Goal: Task Accomplishment & Management: Use online tool/utility

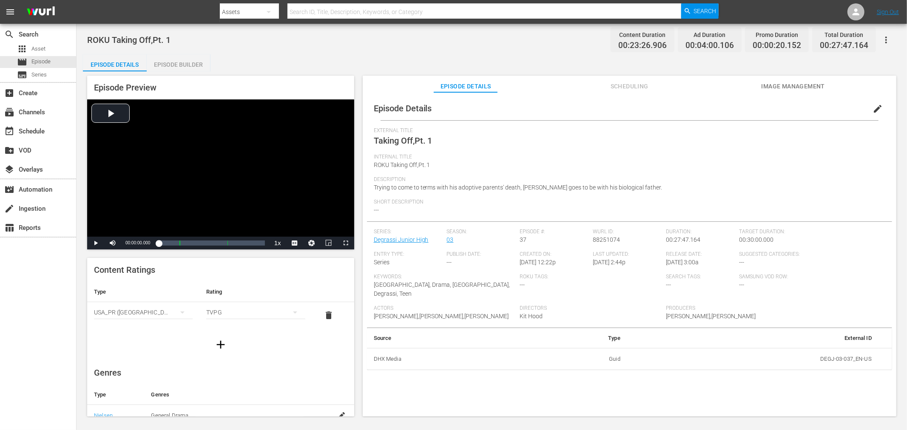
click at [177, 62] on div "Episode Builder" at bounding box center [179, 64] width 64 height 20
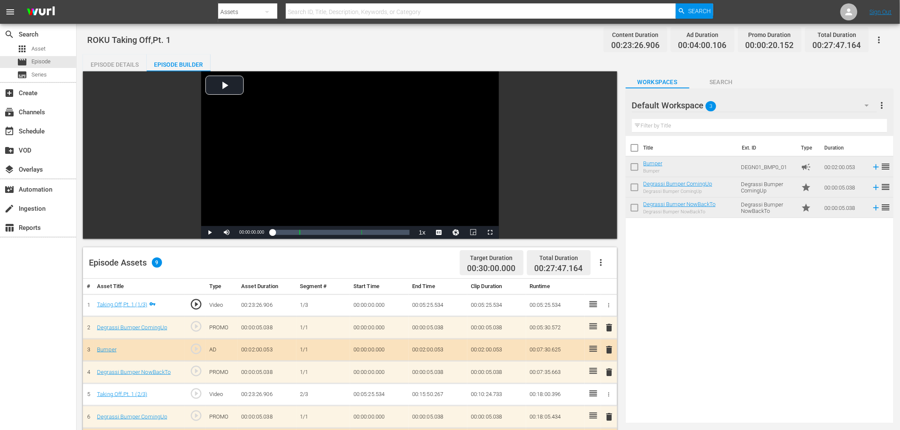
click at [132, 65] on div "Episode Details" at bounding box center [115, 64] width 64 height 20
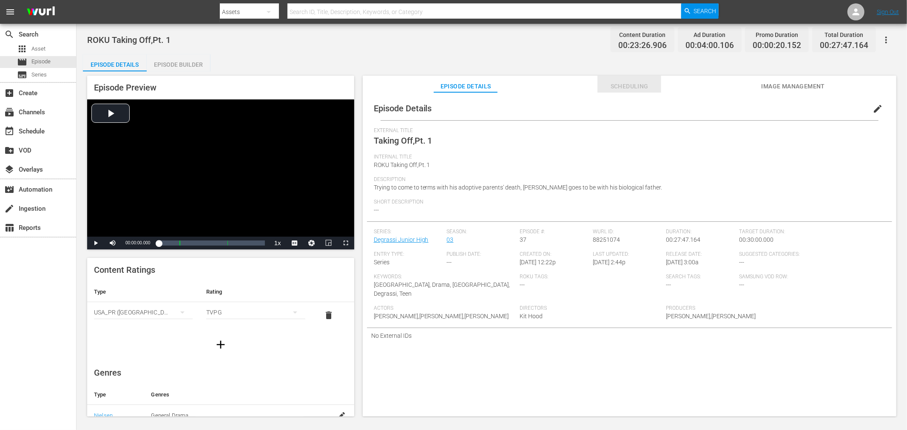
click at [614, 90] on span "Scheduling" at bounding box center [630, 86] width 64 height 11
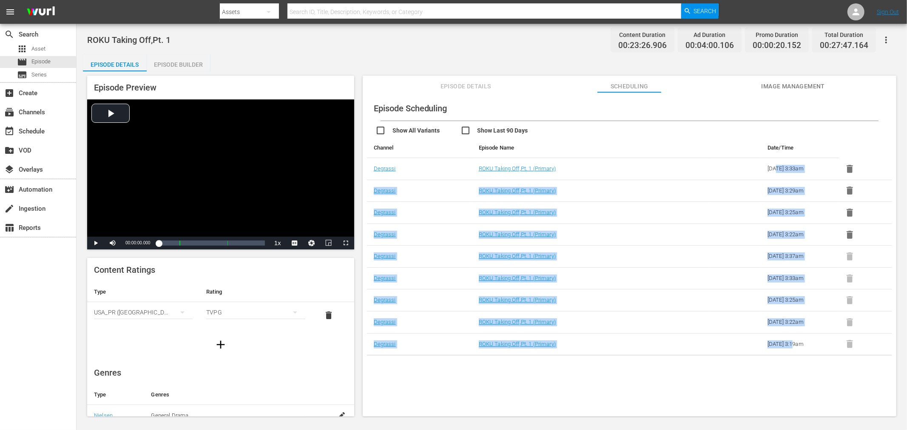
drag, startPoint x: 774, startPoint y: 168, endPoint x: 794, endPoint y: 344, distance: 177.6
click at [794, 344] on tbody "Degrassi ROKU Taking Off,Pt. 1 (Primary) 2025-09-30 3:33am Degrassi ROKU Taking…" at bounding box center [629, 257] width 525 height 198
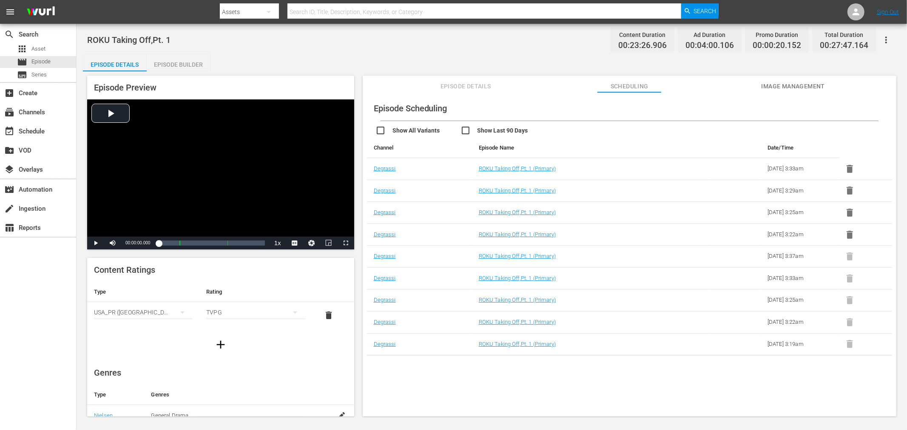
click at [801, 391] on div "Episode Scheduling Show All Variants Show Last 90 Days Channel Episode Name Dat…" at bounding box center [630, 258] width 534 height 333
drag, startPoint x: 760, startPoint y: 162, endPoint x: 816, endPoint y: 348, distance: 194.2
click at [816, 348] on tbody "Degrassi ROKU Taking Off,Pt. 1 (Primary) 2025-09-30 3:33am Degrassi ROKU Taking…" at bounding box center [629, 257] width 525 height 198
click at [795, 386] on div "Episode Scheduling Show All Variants Show Last 90 Days Channel Episode Name Dat…" at bounding box center [630, 258] width 534 height 333
click at [538, 168] on link "ROKU Taking Off,Pt. 1 (Primary)" at bounding box center [517, 168] width 77 height 6
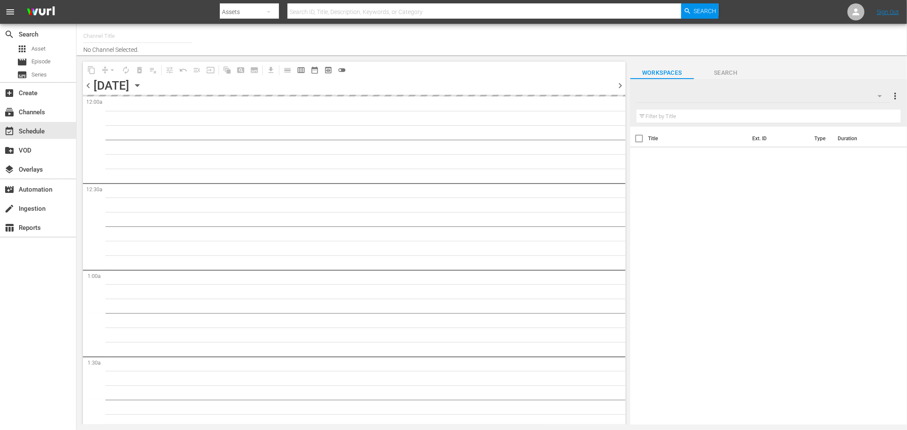
type input "Degrassi Roku (716)"
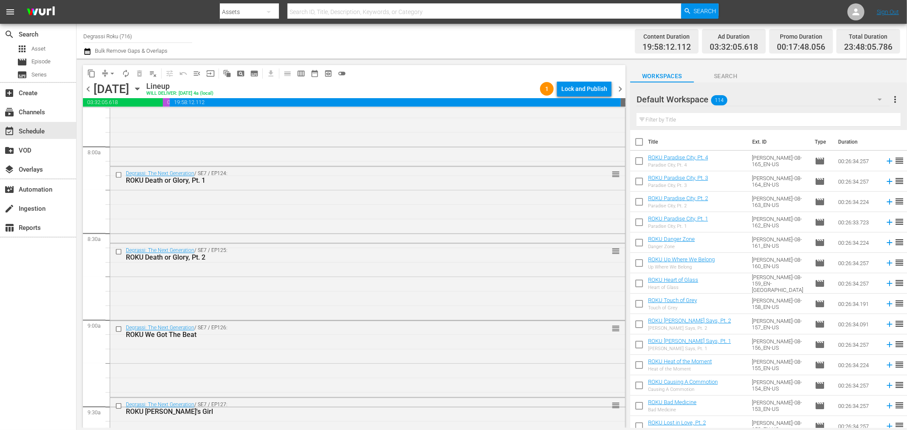
scroll to position [2342, 0]
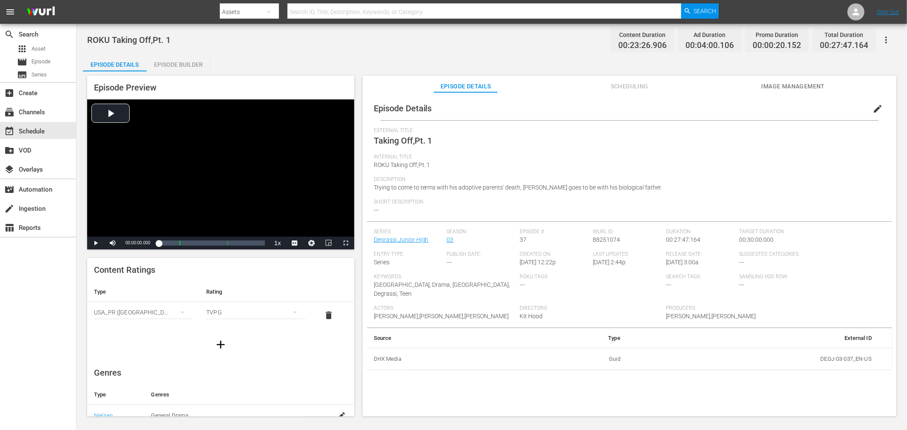
click at [628, 79] on button "Scheduling" at bounding box center [630, 84] width 64 height 17
click at [623, 85] on span "Scheduling" at bounding box center [630, 86] width 64 height 11
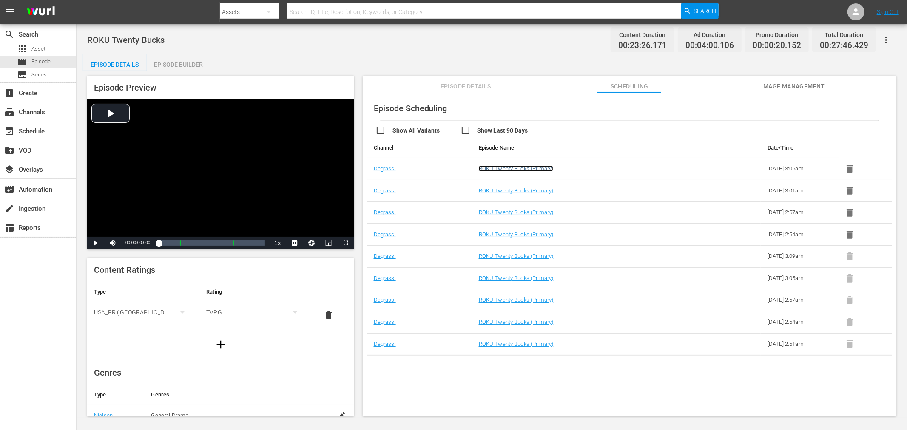
click at [490, 165] on link "ROKU Twenty Bucks (Primary)" at bounding box center [516, 168] width 75 height 6
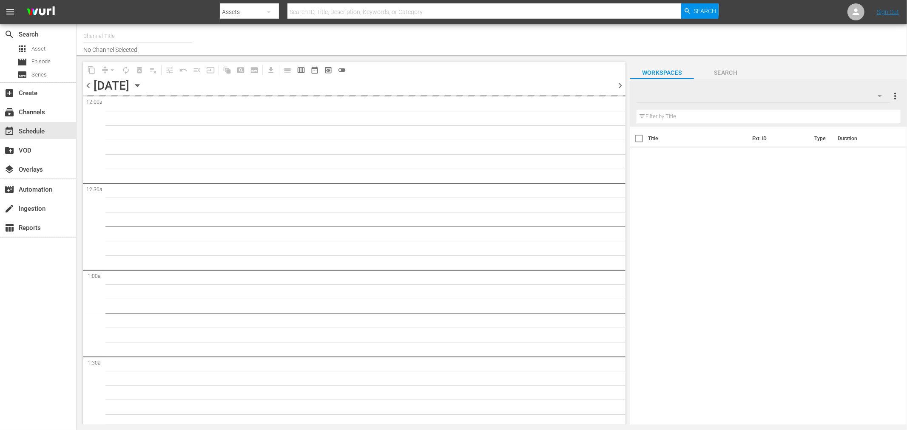
type input "Degrassi Roku (716)"
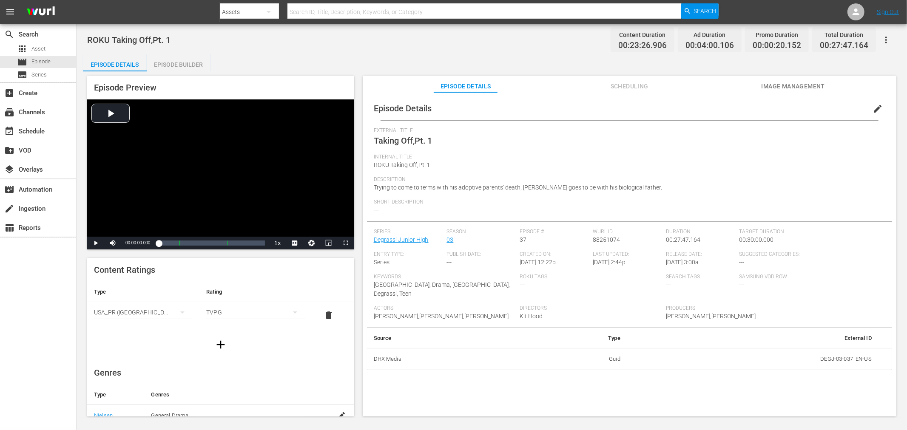
click at [199, 67] on div "Episode Builder" at bounding box center [179, 64] width 64 height 20
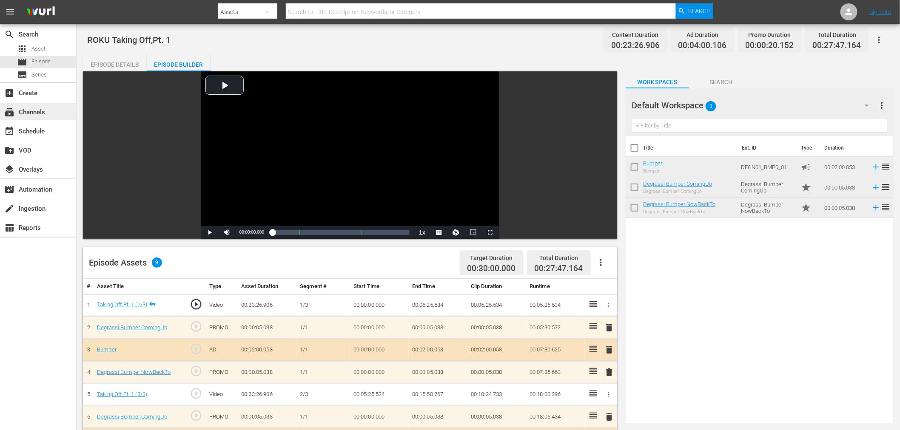
click at [20, 113] on div "subscriptions Channels" at bounding box center [24, 111] width 48 height 8
click at [129, 64] on div "Episode Details" at bounding box center [115, 64] width 64 height 20
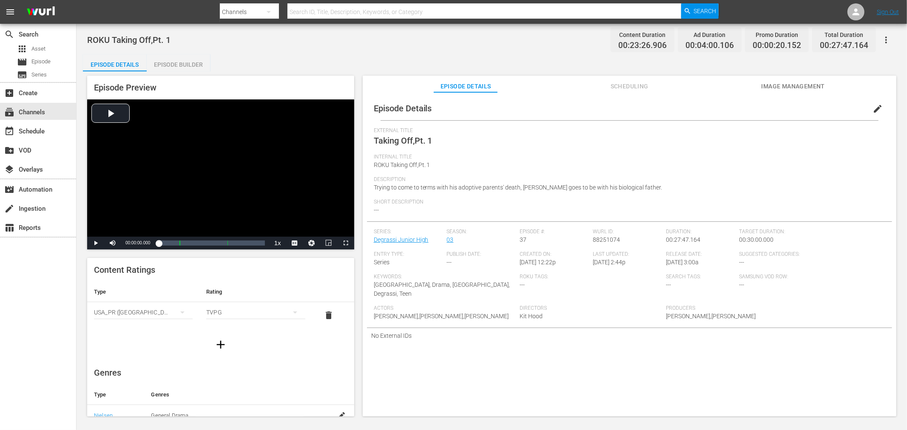
click at [609, 78] on button "Scheduling" at bounding box center [630, 84] width 64 height 17
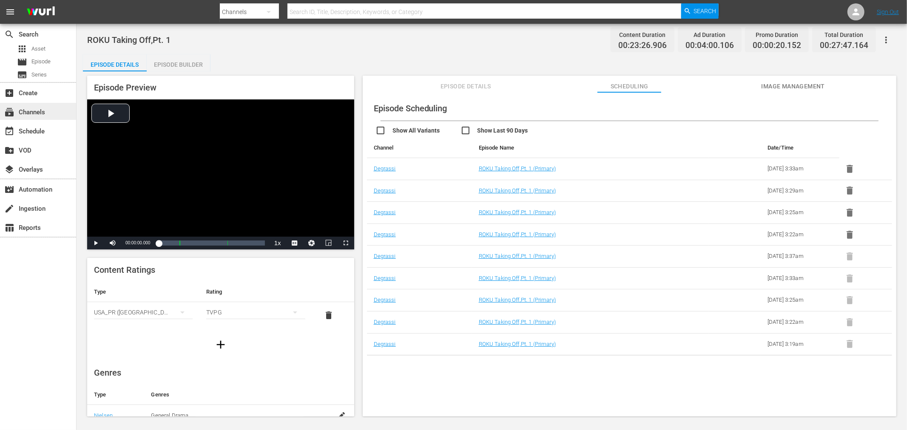
click at [48, 106] on div "subscriptions Channels" at bounding box center [38, 111] width 76 height 17
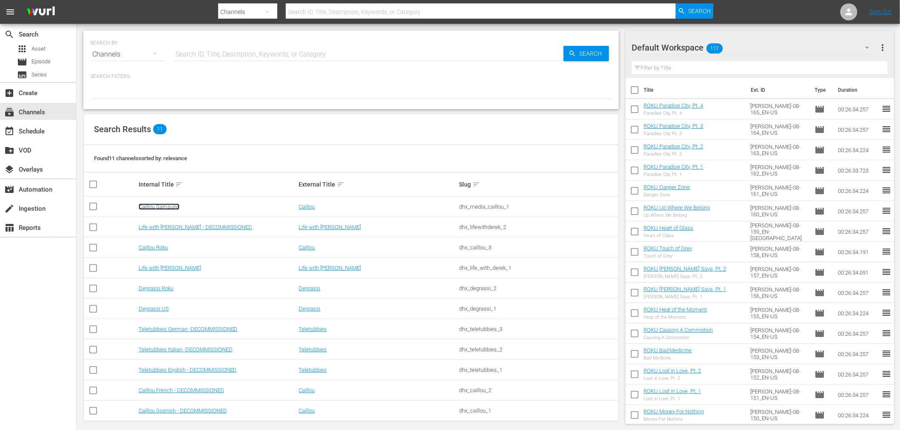
click at [154, 209] on link "Caillou Samsung" at bounding box center [159, 207] width 41 height 6
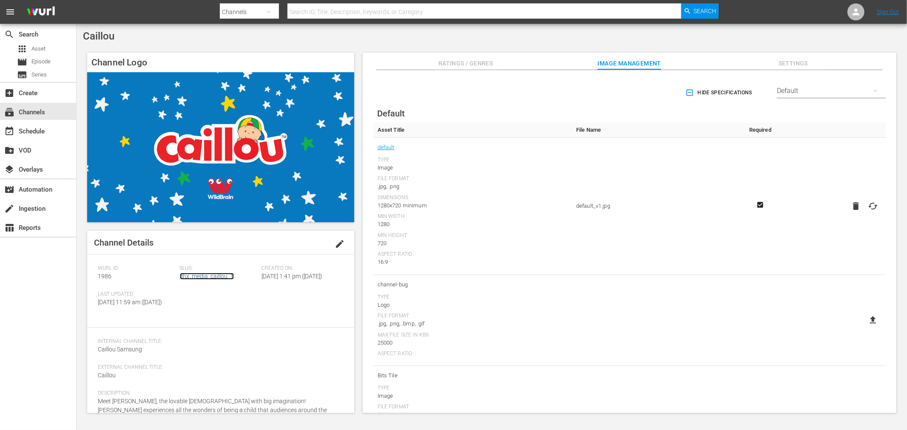
click at [181, 279] on link "dhx_media_caillou_1" at bounding box center [207, 276] width 54 height 7
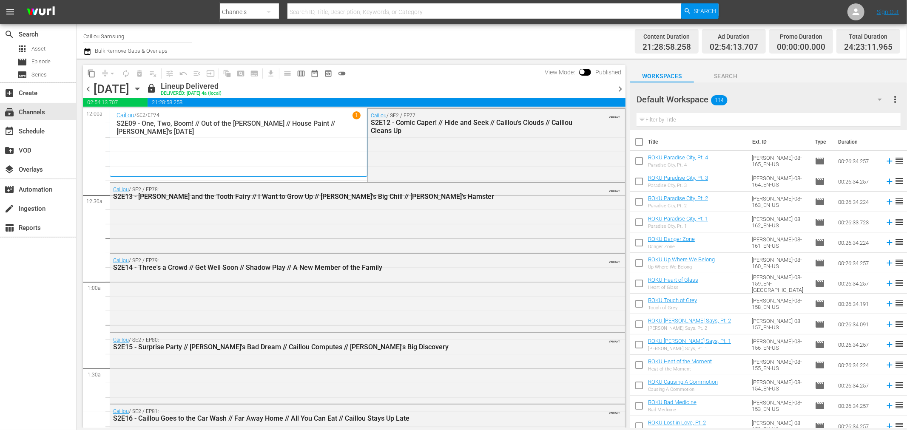
click at [87, 87] on span "chevron_left" at bounding box center [88, 89] width 11 height 11
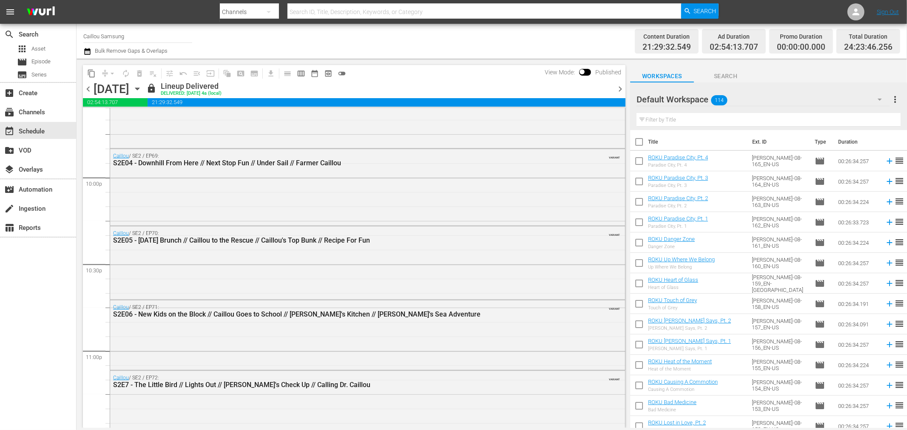
scroll to position [3913, 0]
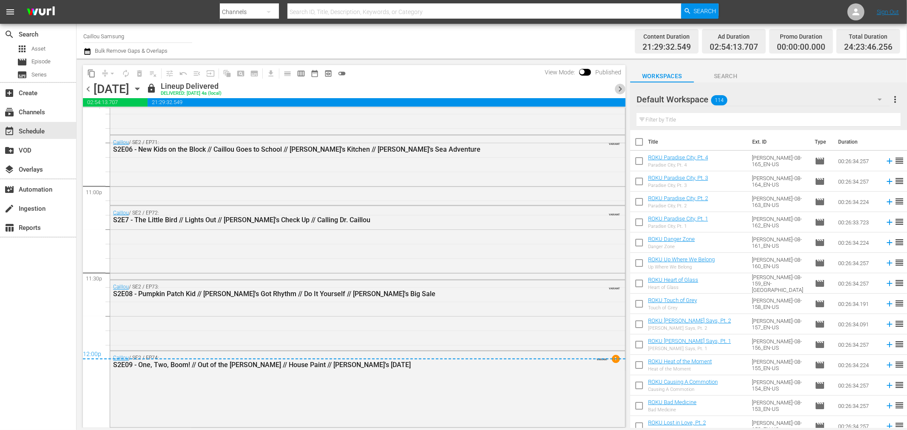
click at [619, 88] on span "chevron_right" at bounding box center [620, 89] width 11 height 11
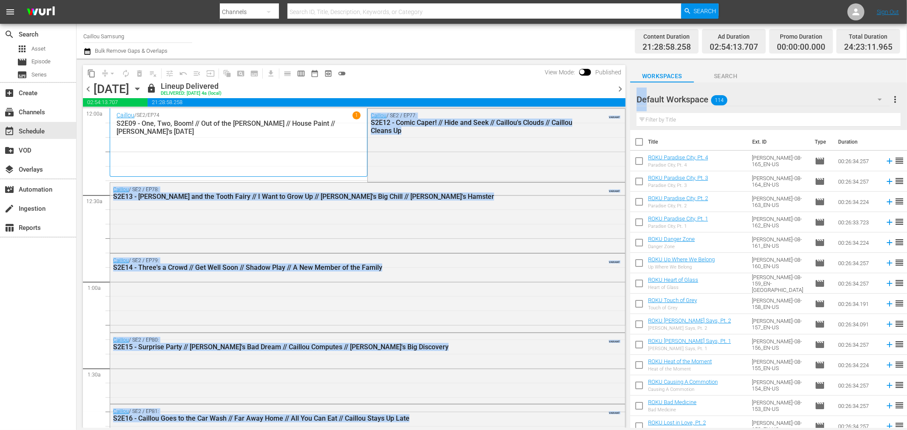
drag, startPoint x: 625, startPoint y: 401, endPoint x: 646, endPoint y: 88, distance: 313.3
click at [646, 88] on div "content_copy compress arrow_drop_down autorenew_outlined delete_forever_outline…" at bounding box center [492, 244] width 831 height 370
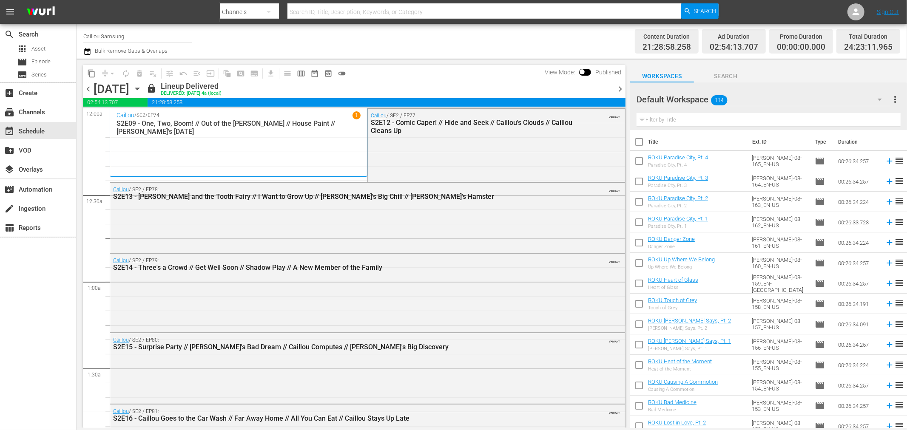
click at [86, 88] on span "chevron_left" at bounding box center [88, 89] width 11 height 11
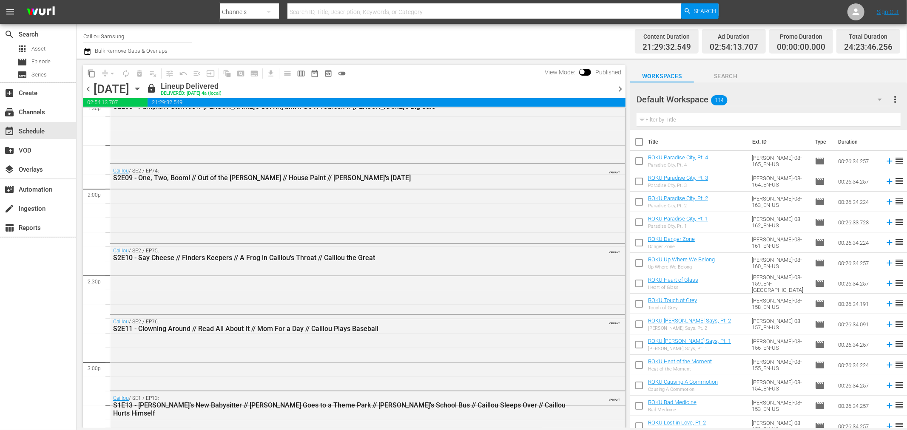
scroll to position [3913, 0]
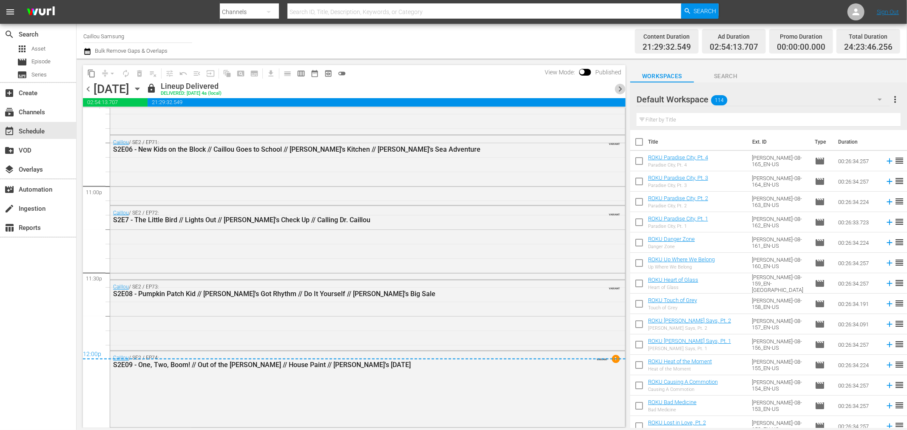
click at [618, 87] on span "chevron_right" at bounding box center [620, 89] width 11 height 11
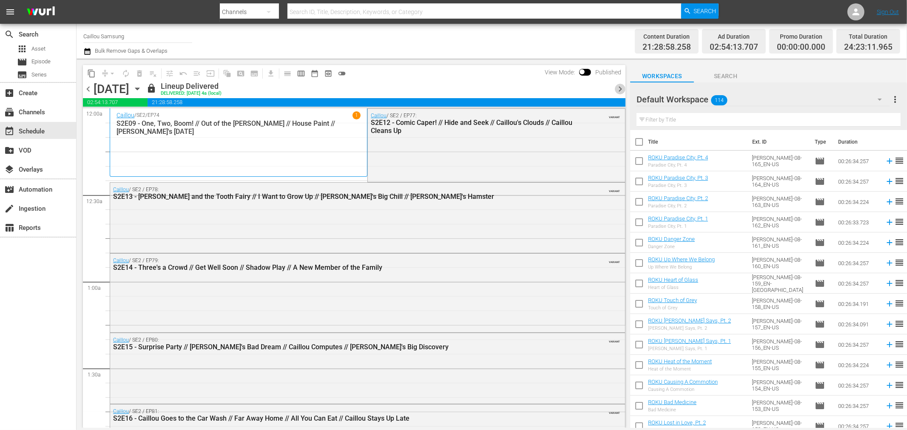
click at [618, 88] on span "chevron_right" at bounding box center [620, 89] width 11 height 11
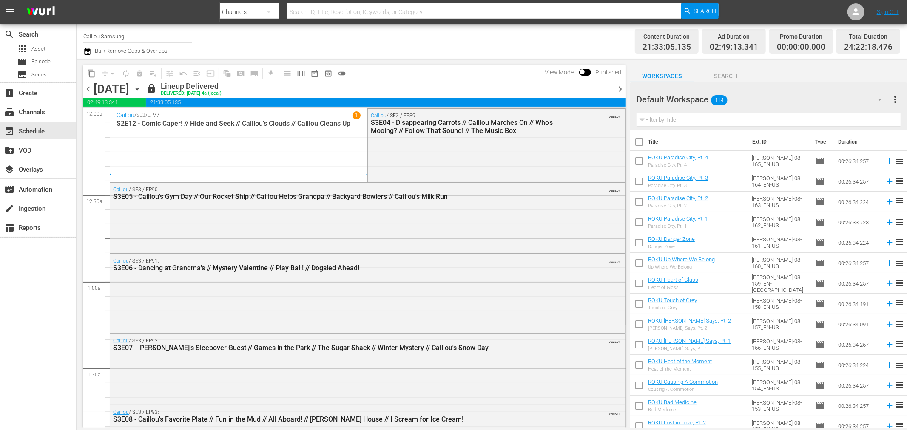
click at [618, 88] on span "chevron_right" at bounding box center [620, 89] width 11 height 11
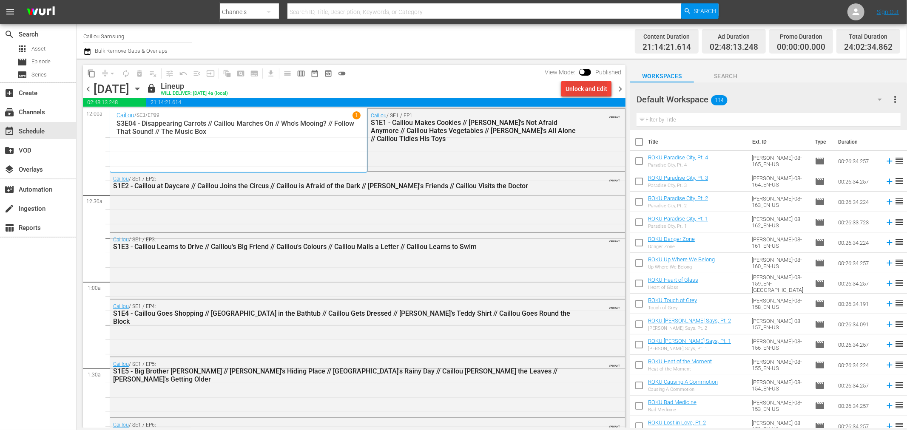
click at [592, 90] on div "Unlock and Edit" at bounding box center [587, 88] width 42 height 15
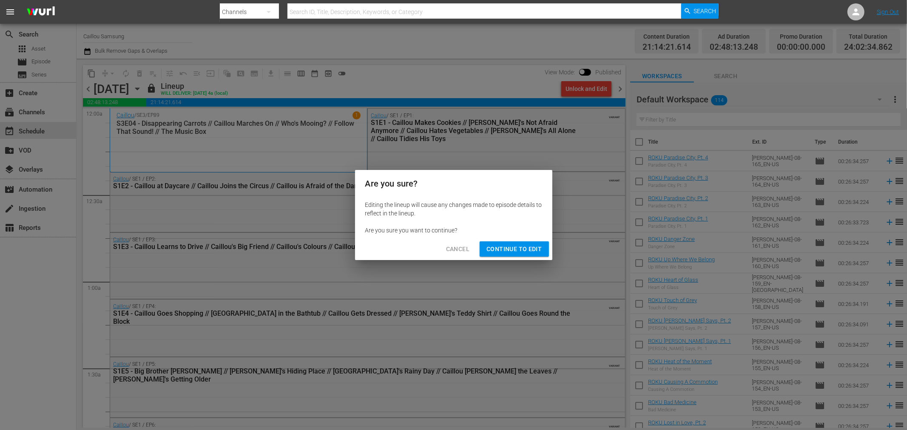
click at [509, 247] on span "Continue to Edit" at bounding box center [514, 249] width 55 height 11
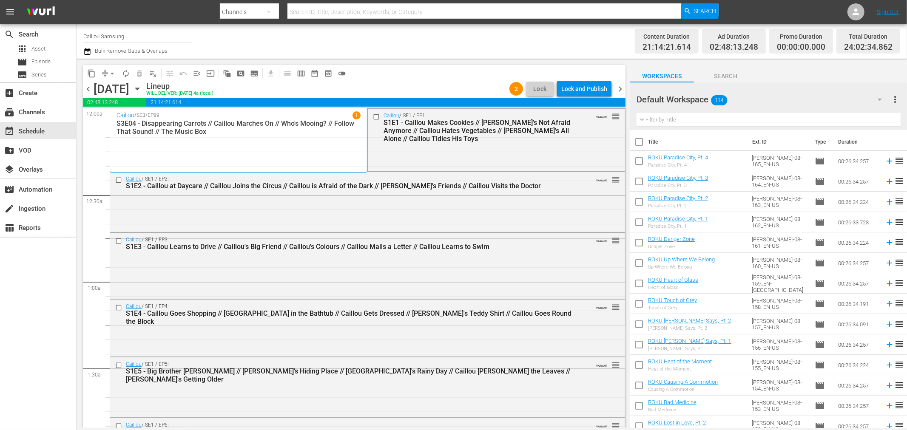
click at [313, 131] on p "S3E04 - Disappearing Carrots // Caillou Marches On // Who's Mooing? // Follow T…" at bounding box center [239, 128] width 244 height 16
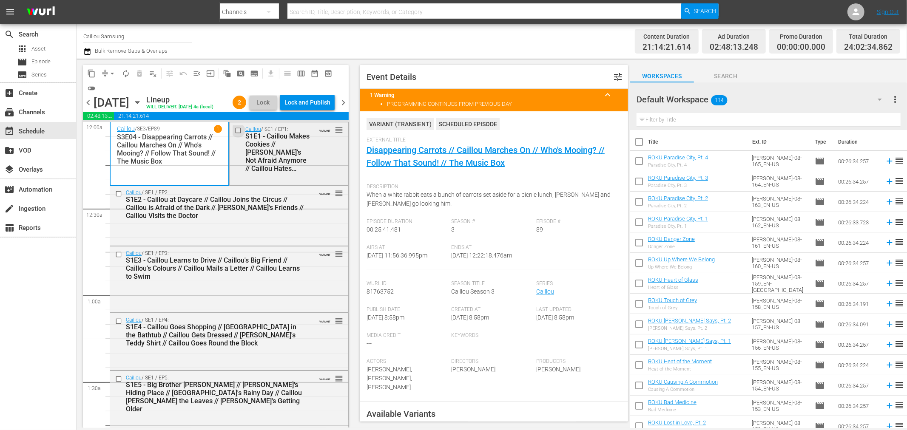
click at [234, 129] on input "checkbox" at bounding box center [238, 130] width 9 height 7
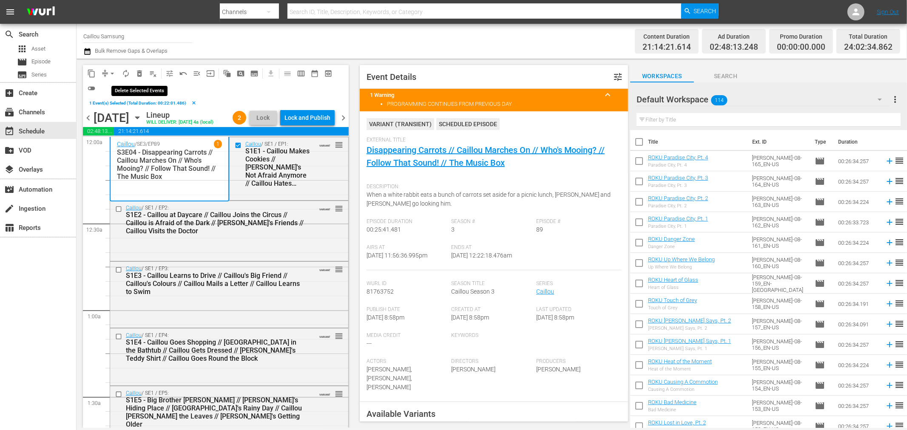
click at [141, 71] on span "delete_forever_outlined" at bounding box center [139, 73] width 9 height 9
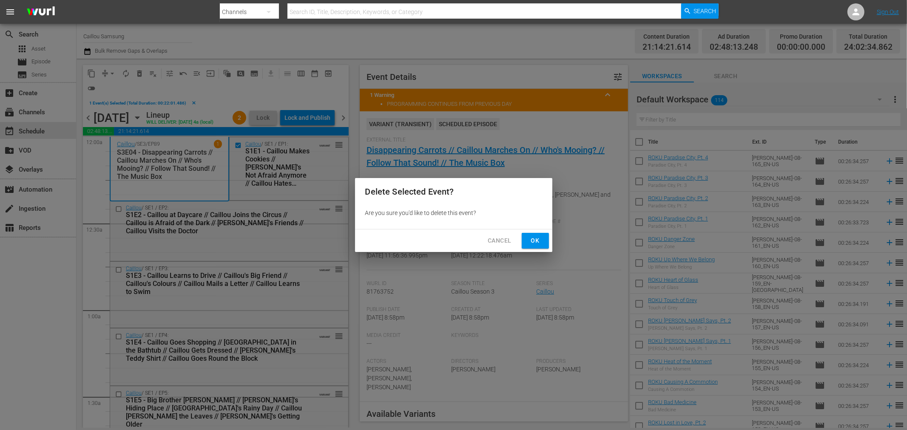
click at [542, 239] on button "Ok" at bounding box center [535, 241] width 27 height 16
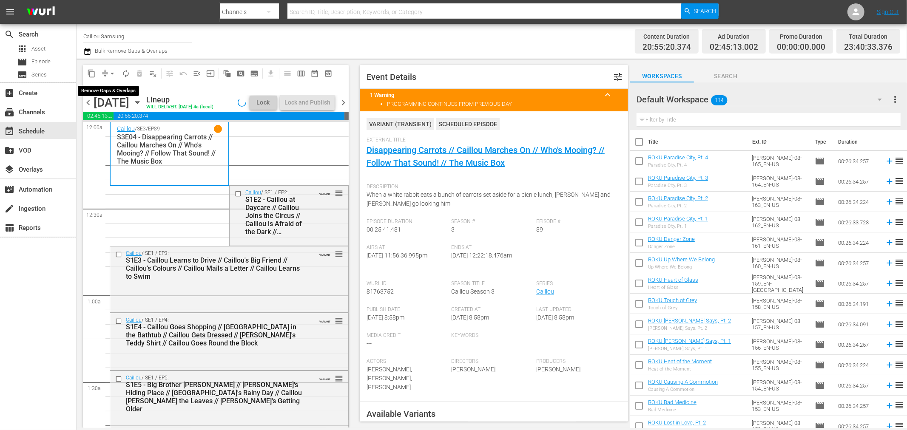
click at [111, 71] on span "arrow_drop_down" at bounding box center [112, 73] width 9 height 9
click at [101, 116] on li "Align to End of Previous Day" at bounding box center [112, 118] width 89 height 14
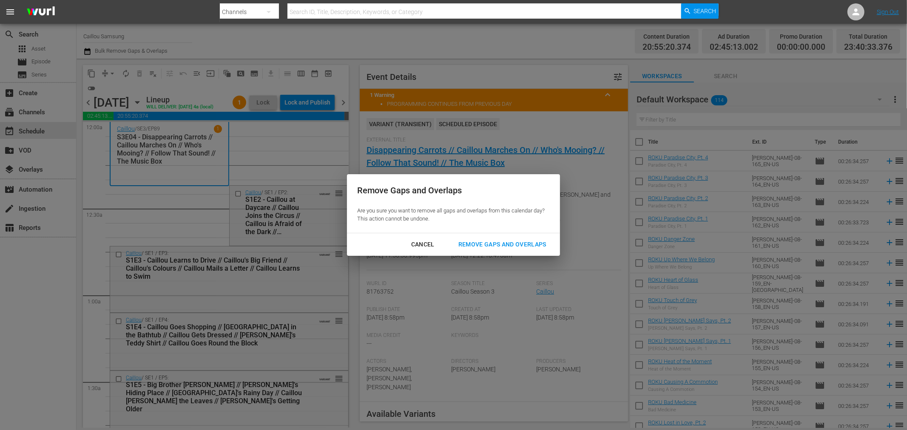
click at [506, 250] on button "Remove Gaps and Overlaps" at bounding box center [502, 245] width 108 height 16
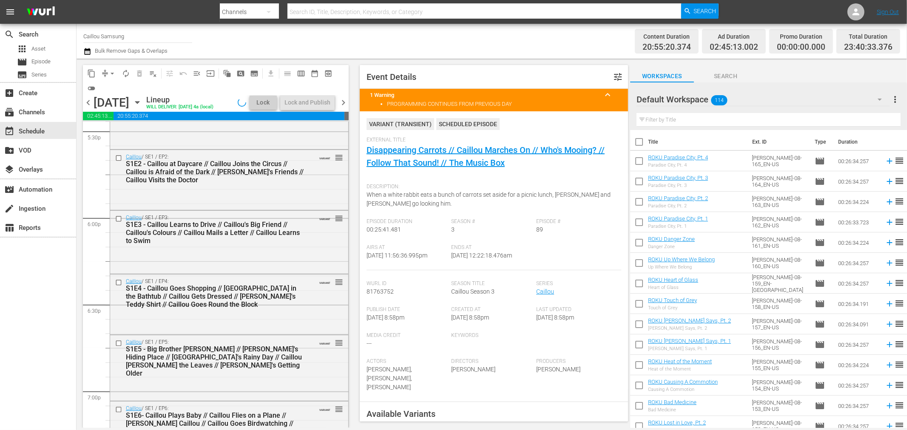
scroll to position [3866, 0]
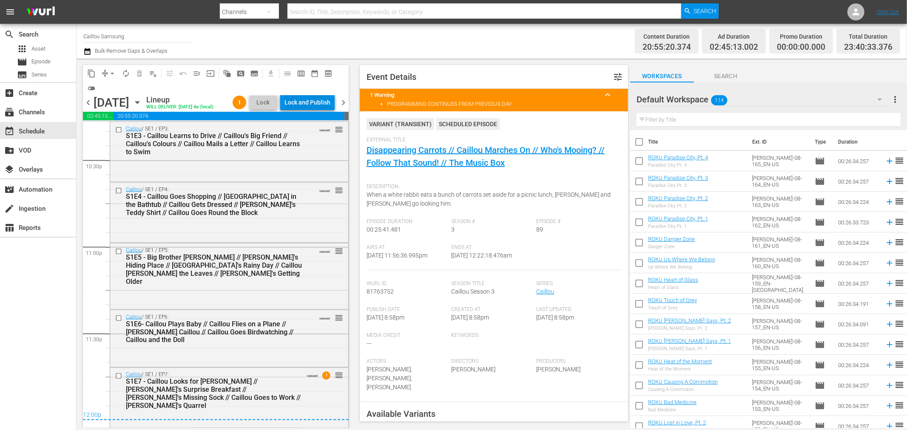
click at [311, 107] on div "Lock and Publish" at bounding box center [308, 102] width 46 height 15
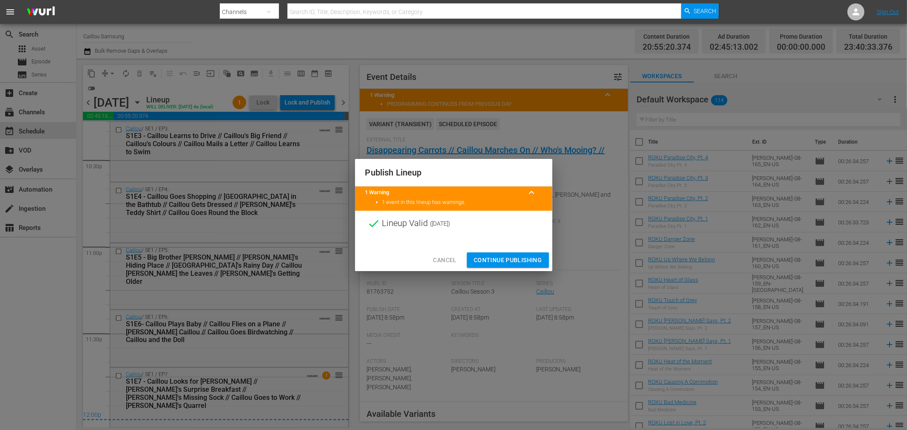
click at [512, 251] on div "Cancel Continue Publishing" at bounding box center [453, 260] width 197 height 23
click at [508, 257] on span "Continue Publishing" at bounding box center [508, 260] width 68 height 11
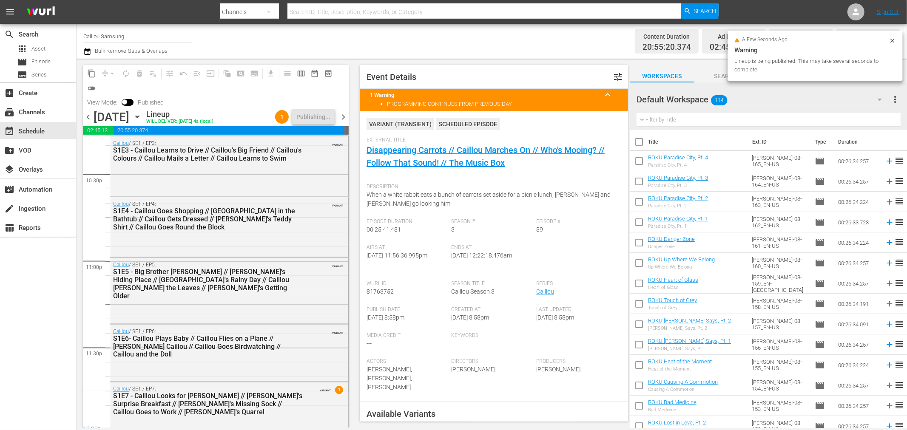
click at [343, 112] on span "chevron_right" at bounding box center [343, 117] width 11 height 11
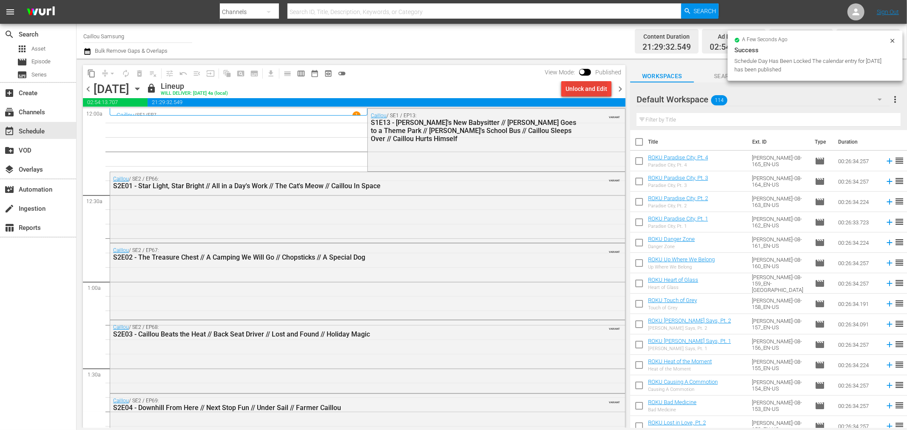
click at [590, 82] on div "Unlock and Edit" at bounding box center [587, 88] width 42 height 15
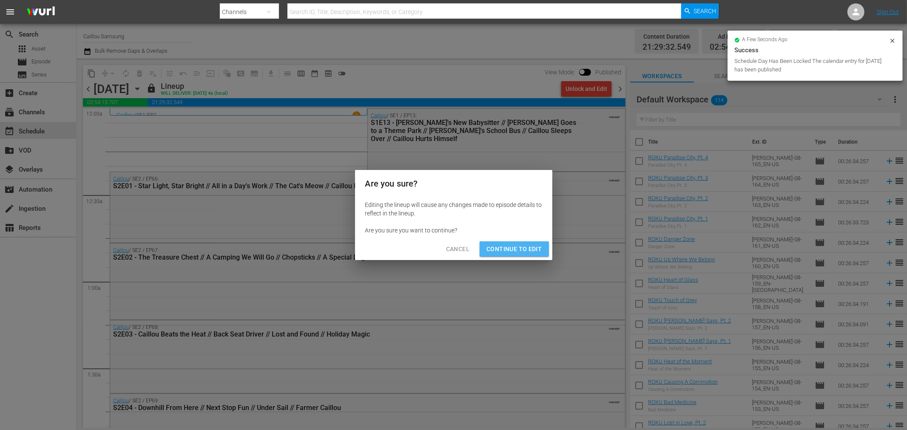
click at [517, 248] on span "Continue to Edit" at bounding box center [514, 249] width 55 height 11
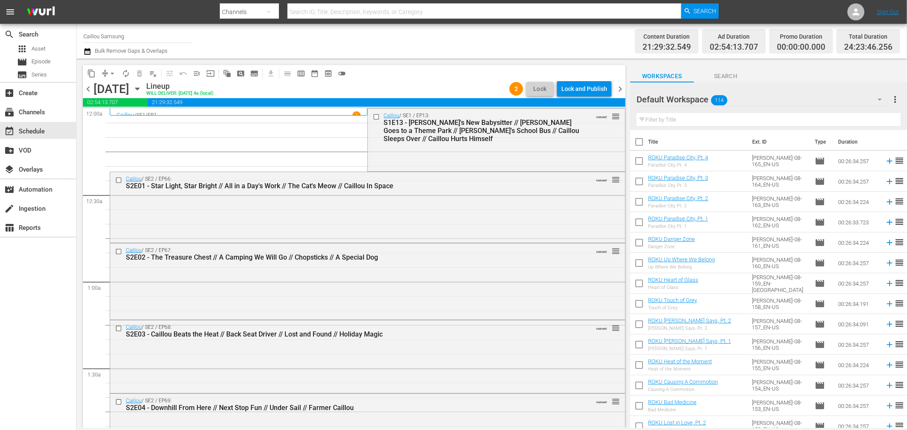
click at [142, 88] on icon "button" at bounding box center [137, 88] width 9 height 9
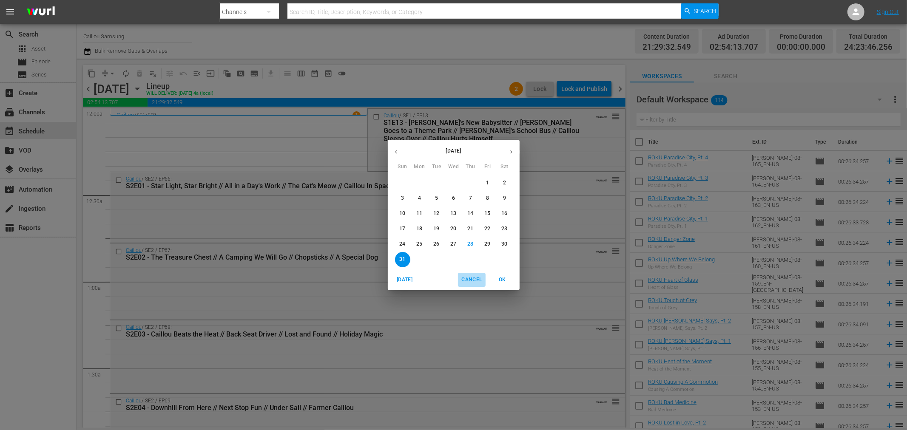
click at [475, 282] on span "Cancel" at bounding box center [471, 280] width 20 height 9
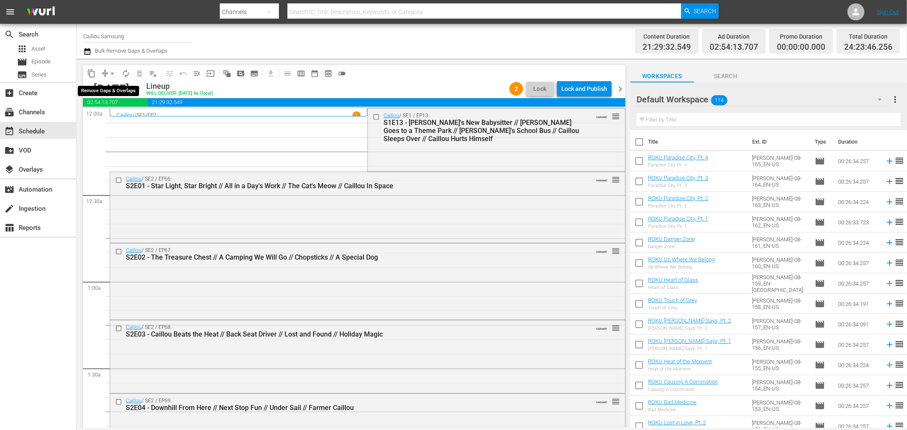
click at [114, 76] on span "arrow_drop_down" at bounding box center [112, 73] width 9 height 9
click at [109, 124] on li "Align to End of Previous Day" at bounding box center [112, 118] width 89 height 14
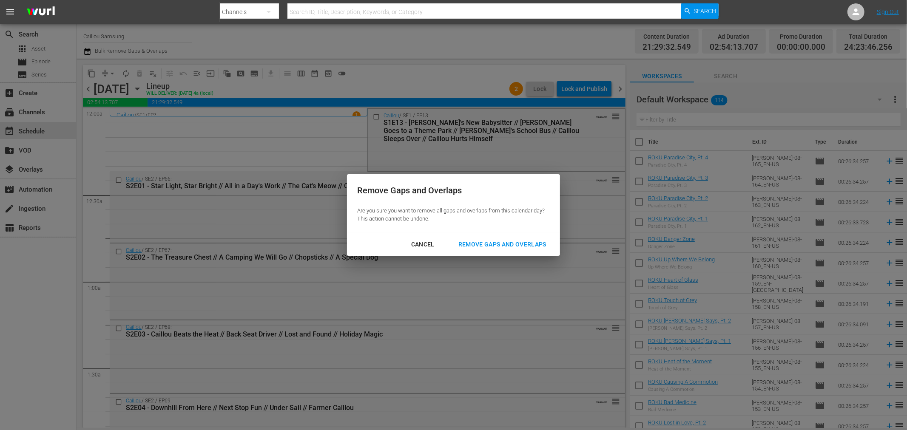
click at [503, 244] on div "Remove Gaps and Overlaps" at bounding box center [503, 244] width 102 height 11
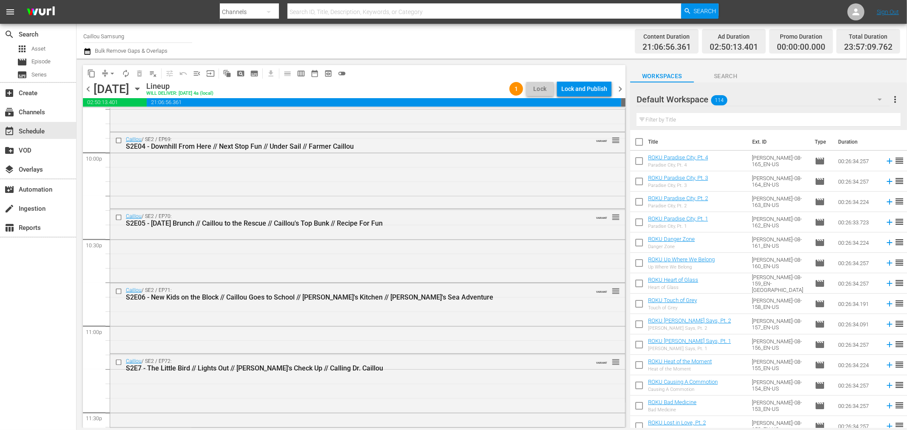
scroll to position [3845, 0]
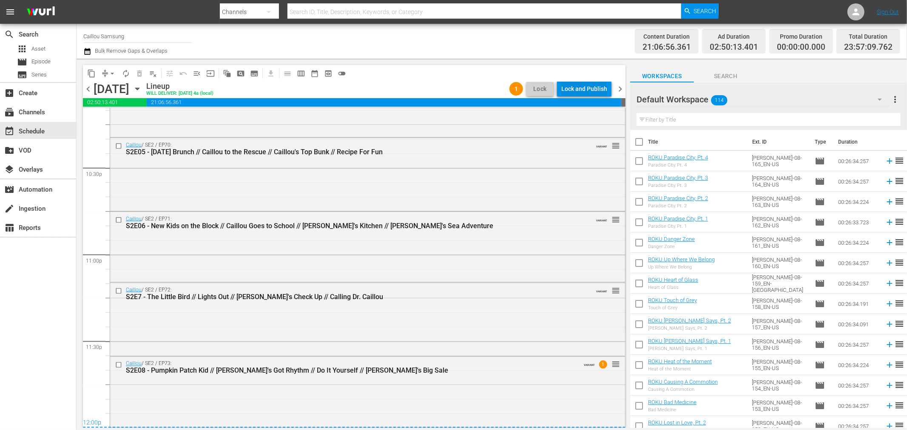
click at [597, 88] on div "Lock and Publish" at bounding box center [584, 88] width 46 height 15
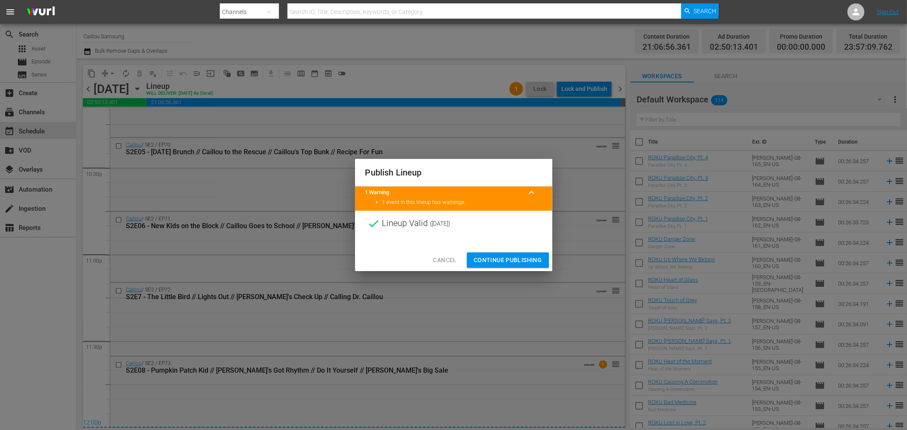
click at [443, 257] on span "Cancel" at bounding box center [444, 260] width 23 height 11
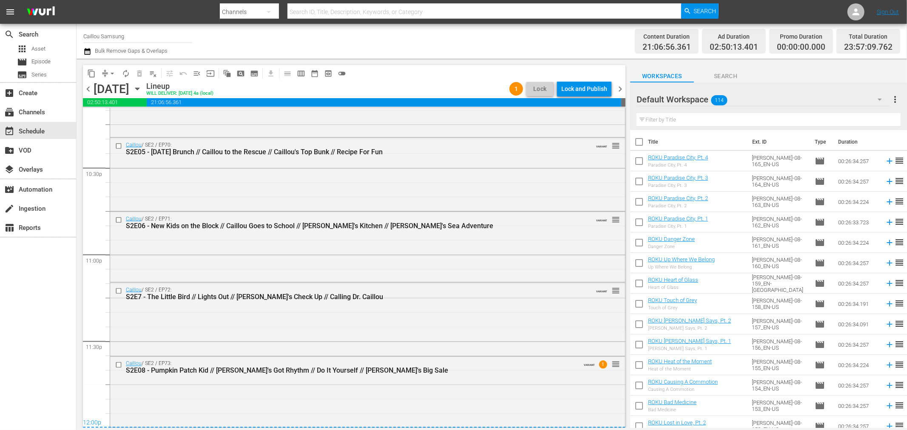
click at [621, 88] on span "chevron_right" at bounding box center [620, 89] width 11 height 11
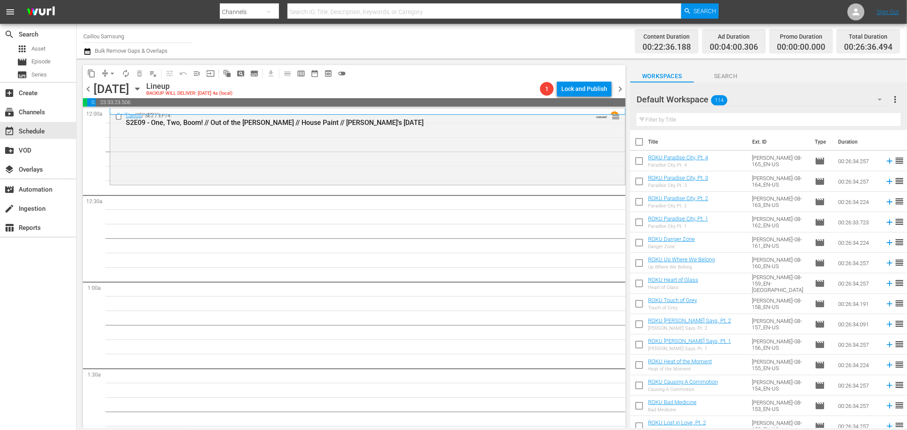
click at [92, 91] on span "chevron_left" at bounding box center [88, 89] width 11 height 11
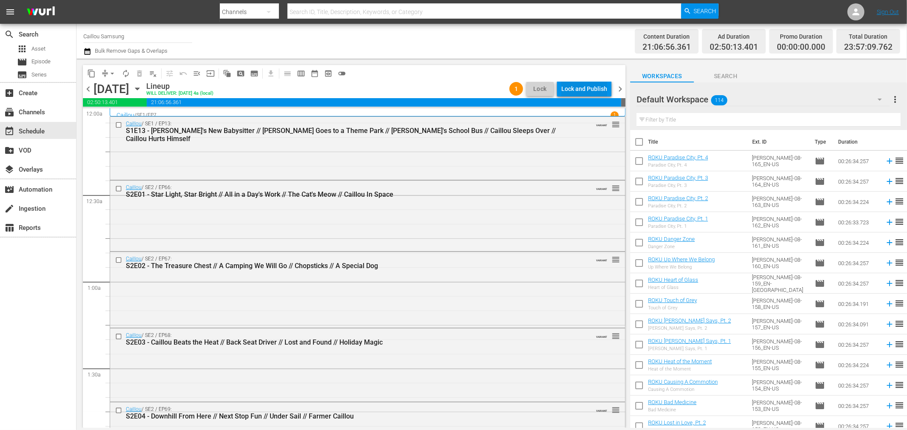
click at [594, 88] on div "Lock and Publish" at bounding box center [584, 88] width 46 height 15
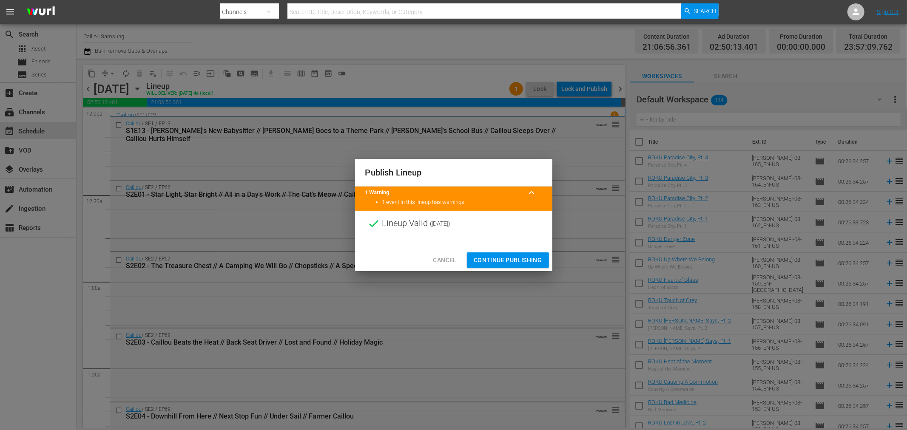
click at [494, 257] on span "Continue Publishing" at bounding box center [508, 260] width 68 height 11
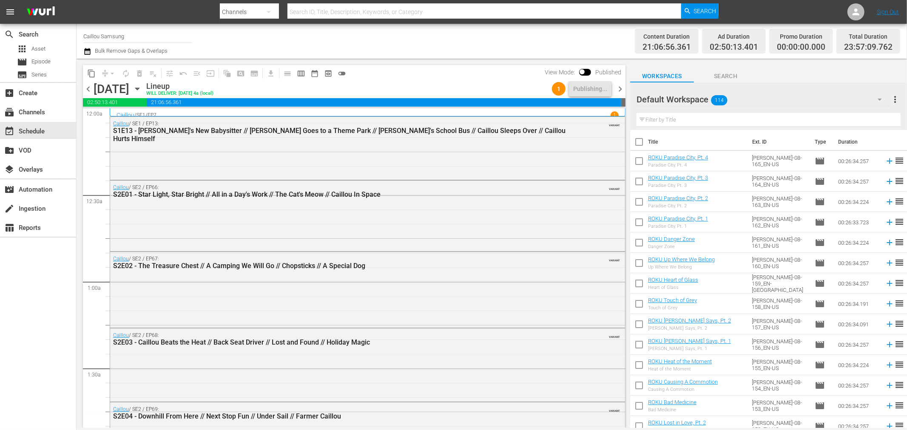
drag, startPoint x: 530, startPoint y: 152, endPoint x: 513, endPoint y: 151, distance: 17.0
click at [530, 152] on div "Caillou / SE1 / EP13: S1E13 - Caillou's New Babysitter // Caillou Goes to a The…" at bounding box center [367, 147] width 515 height 61
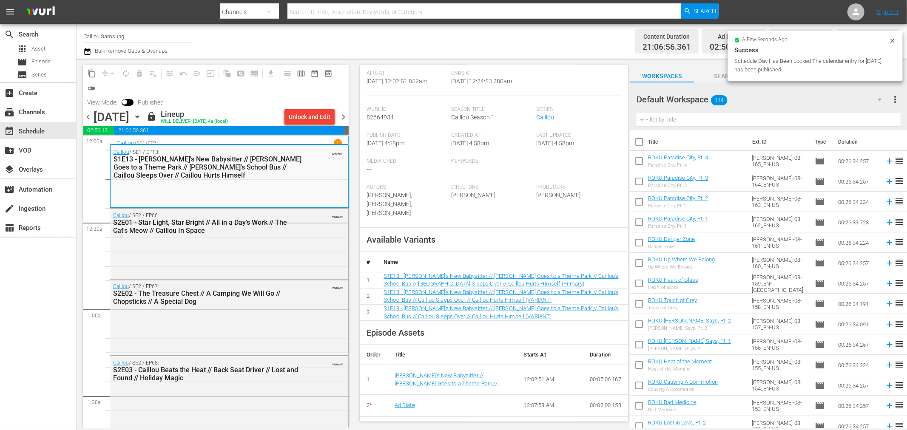
scroll to position [233, 0]
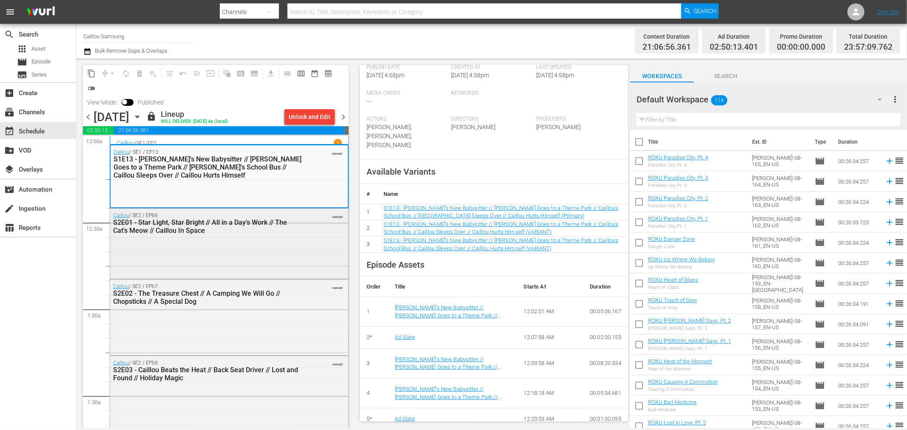
click at [288, 222] on div "S2E01 - Star Light, Star Bright // All in a Day's Work // The Cat's Meow // Cai…" at bounding box center [207, 227] width 189 height 16
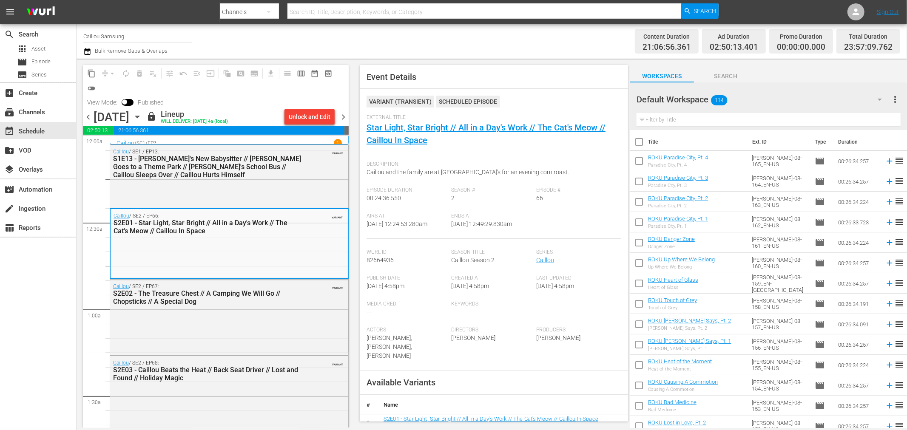
scroll to position [189, 0]
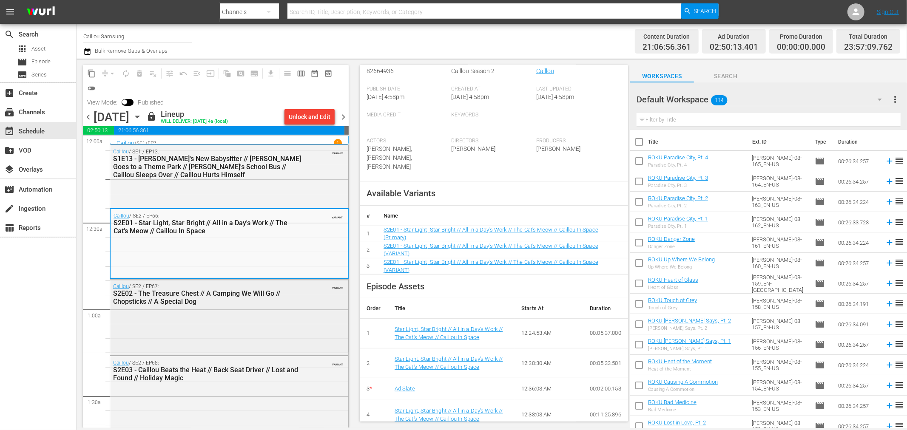
click at [299, 331] on div "Caillou / SE2 / EP67: S2E02 - The Treasure Chest // A Camping We Will Go // Cho…" at bounding box center [229, 317] width 238 height 74
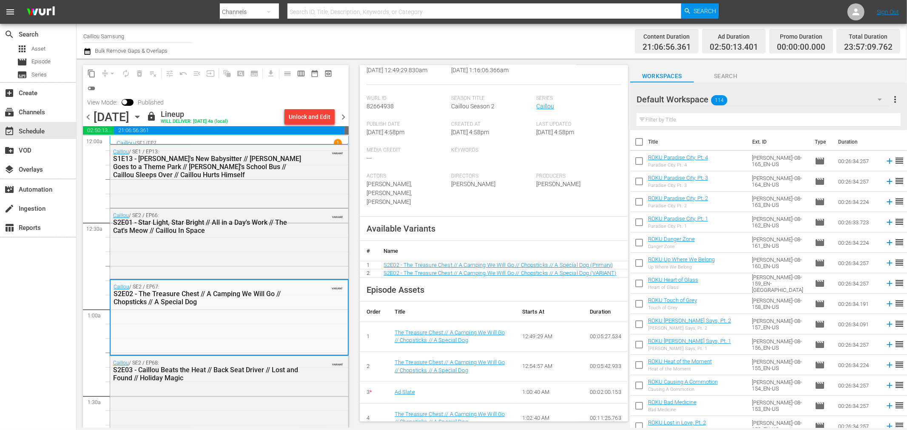
scroll to position [187, 0]
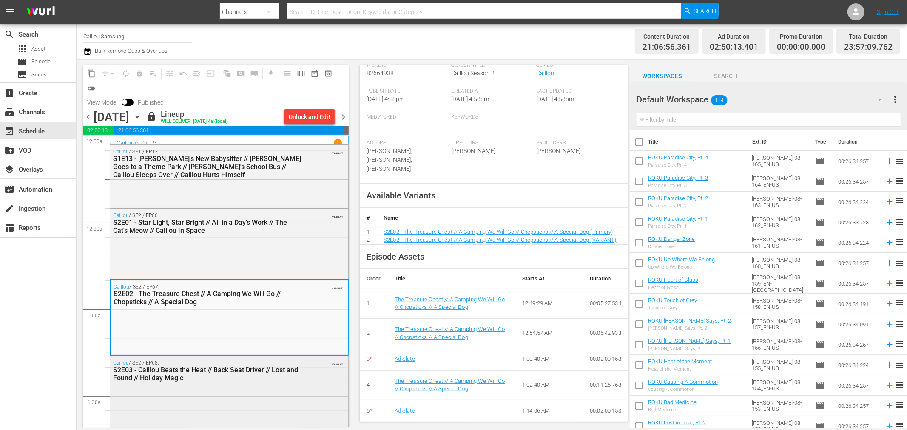
click at [218, 404] on div "Caillou / SE2 / EP68: S2E03 - Caillou Beats the Heat // Back Seat Driver // Los…" at bounding box center [229, 391] width 238 height 71
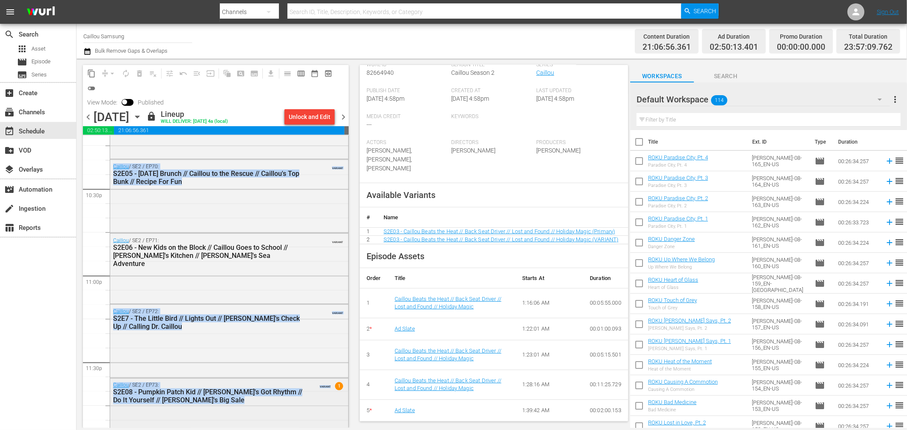
scroll to position [3872, 0]
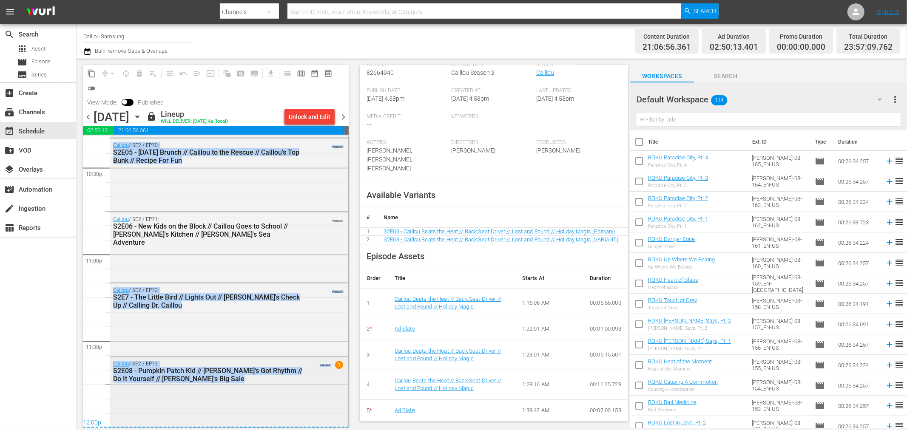
drag, startPoint x: 348, startPoint y: 151, endPoint x: 339, endPoint y: 406, distance: 255.7
click at [339, 406] on div "S N A P S N A P S N A P S N A P S N A P S N A P S N A P S N A P S N A P S N A P…" at bounding box center [216, 282] width 266 height 292
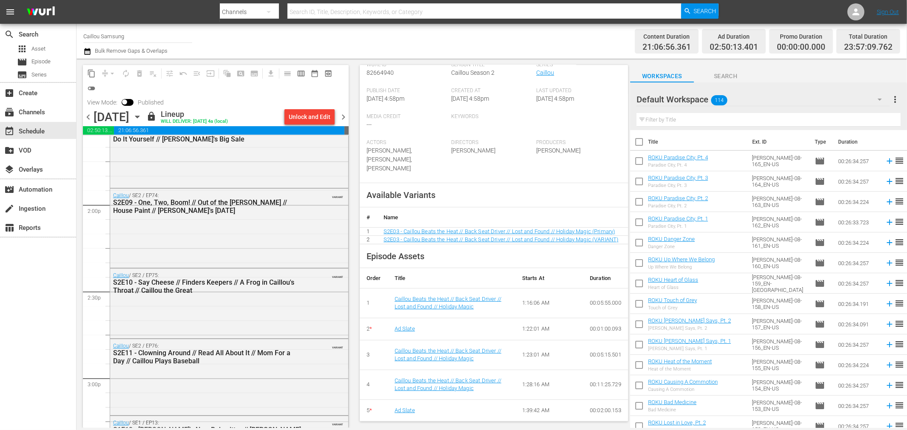
scroll to position [2266, 0]
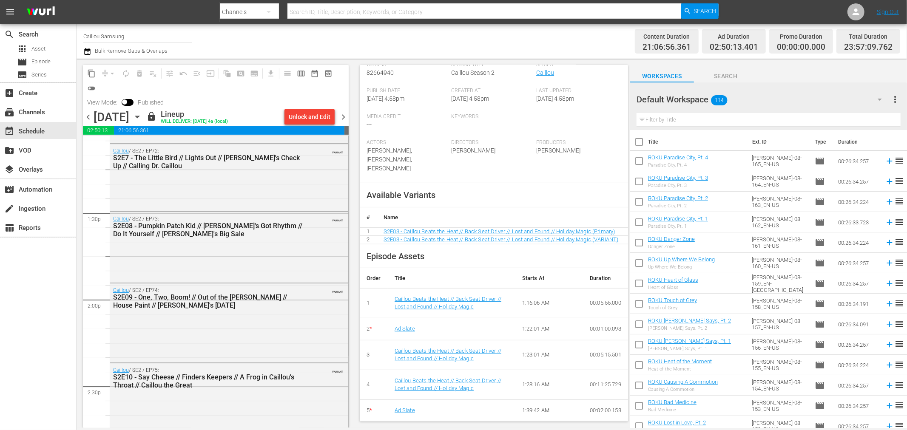
click at [349, 117] on span "chevron_right" at bounding box center [343, 117] width 11 height 11
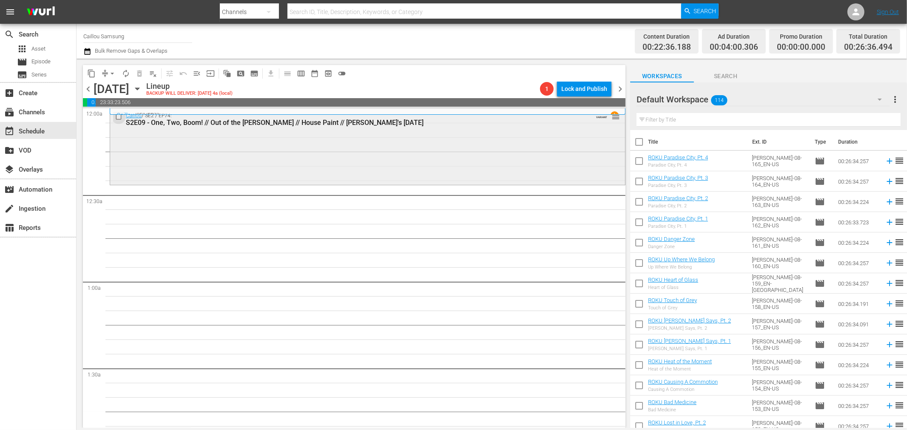
click at [118, 117] on input "checkbox" at bounding box center [119, 116] width 9 height 7
click at [135, 70] on span "delete_forever_outlined" at bounding box center [139, 73] width 9 height 9
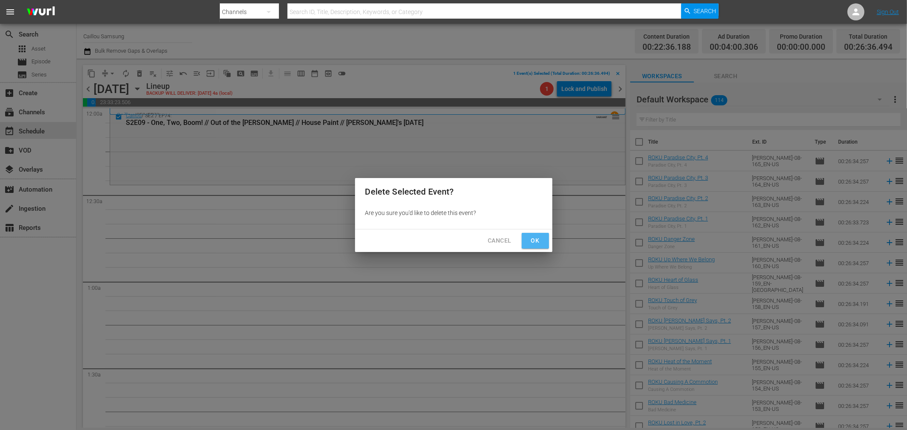
click at [535, 236] on span "Ok" at bounding box center [536, 241] width 14 height 11
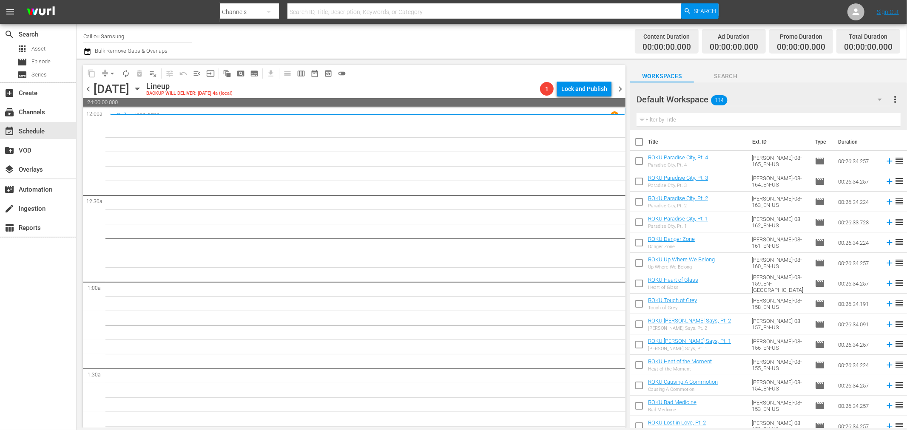
click at [31, 111] on div "subscriptions Channels" at bounding box center [24, 111] width 48 height 8
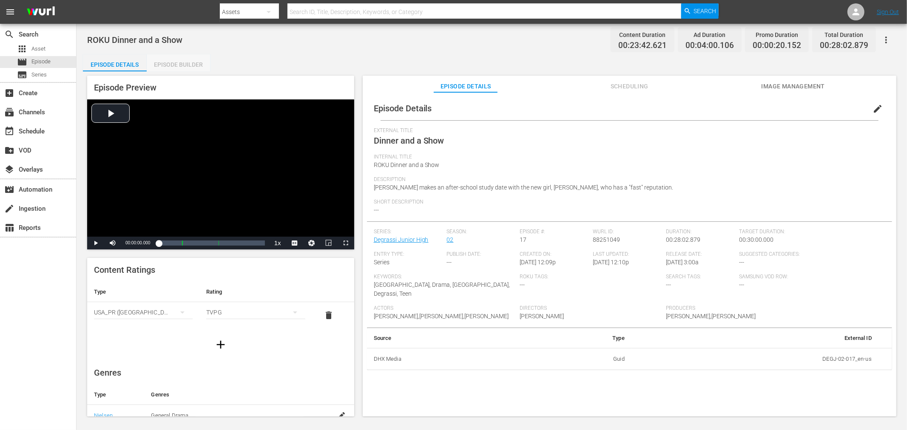
click at [188, 63] on div "Episode Builder" at bounding box center [179, 64] width 64 height 20
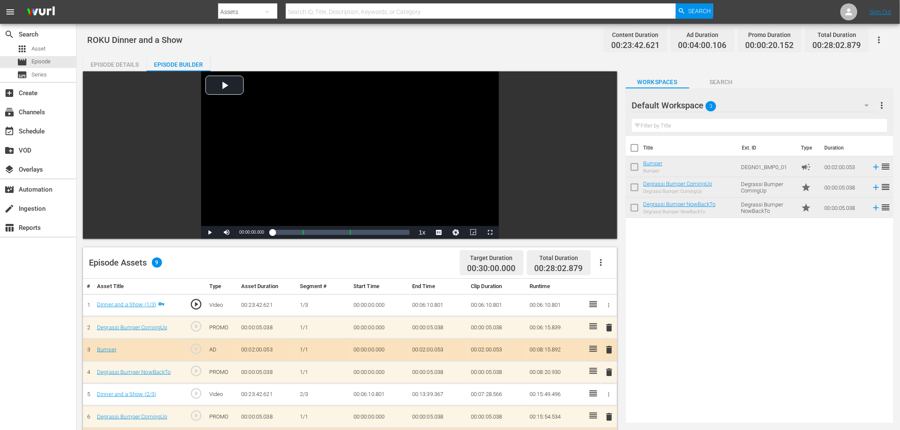
click at [102, 63] on div "Episode Details" at bounding box center [115, 64] width 64 height 20
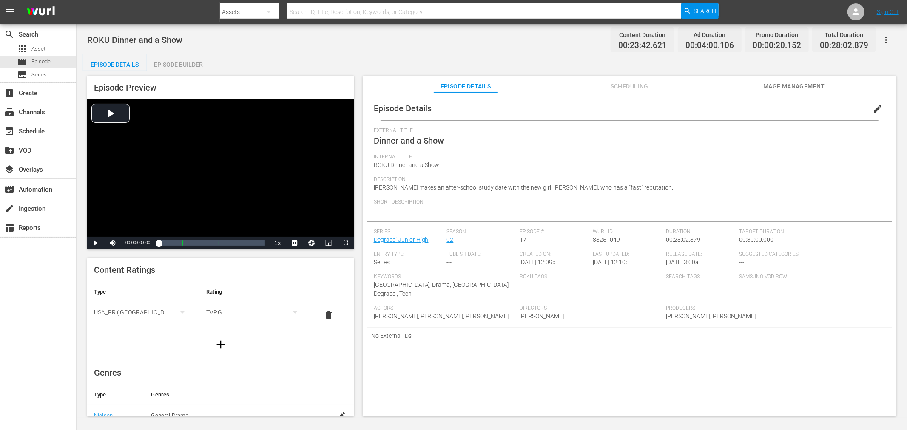
click at [651, 88] on span "Scheduling" at bounding box center [630, 86] width 64 height 11
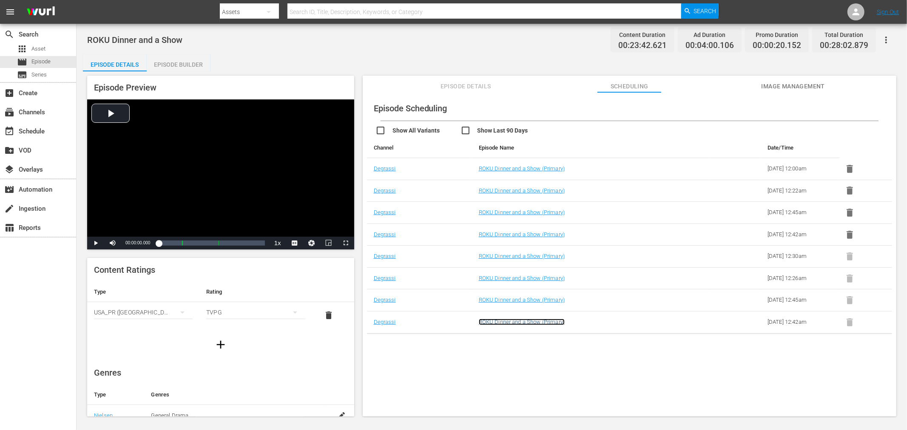
click at [507, 322] on link "ROKU Dinner and a Show (Primary)" at bounding box center [522, 322] width 86 height 6
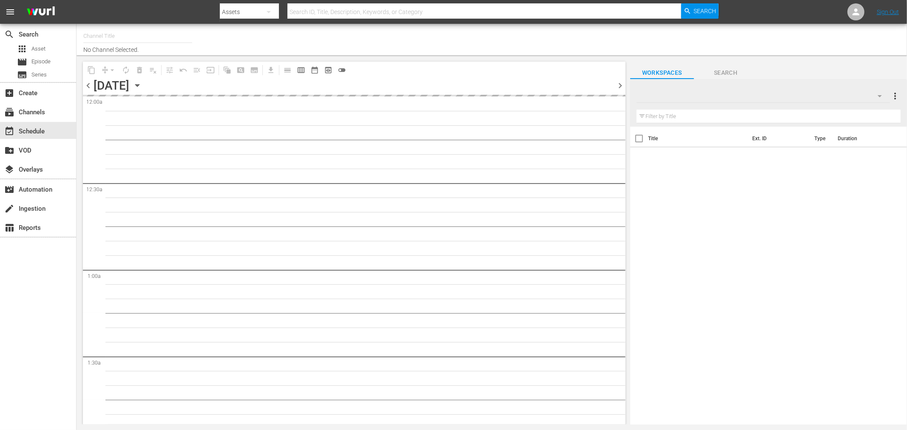
type input "Degrassi Roku (716)"
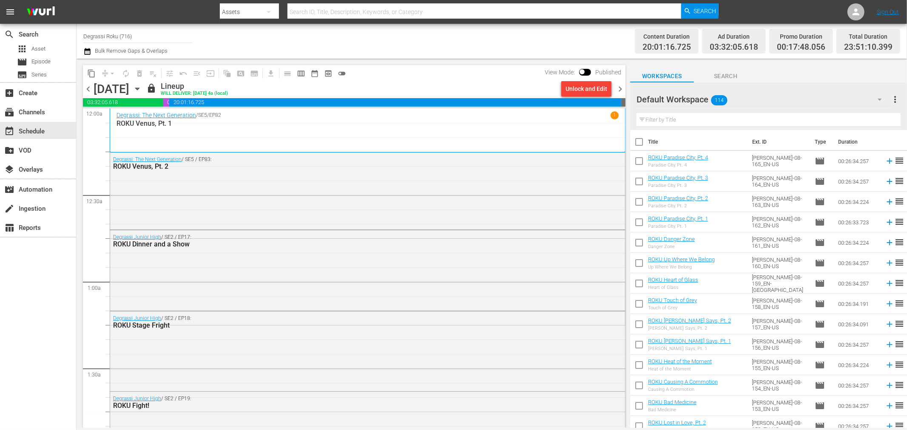
click at [90, 51] on icon "button" at bounding box center [87, 51] width 6 height 7
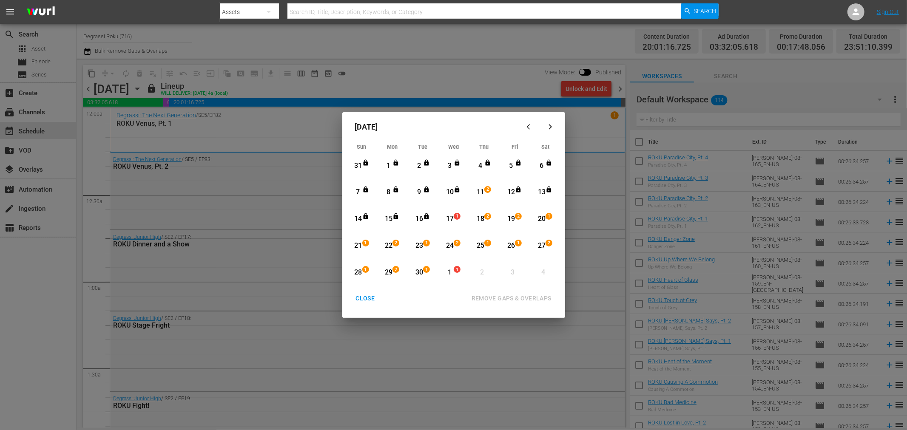
click at [528, 130] on button "button" at bounding box center [530, 127] width 20 height 20
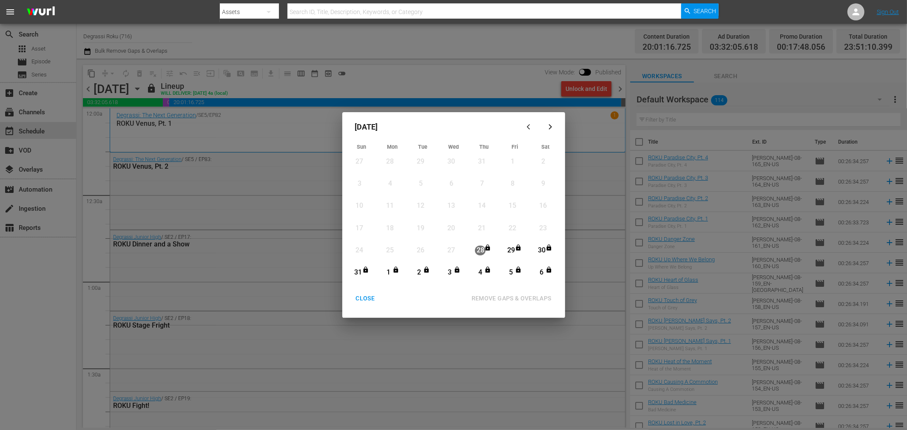
click at [362, 303] on div "CLOSE" at bounding box center [365, 298] width 33 height 11
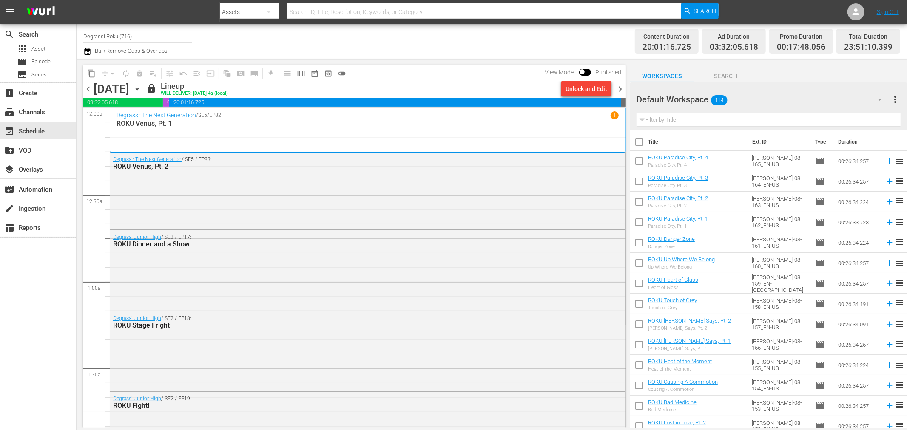
click at [142, 87] on icon "button" at bounding box center [137, 88] width 9 height 9
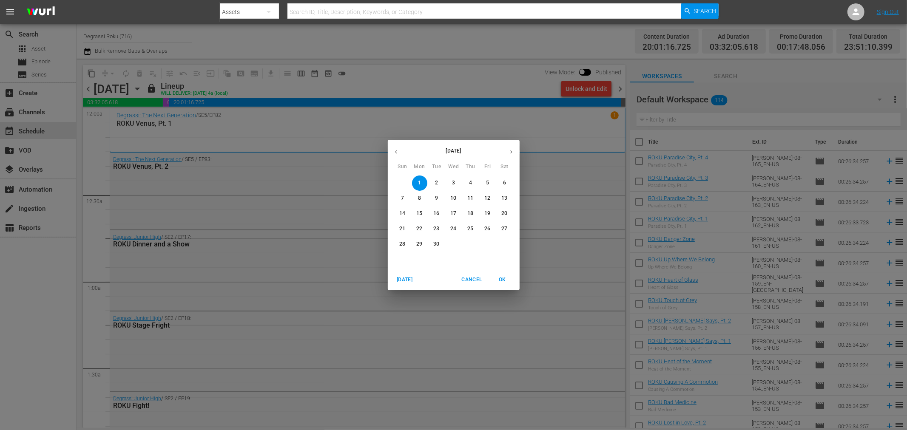
click at [460, 276] on button "Cancel" at bounding box center [471, 280] width 27 height 14
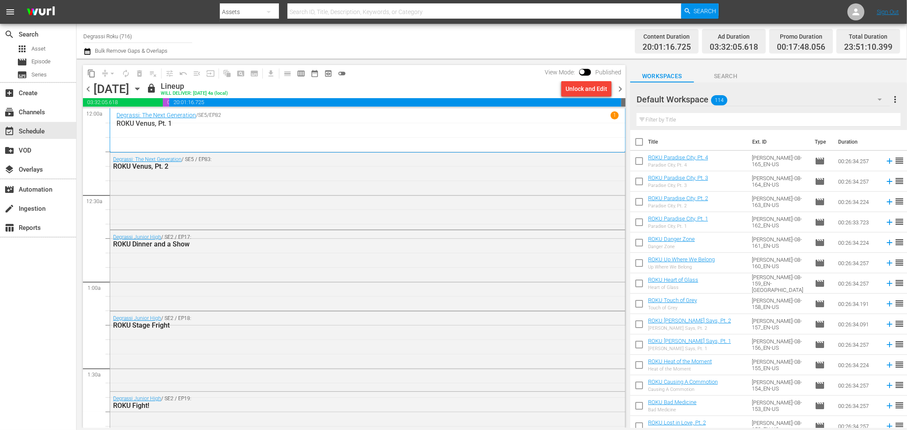
click at [91, 53] on icon "button" at bounding box center [87, 51] width 8 height 10
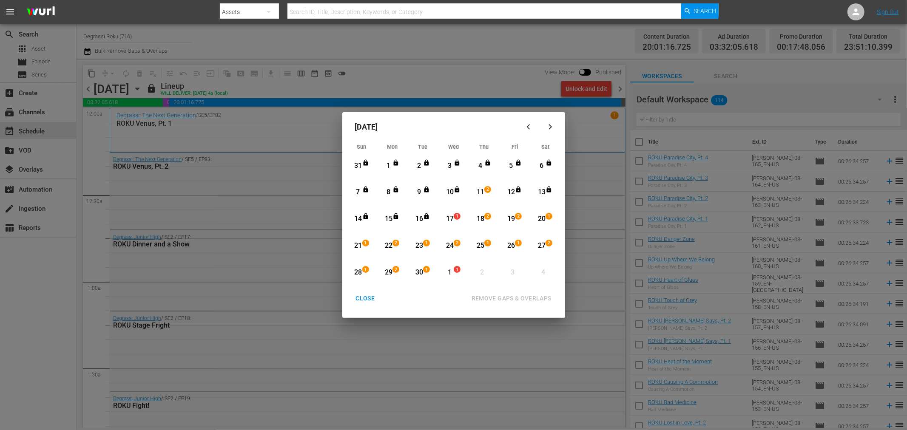
click at [364, 299] on div "CLOSE" at bounding box center [365, 298] width 33 height 11
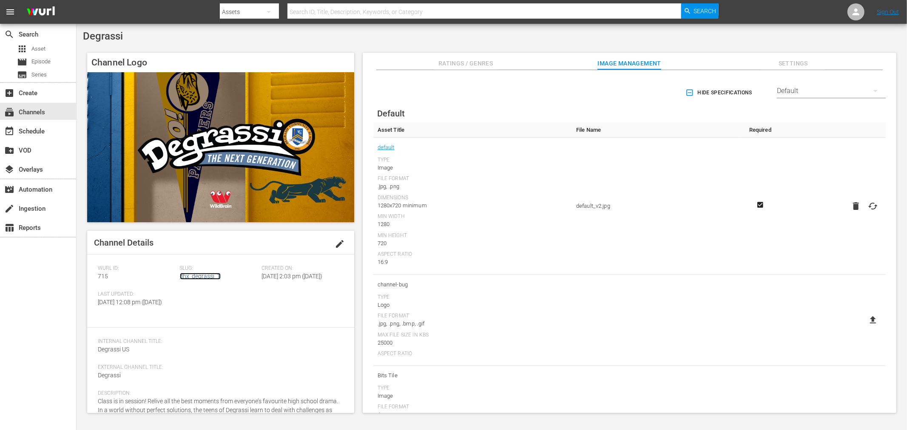
click at [196, 277] on link "dhx_degrassi_1" at bounding box center [200, 276] width 41 height 7
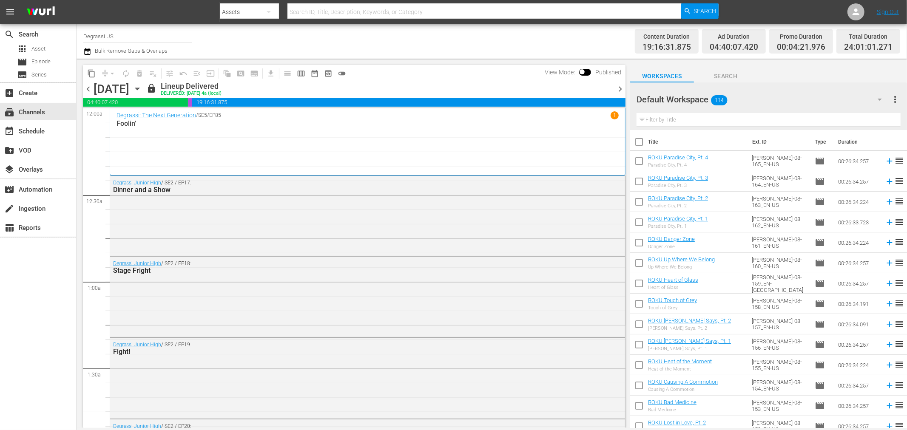
click at [620, 84] on span "chevron_right" at bounding box center [620, 89] width 11 height 11
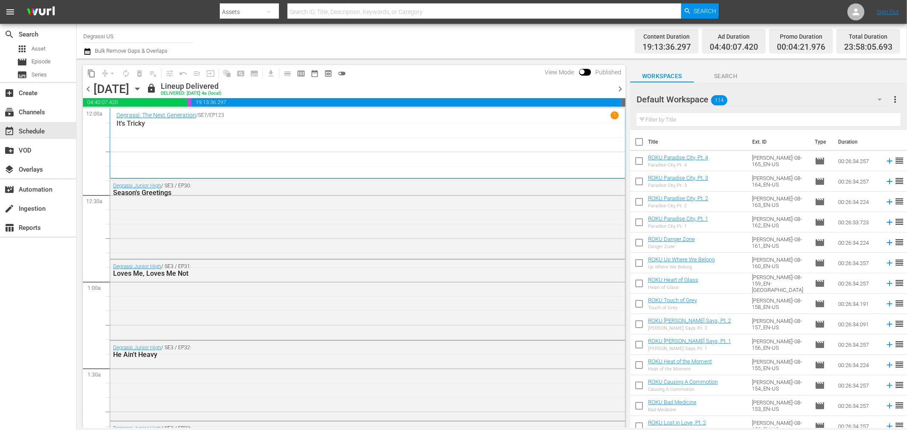
click at [620, 84] on span "chevron_right" at bounding box center [620, 89] width 11 height 11
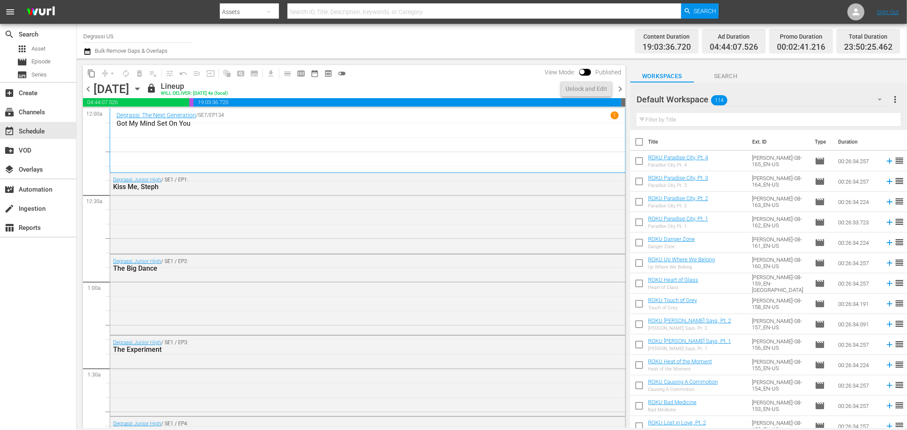
click at [620, 84] on span "chevron_right" at bounding box center [620, 89] width 11 height 11
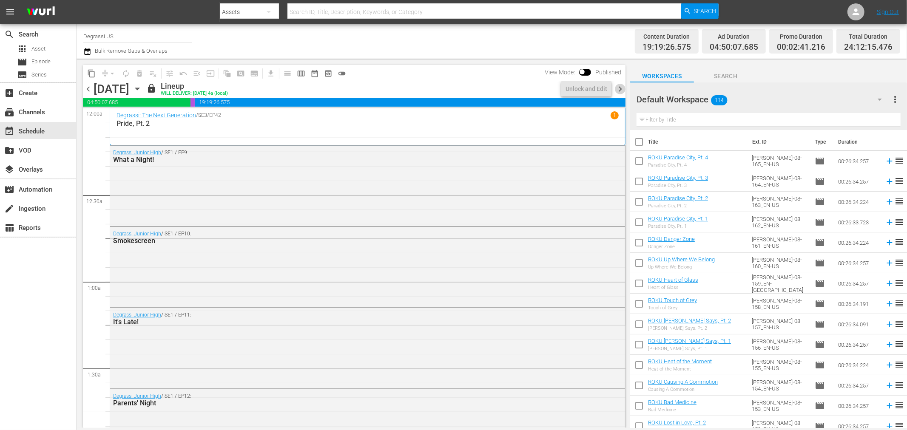
click at [620, 84] on span "chevron_right" at bounding box center [620, 89] width 11 height 11
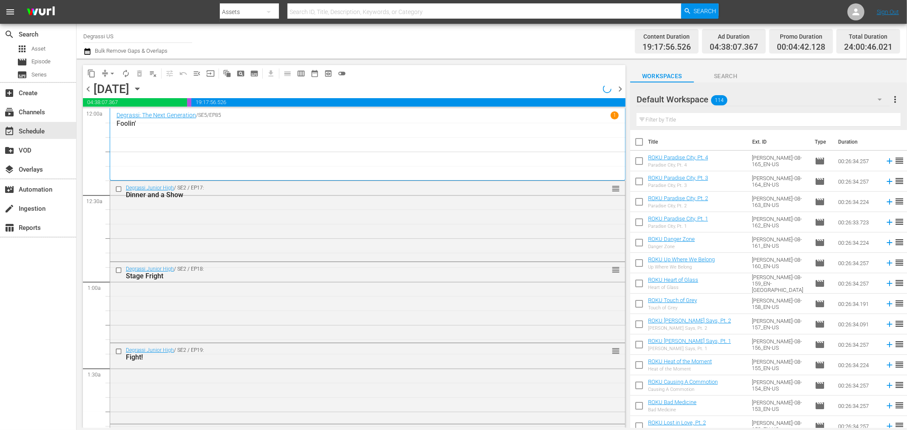
click at [620, 84] on span "chevron_right" at bounding box center [620, 89] width 11 height 11
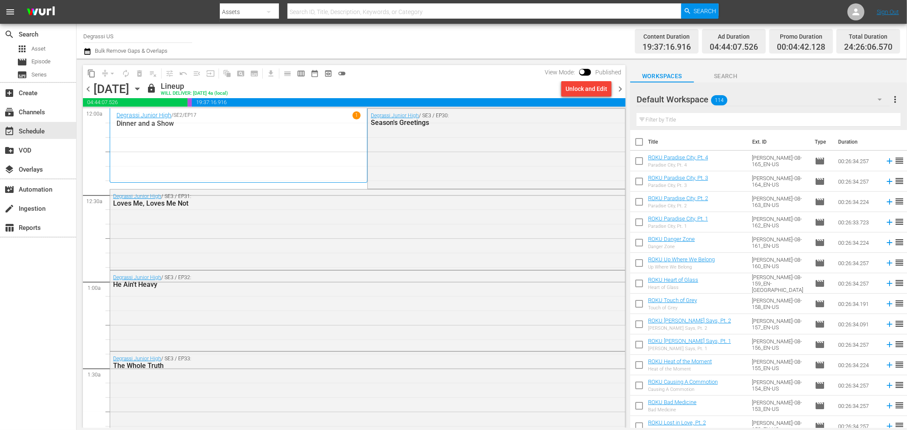
click at [620, 84] on span "chevron_right" at bounding box center [620, 89] width 11 height 11
click at [85, 86] on span "chevron_left" at bounding box center [88, 89] width 11 height 11
click at [579, 90] on div "Unlock and Edit" at bounding box center [587, 88] width 42 height 15
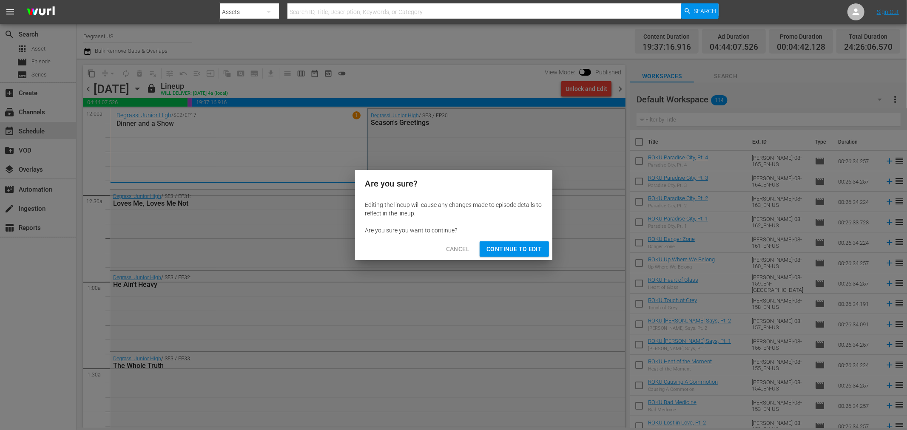
click at [518, 249] on span "Continue to Edit" at bounding box center [514, 249] width 55 height 11
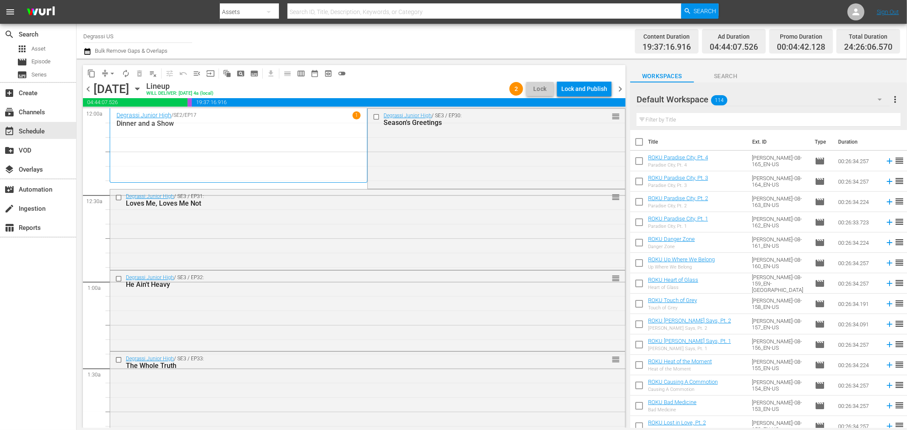
click at [88, 90] on span "chevron_left" at bounding box center [88, 89] width 11 height 11
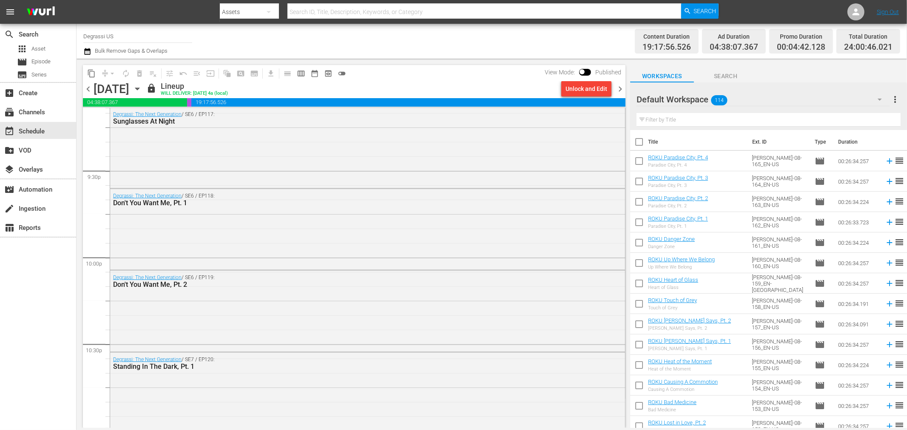
scroll to position [3919, 0]
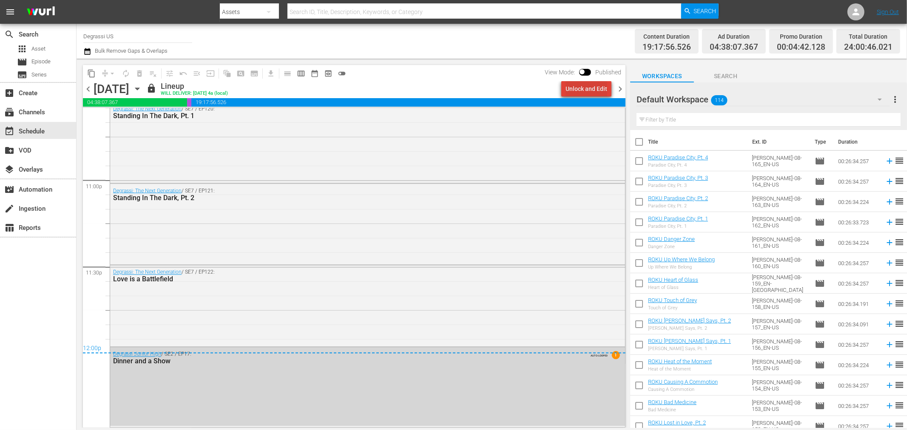
click at [606, 90] on div "Unlock and Edit" at bounding box center [587, 88] width 42 height 15
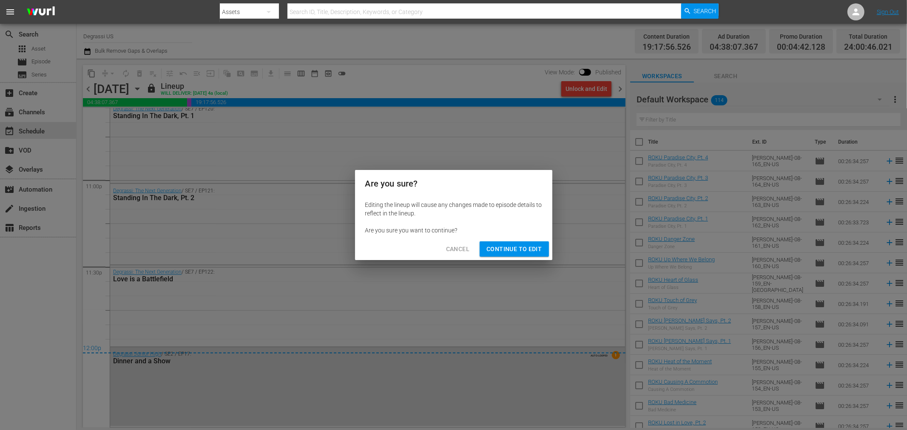
click at [507, 248] on span "Continue to Edit" at bounding box center [514, 249] width 55 height 11
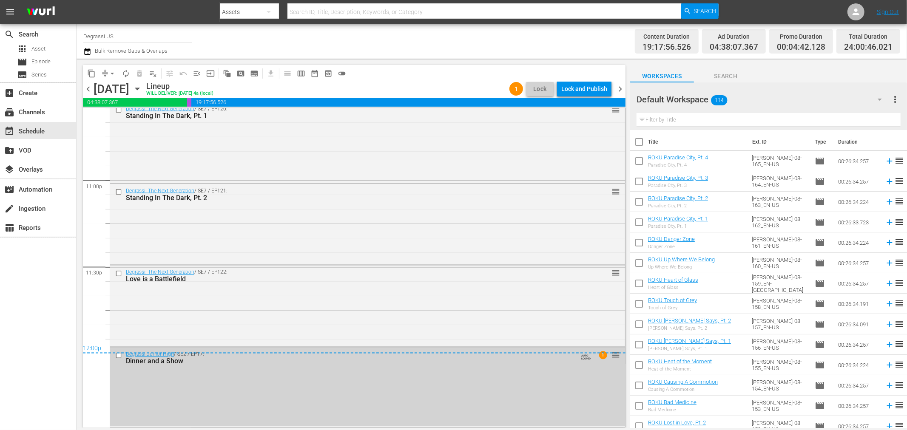
click at [119, 356] on input "checkbox" at bounding box center [119, 356] width 9 height 7
click at [118, 356] on input "checkbox" at bounding box center [119, 356] width 9 height 7
click at [623, 91] on span "chevron_right" at bounding box center [620, 89] width 11 height 11
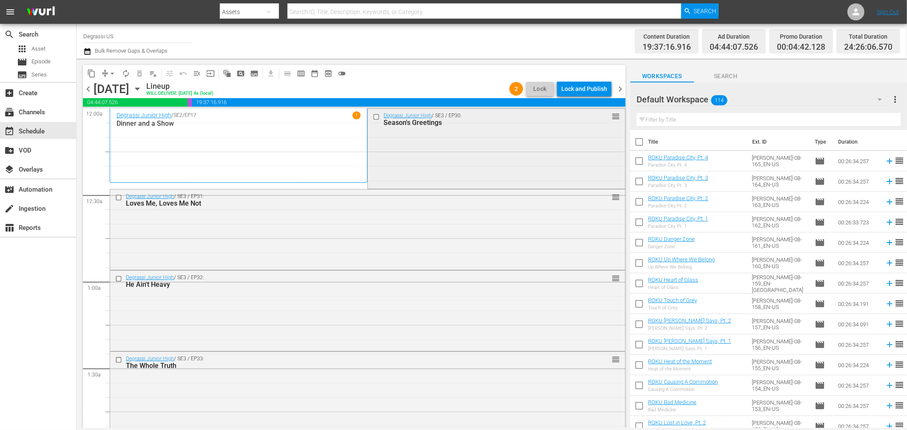
click at [373, 117] on input "checkbox" at bounding box center [377, 116] width 9 height 7
click at [452, 150] on div "Degrassi Junior High / SE3 / EP30: Season's Greetings reorder" at bounding box center [496, 148] width 257 height 78
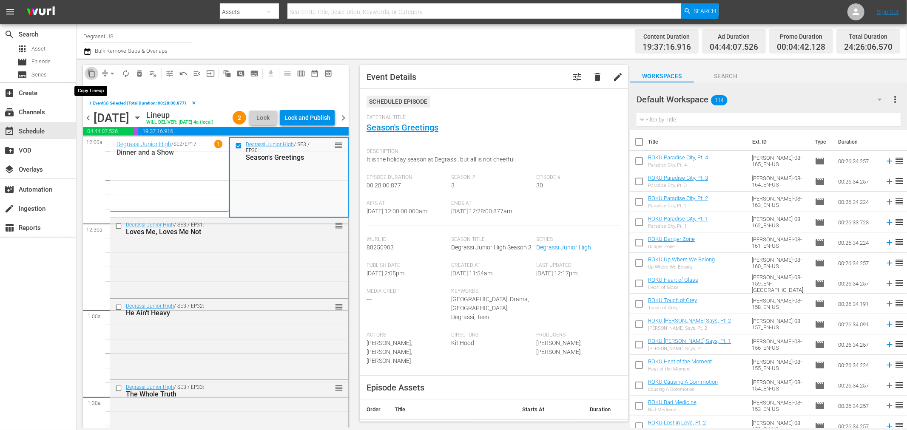
click at [94, 73] on span "content_copy" at bounding box center [91, 73] width 9 height 9
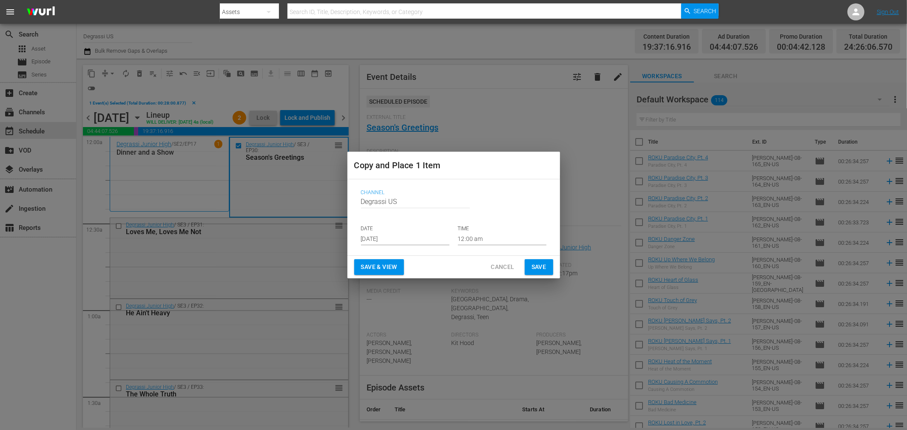
click at [401, 235] on input "Aug 30th 2025" at bounding box center [405, 239] width 88 height 13
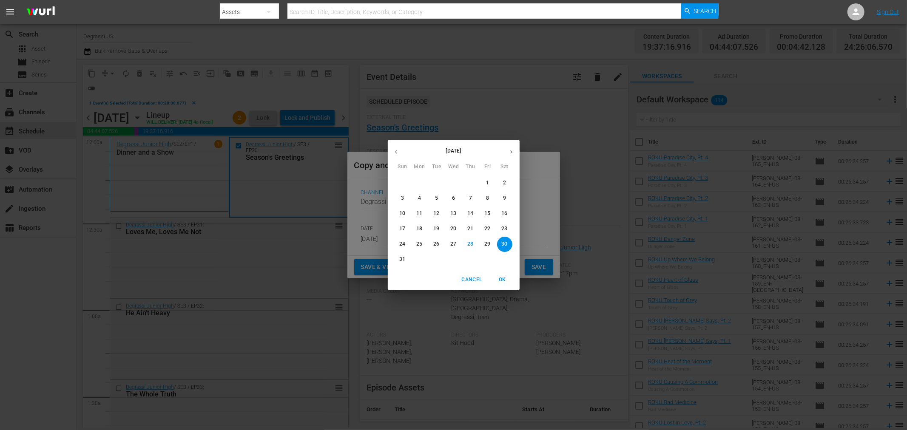
click at [490, 184] on span "1" at bounding box center [487, 182] width 15 height 7
type input "Aug 1st 2025"
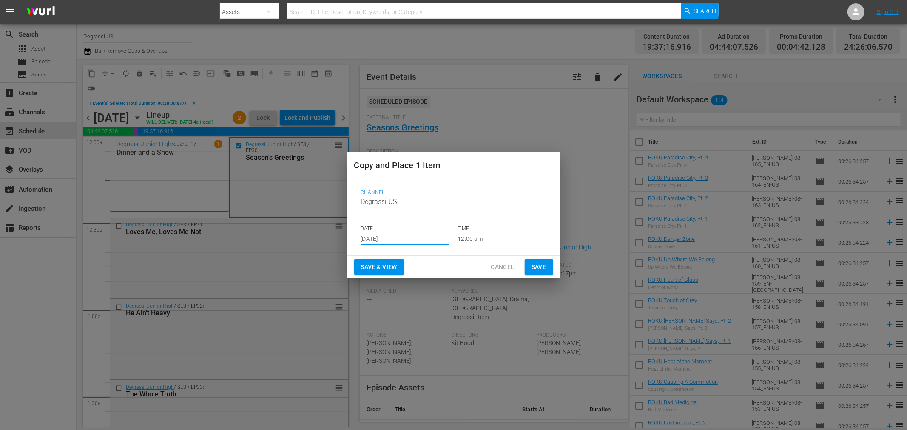
click at [485, 241] on input "12:00 am" at bounding box center [502, 239] width 88 height 13
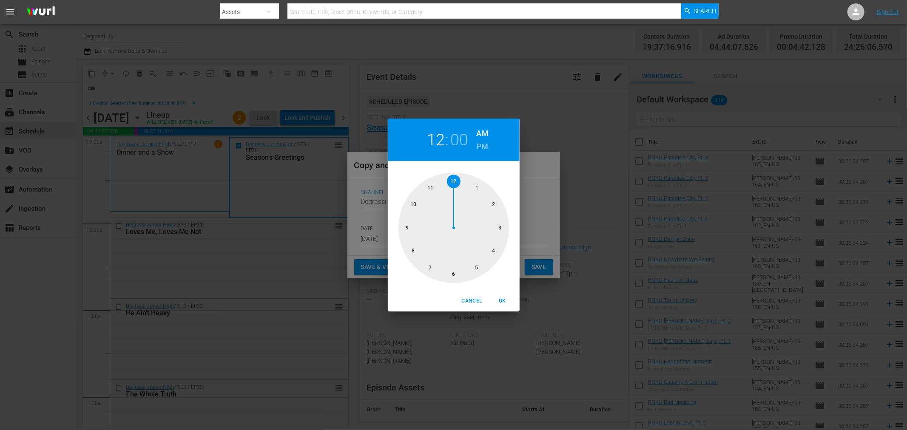
click at [430, 186] on div at bounding box center [454, 228] width 111 height 111
drag, startPoint x: 441, startPoint y: 182, endPoint x: 418, endPoint y: 189, distance: 25.0
click at [418, 189] on div at bounding box center [454, 228] width 111 height 111
click at [496, 292] on div "Cancel OK" at bounding box center [454, 301] width 132 height 21
click at [501, 299] on span "OK" at bounding box center [503, 301] width 20 height 9
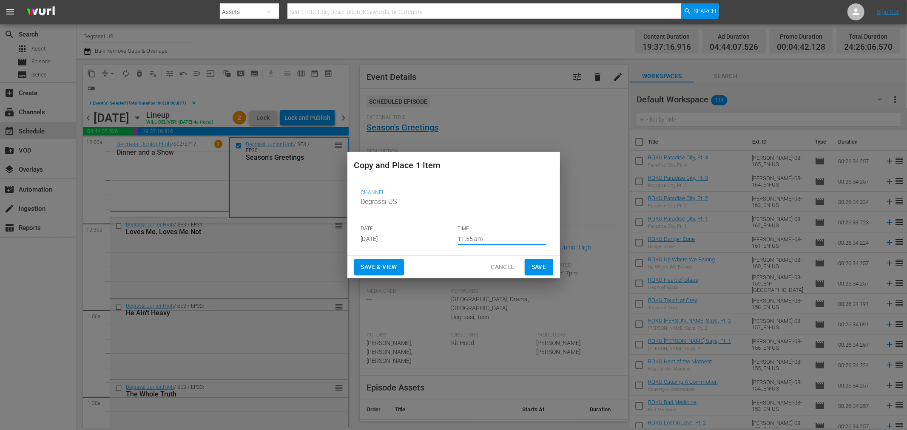
click at [501, 239] on input "11:55 am" at bounding box center [502, 239] width 88 height 13
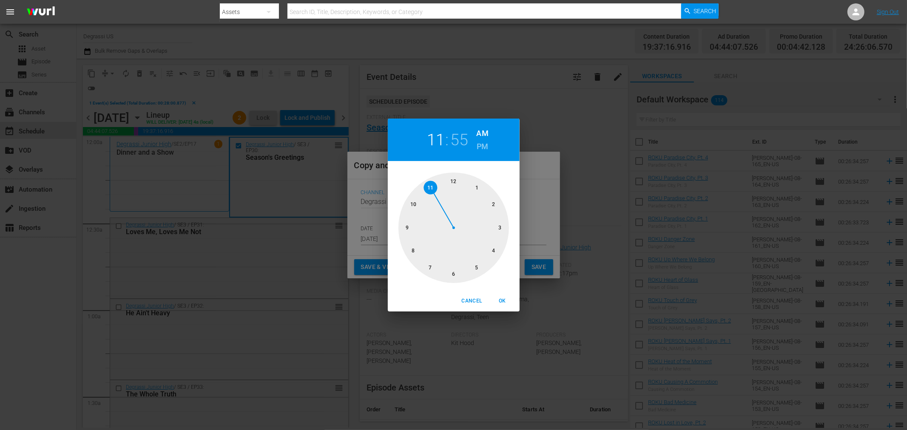
click at [483, 143] on h6 "PM" at bounding box center [482, 147] width 11 height 14
click at [507, 299] on span "OK" at bounding box center [503, 301] width 20 height 9
type input "11:55 pm"
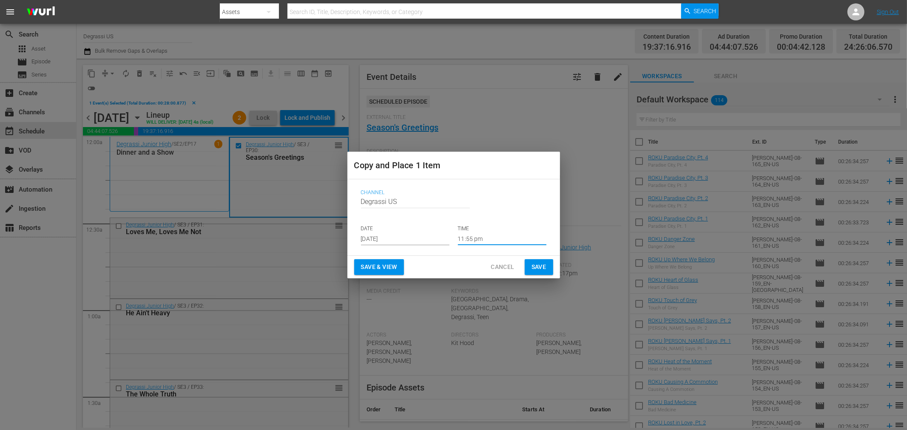
click at [544, 269] on span "Save" at bounding box center [539, 267] width 15 height 11
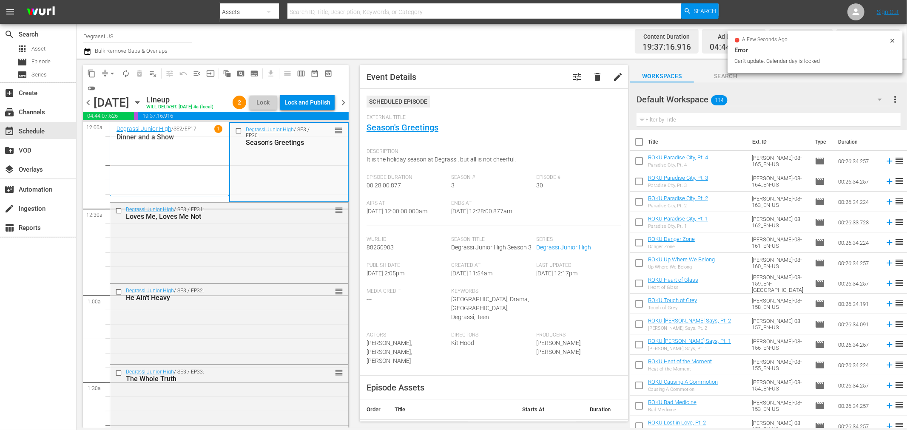
click at [91, 104] on span "chevron_left" at bounding box center [88, 102] width 11 height 11
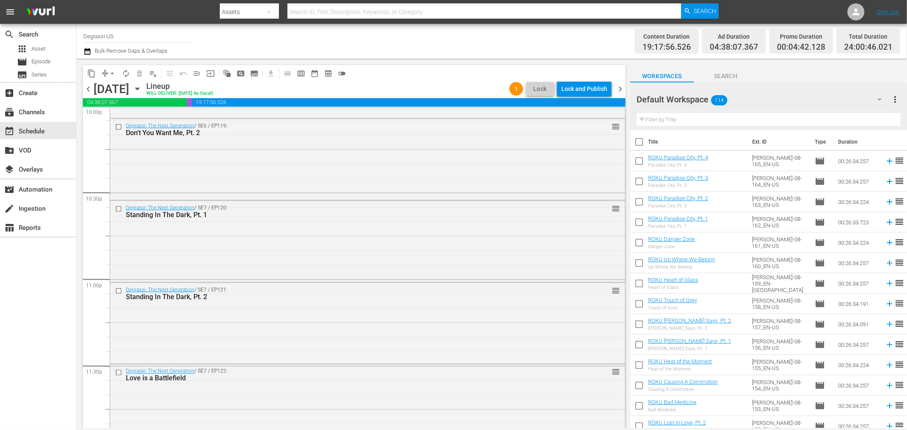
scroll to position [3919, 0]
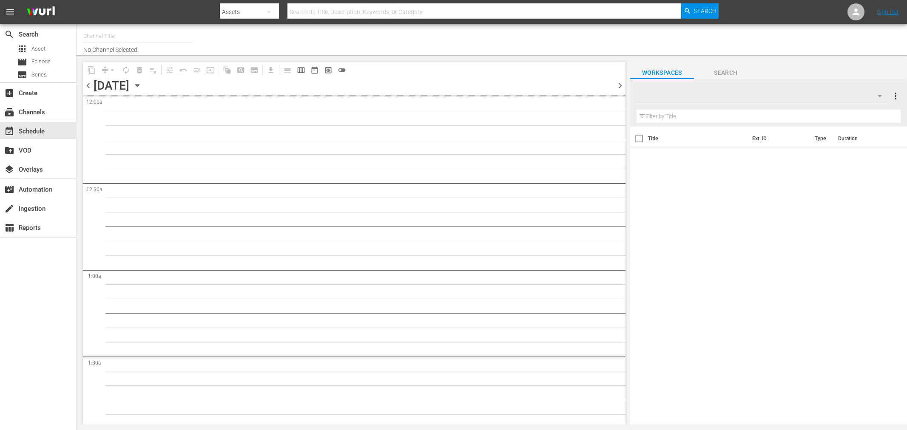
type input "Degrassi US (715)"
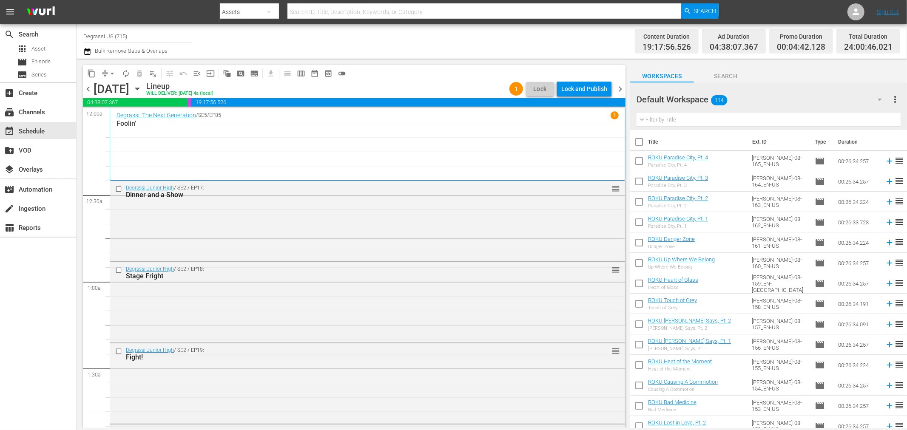
click at [618, 84] on span "chevron_right" at bounding box center [620, 89] width 11 height 11
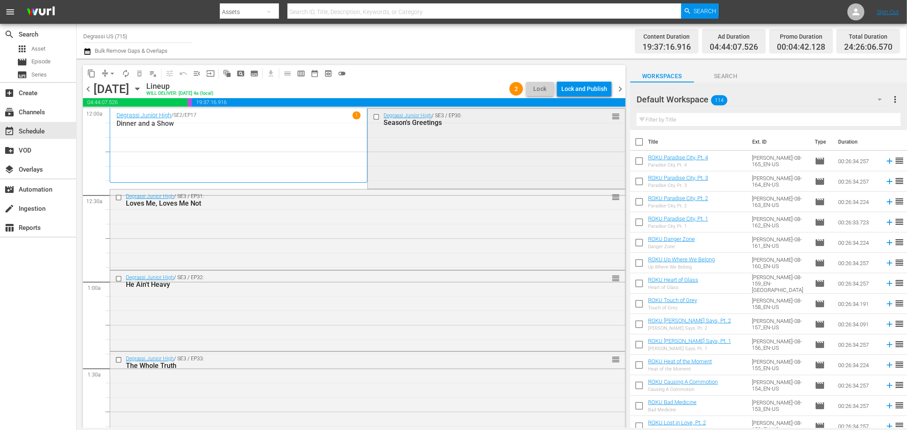
click at [375, 117] on input "checkbox" at bounding box center [377, 116] width 9 height 7
click at [91, 73] on span "content_copy" at bounding box center [91, 73] width 9 height 9
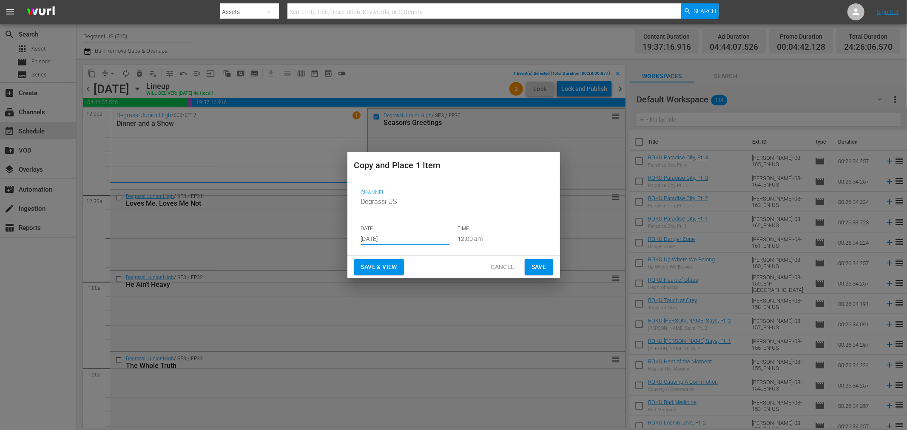
click at [440, 244] on input "[DATE]" at bounding box center [405, 239] width 88 height 13
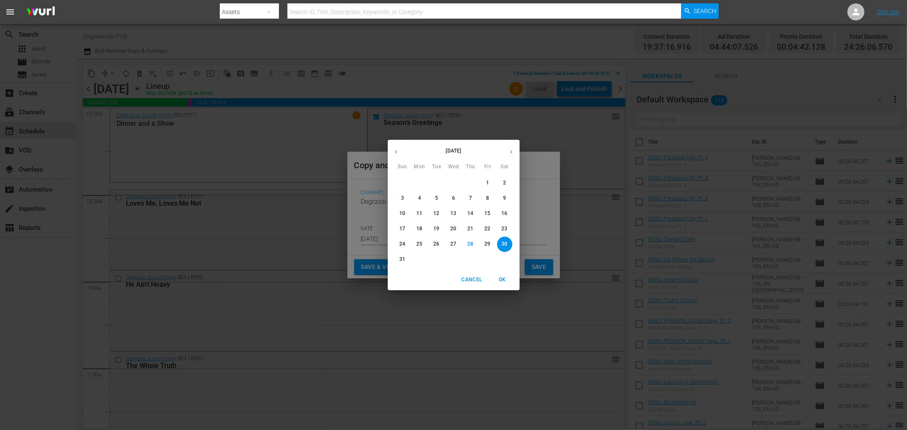
click at [505, 154] on button "button" at bounding box center [511, 152] width 17 height 17
click at [417, 179] on button "1" at bounding box center [419, 183] width 15 height 15
type input "[DATE]"
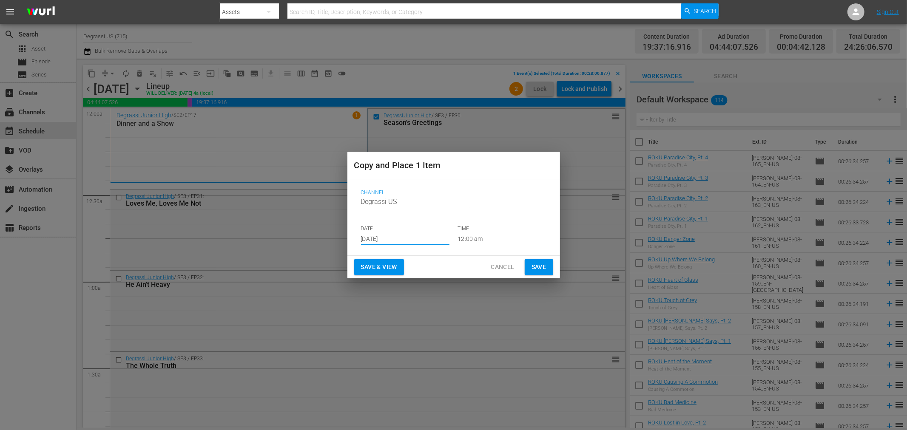
click at [513, 241] on input "12:00 am" at bounding box center [502, 239] width 88 height 13
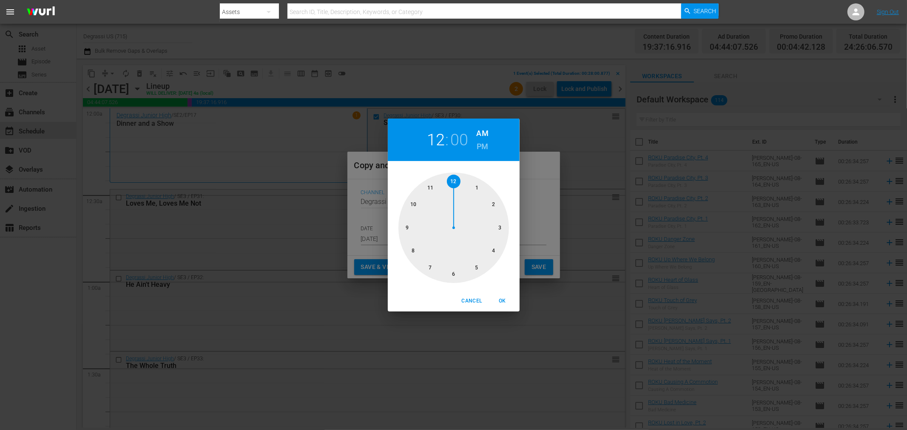
click at [428, 188] on div at bounding box center [454, 228] width 111 height 111
click at [481, 150] on h6 "PM" at bounding box center [482, 147] width 11 height 14
click at [431, 186] on div at bounding box center [454, 228] width 111 height 111
click at [502, 301] on span "OK" at bounding box center [503, 301] width 20 height 9
type input "11:55 pm"
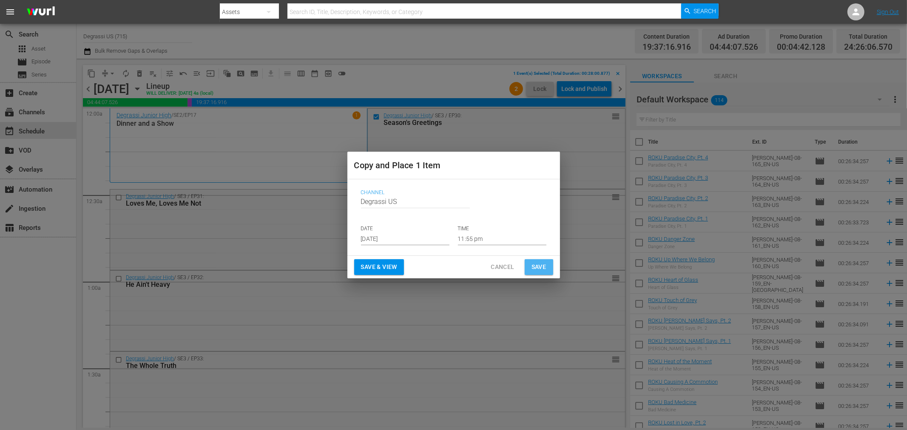
click at [544, 268] on span "Save" at bounding box center [539, 267] width 15 height 11
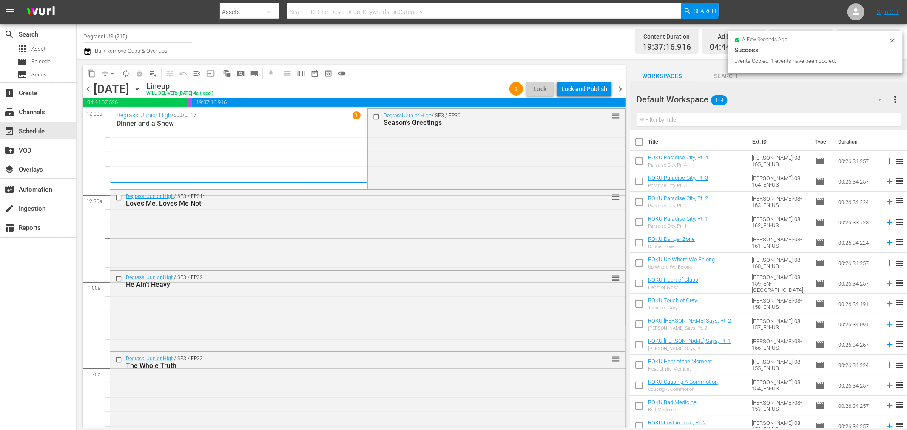
click at [87, 88] on span "chevron_left" at bounding box center [88, 89] width 11 height 11
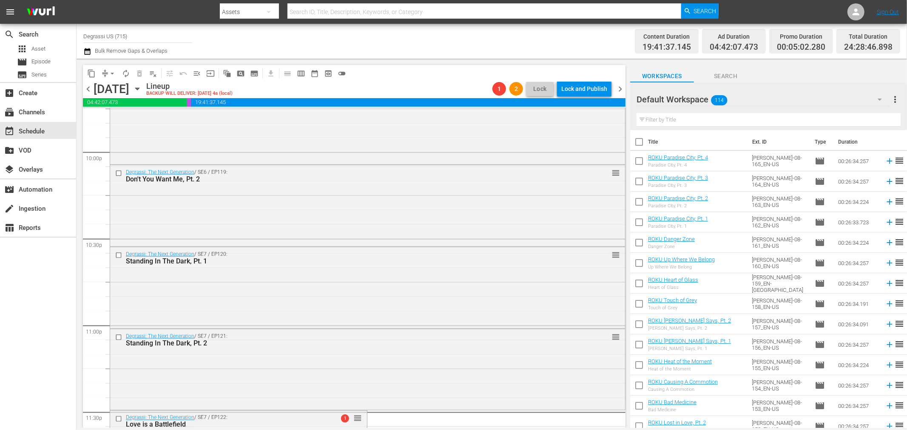
scroll to position [3919, 0]
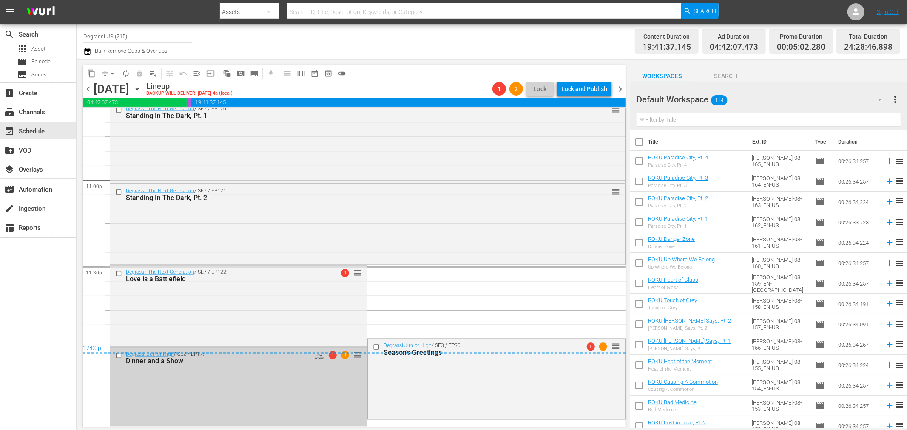
click at [118, 356] on input "checkbox" at bounding box center [119, 356] width 9 height 7
click at [137, 69] on span "delete_forever_outlined" at bounding box center [139, 73] width 9 height 9
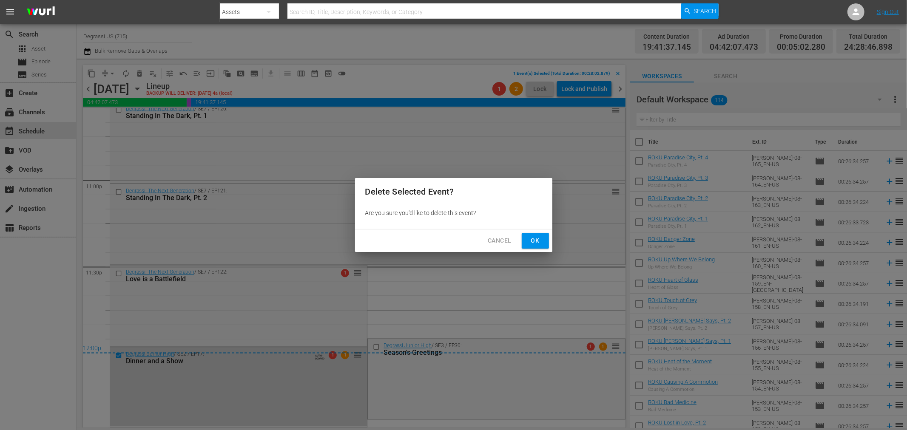
click at [533, 241] on span "Ok" at bounding box center [536, 241] width 14 height 11
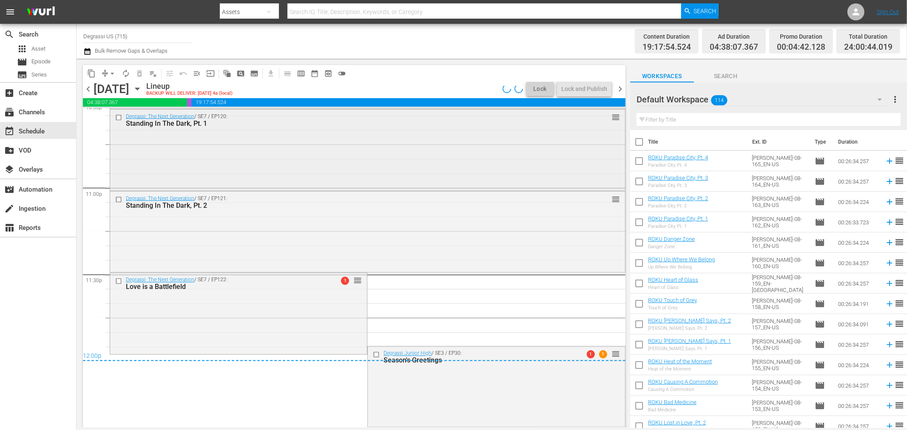
scroll to position [3911, 0]
click at [104, 73] on span "compress" at bounding box center [105, 73] width 9 height 9
click at [111, 74] on span "arrow_drop_down" at bounding box center [112, 73] width 9 height 9
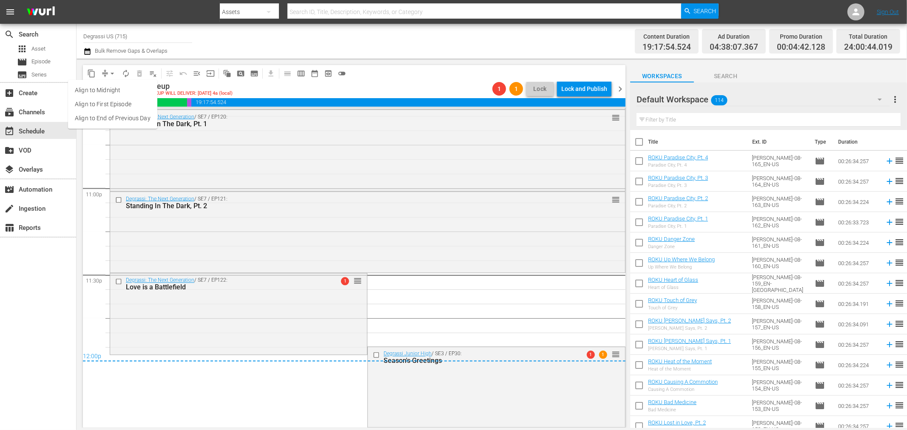
click at [119, 114] on li "Align to End of Previous Day" at bounding box center [112, 118] width 89 height 14
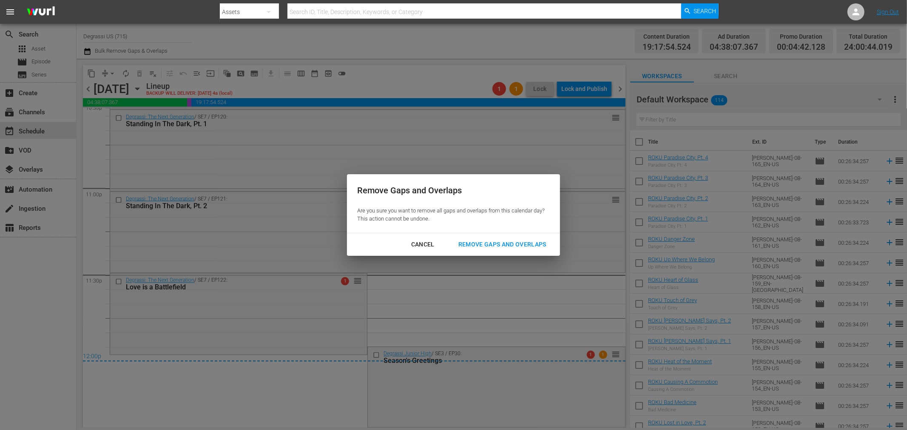
click at [519, 238] on button "Remove Gaps and Overlaps" at bounding box center [502, 245] width 108 height 16
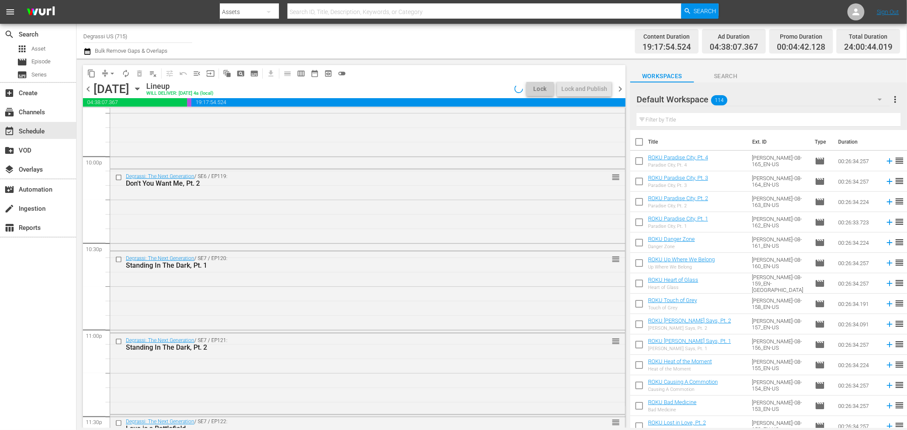
scroll to position [3919, 0]
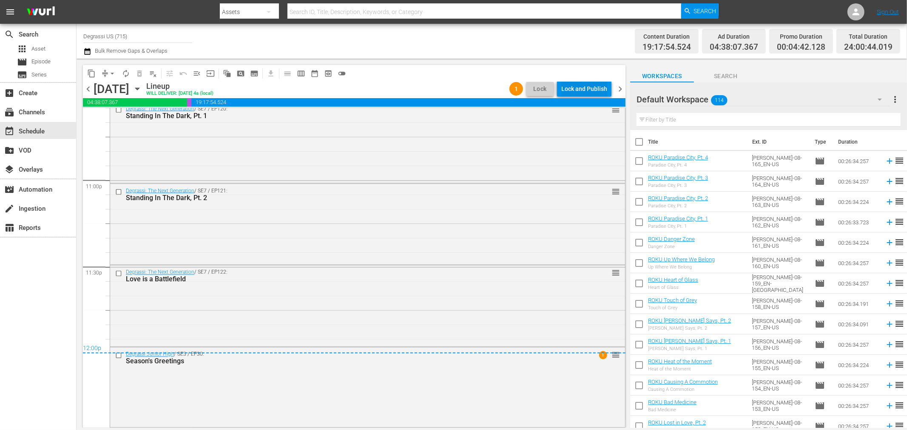
click at [590, 91] on div "Lock and Publish" at bounding box center [584, 88] width 46 height 15
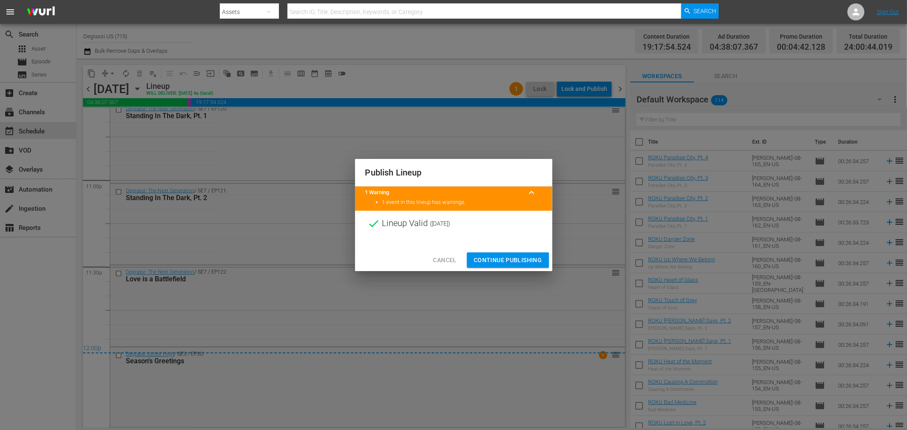
click at [495, 265] on button "Continue Publishing" at bounding box center [508, 261] width 82 height 16
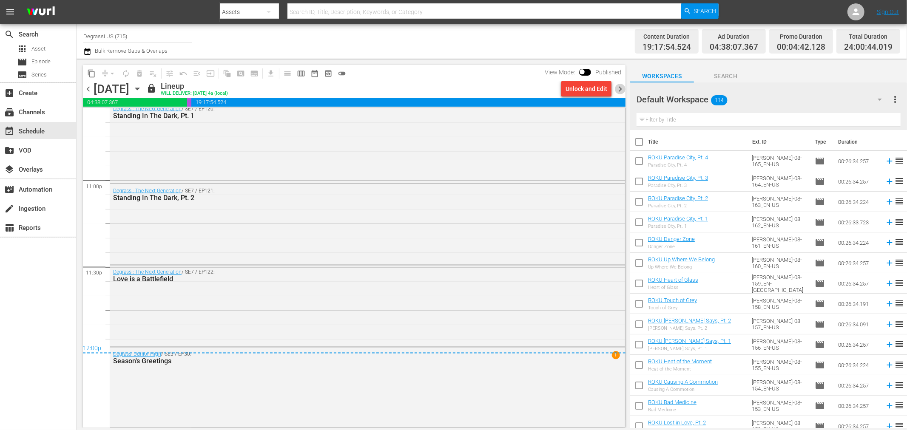
click at [619, 88] on span "chevron_right" at bounding box center [620, 89] width 11 height 11
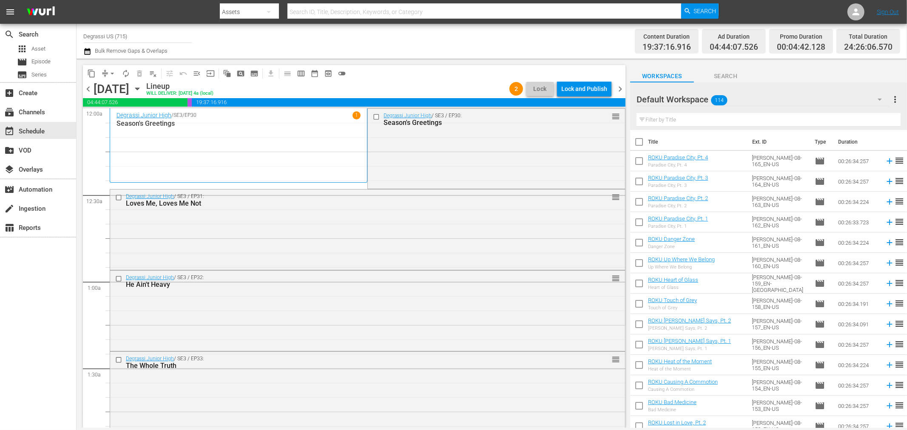
drag, startPoint x: 372, startPoint y: 115, endPoint x: 309, endPoint y: 139, distance: 67.8
click at [373, 115] on input "checkbox" at bounding box center [377, 116] width 9 height 7
click at [139, 73] on span "delete_forever_outlined" at bounding box center [139, 73] width 9 height 9
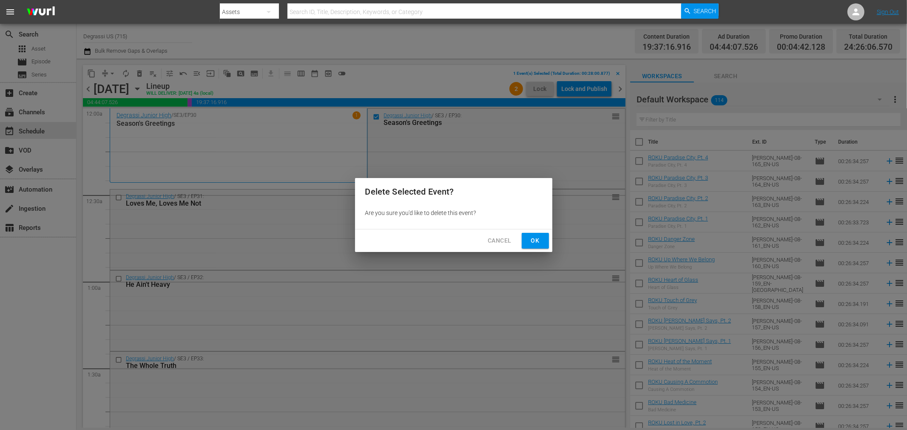
click at [533, 243] on span "Ok" at bounding box center [536, 241] width 14 height 11
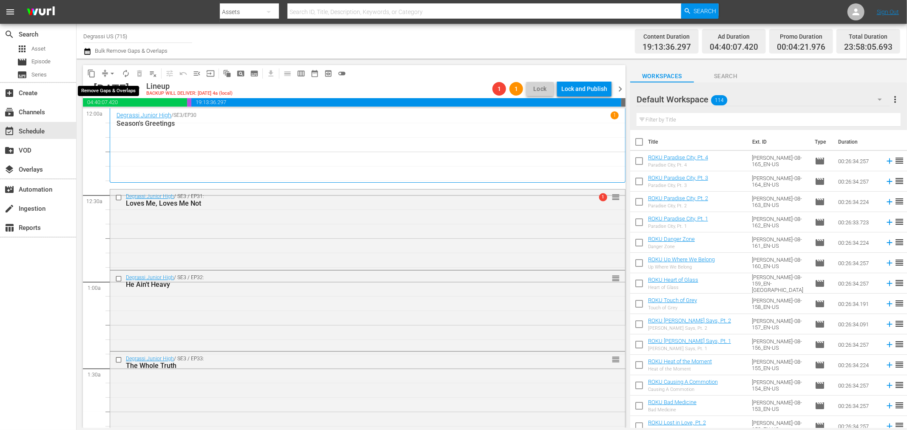
click at [111, 74] on span "arrow_drop_down" at bounding box center [112, 73] width 9 height 9
click at [111, 111] on li "Align to End of Previous Day" at bounding box center [112, 118] width 89 height 14
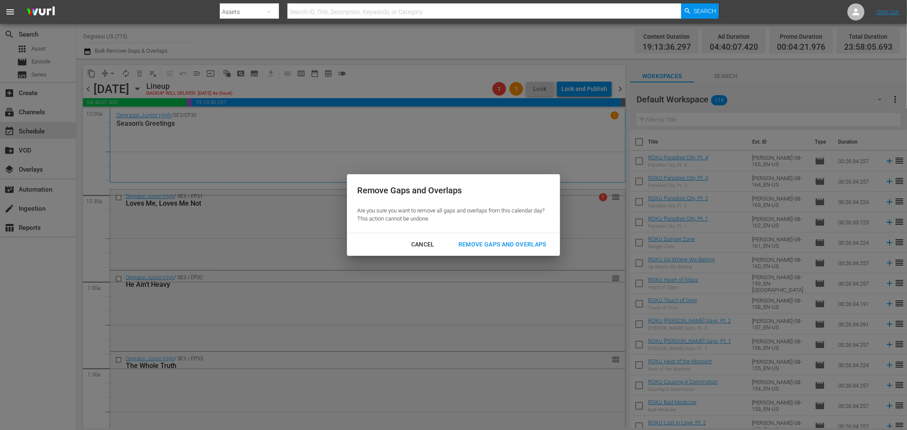
click at [478, 243] on div "Remove Gaps and Overlaps" at bounding box center [503, 244] width 102 height 11
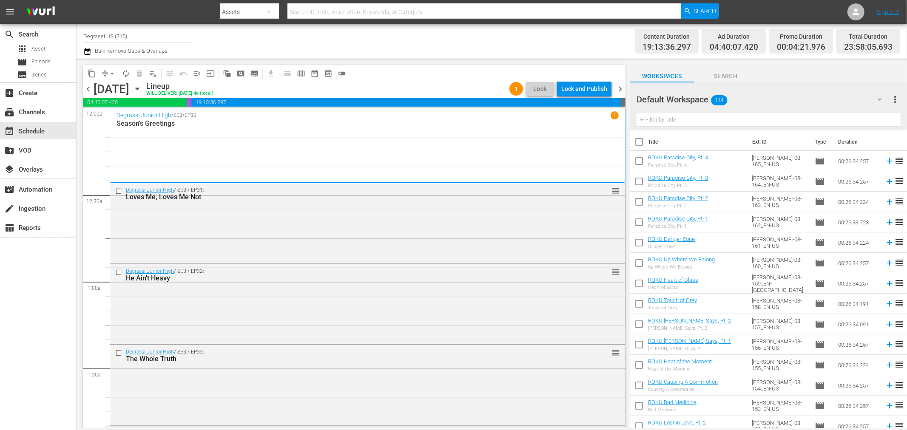
scroll to position [3914, 0]
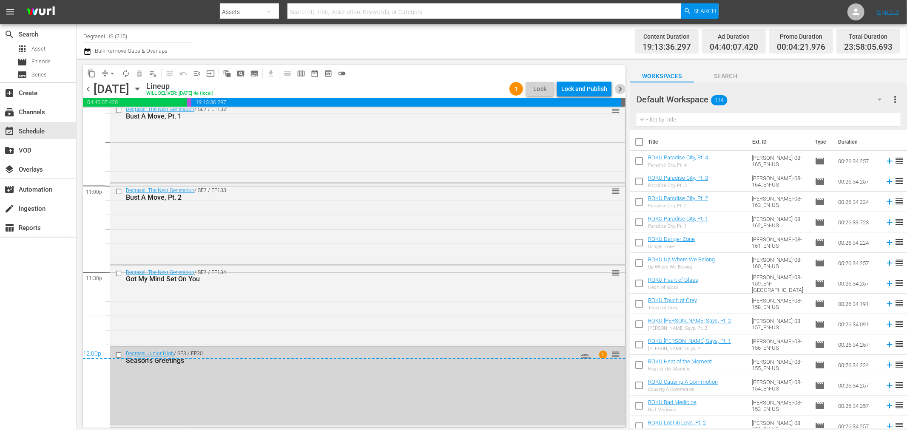
click at [620, 91] on span "chevron_right" at bounding box center [620, 89] width 11 height 11
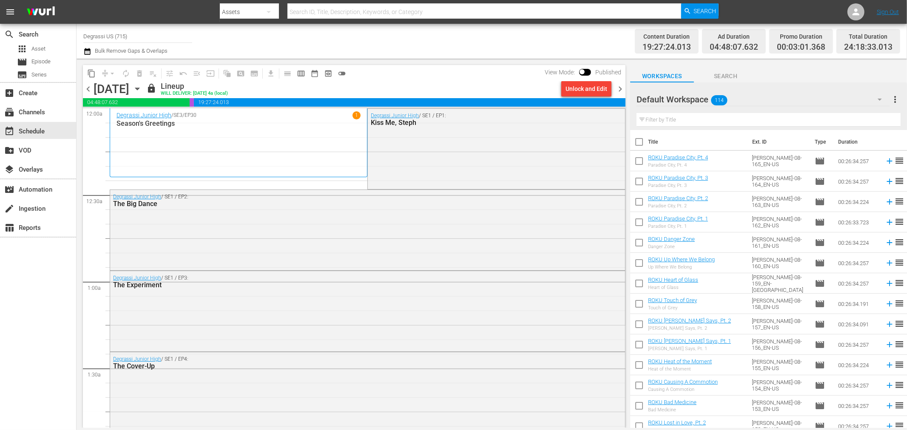
click at [92, 87] on span "chevron_left" at bounding box center [88, 89] width 11 height 11
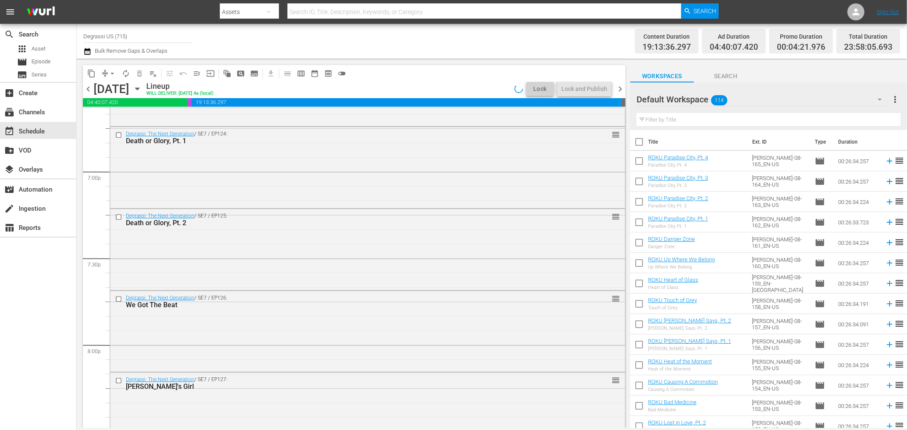
scroll to position [3914, 0]
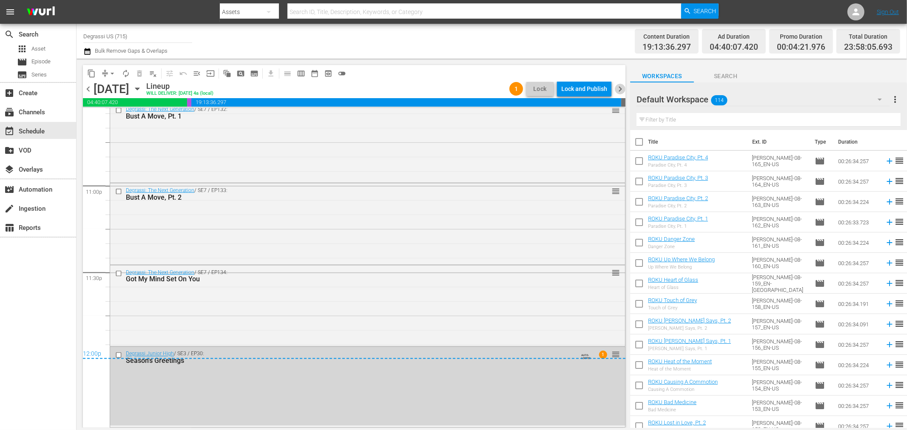
click at [619, 86] on span "chevron_right" at bounding box center [620, 89] width 11 height 11
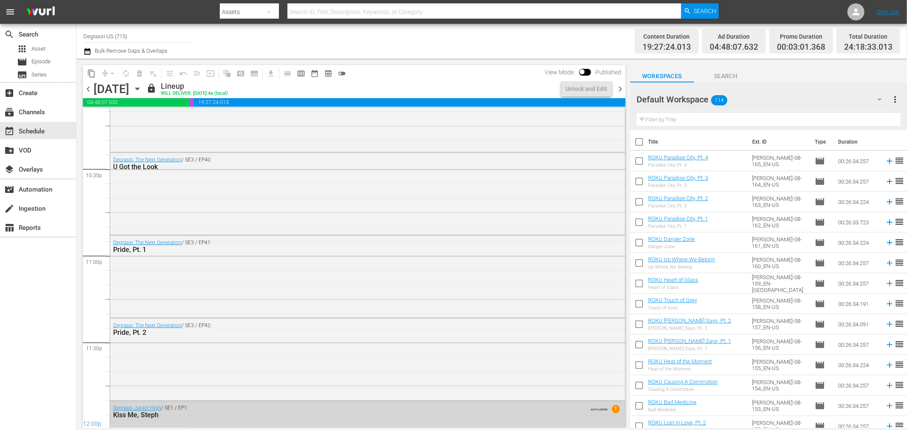
scroll to position [3898, 0]
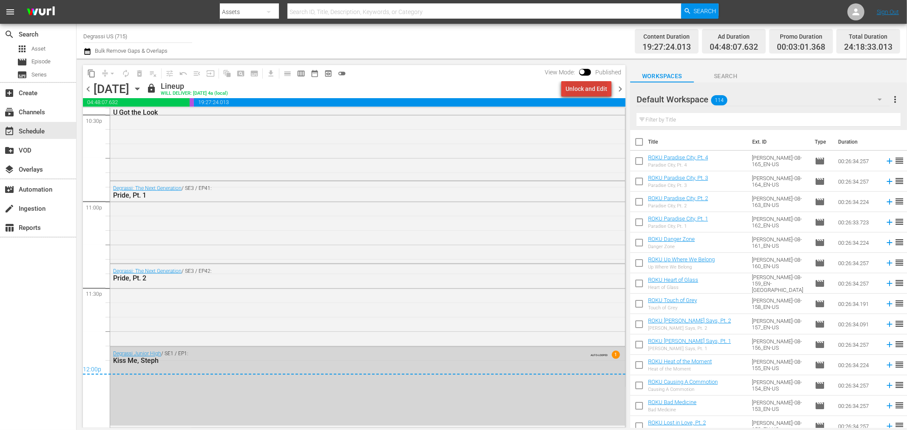
click at [598, 93] on div "Unlock and Edit" at bounding box center [587, 88] width 42 height 15
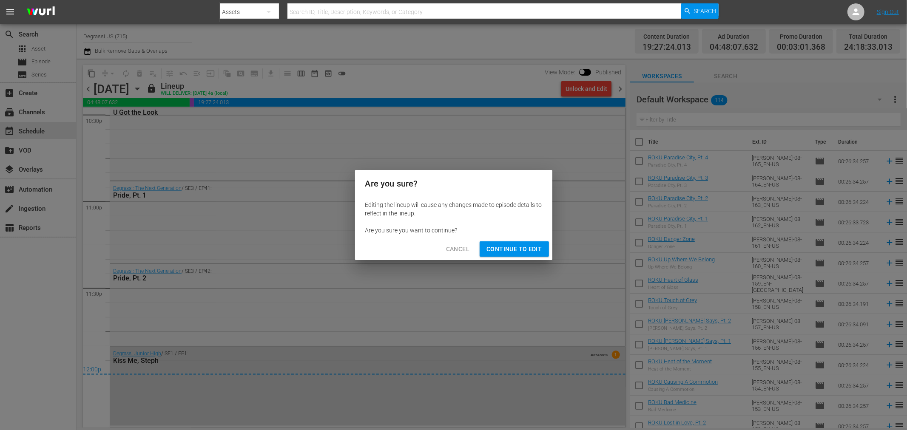
click at [520, 248] on span "Continue to Edit" at bounding box center [514, 249] width 55 height 11
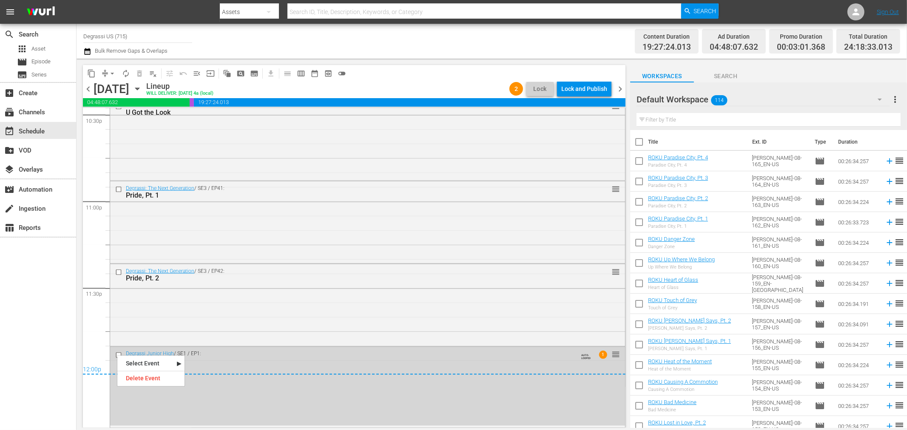
click at [99, 367] on div "12:00p" at bounding box center [354, 371] width 543 height 9
click at [117, 356] on input "checkbox" at bounding box center [119, 355] width 9 height 7
click at [129, 82] on div "[DATE]" at bounding box center [112, 89] width 36 height 14
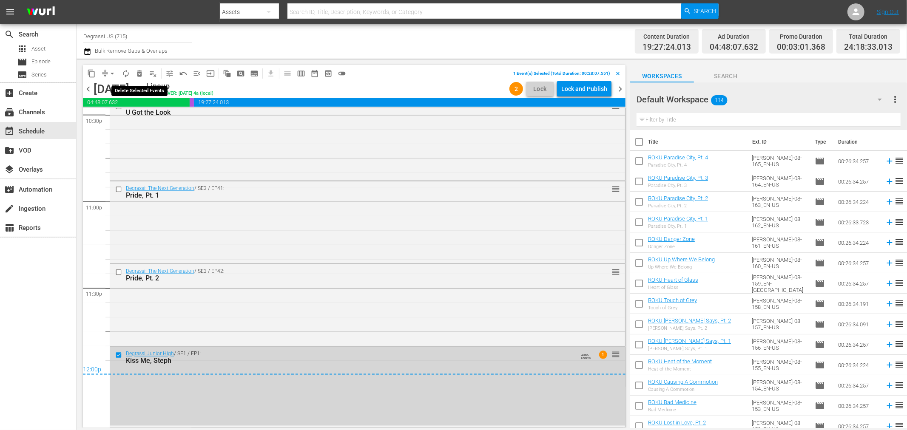
click at [139, 68] on button "delete_forever_outlined" at bounding box center [140, 74] width 14 height 14
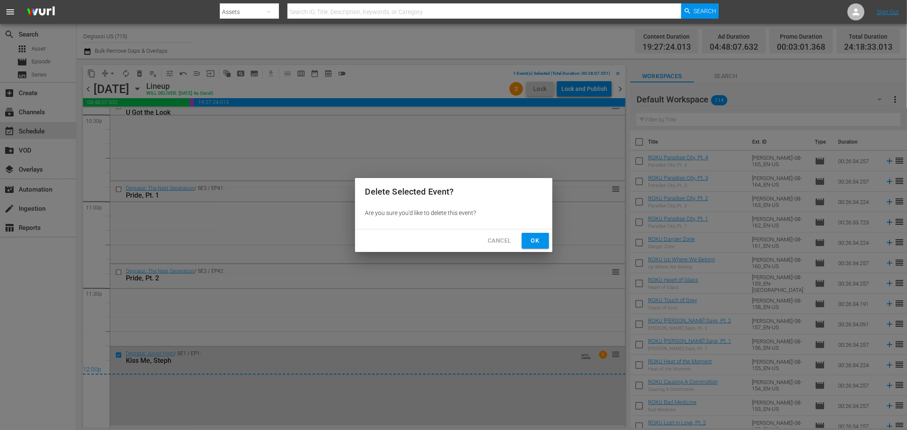
click at [538, 241] on span "Ok" at bounding box center [536, 241] width 14 height 11
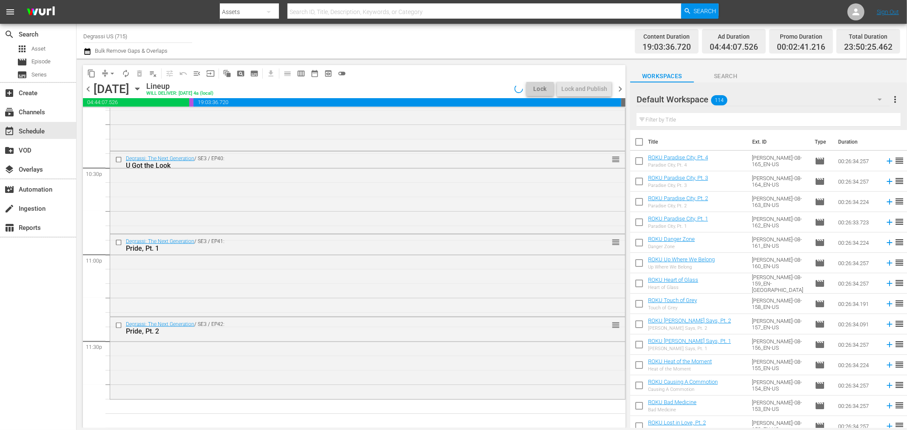
scroll to position [3845, 0]
click at [88, 90] on span "chevron_left" at bounding box center [88, 89] width 11 height 11
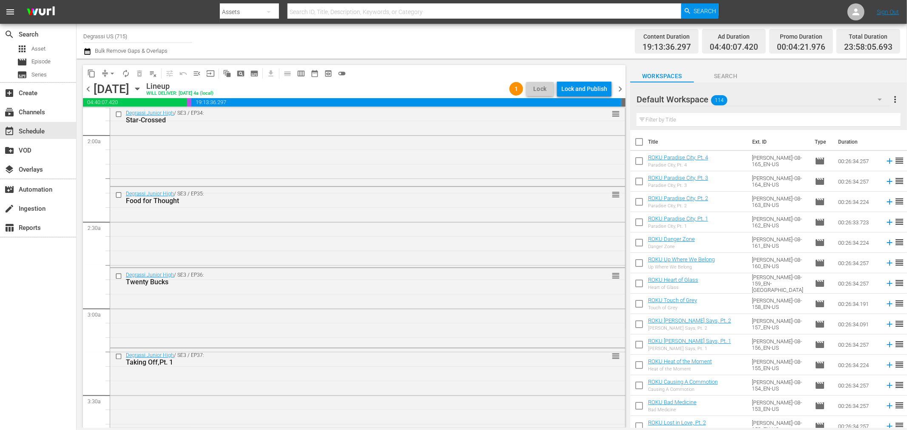
scroll to position [208, 0]
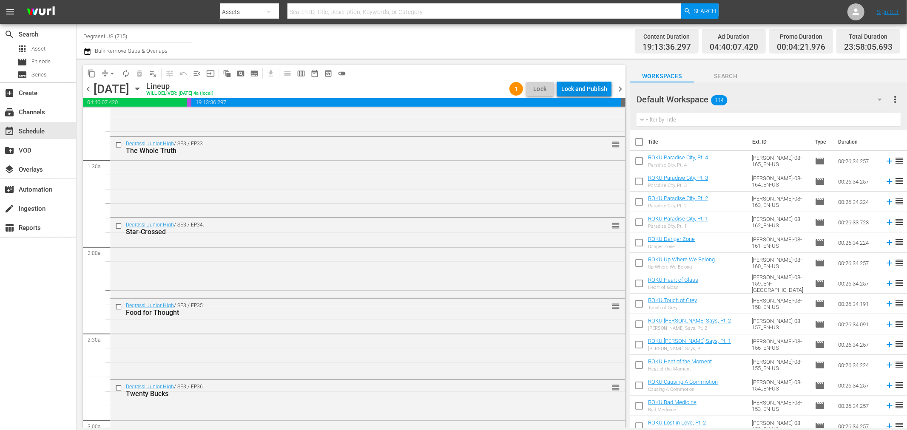
click at [598, 86] on div "Lock and Publish" at bounding box center [584, 88] width 46 height 15
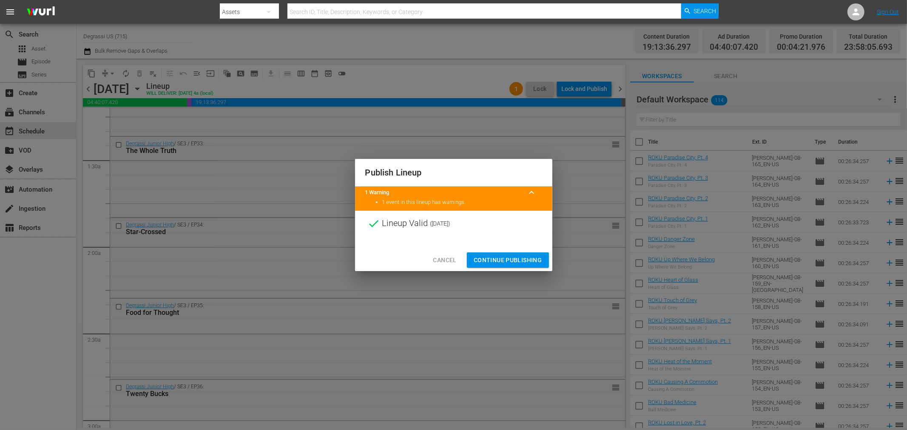
click at [499, 258] on span "Continue Publishing" at bounding box center [508, 260] width 68 height 11
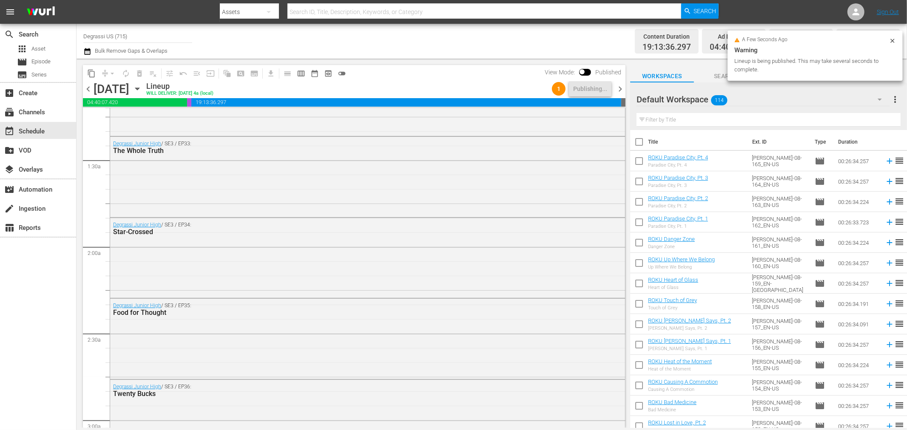
click at [618, 89] on span "chevron_right" at bounding box center [620, 89] width 11 height 11
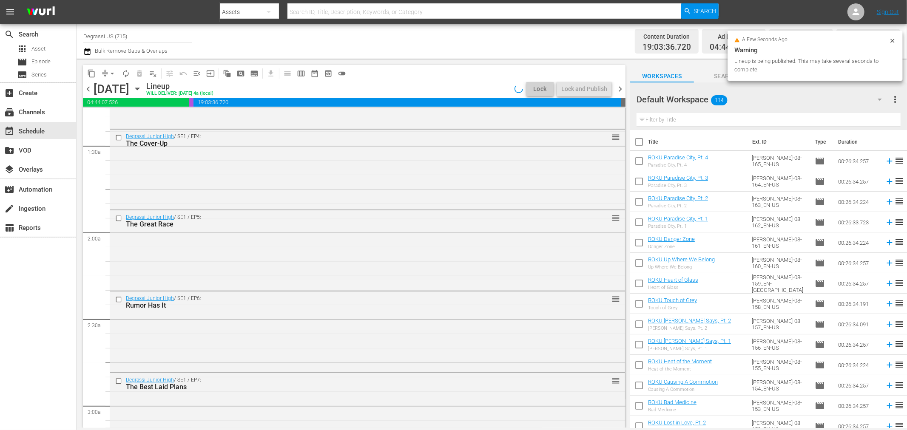
scroll to position [179, 0]
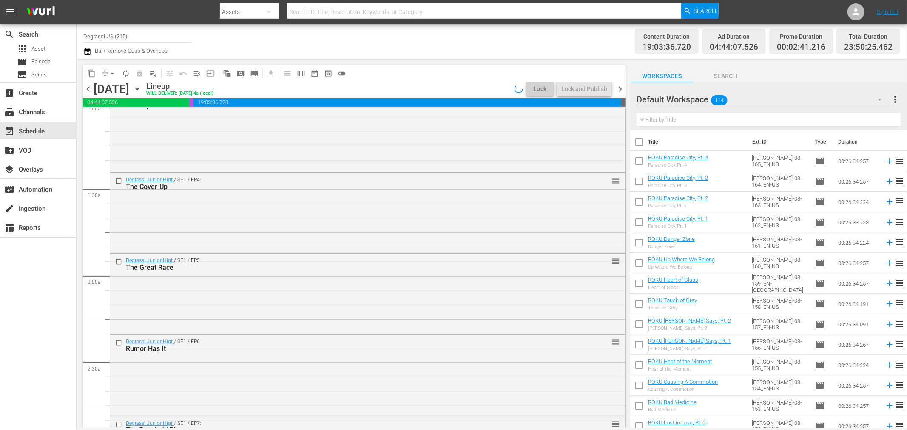
drag, startPoint x: 626, startPoint y: 148, endPoint x: 624, endPoint y: 96, distance: 52.3
click at [624, 96] on div "content_copy compress arrow_drop_down autorenew_outlined delete_forever_outline…" at bounding box center [352, 244] width 551 height 370
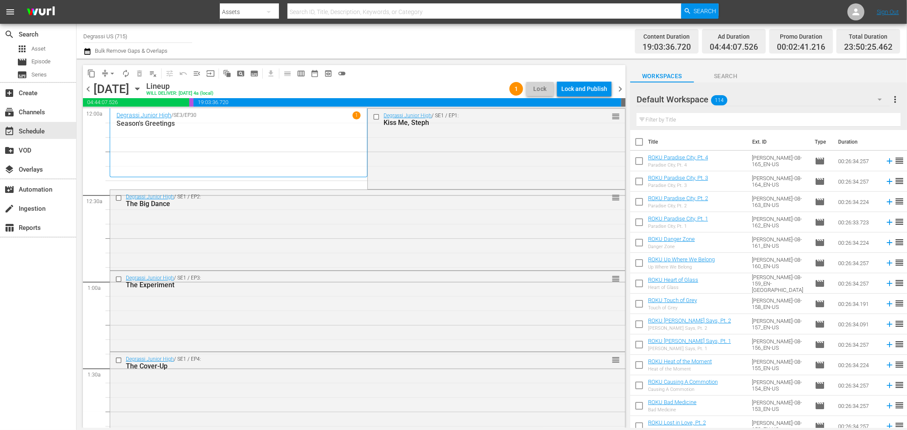
drag, startPoint x: 279, startPoint y: 186, endPoint x: 205, endPoint y: 179, distance: 74.7
click at [112, 71] on span "arrow_drop_down" at bounding box center [112, 73] width 9 height 9
click at [111, 116] on li "Align to End of Previous Day" at bounding box center [112, 118] width 89 height 14
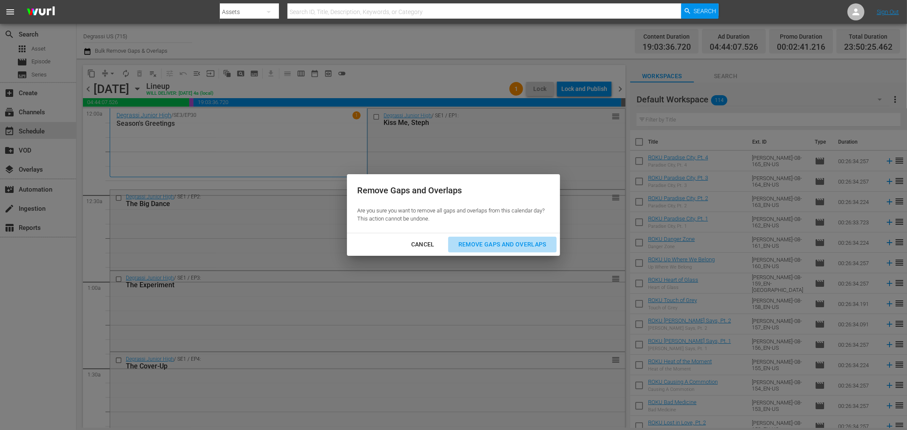
click at [502, 247] on div "Remove Gaps and Overlaps" at bounding box center [503, 244] width 102 height 11
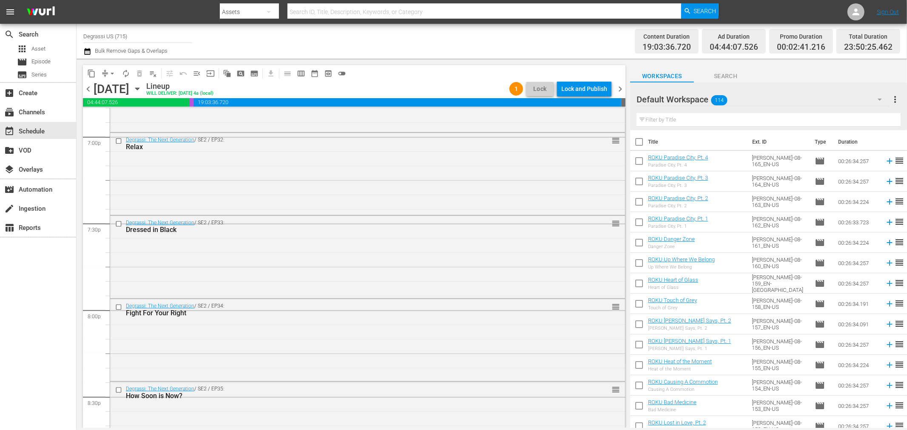
scroll to position [3886, 0]
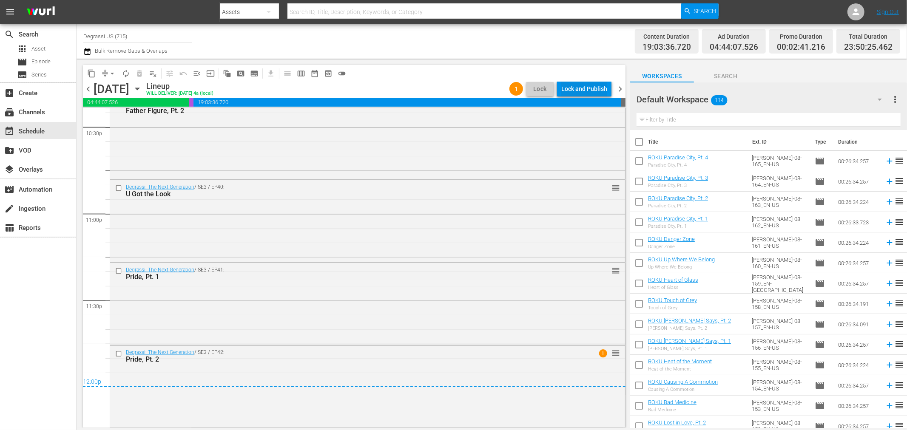
click at [608, 86] on button "Lock and Publish" at bounding box center [584, 88] width 54 height 15
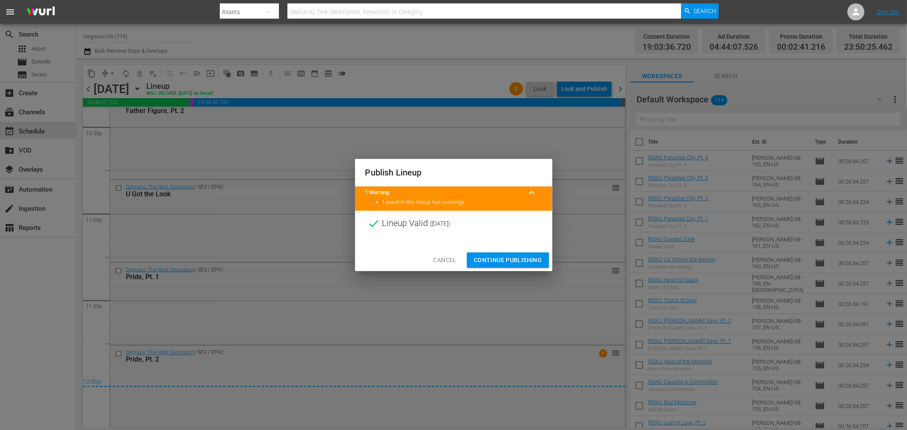
click at [521, 259] on span "Continue Publishing" at bounding box center [508, 260] width 68 height 11
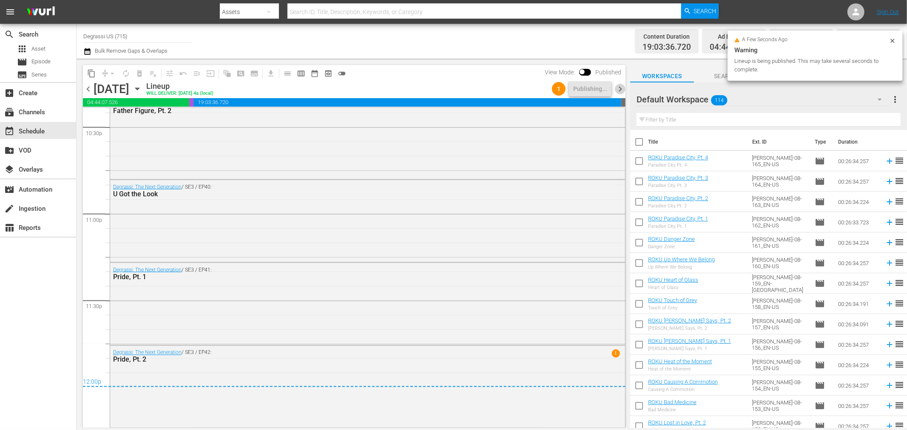
click at [619, 90] on span "chevron_right" at bounding box center [620, 89] width 11 height 11
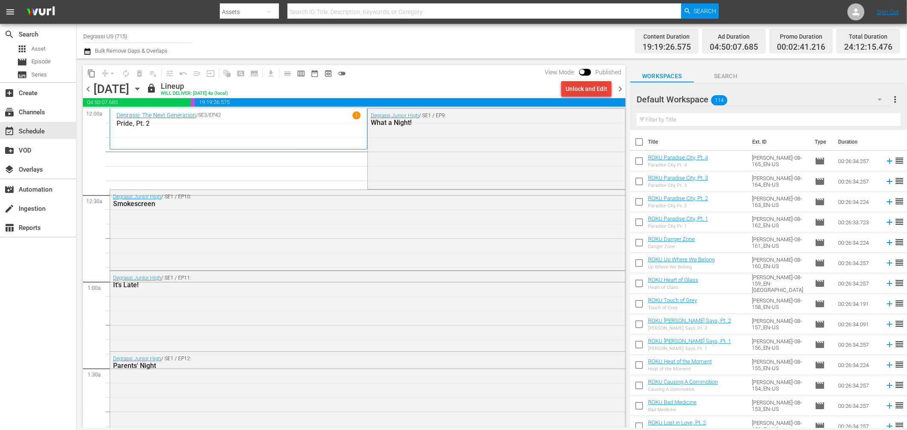
click at [575, 86] on div "Unlock and Edit" at bounding box center [587, 88] width 42 height 15
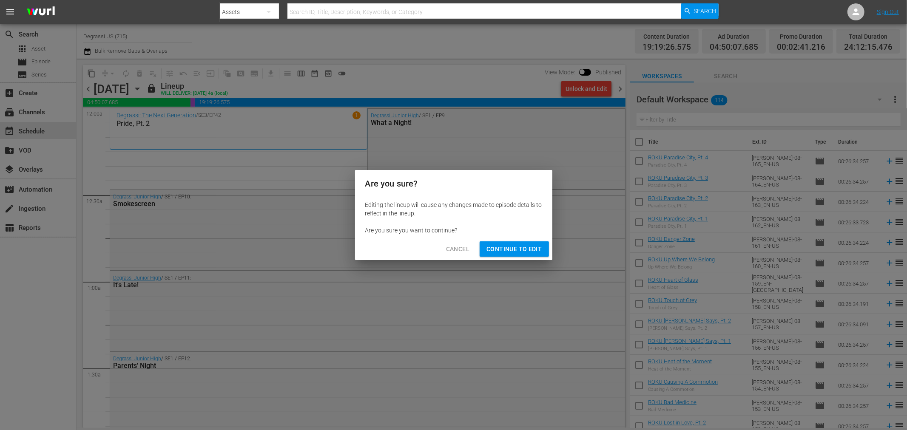
click at [515, 252] on span "Continue to Edit" at bounding box center [514, 249] width 55 height 11
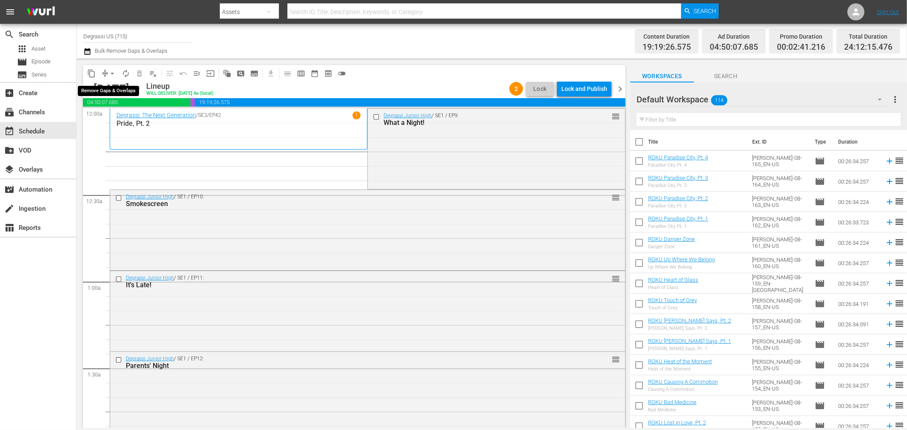
click at [112, 74] on span "arrow_drop_down" at bounding box center [112, 73] width 9 height 9
click at [130, 117] on li "Align to End of Previous Day" at bounding box center [112, 118] width 89 height 14
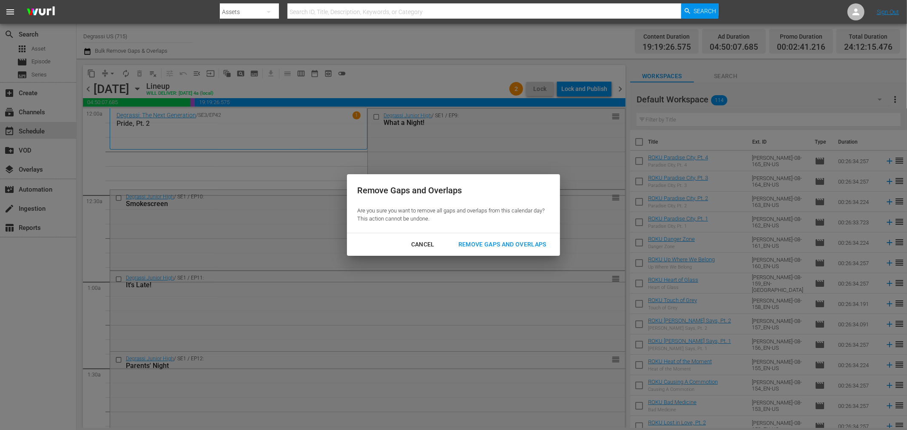
click at [480, 243] on div "Remove Gaps and Overlaps" at bounding box center [503, 244] width 102 height 11
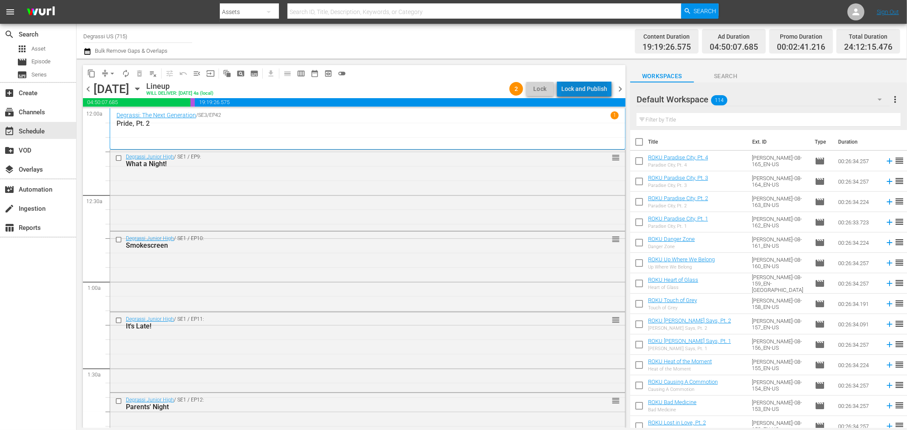
click at [598, 86] on div "Lock and Publish" at bounding box center [584, 88] width 46 height 15
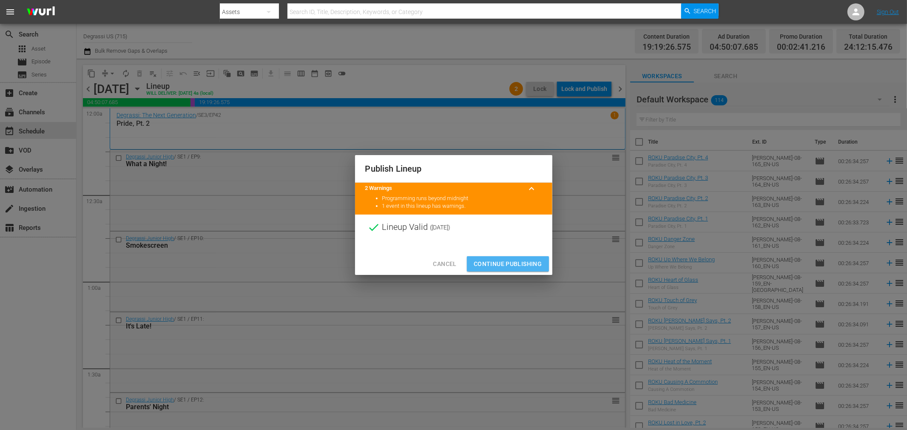
click at [515, 258] on button "Continue Publishing" at bounding box center [508, 264] width 82 height 16
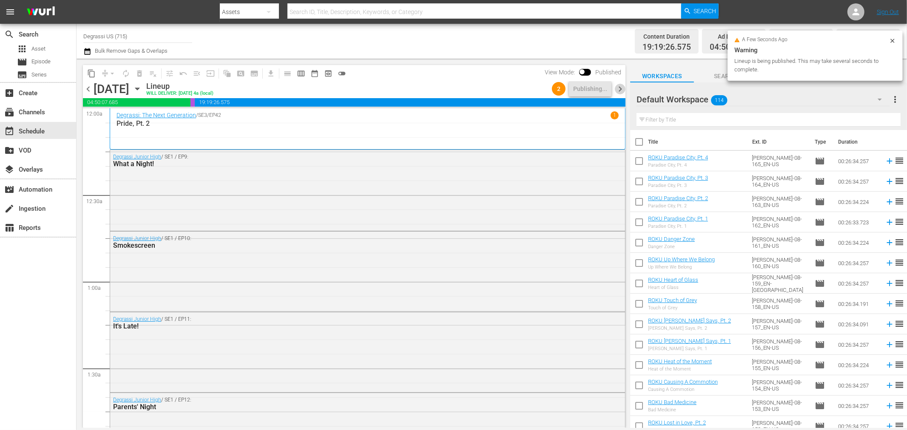
click at [619, 88] on span "chevron_right" at bounding box center [620, 89] width 11 height 11
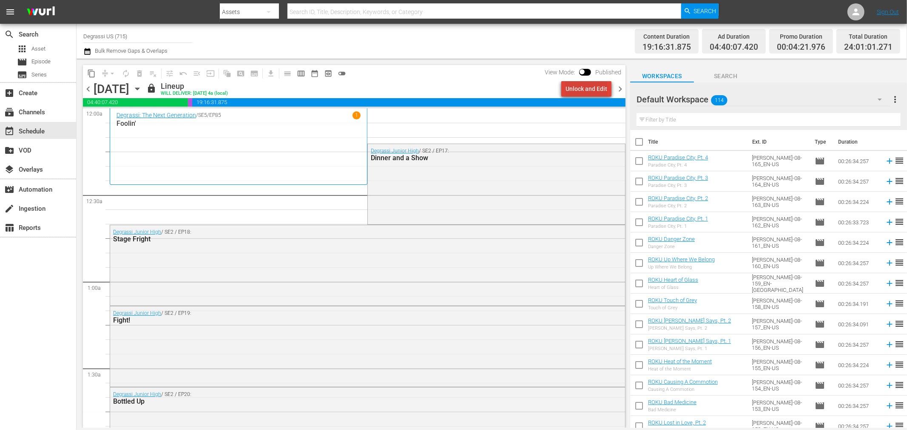
click at [592, 84] on div "Unlock and Edit" at bounding box center [587, 88] width 42 height 15
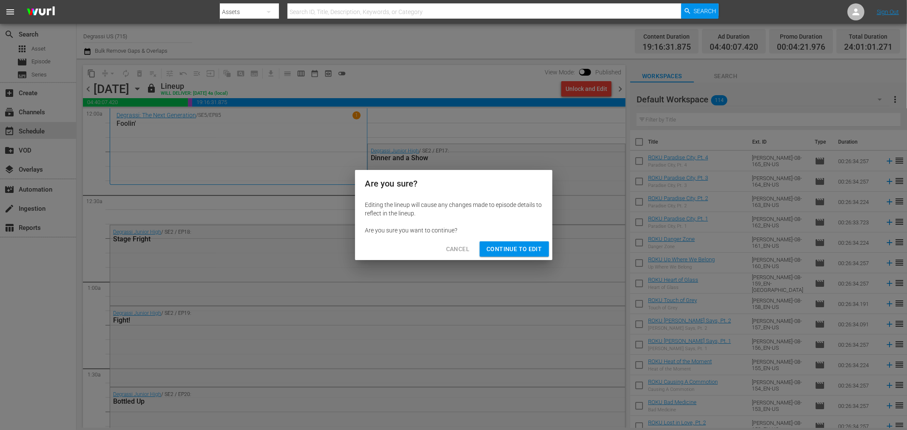
click at [517, 249] on span "Continue to Edit" at bounding box center [514, 249] width 55 height 11
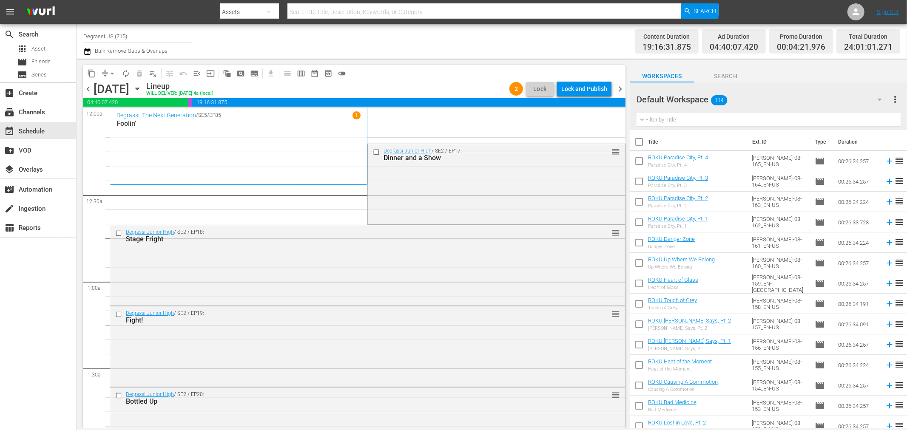
click at [108, 75] on span "arrow_drop_down" at bounding box center [112, 73] width 9 height 9
click at [112, 120] on li "Align to End of Previous Day" at bounding box center [112, 118] width 89 height 14
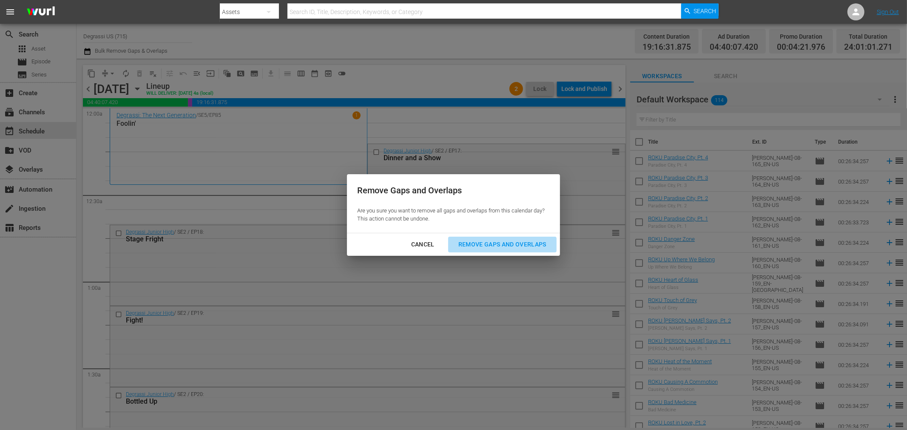
click at [488, 243] on div "Remove Gaps and Overlaps" at bounding box center [503, 244] width 102 height 11
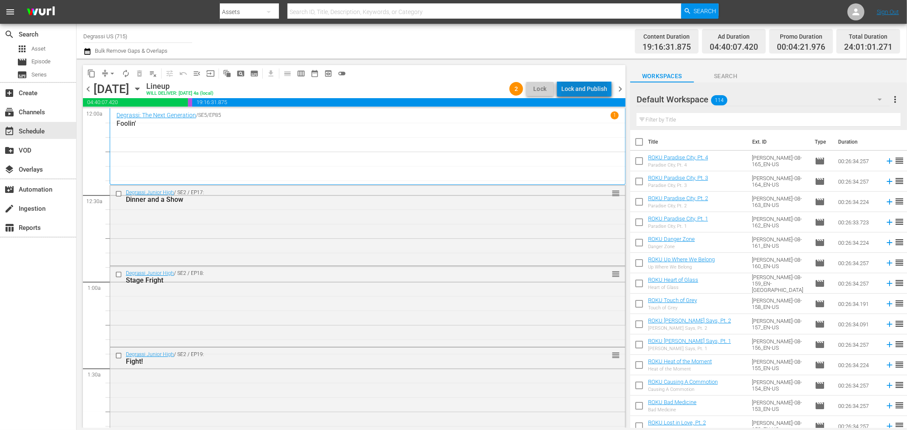
click at [588, 88] on div "Lock and Publish" at bounding box center [584, 88] width 46 height 15
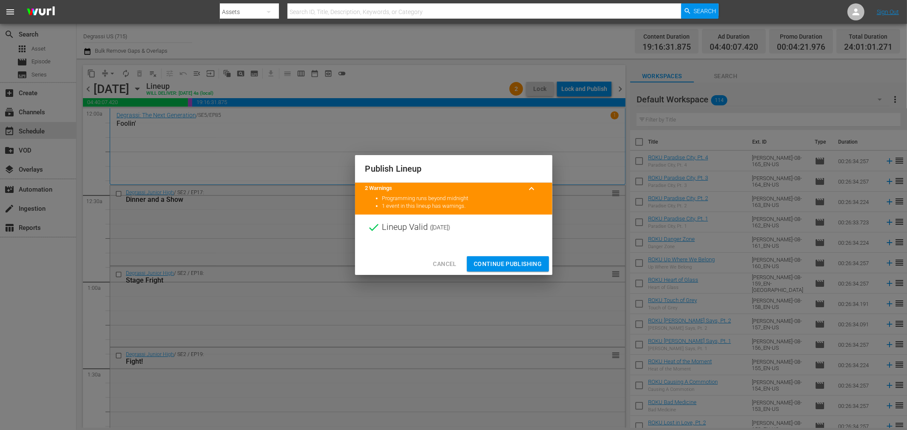
click at [499, 256] on button "Continue Publishing" at bounding box center [508, 264] width 82 height 16
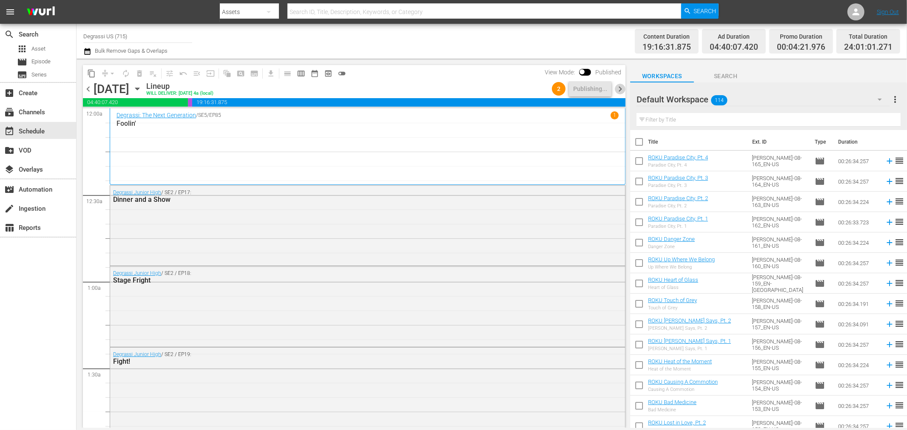
click at [623, 88] on span "chevron_right" at bounding box center [620, 89] width 11 height 11
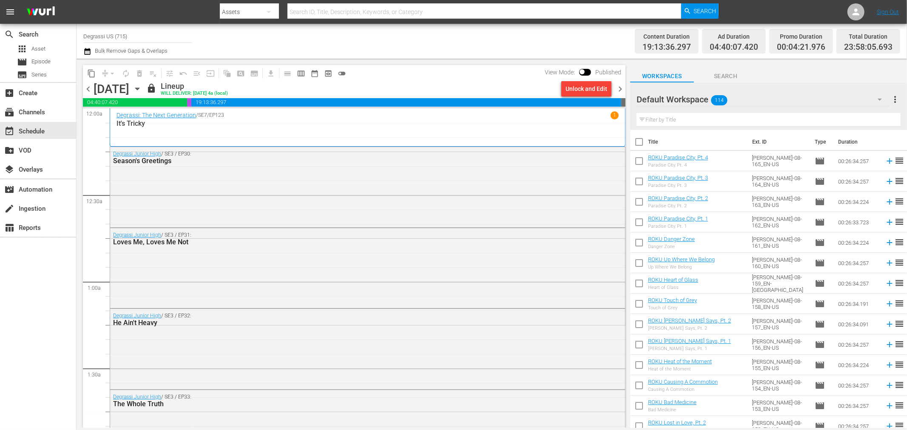
click at [618, 90] on span "chevron_right" at bounding box center [620, 89] width 11 height 11
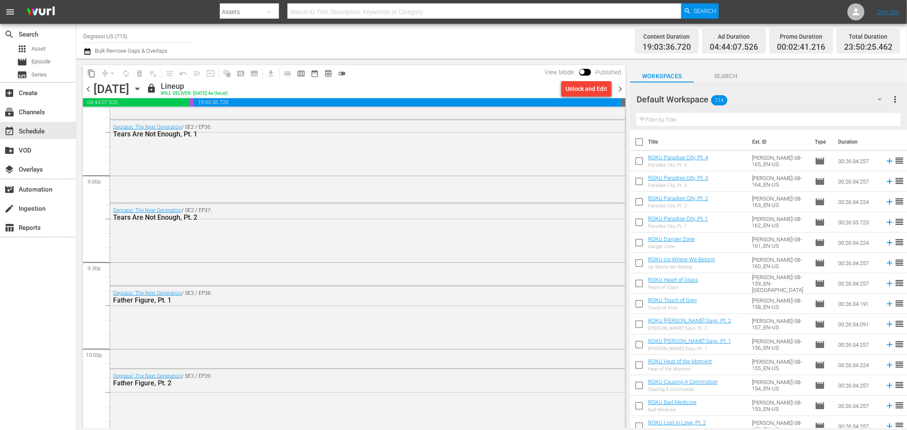
scroll to position [3849, 0]
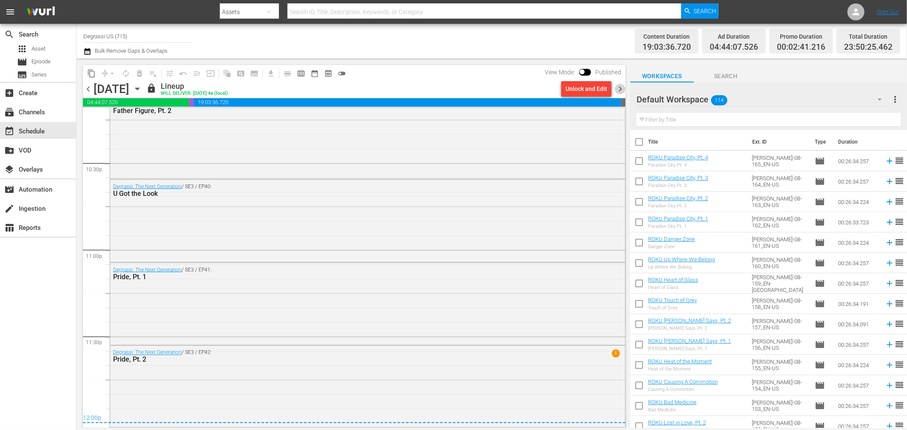
click at [619, 91] on span "chevron_right" at bounding box center [620, 89] width 11 height 11
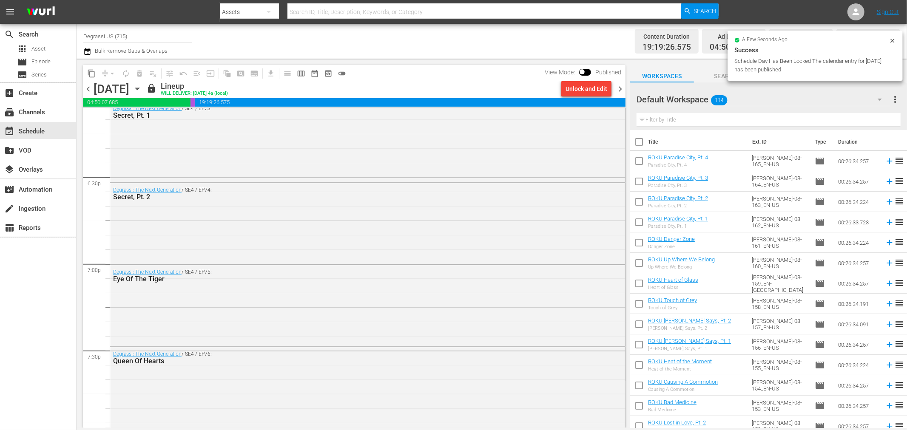
scroll to position [3880, 0]
click at [621, 88] on span "chevron_right" at bounding box center [620, 89] width 11 height 11
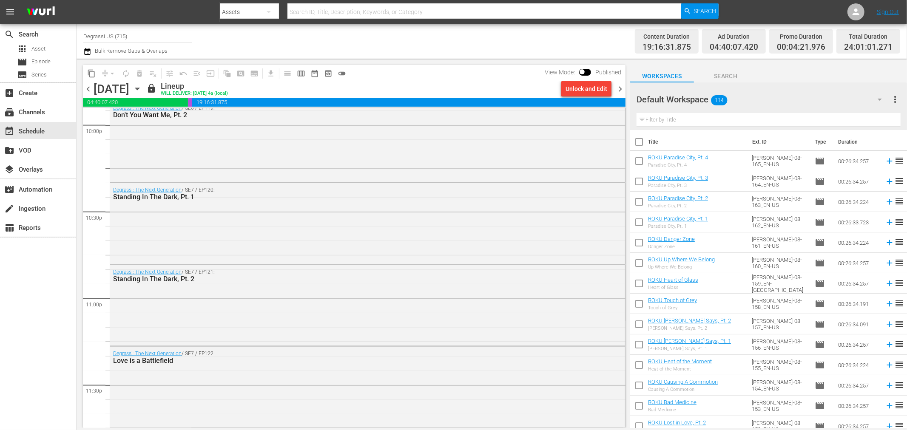
scroll to position [3883, 0]
click at [619, 83] on div "chevron_left Tuesday, September 9th September 9th lock Lineup WILL DELIVER: 9/8…" at bounding box center [354, 90] width 543 height 17
click at [619, 86] on span "chevron_right" at bounding box center [620, 89] width 11 height 11
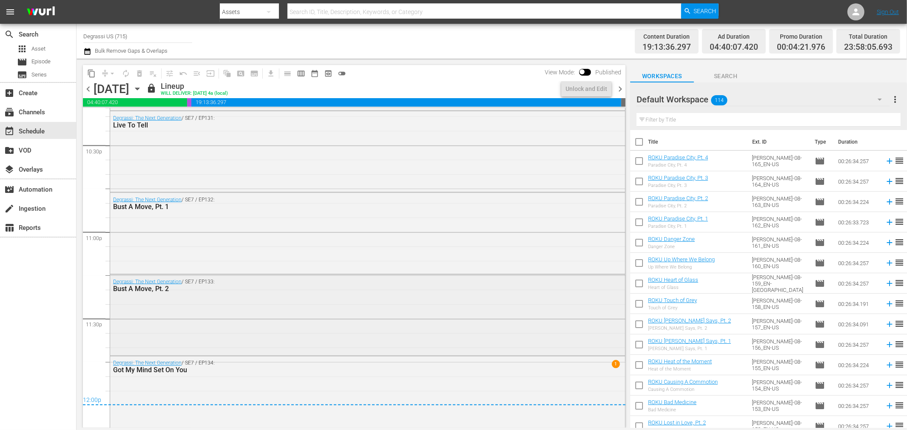
scroll to position [3877, 0]
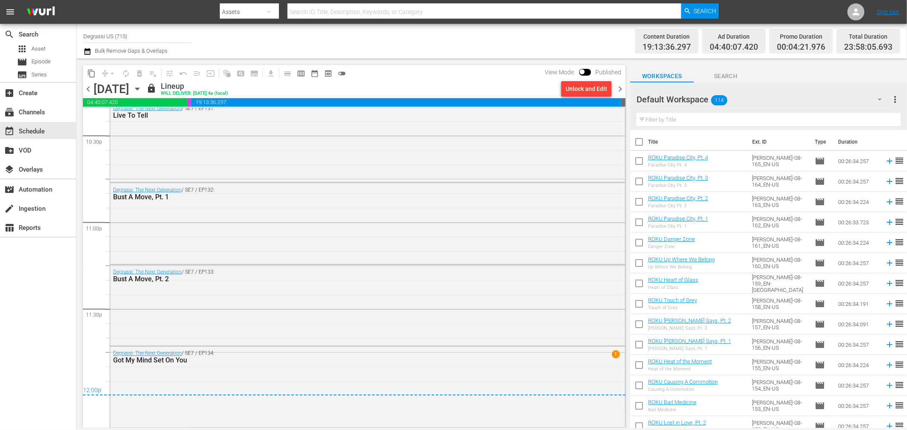
click at [622, 86] on span "chevron_right" at bounding box center [620, 89] width 11 height 11
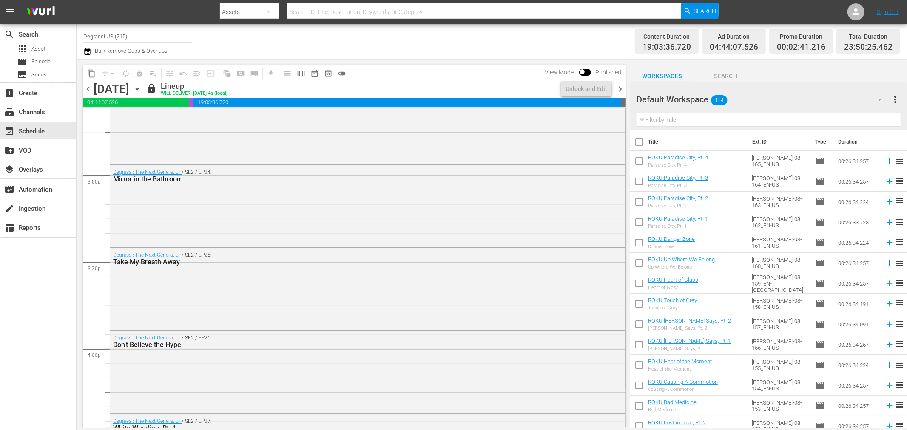
scroll to position [3849, 0]
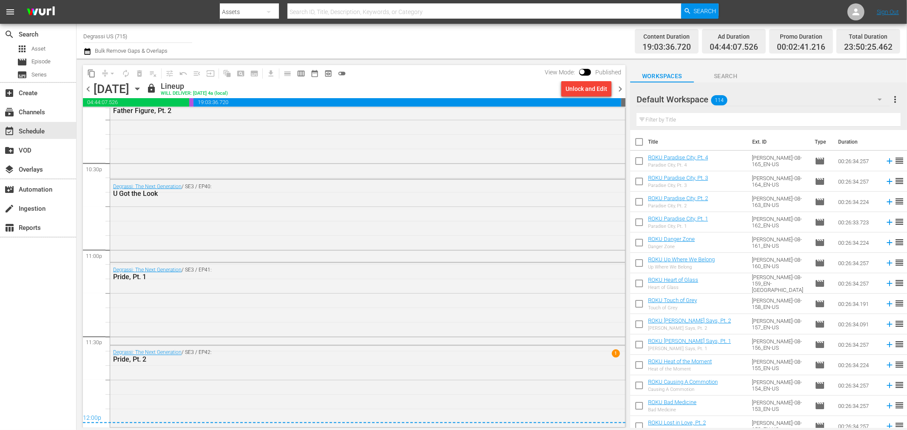
click at [620, 87] on span "chevron_right" at bounding box center [620, 89] width 11 height 11
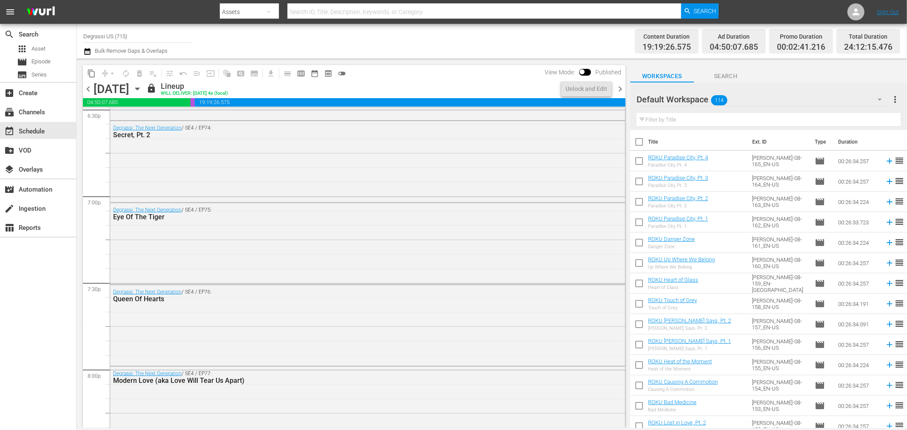
scroll to position [3885, 0]
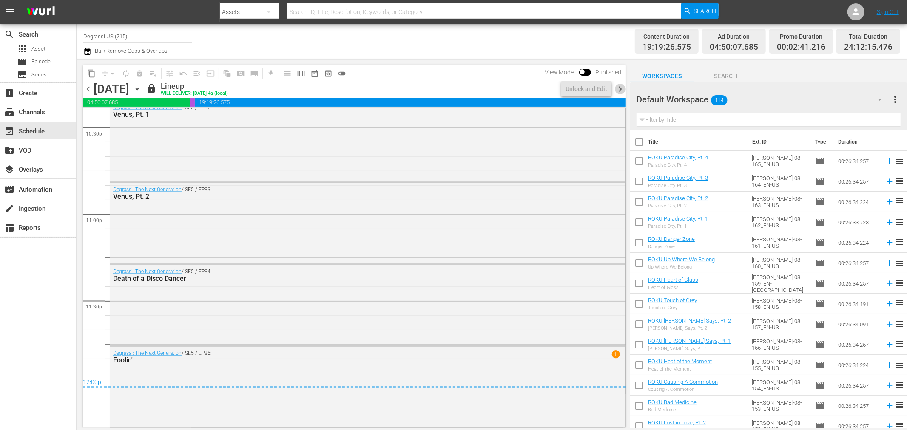
click at [620, 89] on span "chevron_right" at bounding box center [620, 89] width 11 height 11
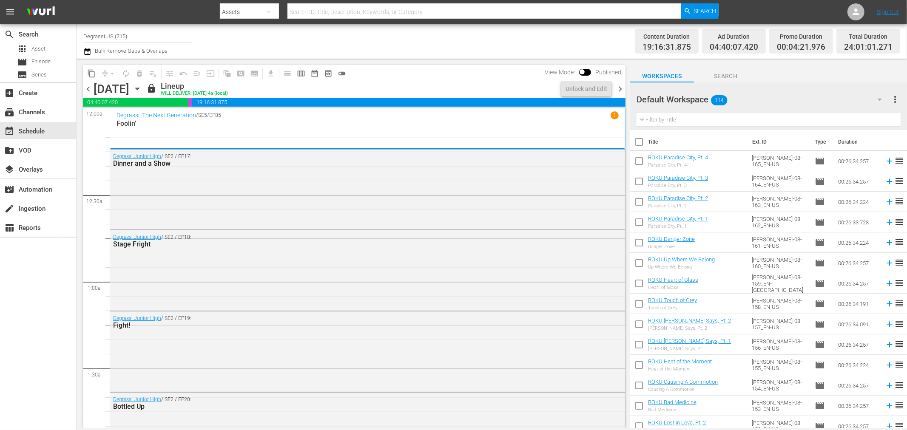
click at [508, 77] on div "content_copy compress arrow_drop_down autorenew_outlined delete_forever_outline…" at bounding box center [354, 73] width 543 height 17
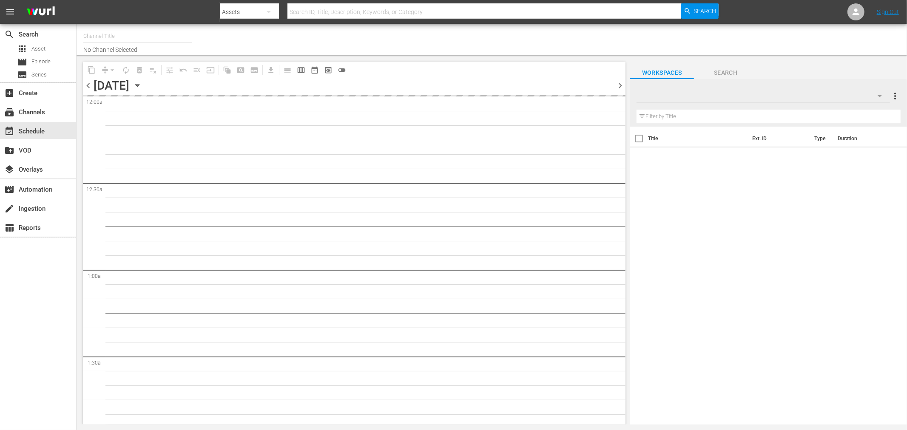
type input "Degrassi US (715)"
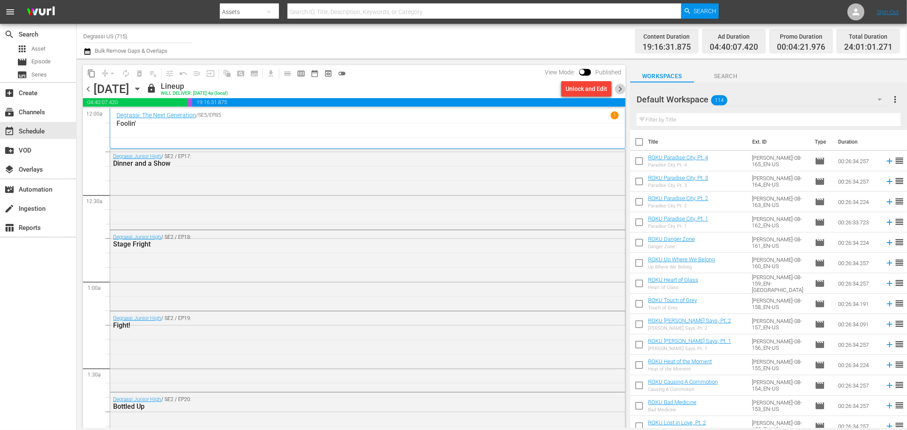
click at [621, 90] on span "chevron_right" at bounding box center [620, 89] width 11 height 11
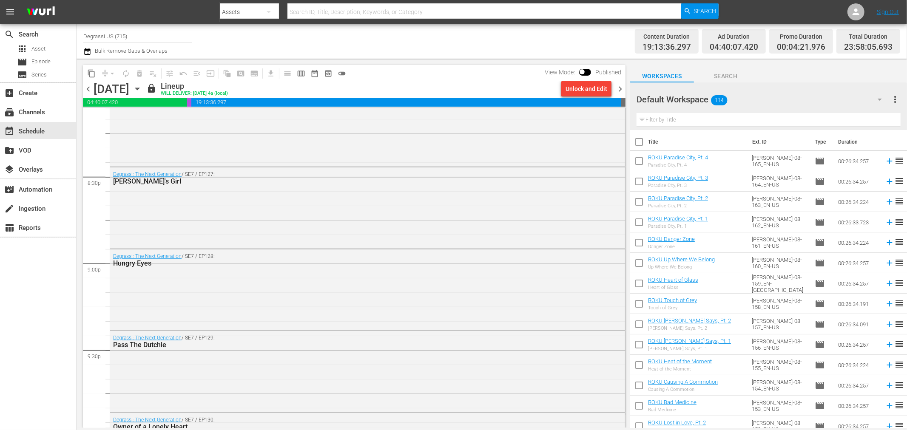
scroll to position [3882, 0]
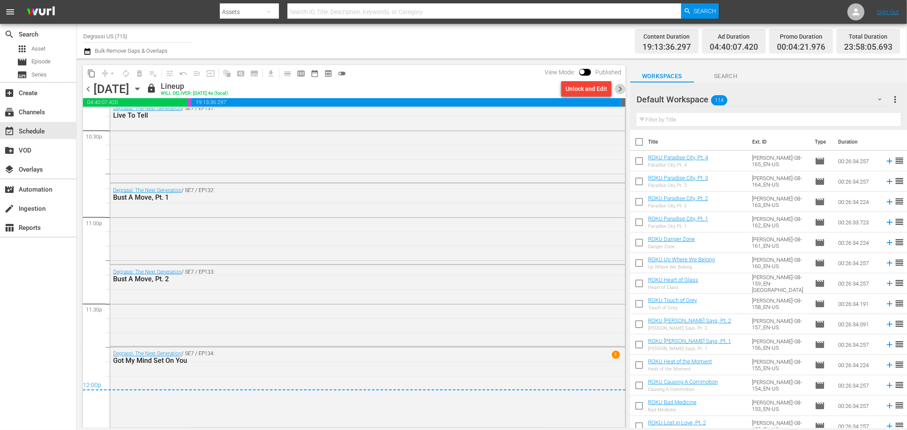
click at [620, 86] on span "chevron_right" at bounding box center [620, 89] width 11 height 11
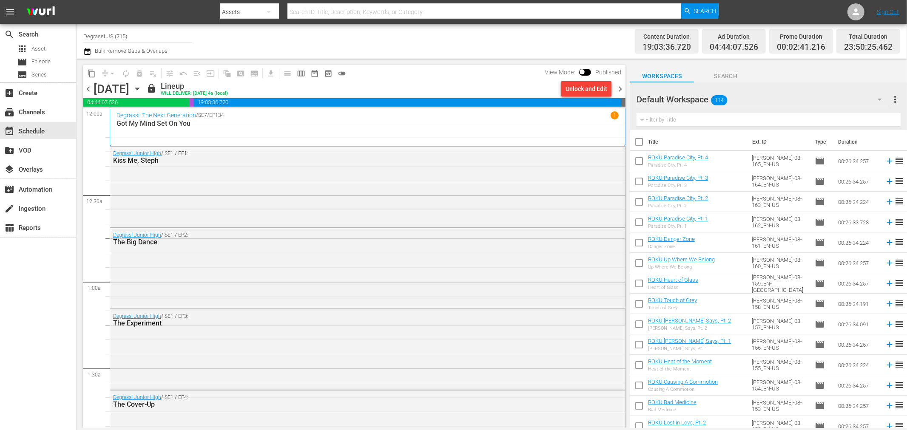
click at [624, 88] on span "chevron_right" at bounding box center [620, 89] width 11 height 11
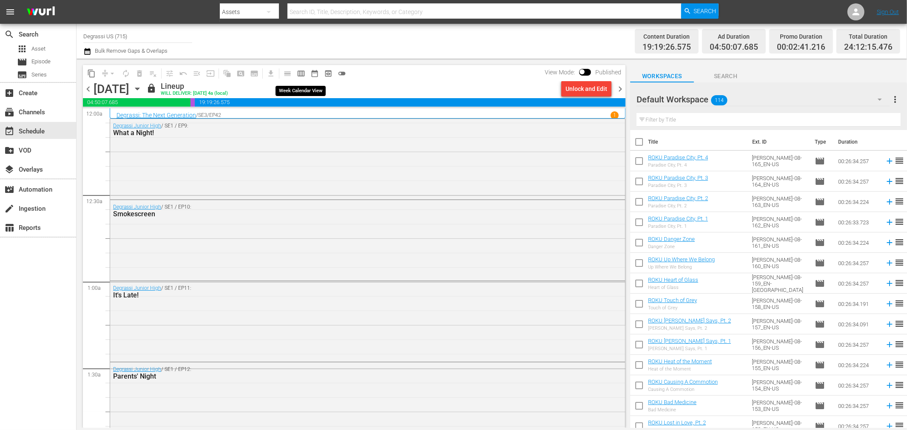
click at [297, 76] on span "calendar_view_week_outlined" at bounding box center [301, 73] width 9 height 9
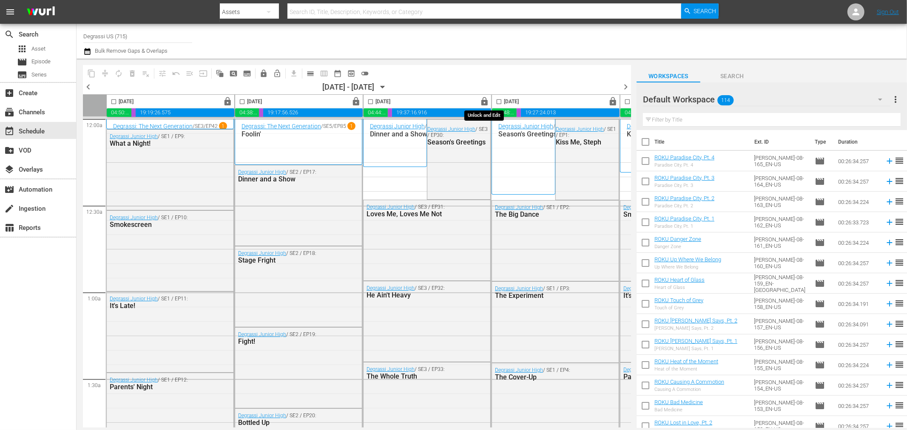
click at [485, 102] on span "lock" at bounding box center [485, 102] width 10 height 10
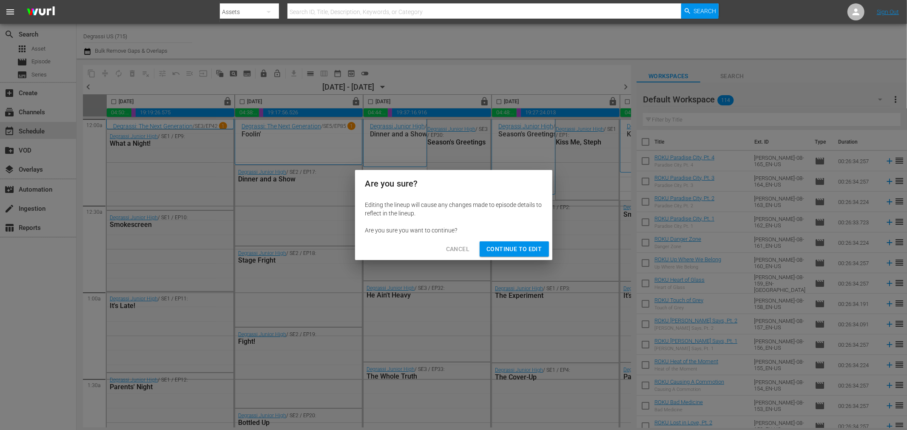
click at [498, 251] on span "Continue to Edit" at bounding box center [514, 249] width 55 height 11
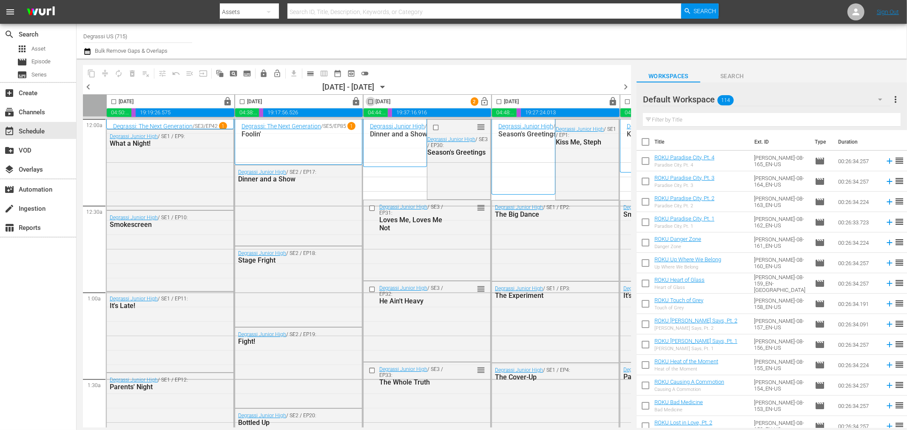
click at [373, 101] on input "checkbox" at bounding box center [371, 104] width 10 height 10
click at [105, 74] on span "compress" at bounding box center [105, 73] width 9 height 9
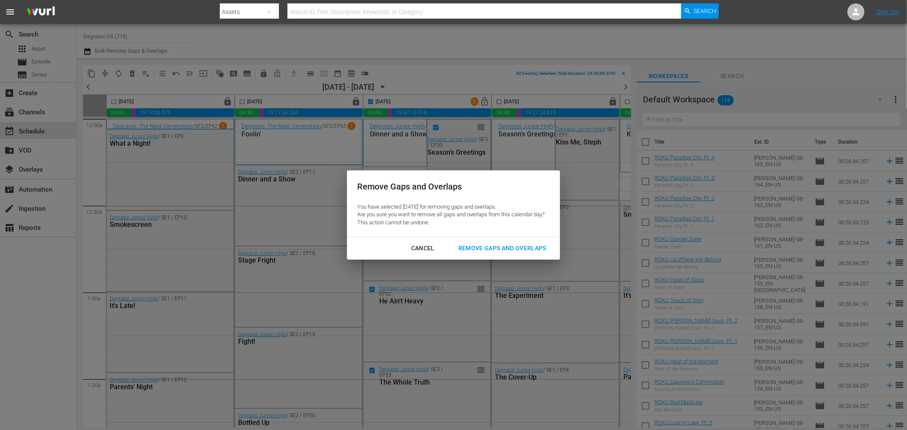
click at [415, 245] on div "Cancel" at bounding box center [422, 248] width 37 height 11
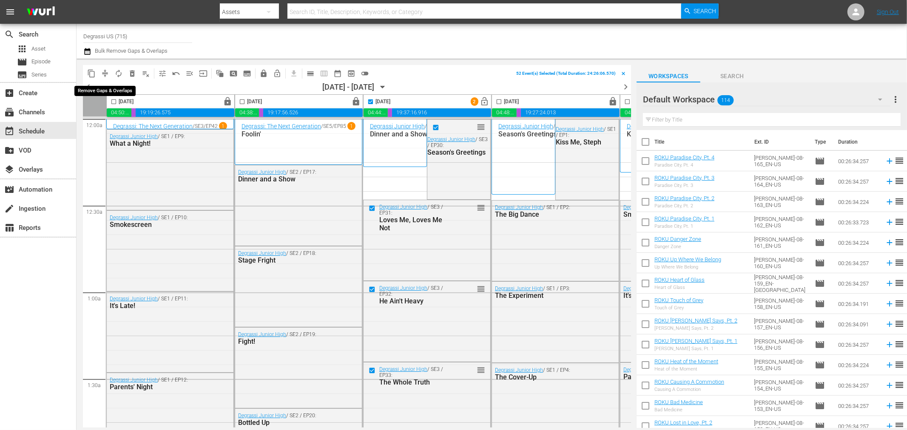
click at [108, 73] on span "compress" at bounding box center [105, 73] width 9 height 9
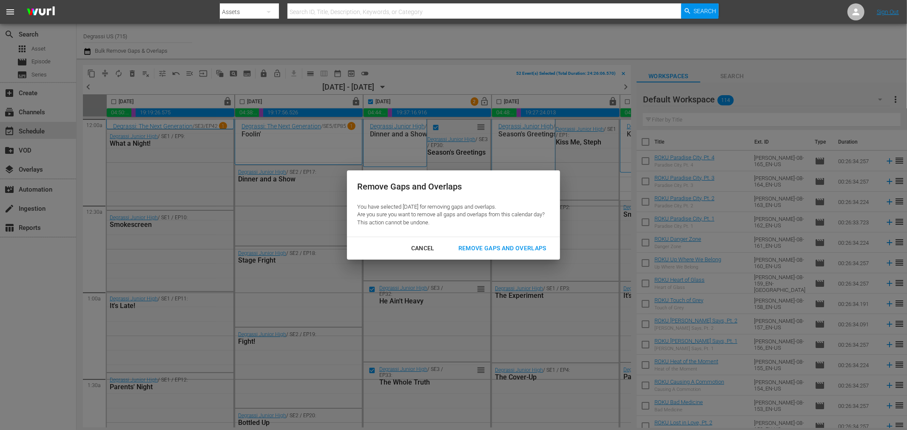
click at [507, 248] on div "Remove Gaps and Overlaps" at bounding box center [503, 248] width 102 height 11
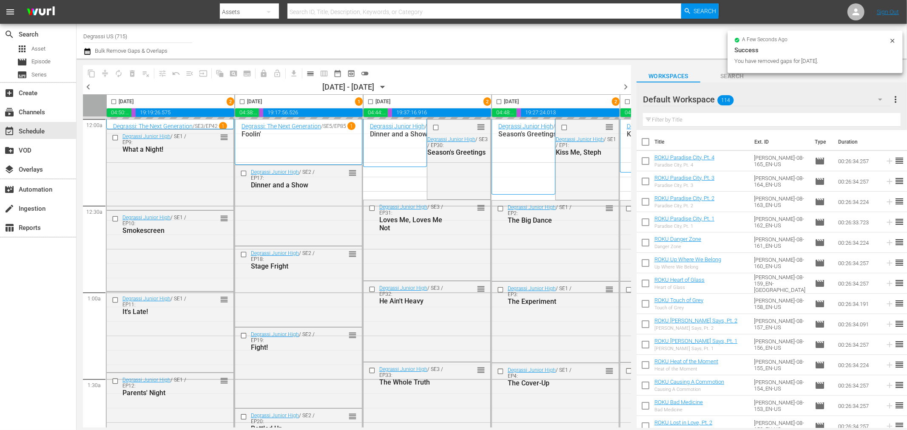
checkbox input "false"
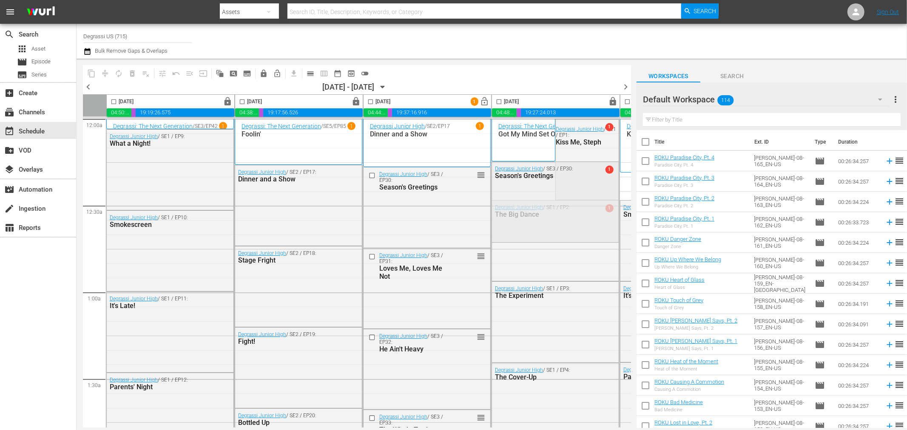
click at [516, 172] on div "Season's Greetings" at bounding box center [536, 176] width 83 height 8
click at [570, 201] on span "highlight_off_icon" at bounding box center [572, 200] width 10 height 10
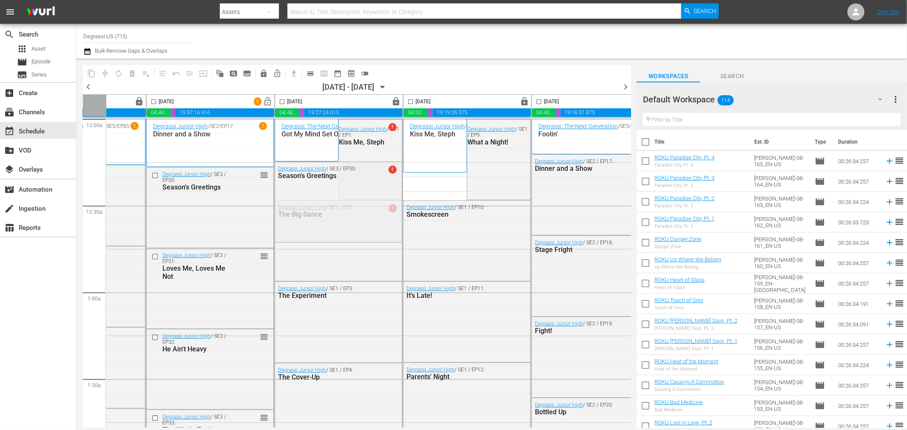
scroll to position [0, 223]
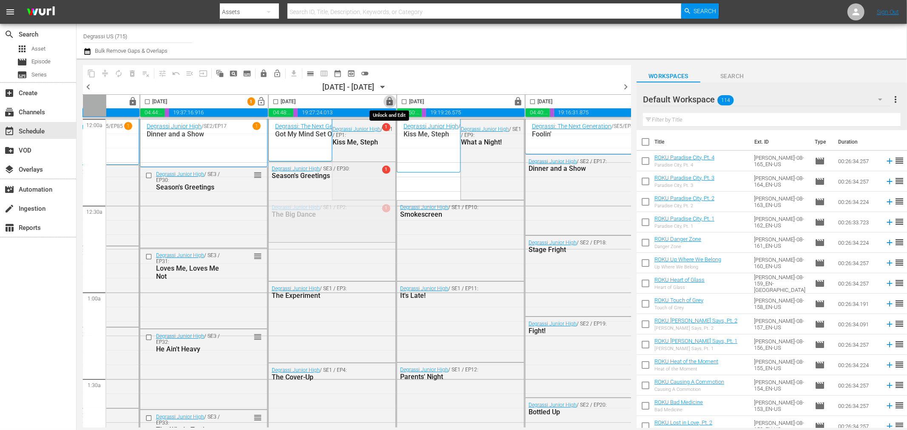
click at [390, 104] on span "lock" at bounding box center [390, 102] width 10 height 10
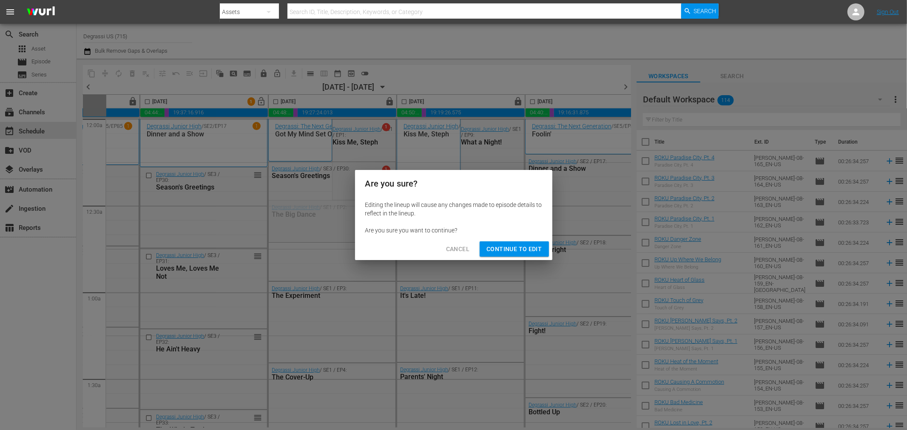
click at [515, 253] on span "Continue to Edit" at bounding box center [514, 249] width 55 height 11
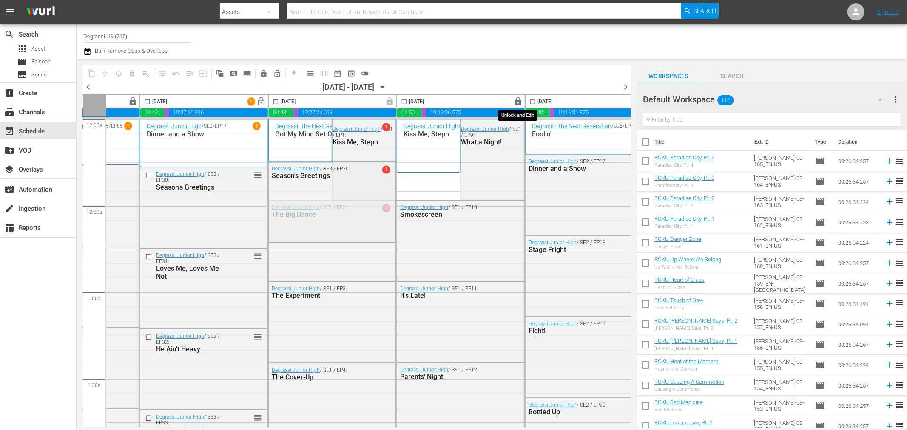
click at [518, 103] on span "lock" at bounding box center [519, 102] width 10 height 10
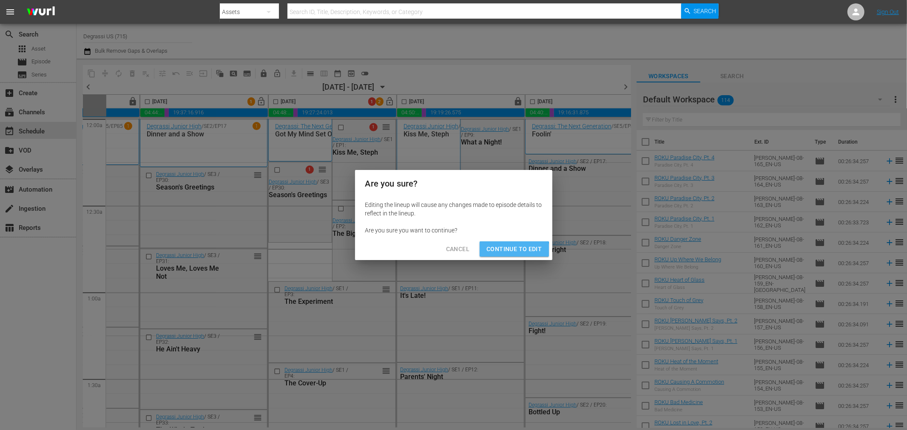
drag, startPoint x: 503, startPoint y: 256, endPoint x: 276, endPoint y: 171, distance: 242.4
click at [503, 255] on button "Continue to Edit" at bounding box center [514, 250] width 69 height 16
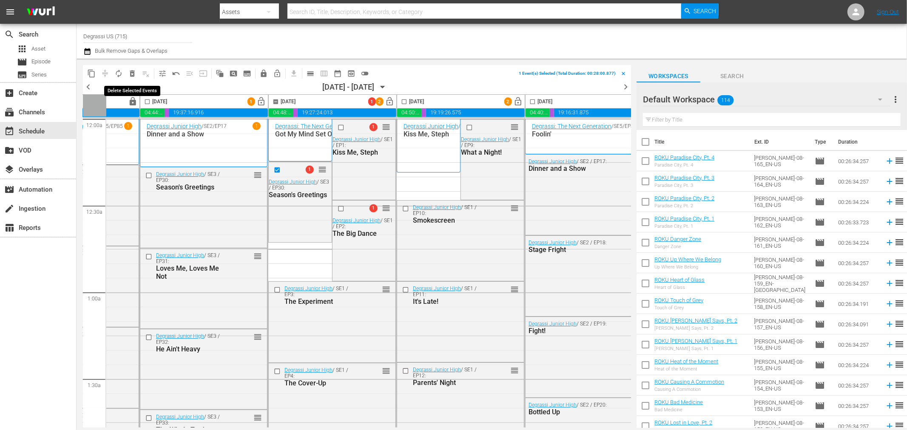
click at [130, 76] on span "delete_forever_outlined" at bounding box center [132, 73] width 9 height 9
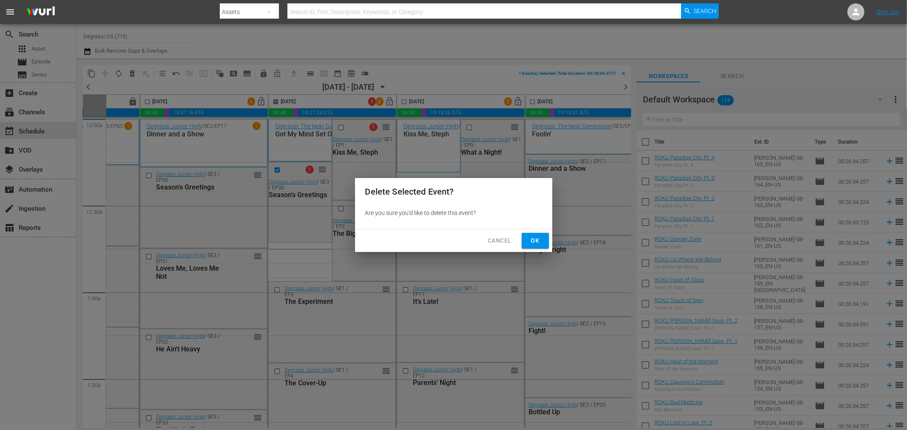
click at [547, 239] on button "Ok" at bounding box center [535, 241] width 27 height 16
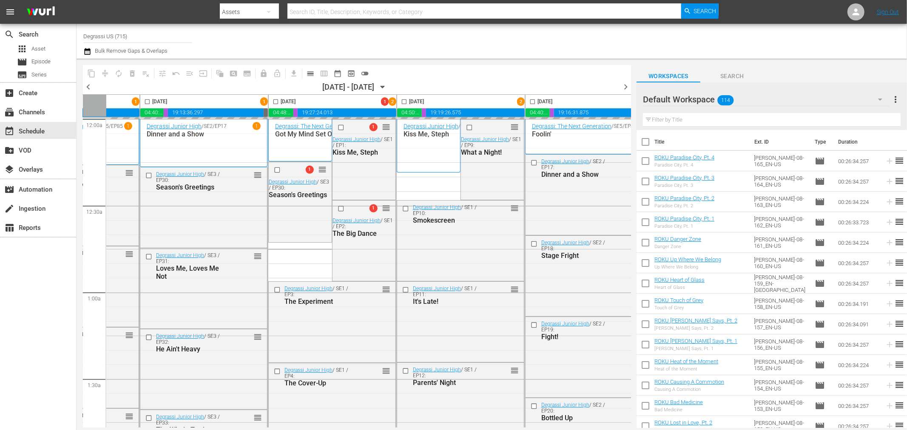
click at [278, 102] on input "checkbox" at bounding box center [276, 104] width 10 height 10
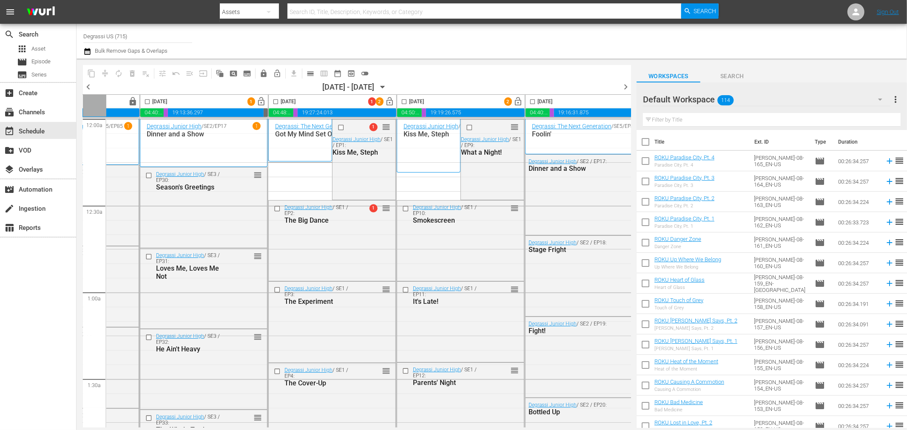
drag, startPoint x: 274, startPoint y: 101, endPoint x: 185, endPoint y: 113, distance: 89.7
click at [274, 101] on input "checkbox" at bounding box center [276, 104] width 10 height 10
click at [102, 69] on span "compress" at bounding box center [105, 73] width 9 height 9
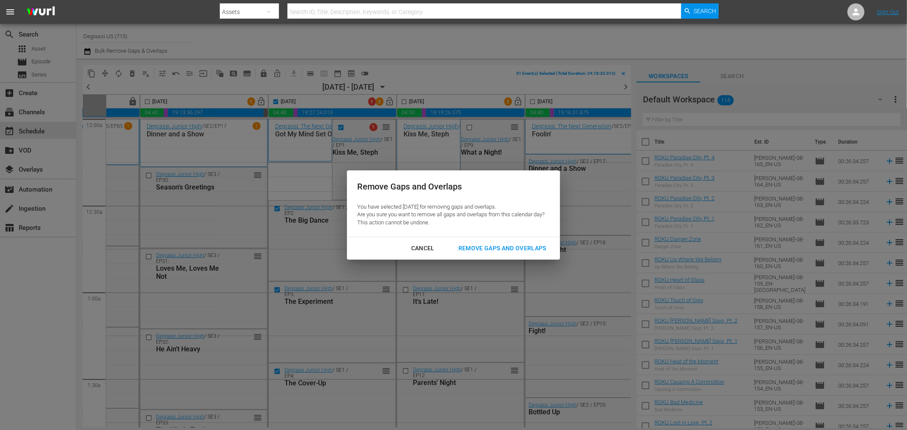
click at [507, 251] on div "Remove Gaps and Overlaps" at bounding box center [503, 248] width 102 height 11
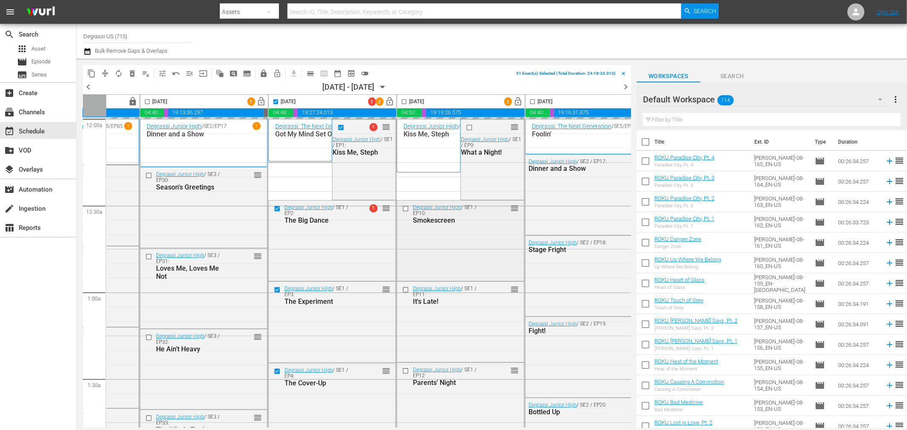
checkbox input "false"
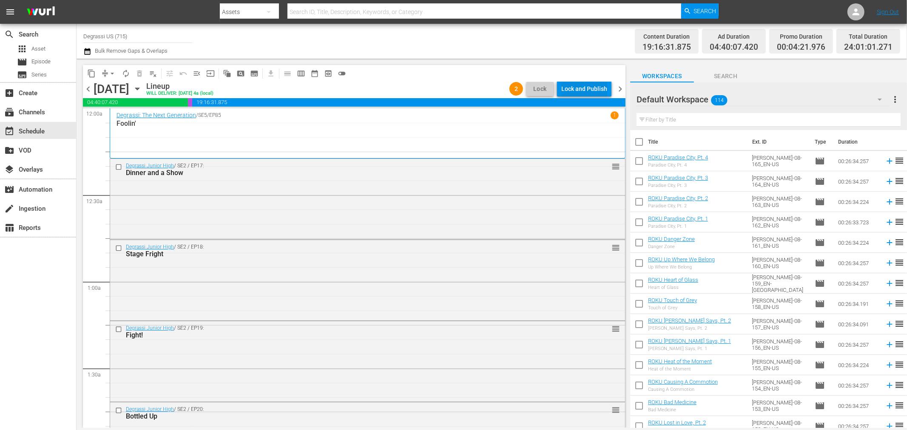
click at [594, 83] on div "Lock and Publish" at bounding box center [584, 88] width 46 height 15
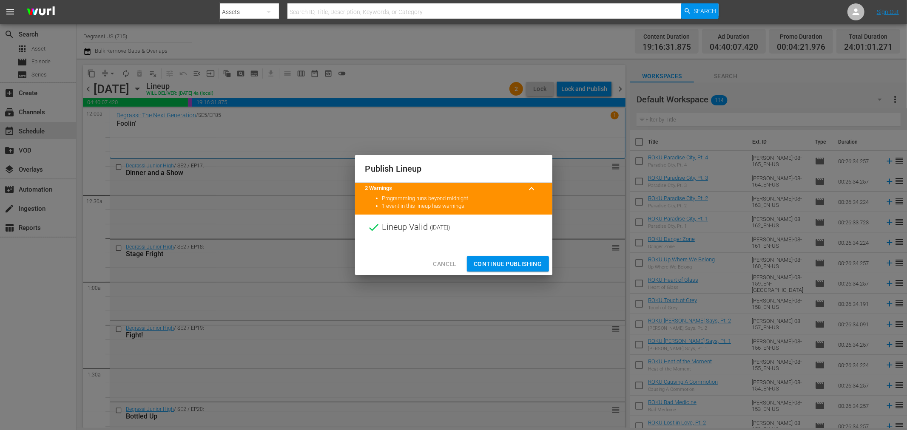
click at [481, 262] on span "Continue Publishing" at bounding box center [508, 264] width 68 height 11
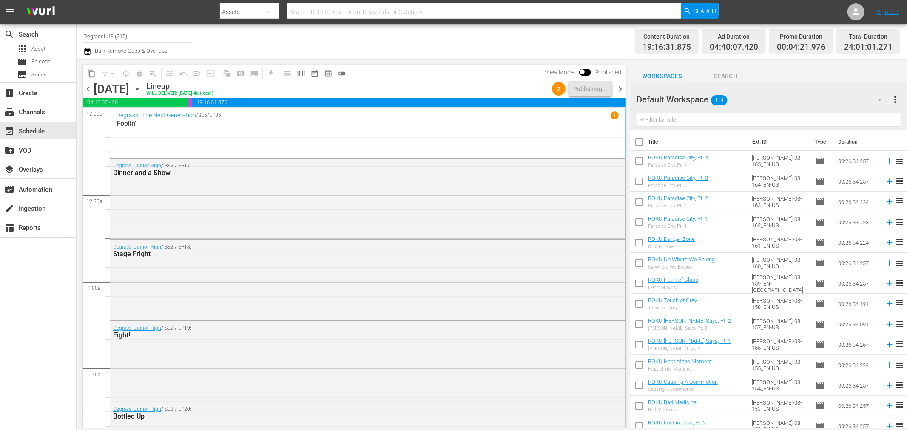
click at [618, 88] on span "chevron_right" at bounding box center [620, 89] width 11 height 11
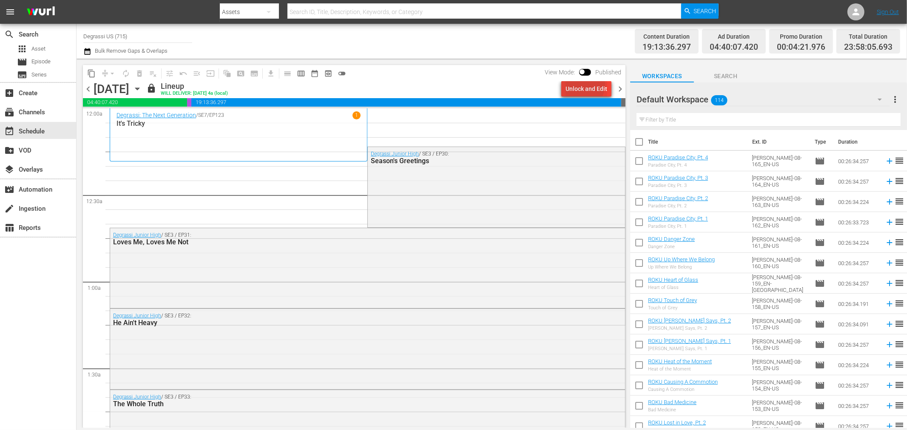
click at [583, 85] on div "Unlock and Edit" at bounding box center [587, 88] width 42 height 15
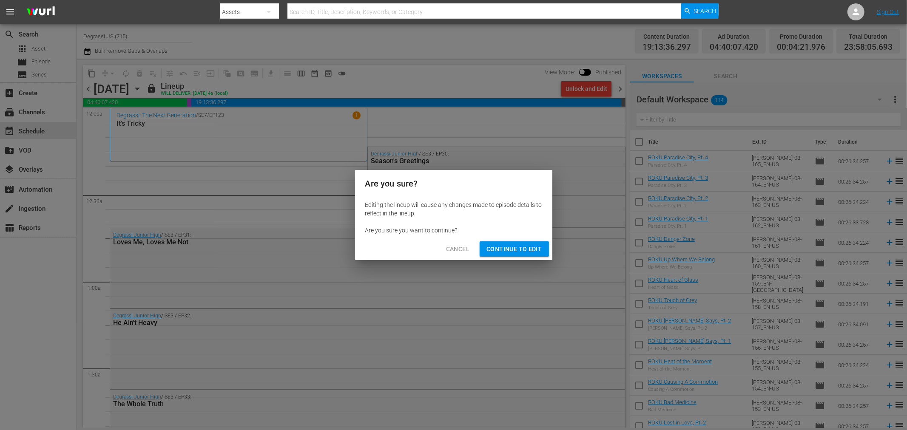
click at [490, 248] on span "Continue to Edit" at bounding box center [514, 249] width 55 height 11
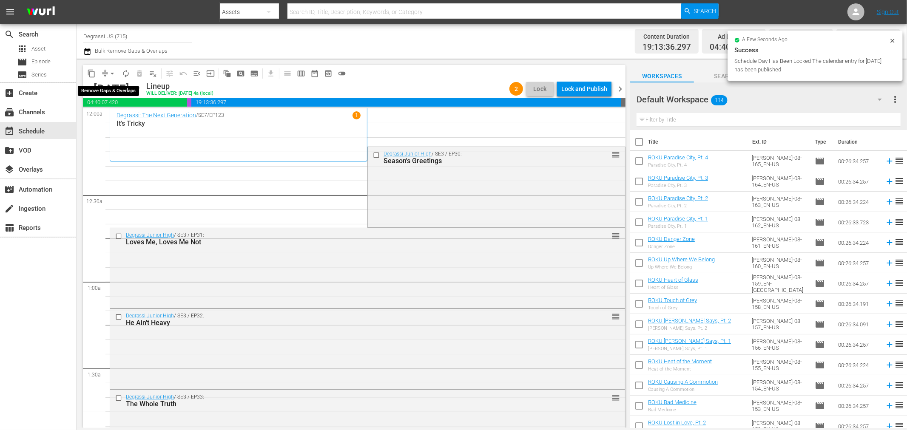
click at [105, 74] on button "arrow_drop_down" at bounding box center [112, 74] width 14 height 14
click at [117, 119] on li "Align to End of Previous Day" at bounding box center [112, 118] width 89 height 14
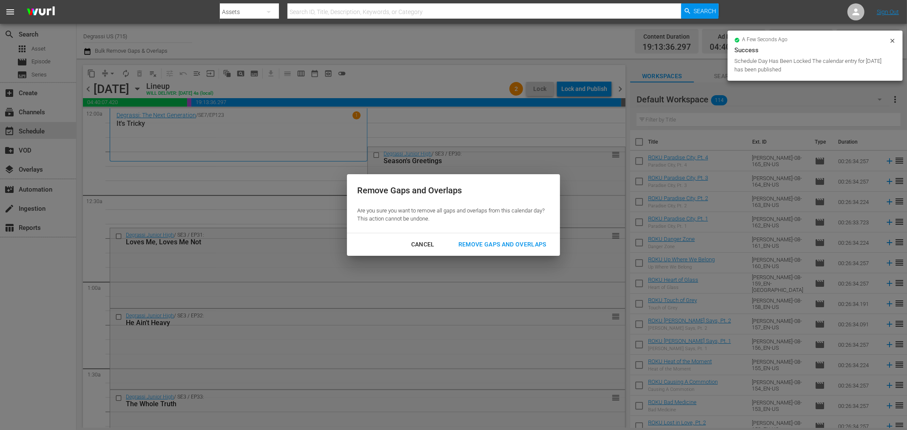
click at [503, 250] on button "Remove Gaps and Overlaps" at bounding box center [502, 245] width 108 height 16
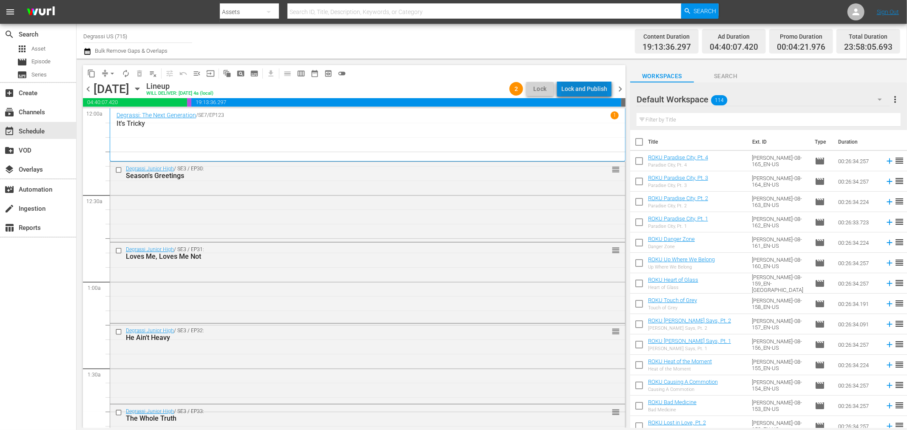
click at [597, 92] on div "Lock and Publish" at bounding box center [584, 88] width 46 height 15
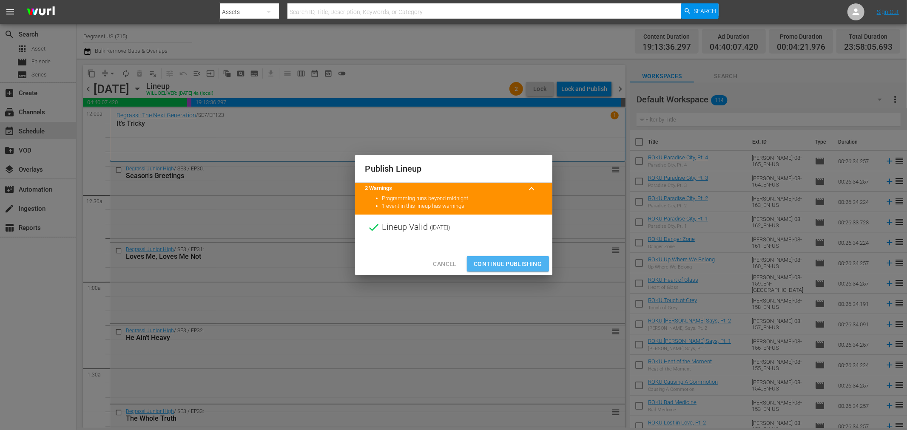
click at [521, 268] on span "Continue Publishing" at bounding box center [508, 264] width 68 height 11
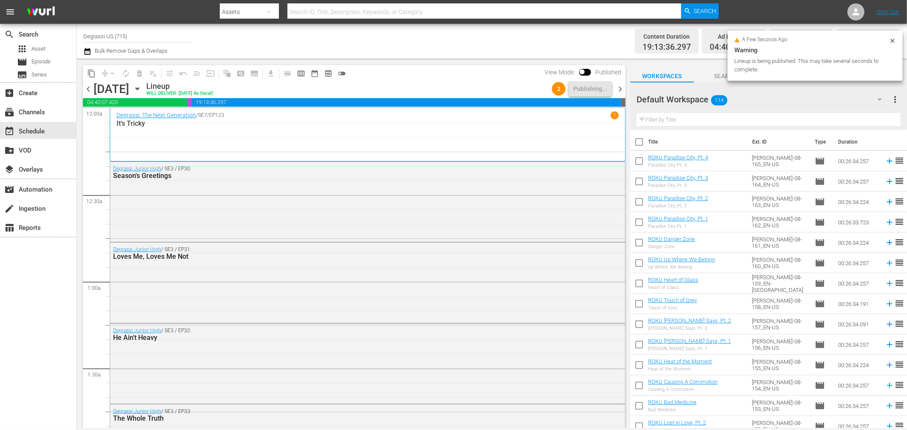
click at [617, 92] on span "chevron_right" at bounding box center [620, 89] width 11 height 11
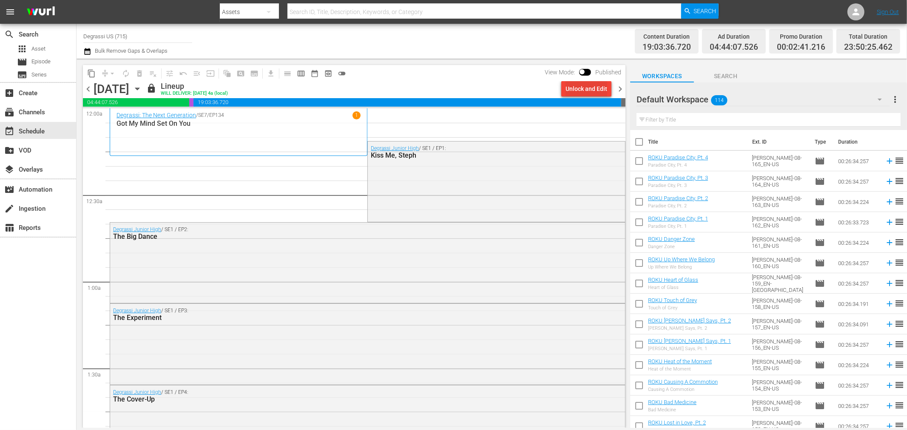
click at [575, 94] on div "Unlock and Edit" at bounding box center [587, 88] width 42 height 15
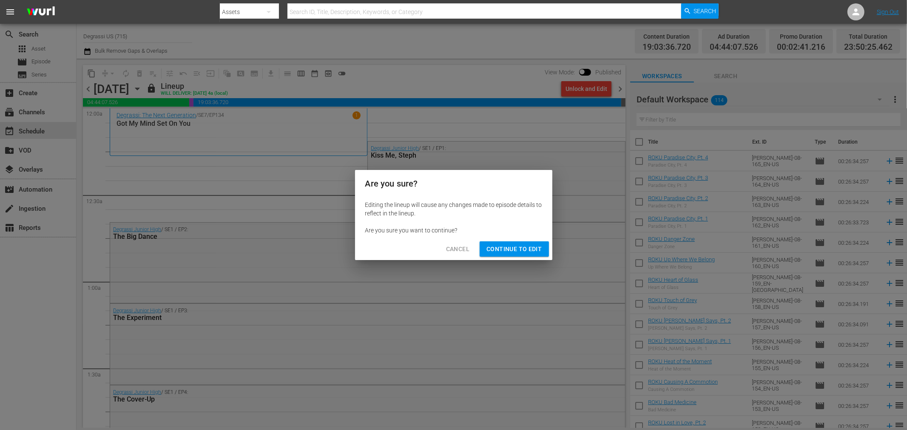
click at [535, 252] on span "Continue to Edit" at bounding box center [514, 249] width 55 height 11
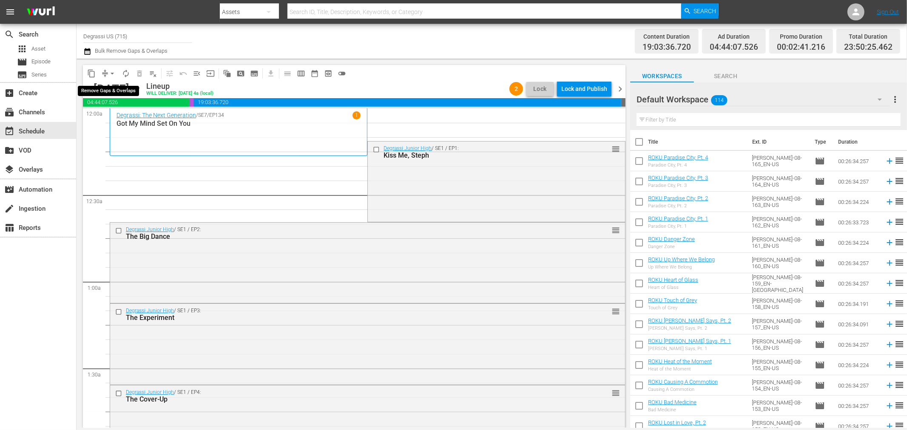
click at [114, 67] on button "arrow_drop_down" at bounding box center [112, 74] width 14 height 14
click at [124, 120] on li "Align to End of Previous Day" at bounding box center [112, 118] width 89 height 14
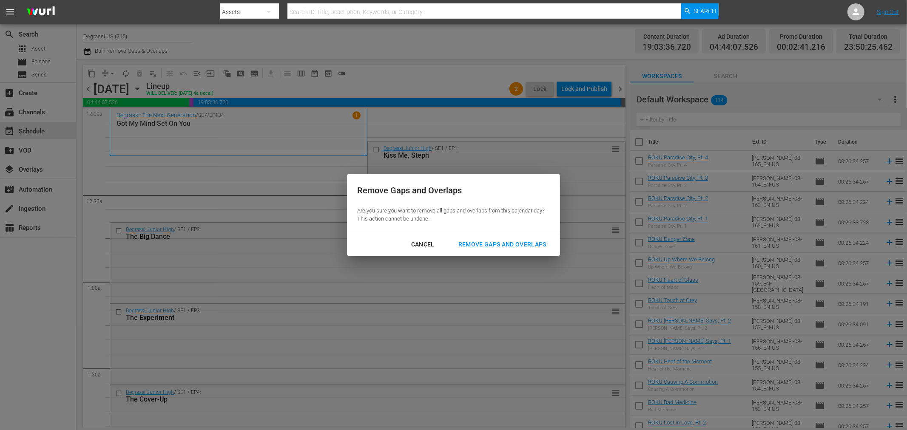
click at [504, 245] on div "Remove Gaps and Overlaps" at bounding box center [503, 244] width 102 height 11
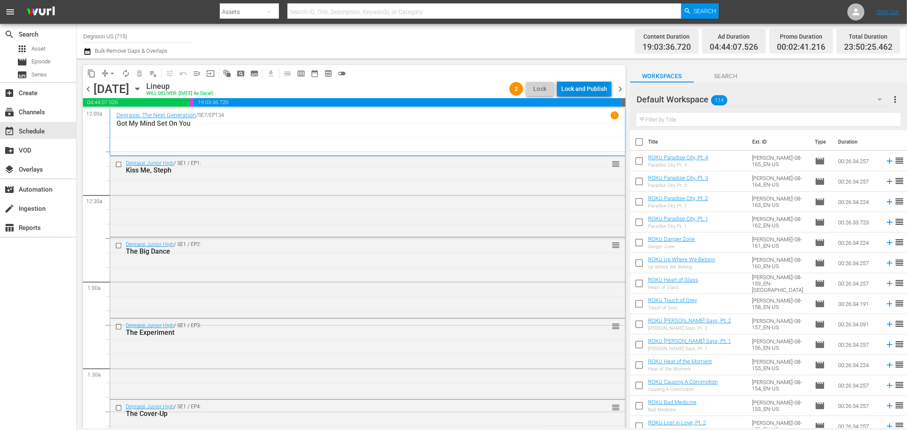
click at [587, 87] on div "Lock and Publish" at bounding box center [584, 88] width 46 height 15
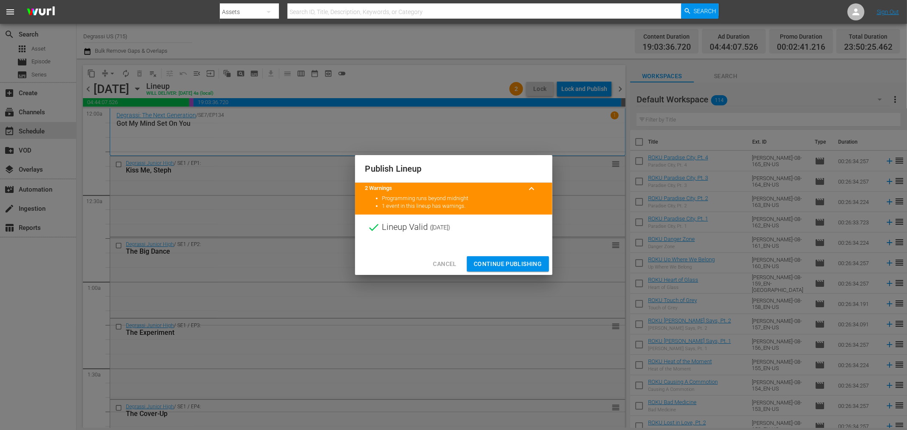
click at [503, 262] on span "Continue Publishing" at bounding box center [508, 264] width 68 height 11
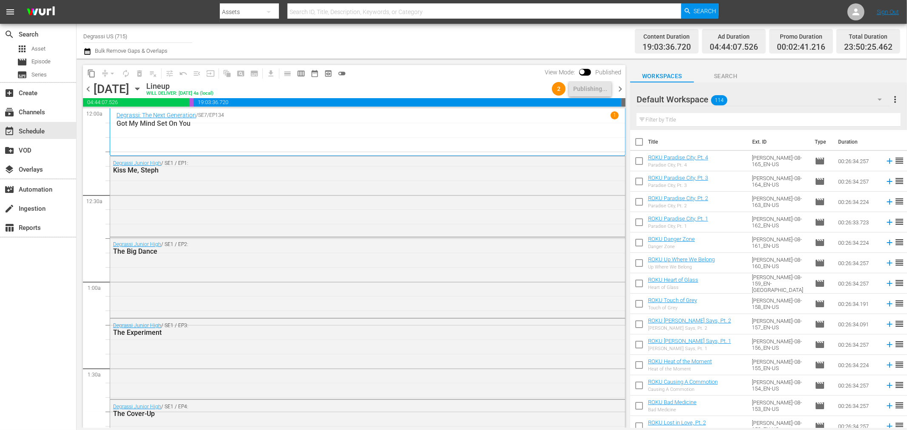
click at [617, 87] on span "chevron_right" at bounding box center [620, 89] width 11 height 11
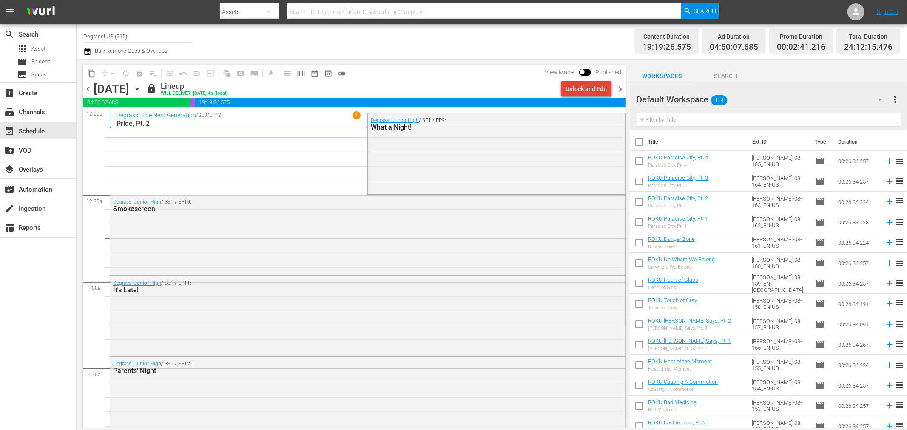
click at [575, 86] on div "Unlock and Edit" at bounding box center [587, 88] width 42 height 15
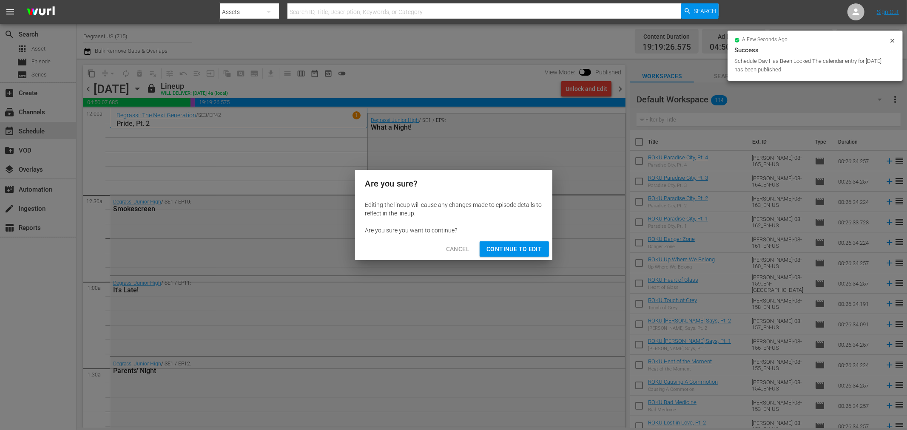
click at [517, 258] on div "Cancel Continue to Edit" at bounding box center [453, 249] width 197 height 23
click at [522, 251] on span "Continue to Edit" at bounding box center [514, 249] width 55 height 11
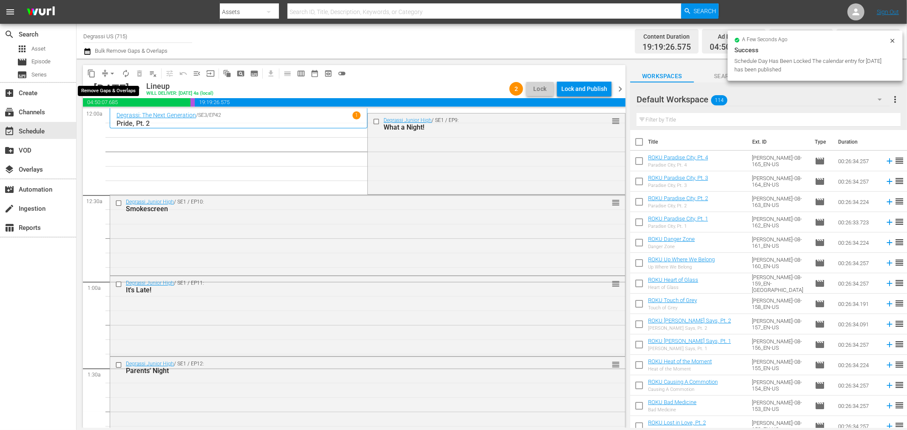
click at [107, 73] on button "arrow_drop_down" at bounding box center [112, 74] width 14 height 14
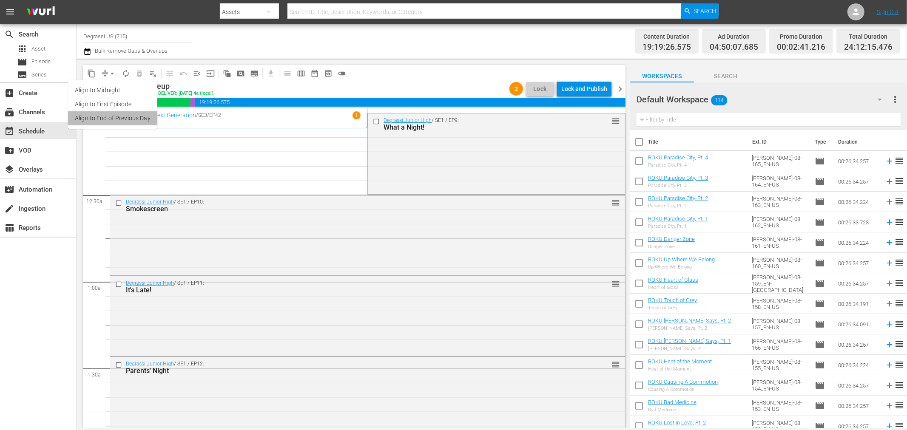
click at [126, 117] on li "Align to End of Previous Day" at bounding box center [112, 118] width 89 height 14
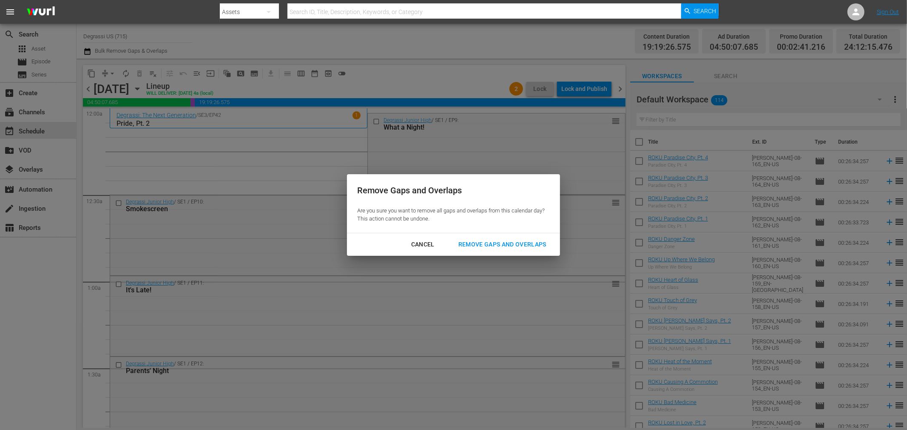
click at [470, 242] on div "Remove Gaps and Overlaps" at bounding box center [503, 244] width 102 height 11
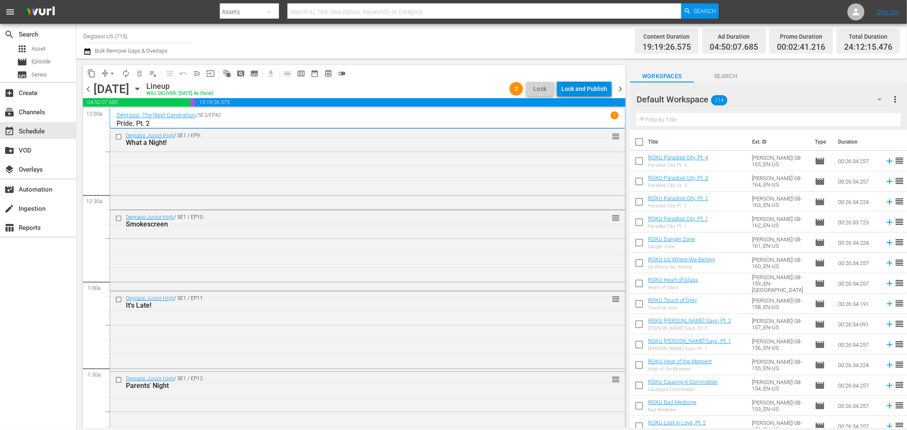
click at [598, 86] on div "Lock and Publish" at bounding box center [584, 88] width 46 height 15
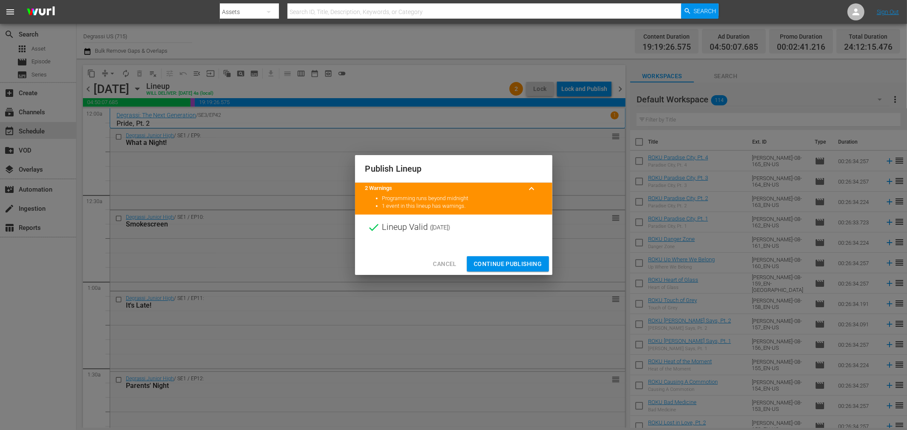
click at [491, 262] on span "Continue Publishing" at bounding box center [508, 264] width 68 height 11
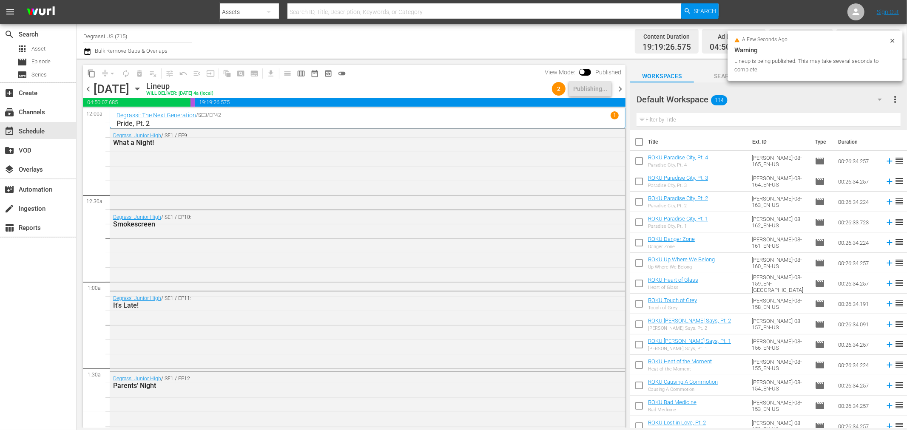
click at [618, 85] on span "chevron_right" at bounding box center [620, 89] width 11 height 11
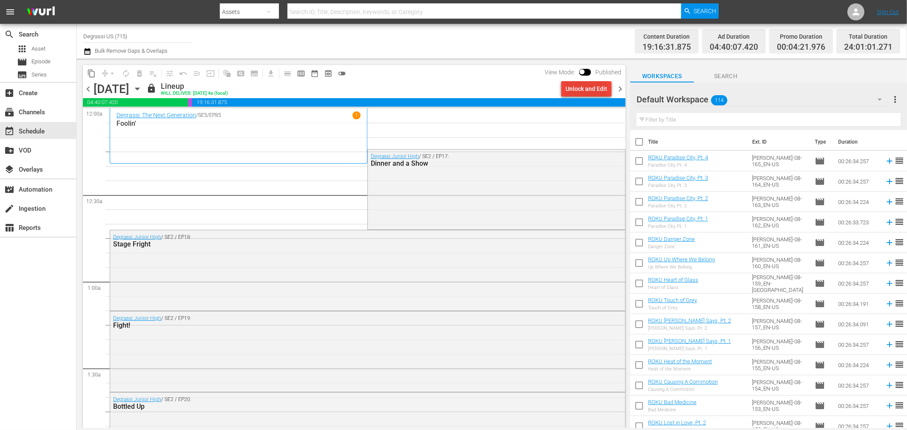
click at [598, 90] on div "Unlock and Edit" at bounding box center [587, 88] width 42 height 15
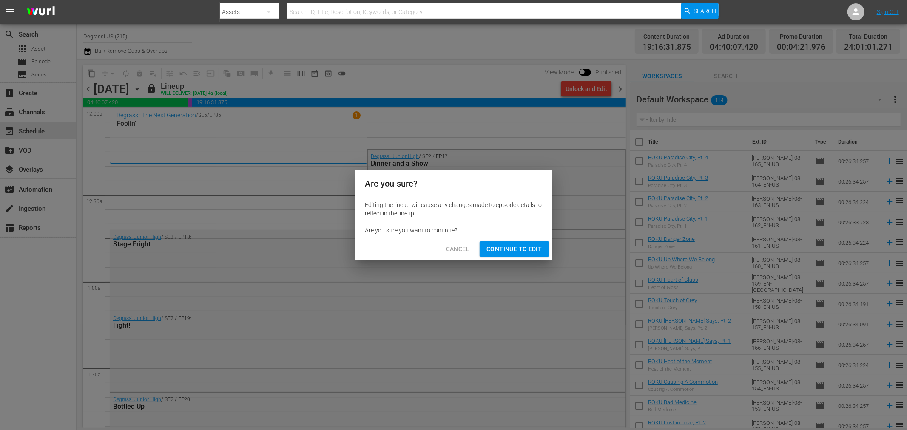
click at [503, 238] on div "Cancel Continue to Edit" at bounding box center [453, 249] width 197 height 23
click at [507, 253] on span "Continue to Edit" at bounding box center [514, 249] width 55 height 11
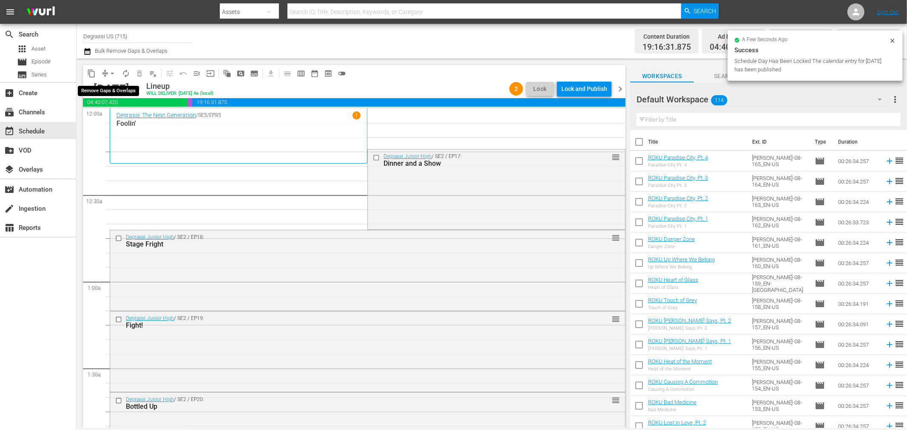
click at [114, 70] on span "arrow_drop_down" at bounding box center [112, 73] width 9 height 9
click at [111, 114] on li "Align to End of Previous Day" at bounding box center [112, 118] width 89 height 14
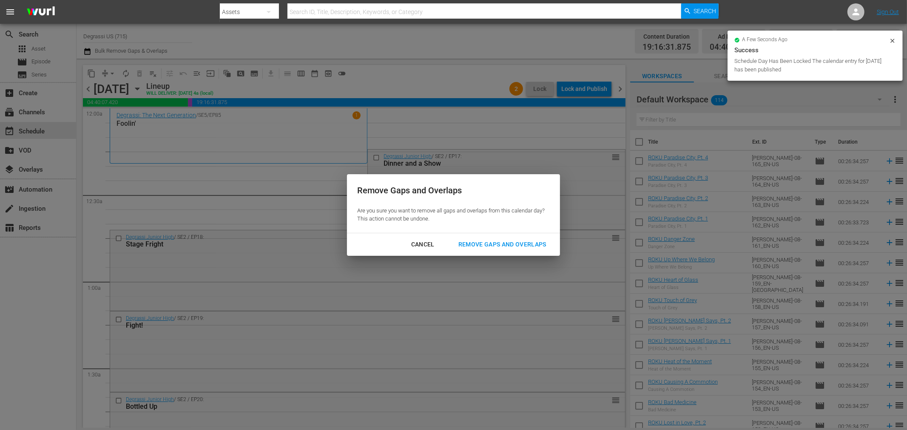
click at [512, 246] on div "Remove Gaps and Overlaps" at bounding box center [503, 244] width 102 height 11
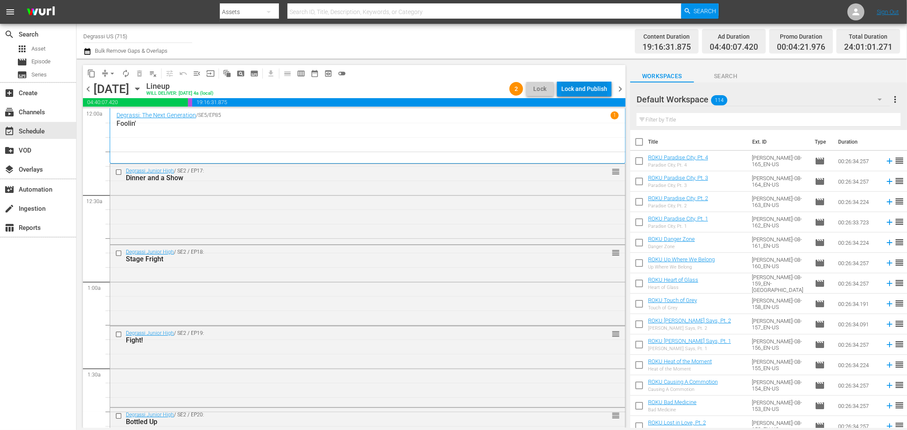
click at [600, 87] on div "Lock and Publish" at bounding box center [584, 88] width 46 height 15
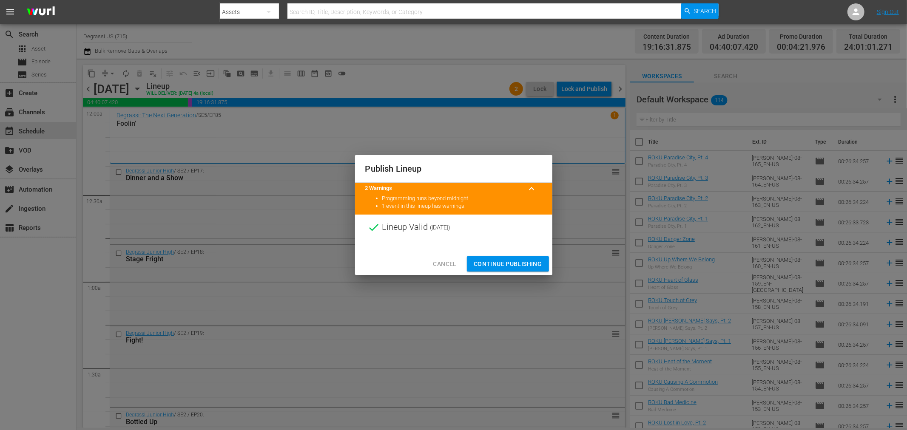
click at [492, 261] on span "Continue Publishing" at bounding box center [508, 264] width 68 height 11
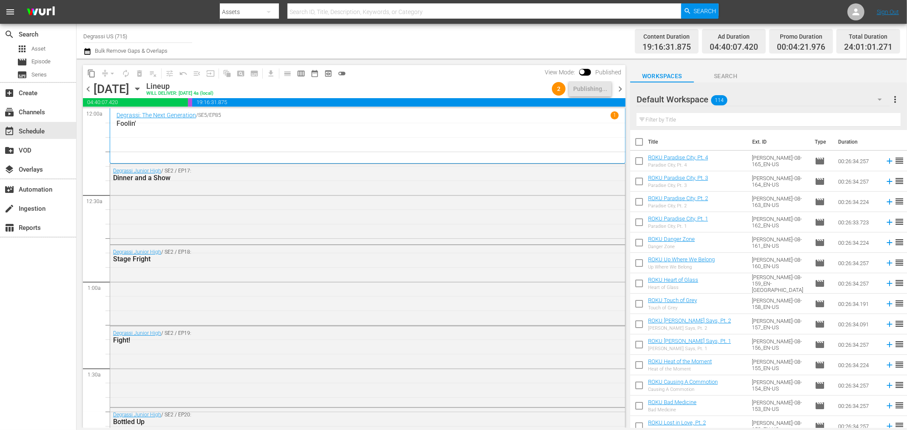
click at [617, 86] on span "chevron_right" at bounding box center [620, 89] width 11 height 11
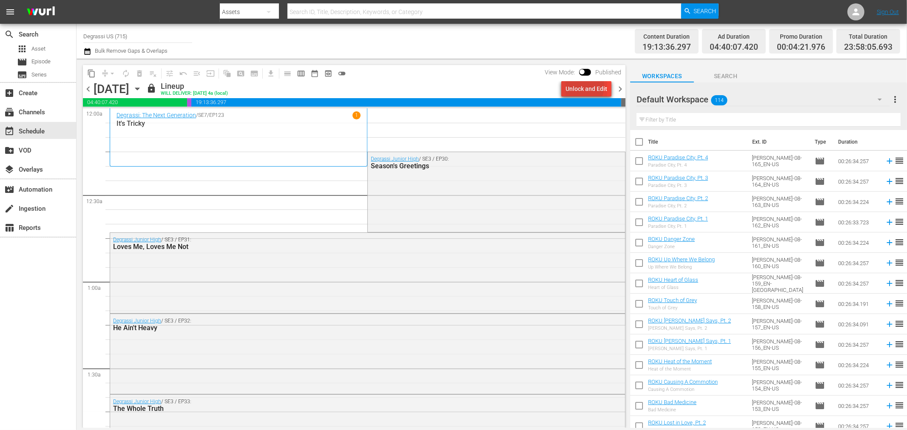
click at [578, 86] on div "Unlock and Edit" at bounding box center [587, 88] width 42 height 15
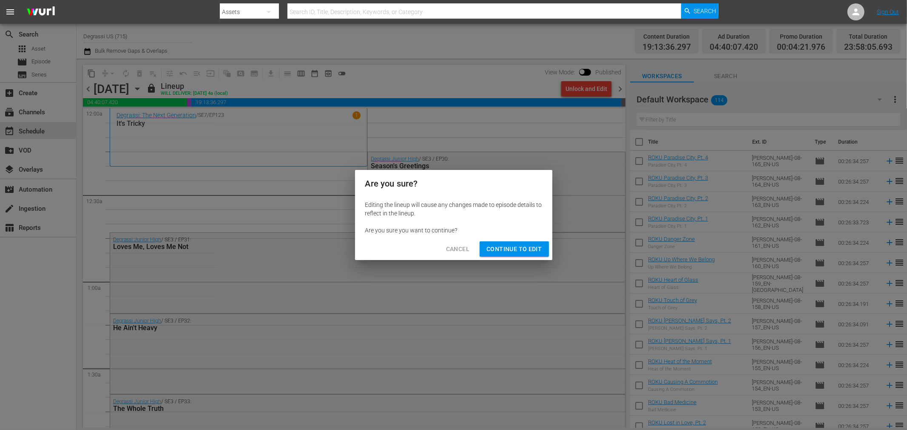
click at [530, 256] on button "Continue to Edit" at bounding box center [514, 250] width 69 height 16
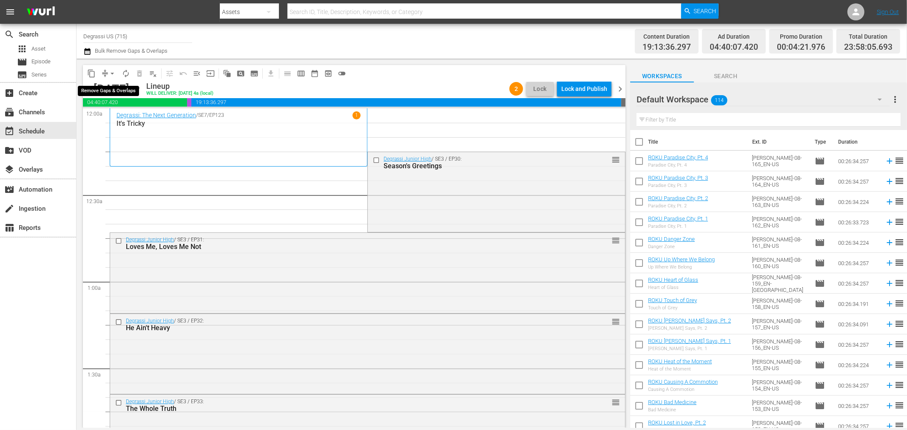
click at [113, 73] on span "arrow_drop_down" at bounding box center [112, 73] width 9 height 9
click at [128, 122] on li "Align to End of Previous Day" at bounding box center [112, 118] width 89 height 14
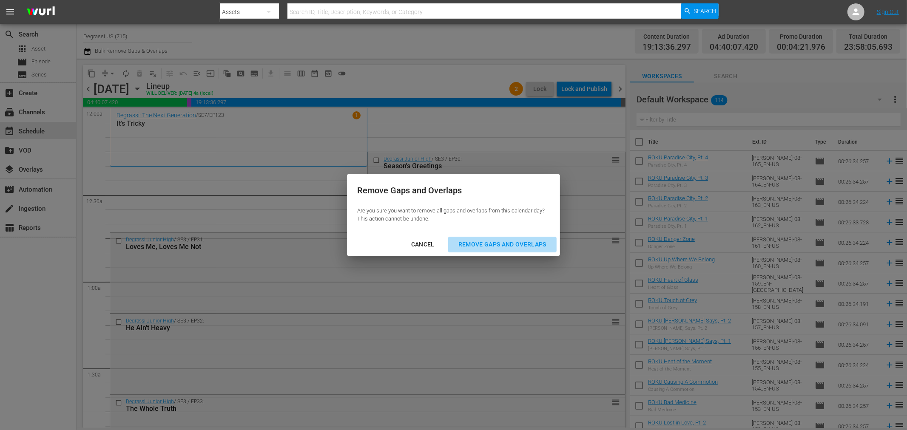
click at [486, 245] on div "Remove Gaps and Overlaps" at bounding box center [503, 244] width 102 height 11
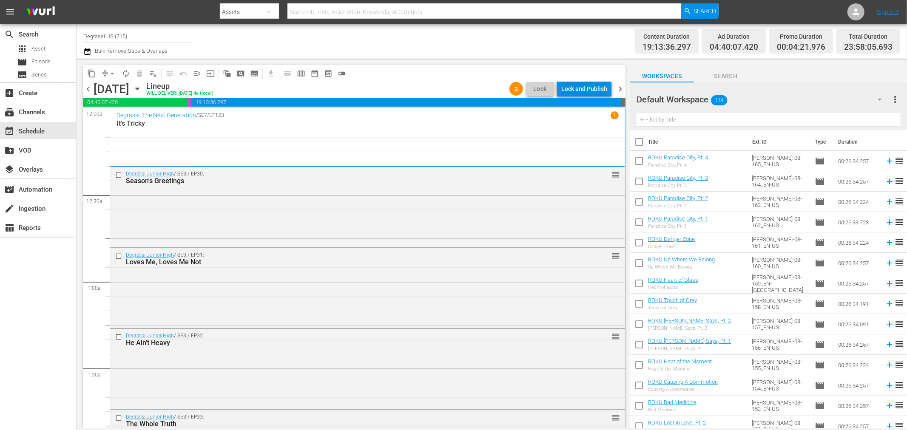
click at [601, 91] on div "Lock and Publish" at bounding box center [584, 88] width 46 height 15
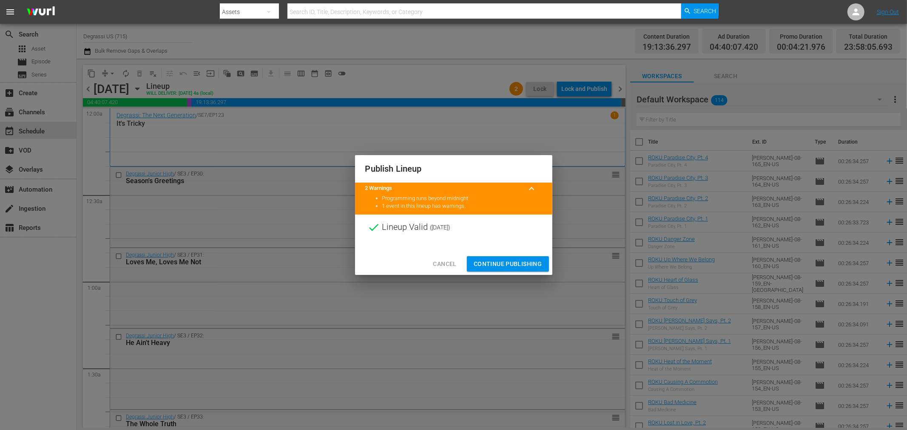
click at [532, 256] on button "Continue Publishing" at bounding box center [508, 264] width 82 height 16
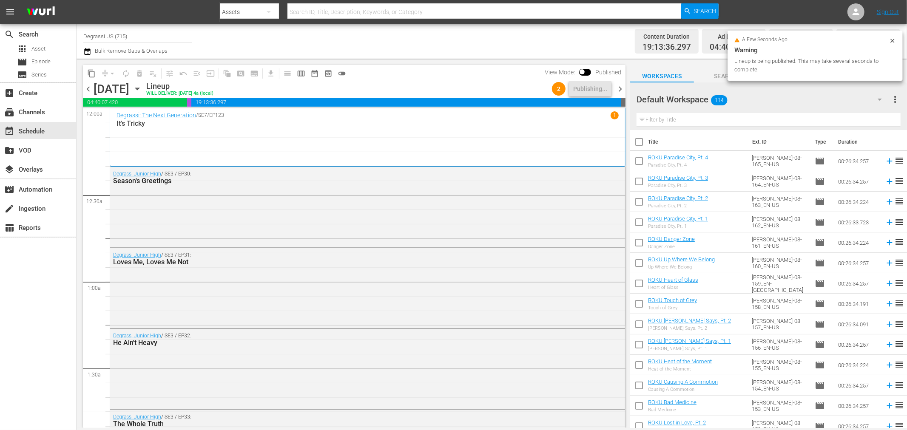
click at [616, 84] on span "chevron_right" at bounding box center [620, 89] width 11 height 11
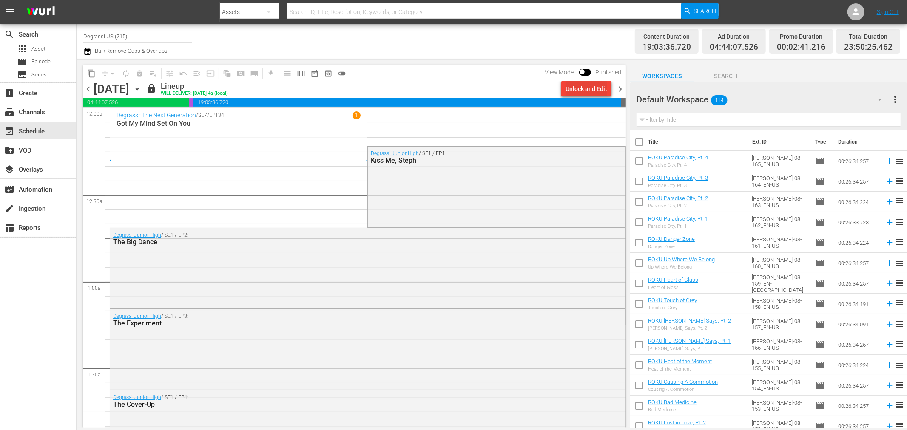
click at [567, 84] on div "Unlock and Edit" at bounding box center [587, 88] width 42 height 15
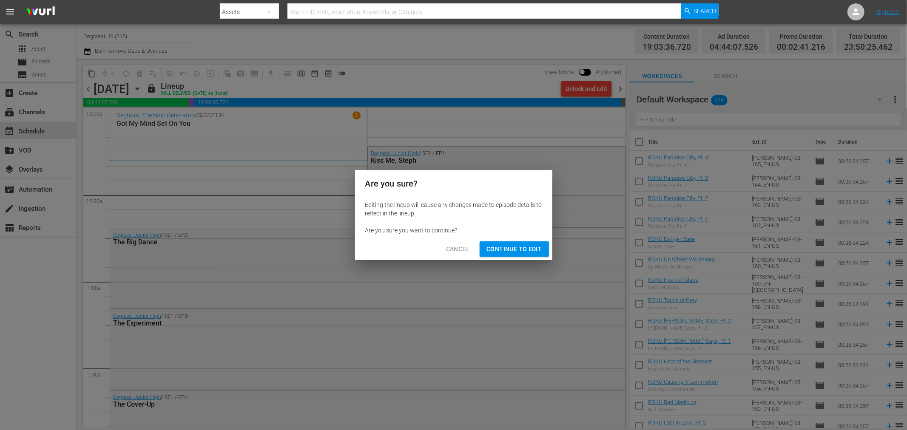
click at [532, 254] on span "Continue to Edit" at bounding box center [514, 249] width 55 height 11
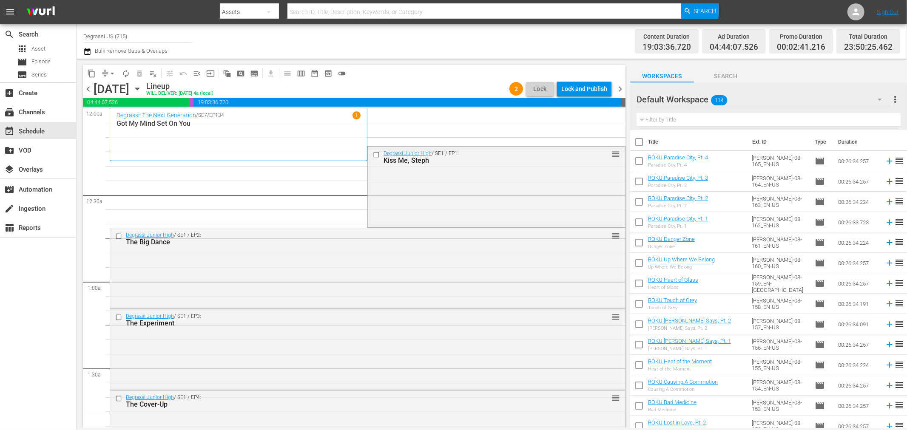
click at [111, 70] on span "arrow_drop_down" at bounding box center [112, 73] width 9 height 9
click at [114, 121] on li "Align to End of Previous Day" at bounding box center [112, 118] width 89 height 14
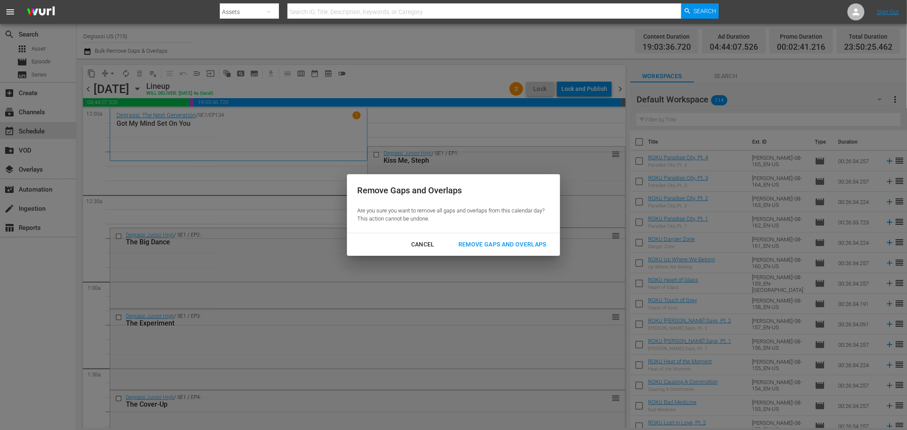
click at [479, 253] on div "Cancel Remove Gaps and Overlaps" at bounding box center [453, 244] width 213 height 23
click at [480, 244] on div "Remove Gaps and Overlaps" at bounding box center [503, 244] width 102 height 11
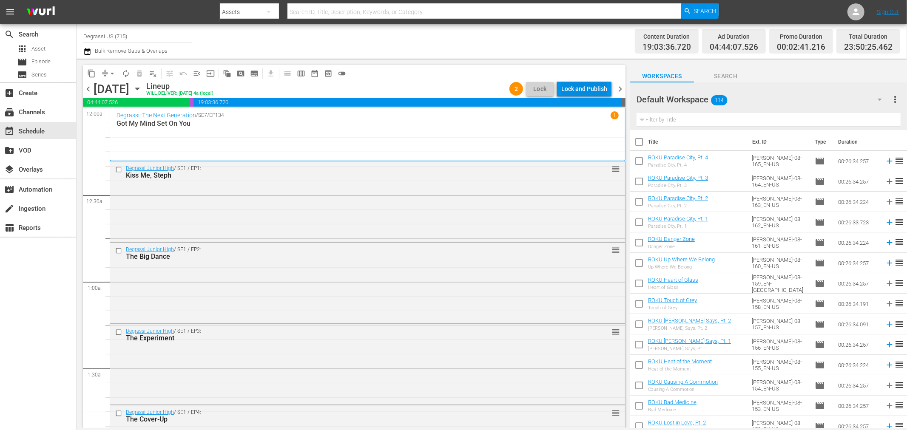
click at [589, 91] on div "Lock and Publish" at bounding box center [584, 88] width 46 height 15
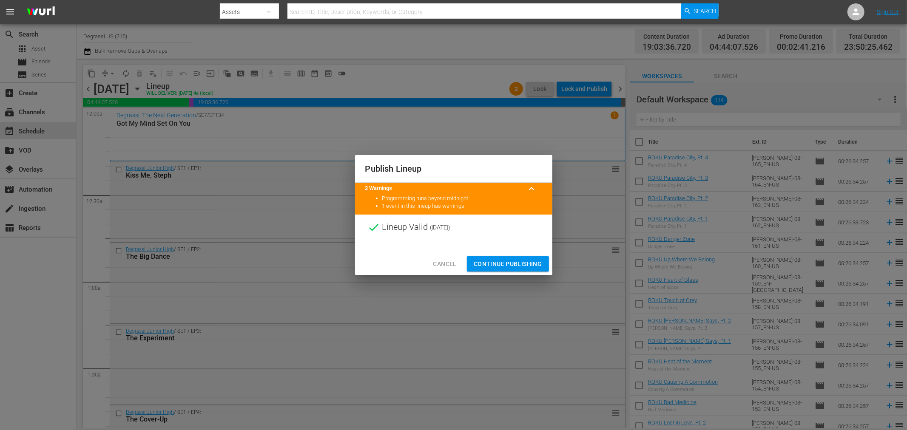
click at [495, 265] on span "Continue Publishing" at bounding box center [508, 264] width 68 height 11
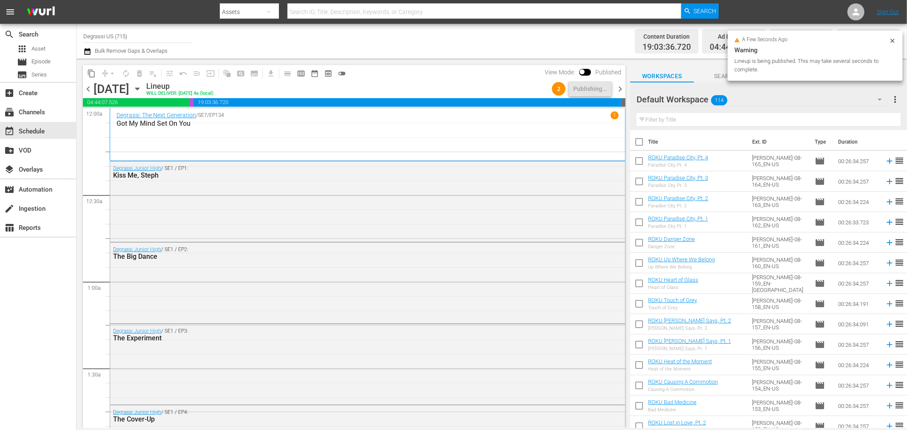
click at [622, 89] on span "chevron_right" at bounding box center [620, 89] width 11 height 11
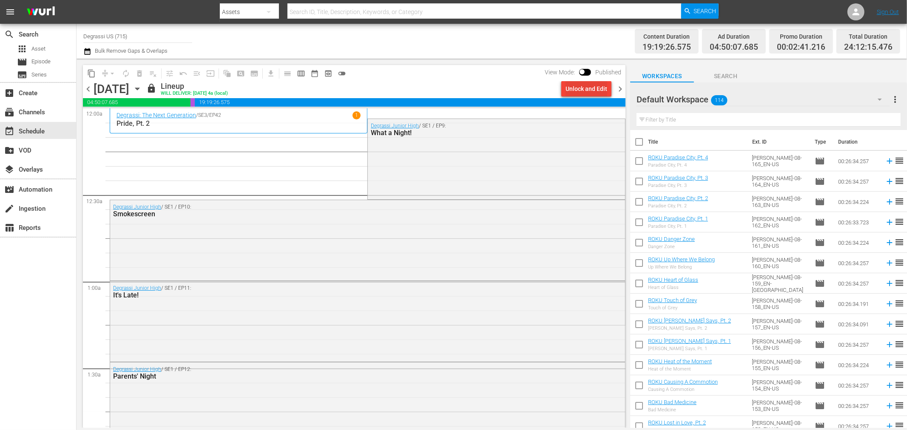
click at [609, 89] on button "Unlock and Edit" at bounding box center [586, 88] width 50 height 15
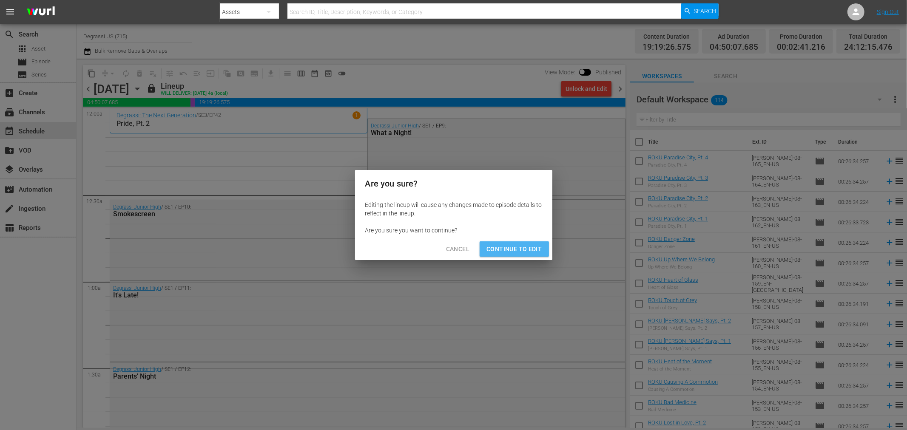
click at [521, 256] on button "Continue to Edit" at bounding box center [514, 250] width 69 height 16
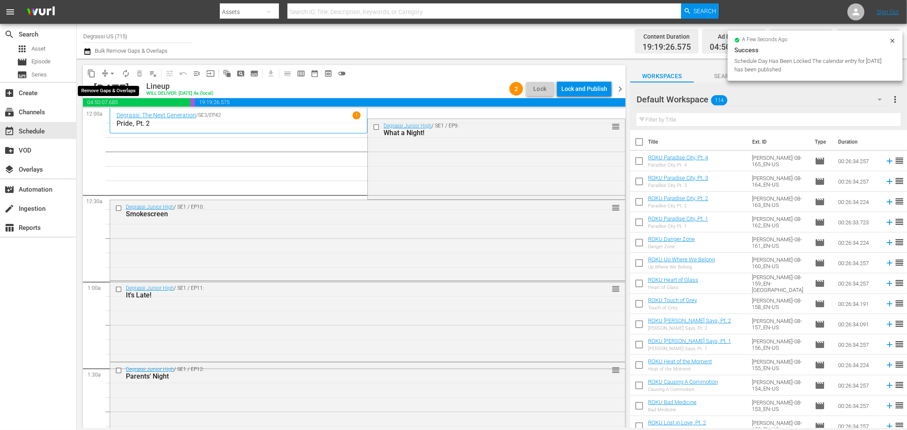
click at [108, 73] on span "arrow_drop_down" at bounding box center [112, 73] width 9 height 9
click at [114, 112] on li "Align to End of Previous Day" at bounding box center [112, 118] width 89 height 14
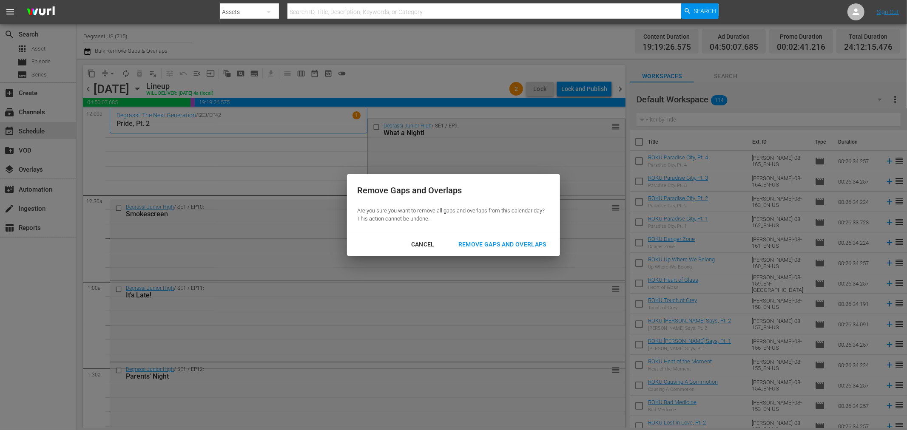
click at [507, 240] on div "Remove Gaps and Overlaps" at bounding box center [503, 244] width 102 height 11
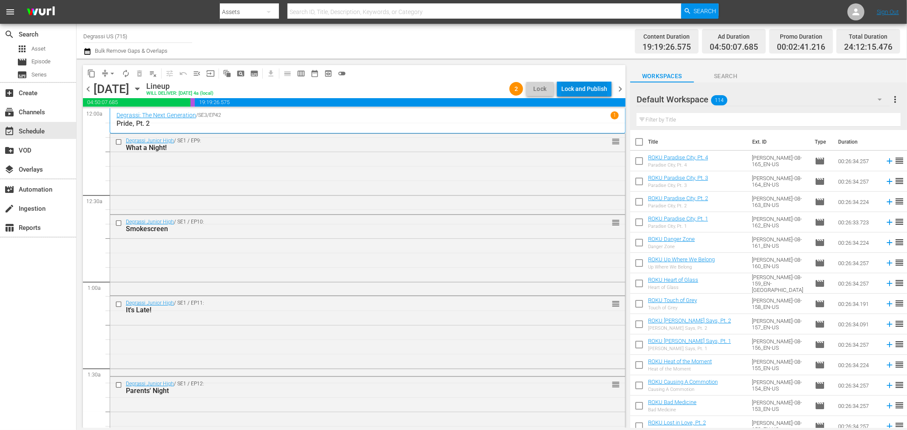
click at [584, 91] on div "Lock and Publish" at bounding box center [584, 88] width 46 height 15
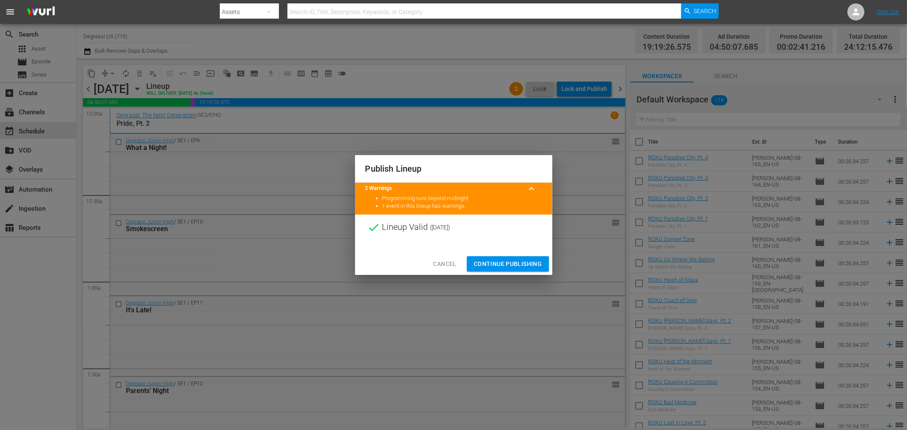
click at [527, 259] on span "Continue Publishing" at bounding box center [508, 264] width 68 height 11
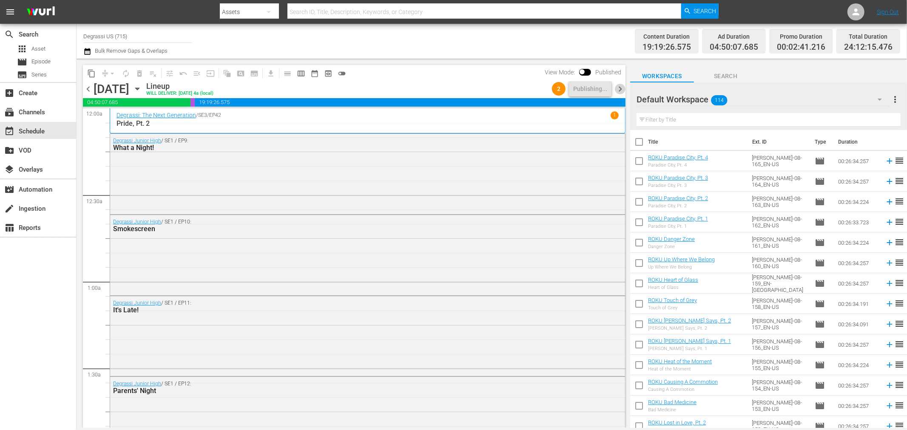
click at [623, 88] on span "chevron_right" at bounding box center [620, 89] width 11 height 11
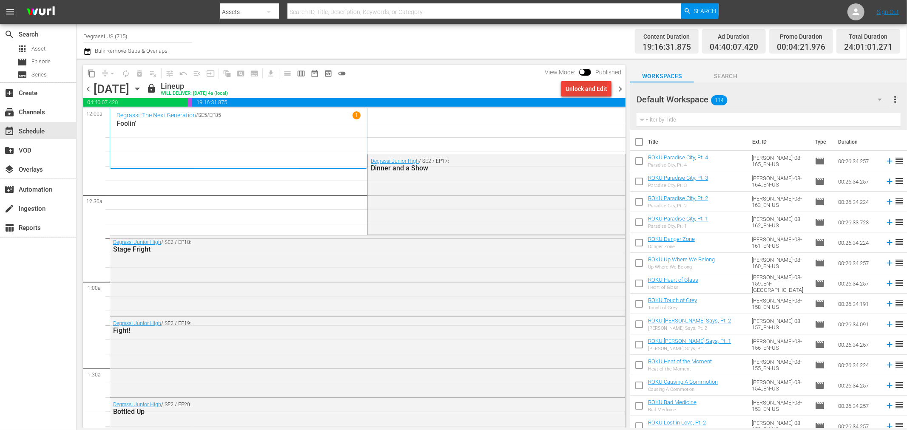
click at [600, 91] on div "Unlock and Edit" at bounding box center [587, 88] width 42 height 15
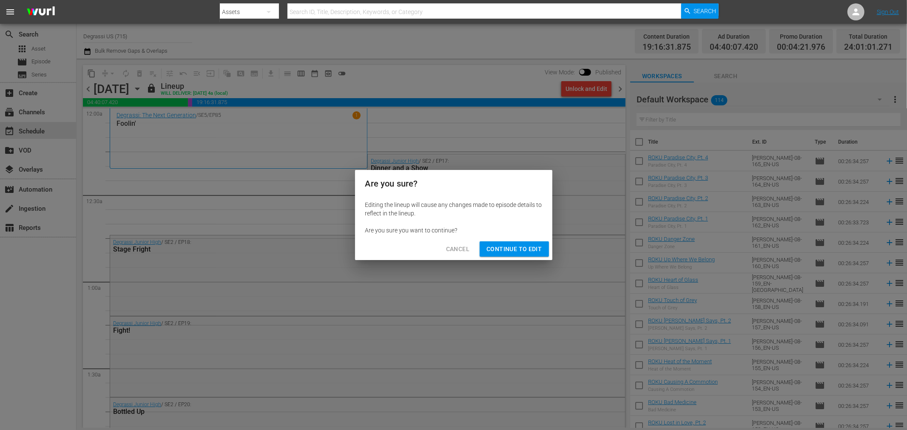
click at [541, 248] on span "Continue to Edit" at bounding box center [514, 249] width 55 height 11
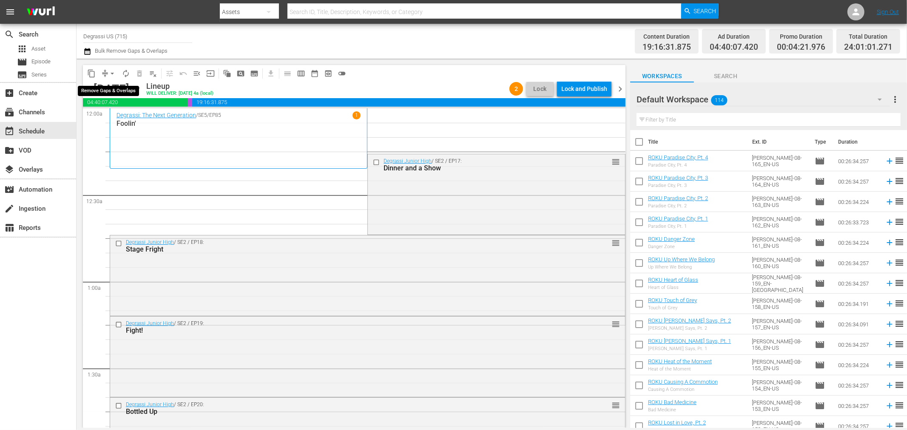
click at [108, 75] on span "arrow_drop_down" at bounding box center [112, 73] width 9 height 9
click at [129, 123] on li "Align to End of Previous Day" at bounding box center [112, 118] width 89 height 14
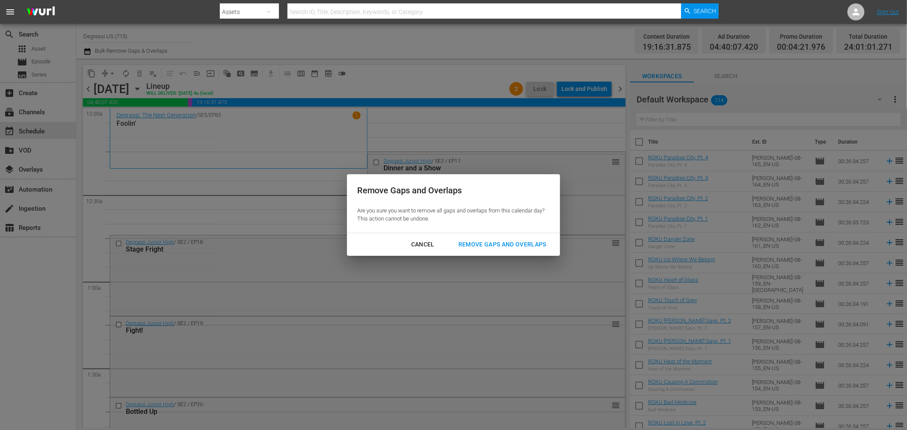
click at [471, 245] on div "Remove Gaps and Overlaps" at bounding box center [503, 244] width 102 height 11
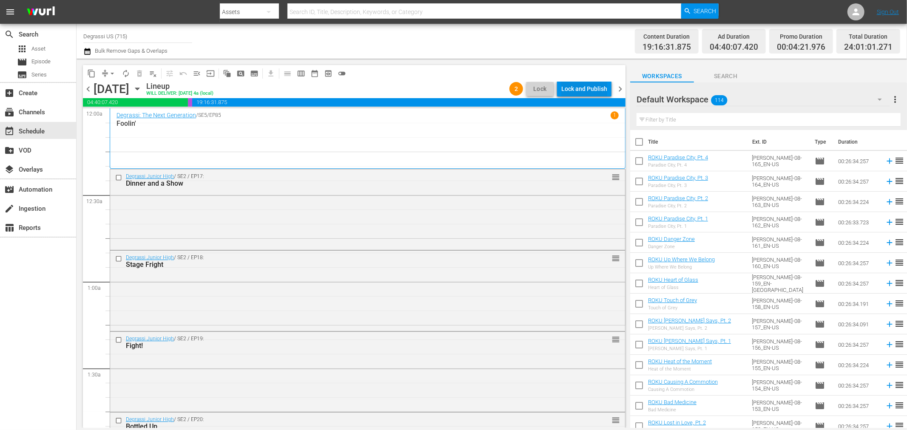
click at [578, 89] on div "Lock and Publish" at bounding box center [584, 88] width 46 height 15
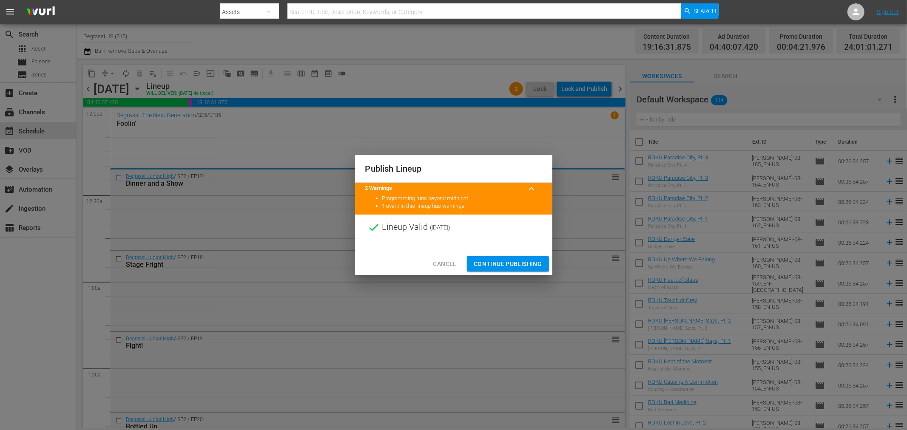
click at [499, 260] on span "Continue Publishing" at bounding box center [508, 264] width 68 height 11
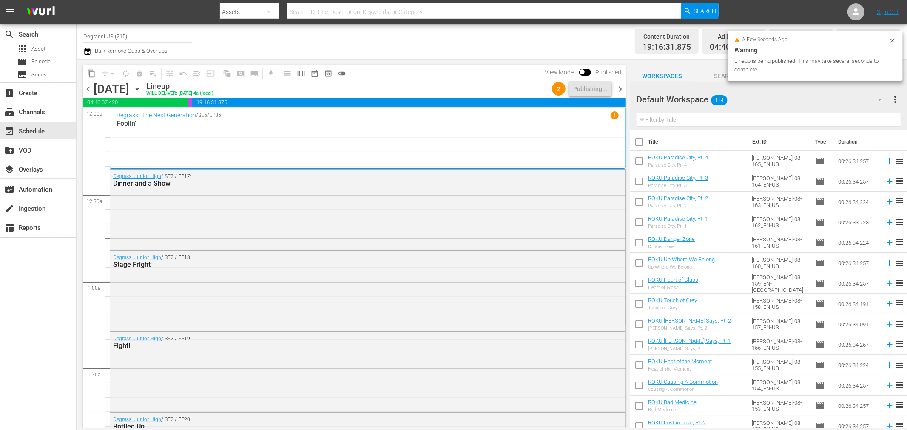
click at [619, 90] on span "chevron_right" at bounding box center [620, 89] width 11 height 11
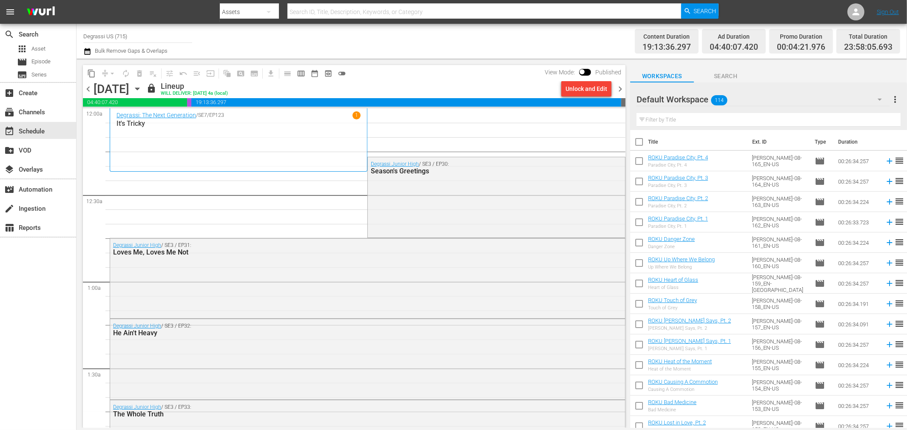
click at [577, 91] on div "Unlock and Edit" at bounding box center [587, 88] width 42 height 15
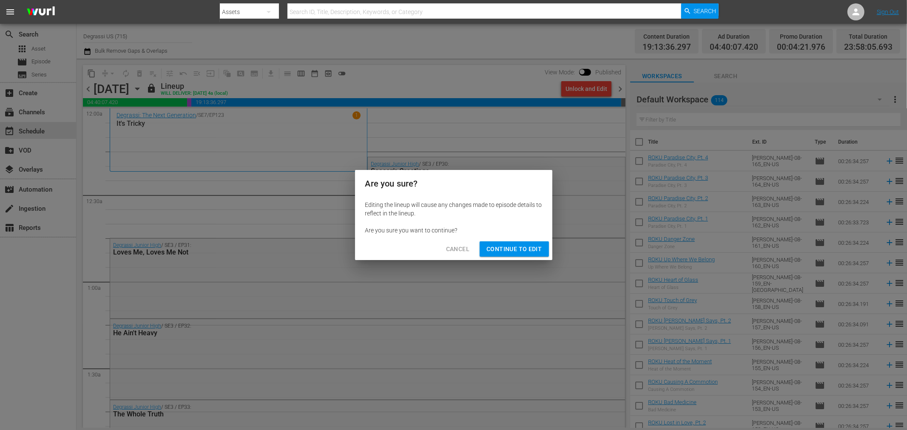
click at [529, 248] on span "Continue to Edit" at bounding box center [514, 249] width 55 height 11
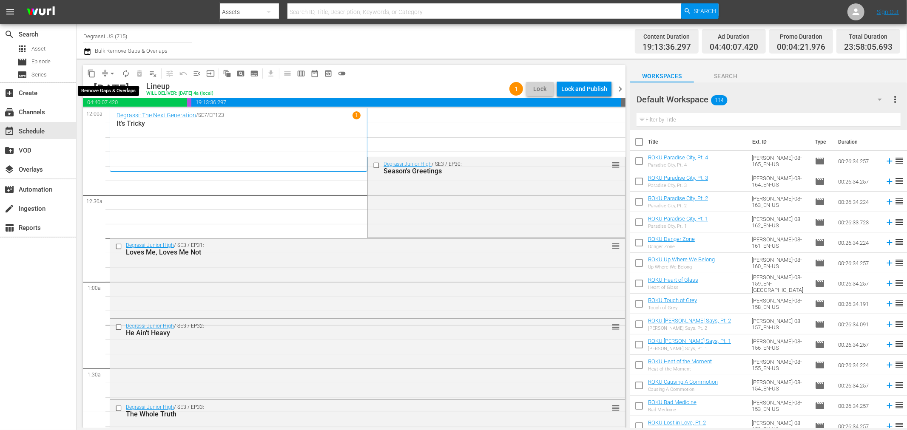
click at [111, 74] on span "arrow_drop_down" at bounding box center [112, 73] width 9 height 9
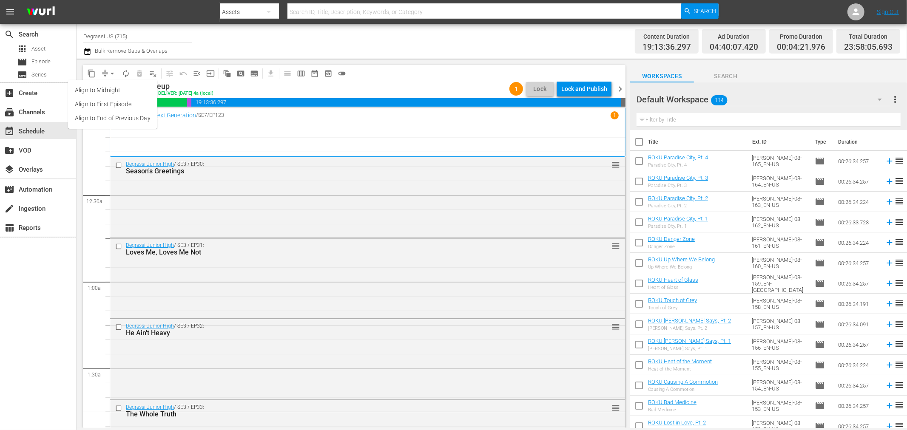
click at [125, 120] on li "Align to End of Previous Day" at bounding box center [112, 118] width 89 height 14
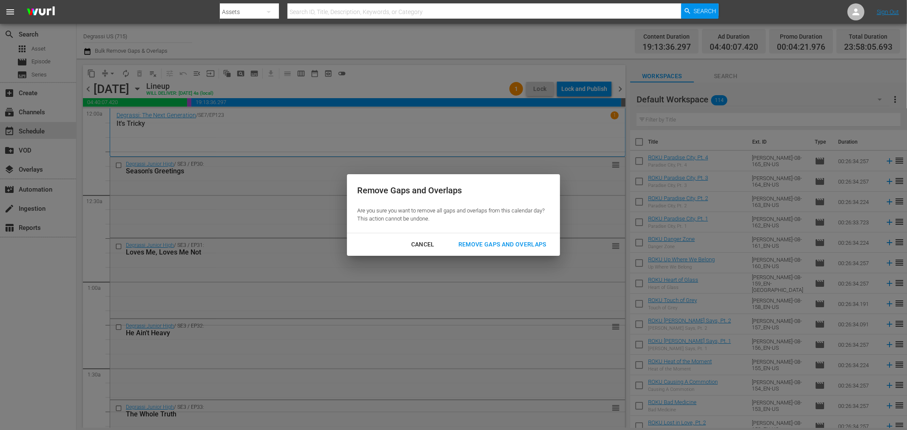
click at [424, 244] on div "Cancel" at bounding box center [422, 244] width 37 height 11
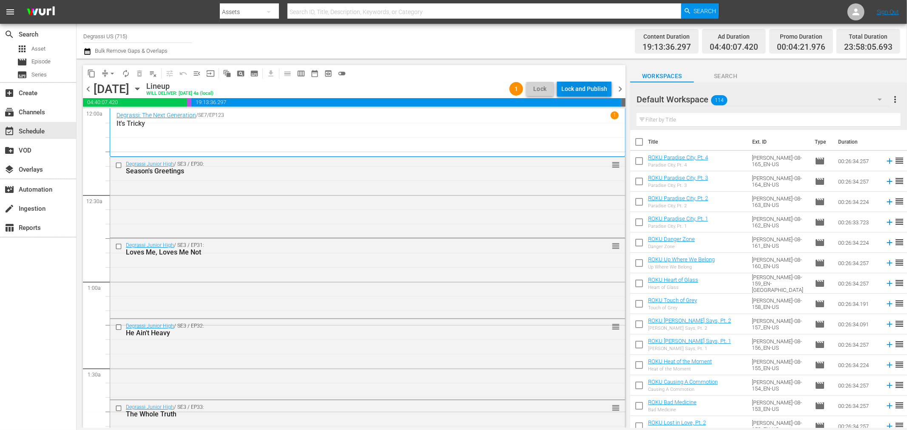
click at [609, 85] on button "Lock and Publish" at bounding box center [584, 88] width 54 height 15
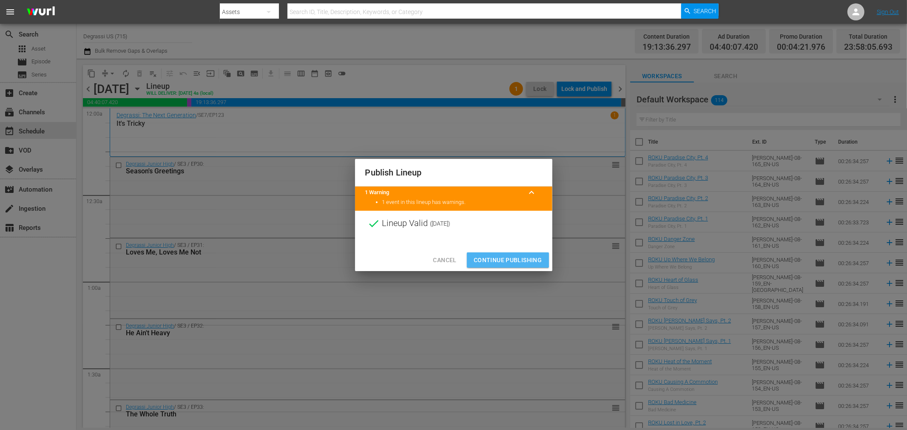
click at [521, 255] on span "Continue Publishing" at bounding box center [508, 260] width 68 height 11
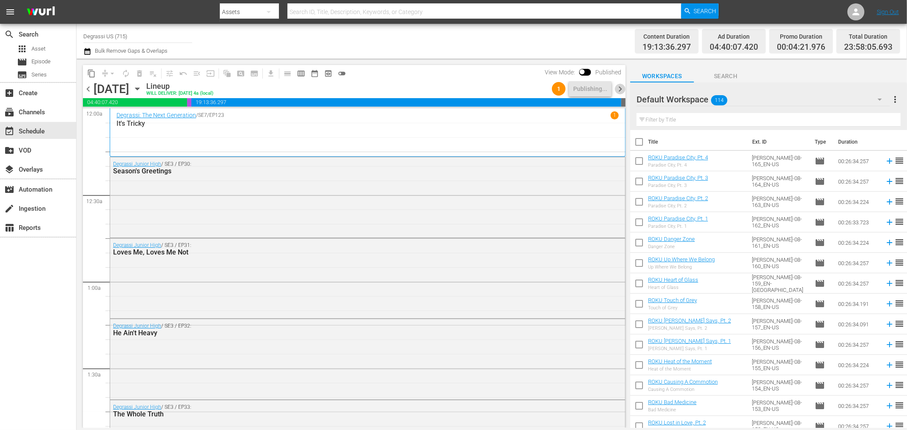
click at [618, 90] on span "chevron_right" at bounding box center [620, 89] width 11 height 11
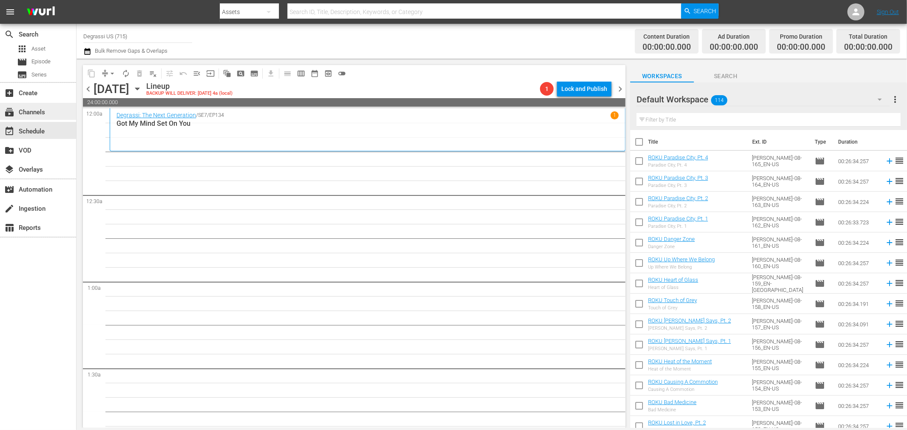
click at [43, 112] on div "subscriptions Channels" at bounding box center [24, 111] width 48 height 8
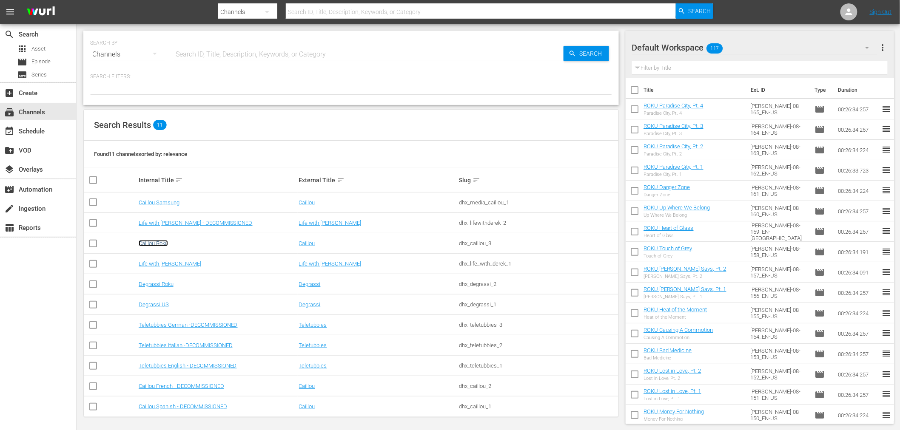
click at [161, 245] on link "Caillou Roku" at bounding box center [153, 243] width 29 height 6
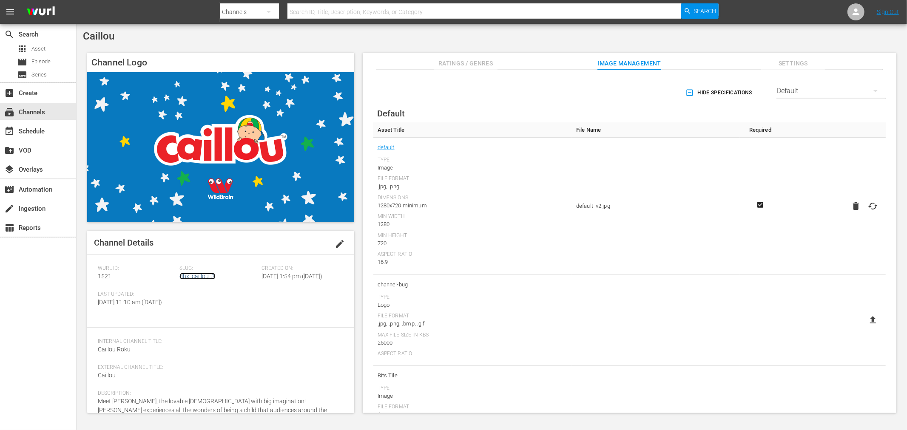
click at [185, 278] on link "dhx_caillou_3" at bounding box center [197, 276] width 35 height 7
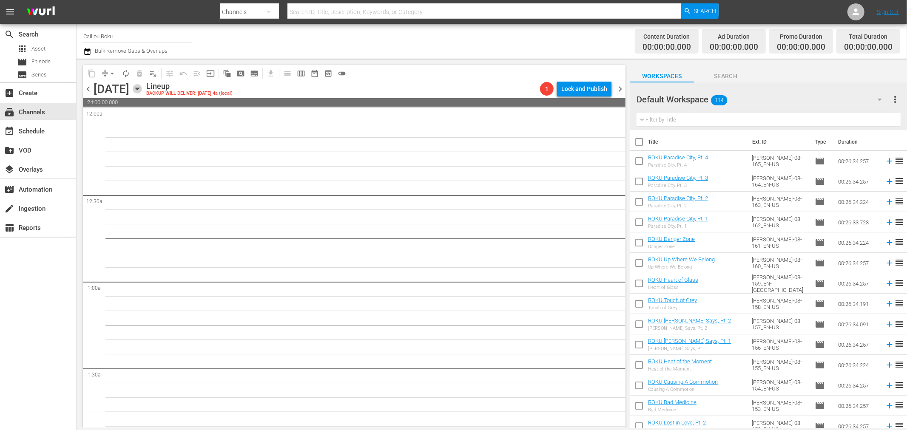
click at [139, 88] on icon "button" at bounding box center [137, 89] width 4 height 2
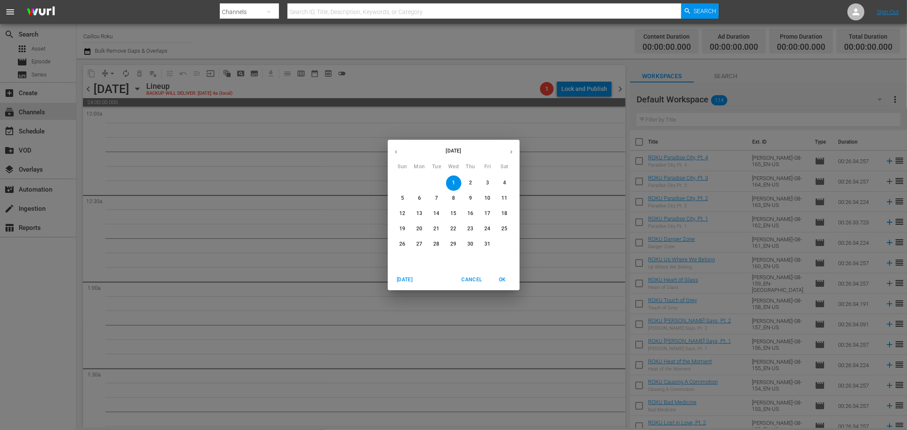
click at [390, 148] on button "button" at bounding box center [396, 152] width 17 height 17
click at [419, 187] on button "1" at bounding box center [419, 183] width 15 height 15
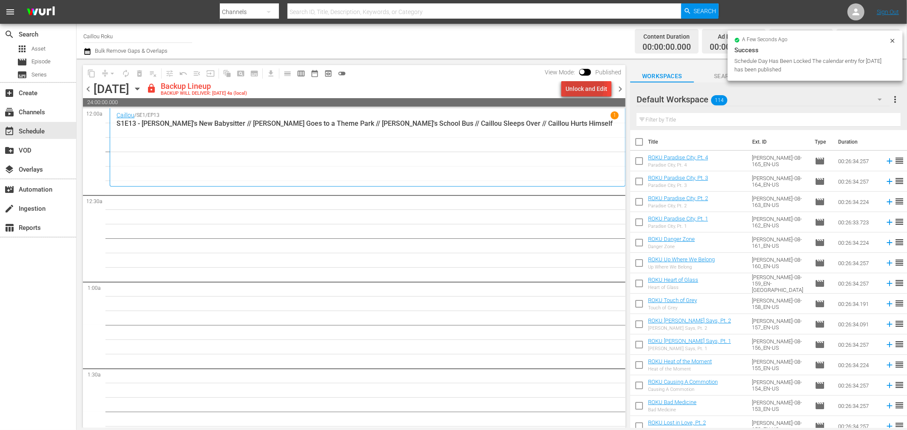
click at [577, 85] on div "Unlock and Edit" at bounding box center [587, 88] width 42 height 15
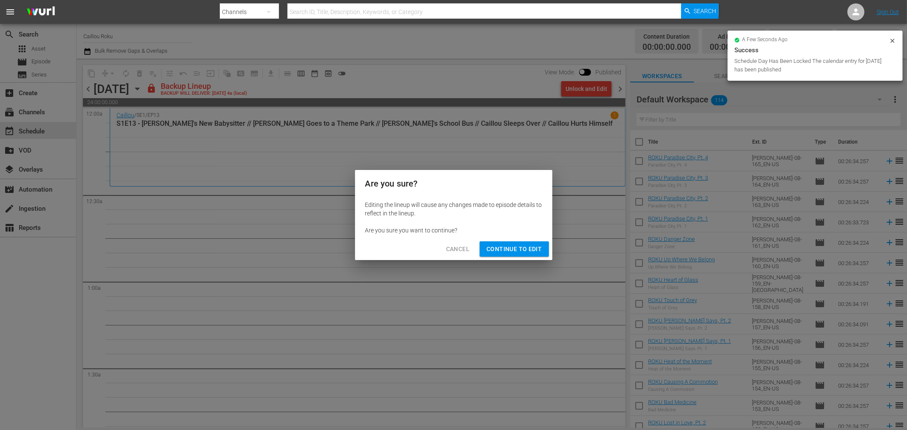
click at [498, 236] on div "Editing the lineup will cause any changes made to episode details to reflect in…" at bounding box center [453, 217] width 197 height 41
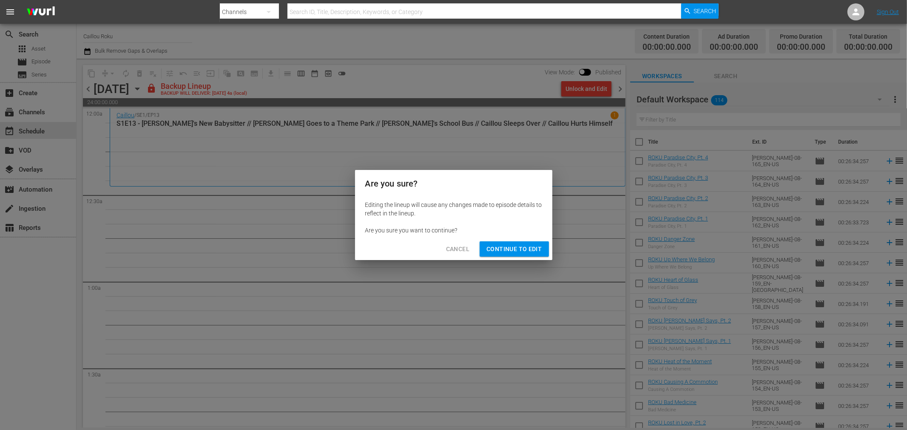
click at [491, 245] on span "Continue to Edit" at bounding box center [514, 249] width 55 height 11
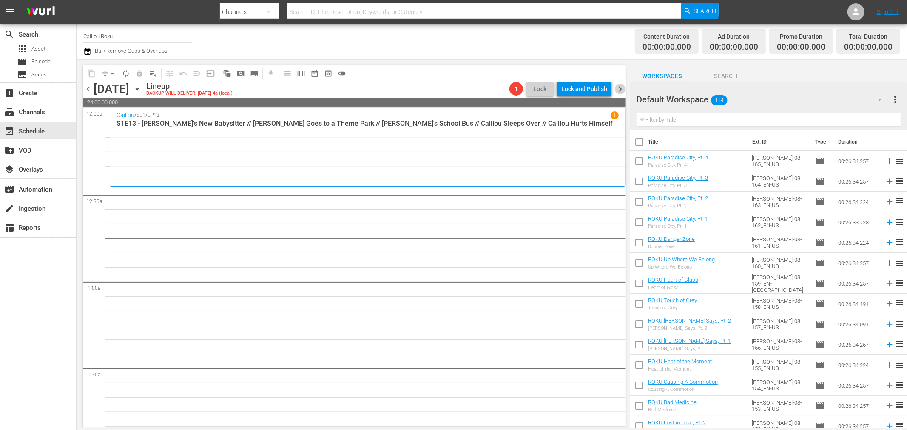
click at [621, 86] on span "chevron_right" at bounding box center [620, 89] width 11 height 11
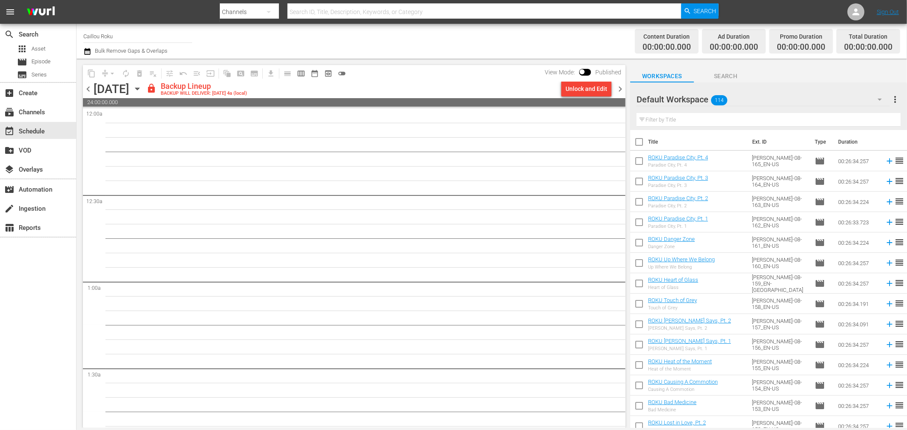
click at [575, 90] on div "Unlock and Edit" at bounding box center [587, 88] width 42 height 15
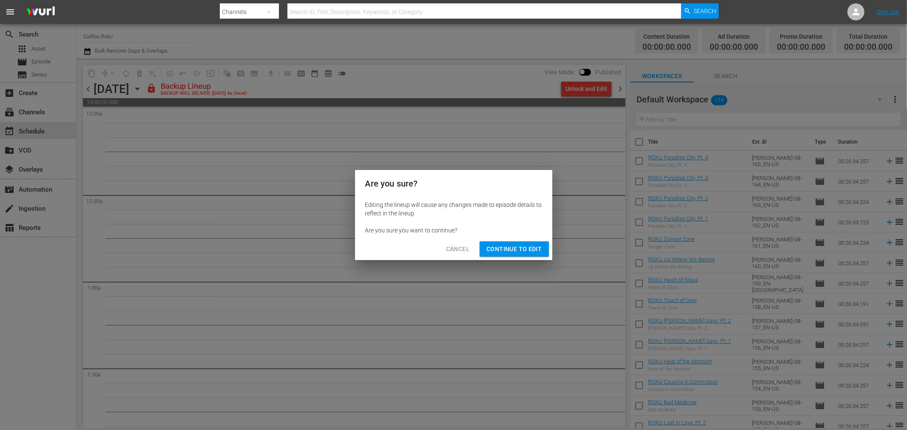
click at [539, 250] on span "Continue to Edit" at bounding box center [514, 249] width 55 height 11
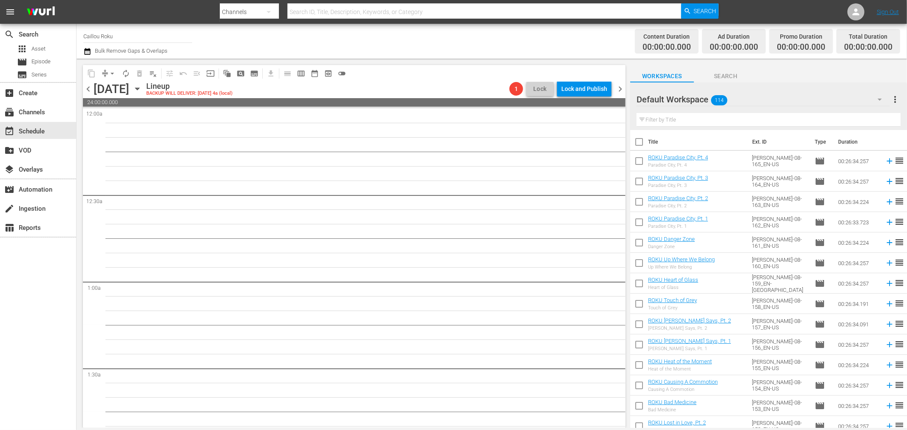
click at [617, 86] on span "chevron_right" at bounding box center [620, 89] width 11 height 11
click at [580, 88] on div "Unlock and Edit" at bounding box center [587, 88] width 42 height 15
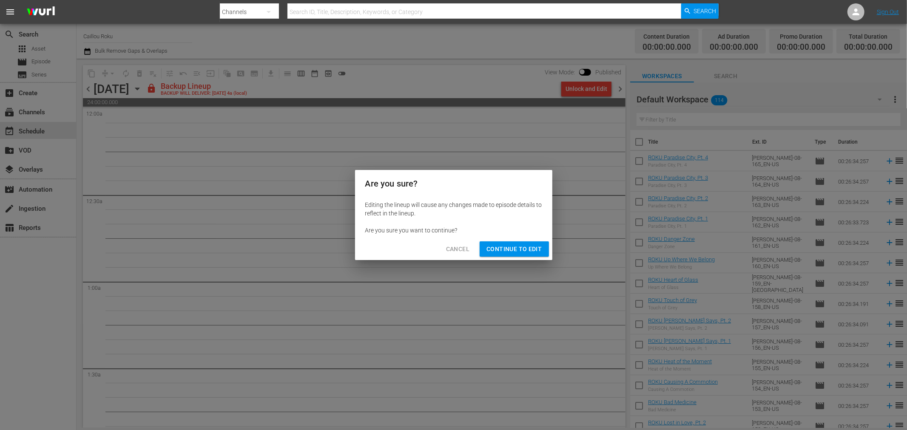
click at [529, 252] on span "Continue to Edit" at bounding box center [514, 249] width 55 height 11
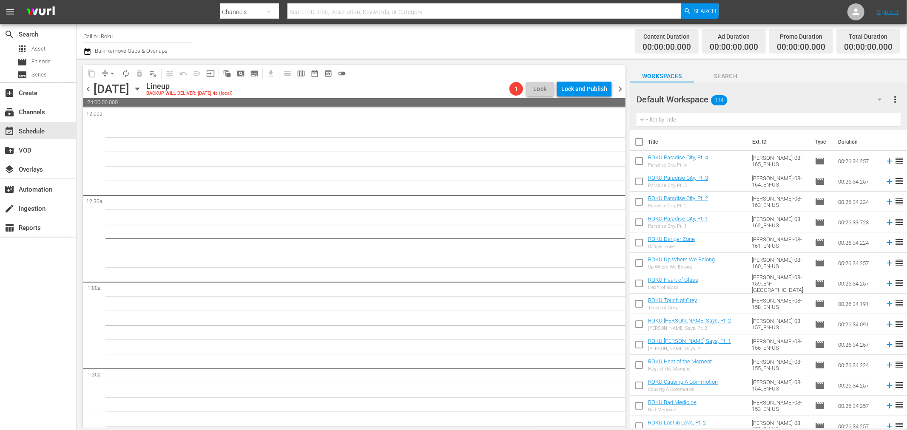
click at [624, 88] on span "chevron_right" at bounding box center [620, 89] width 11 height 11
click at [572, 87] on div "Unlock and Edit" at bounding box center [587, 88] width 42 height 15
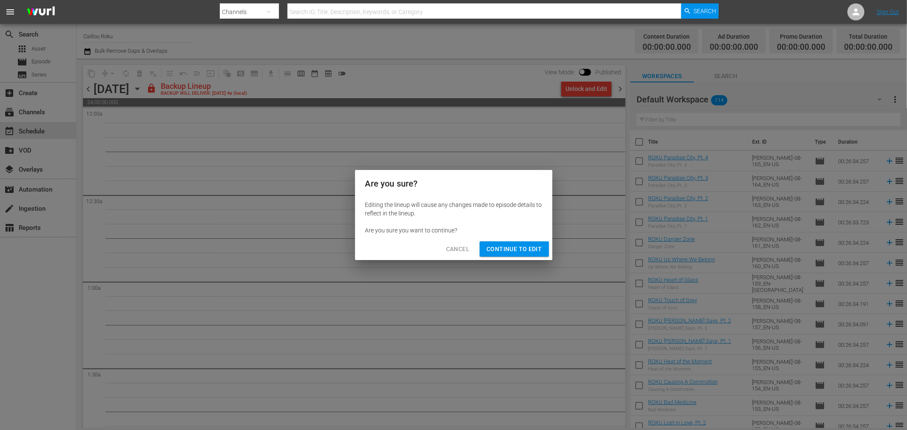
click at [524, 260] on div "Cancel Continue to Edit" at bounding box center [453, 249] width 197 height 23
click at [530, 250] on span "Continue to Edit" at bounding box center [514, 249] width 55 height 11
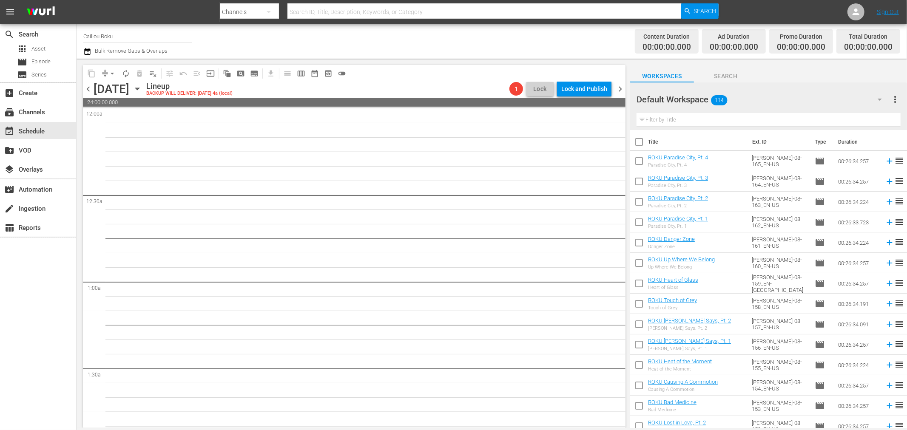
click at [622, 92] on span "chevron_right" at bounding box center [620, 89] width 11 height 11
click at [144, 94] on div "Friday, September 5th September 5th" at bounding box center [119, 89] width 51 height 14
click at [142, 87] on icon "button" at bounding box center [137, 88] width 9 height 9
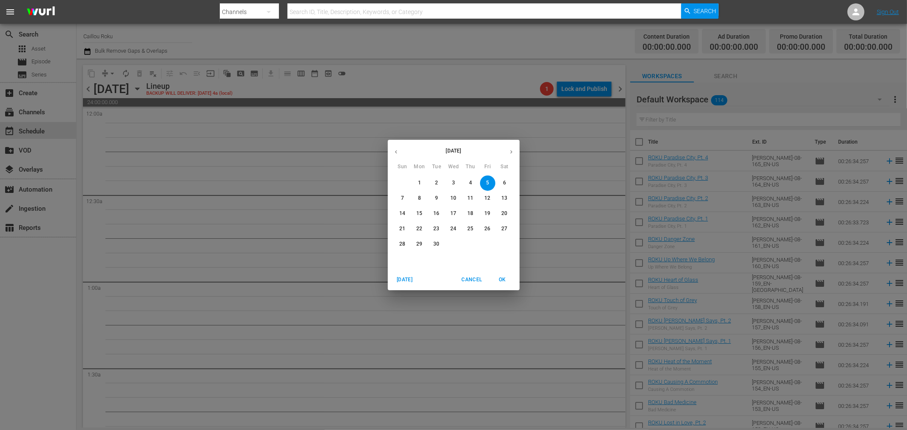
click at [414, 182] on span "1" at bounding box center [419, 182] width 15 height 7
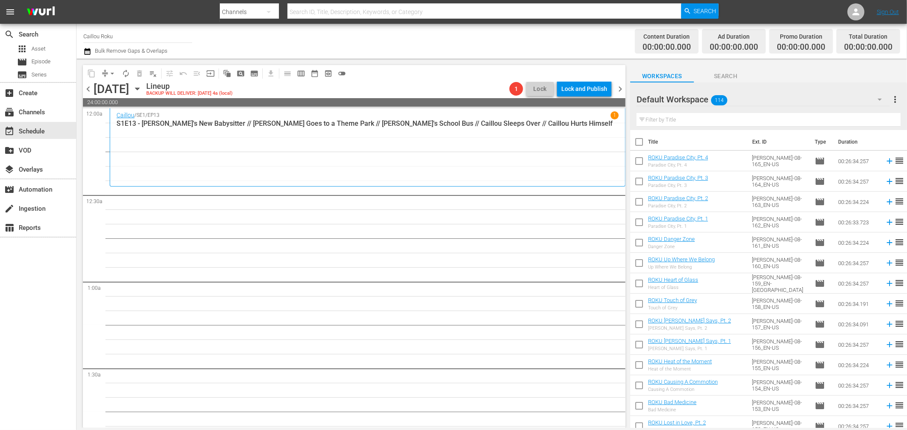
click at [142, 86] on icon "button" at bounding box center [137, 88] width 9 height 9
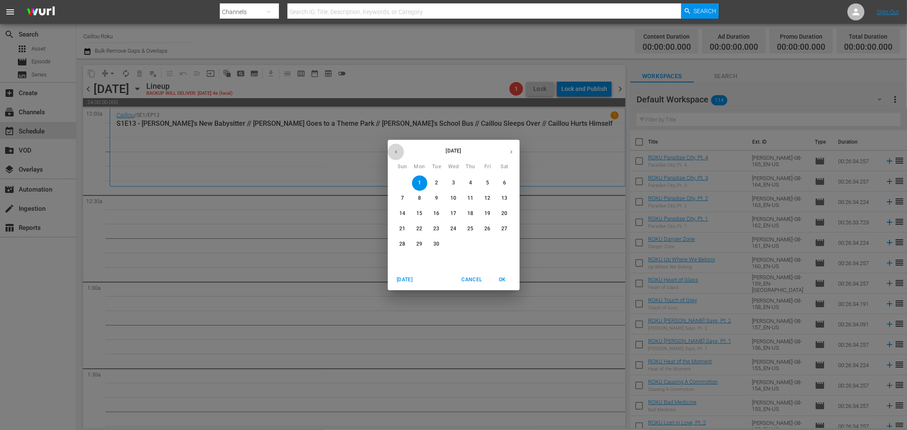
click at [396, 147] on button "button" at bounding box center [396, 152] width 17 height 17
click at [440, 231] on span "19" at bounding box center [436, 228] width 15 height 7
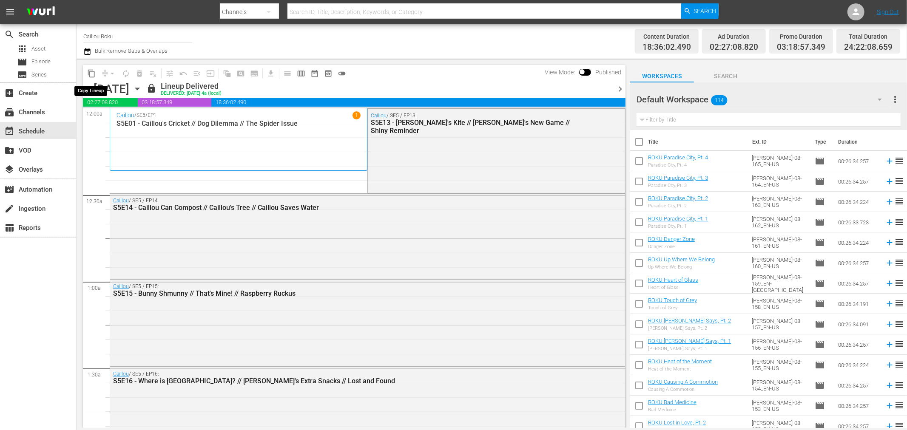
click at [91, 73] on span "content_copy" at bounding box center [91, 73] width 9 height 9
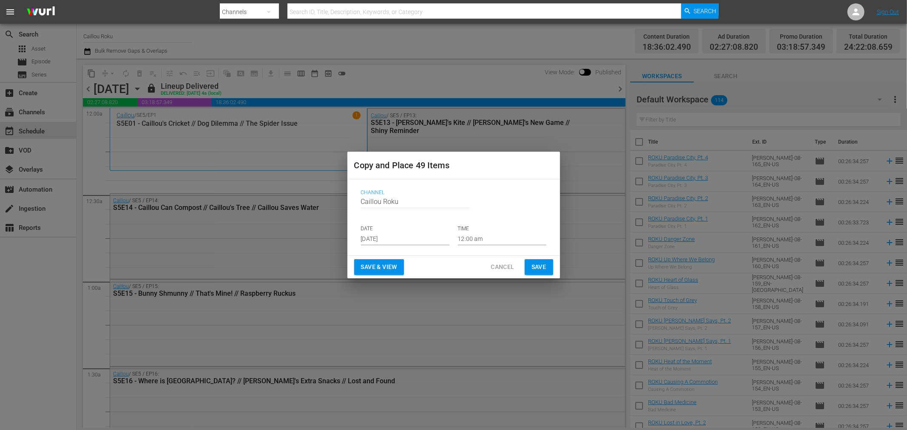
click at [410, 241] on input "Aug 30th 2025" at bounding box center [405, 239] width 88 height 13
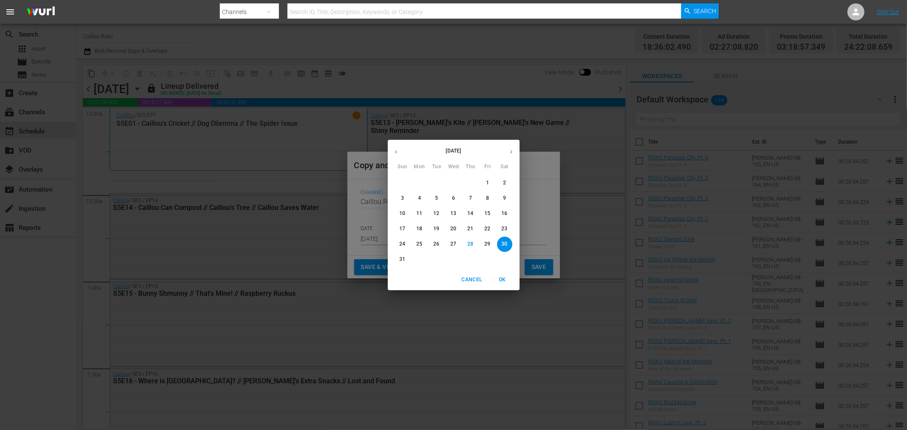
click at [508, 157] on button "button" at bounding box center [511, 152] width 17 height 17
click at [420, 185] on p "1" at bounding box center [419, 182] width 3 height 7
type input "Sep 1st 2025"
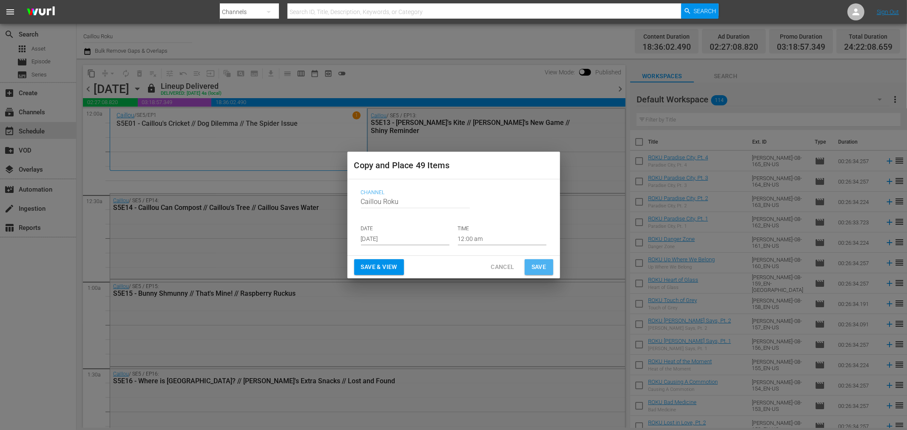
click at [533, 263] on span "Save" at bounding box center [539, 267] width 15 height 11
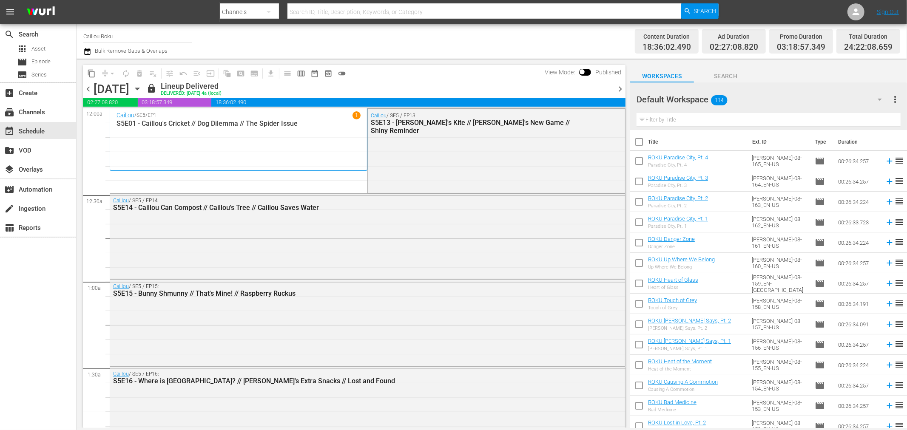
click at [618, 88] on span "chevron_right" at bounding box center [620, 89] width 11 height 11
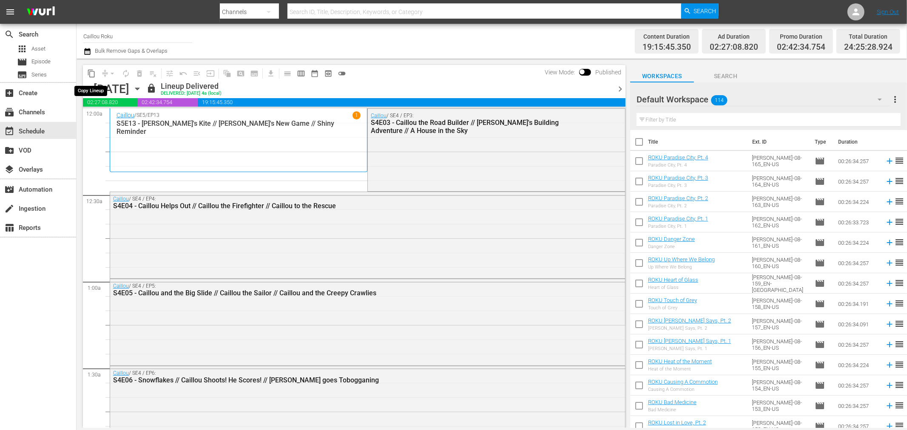
click at [92, 69] on span "content_copy" at bounding box center [91, 73] width 9 height 9
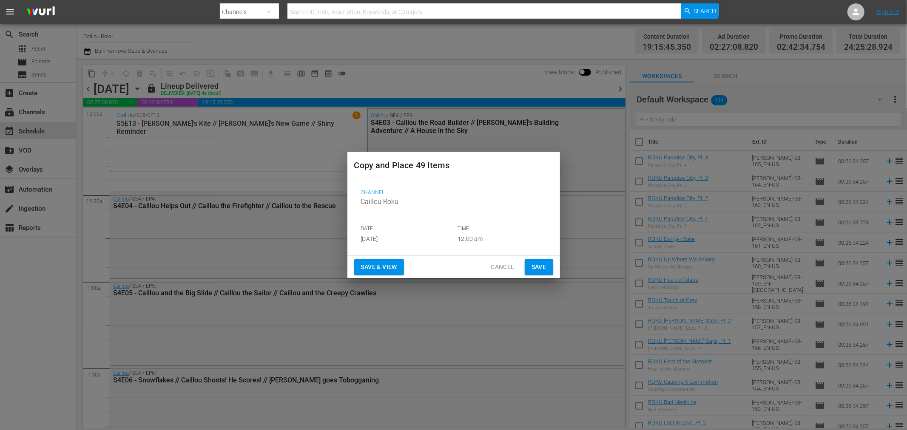
click at [436, 242] on input "Aug 30th 2025" at bounding box center [405, 239] width 88 height 13
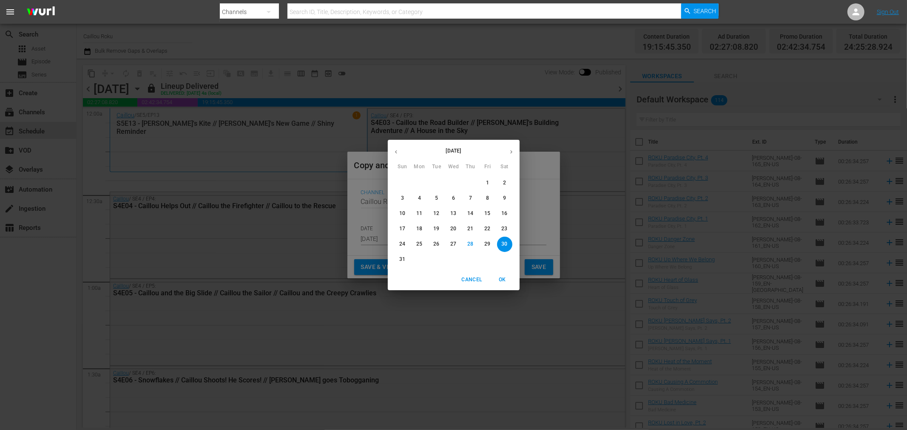
click at [512, 157] on button "button" at bounding box center [511, 152] width 17 height 17
click at [436, 180] on p "2" at bounding box center [436, 182] width 3 height 7
type input "Sep 2nd 2025"
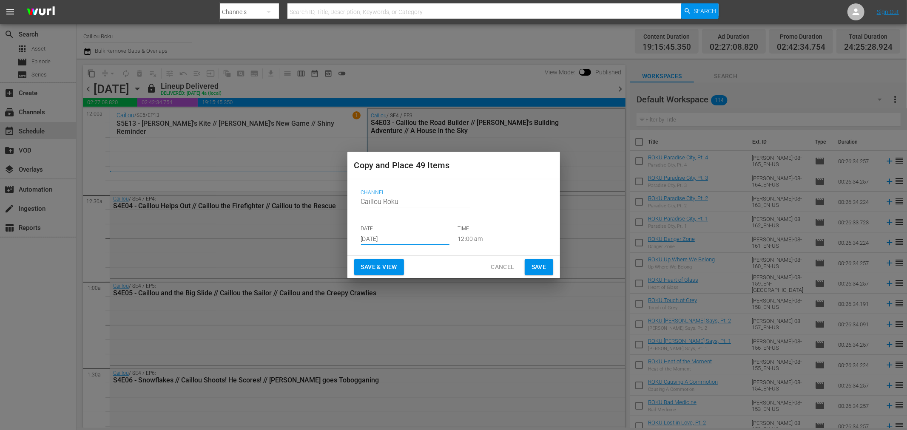
click at [533, 267] on span "Save" at bounding box center [539, 267] width 15 height 11
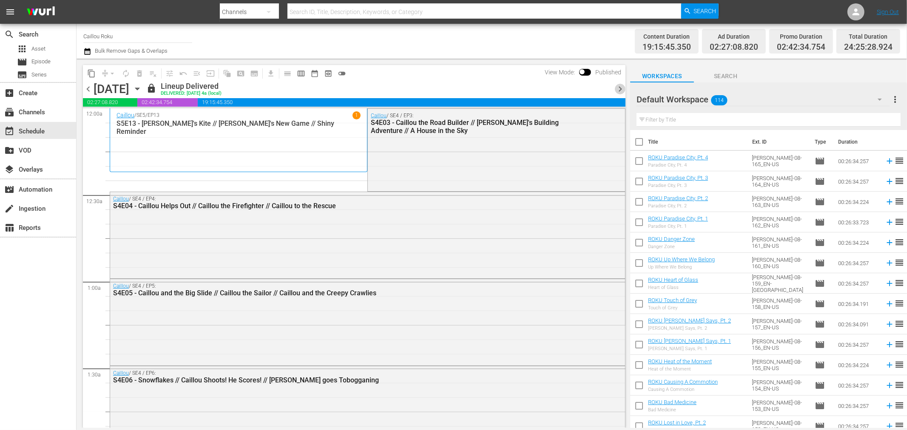
click at [615, 88] on span "chevron_right" at bounding box center [620, 89] width 11 height 11
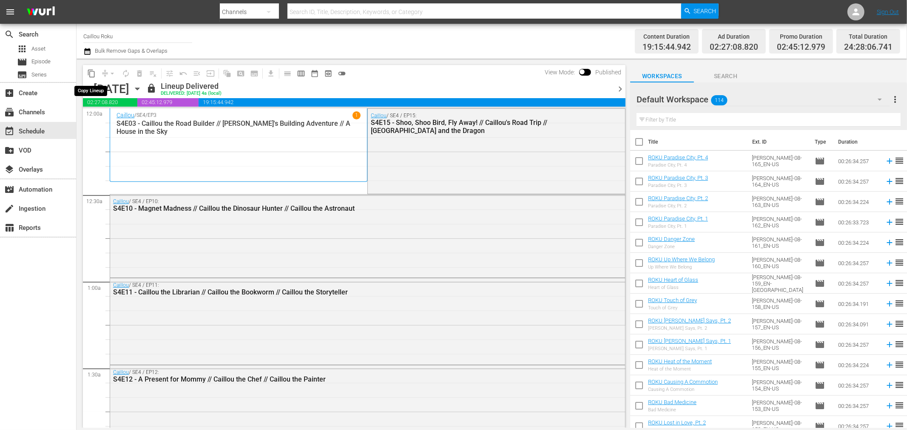
click at [94, 73] on span "content_copy" at bounding box center [91, 73] width 9 height 9
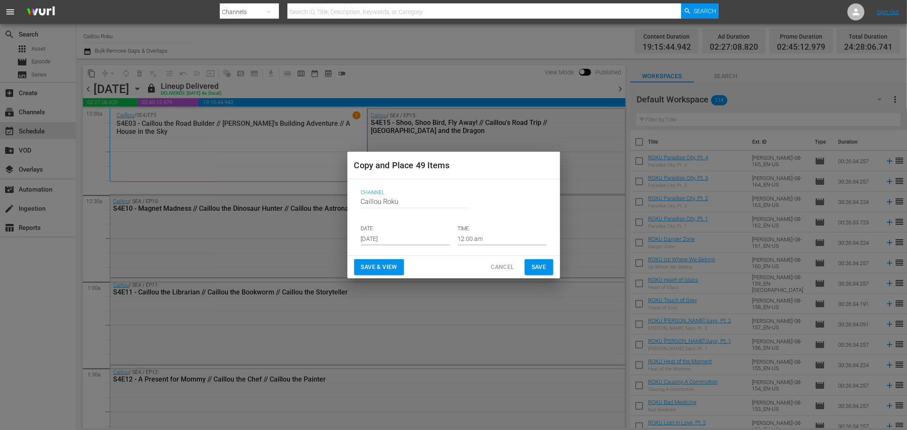
click at [403, 238] on input "Aug 30th 2025" at bounding box center [405, 239] width 88 height 13
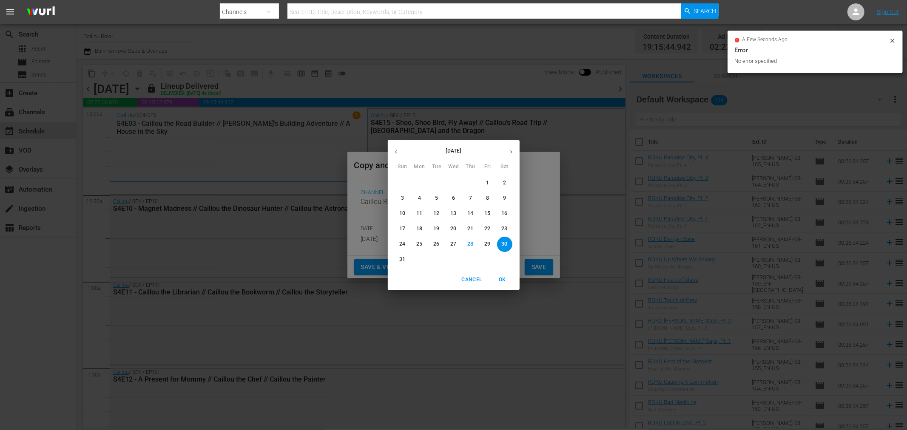
click at [510, 154] on icon "button" at bounding box center [511, 152] width 6 height 6
click at [457, 183] on span "3" at bounding box center [453, 182] width 15 height 7
type input "Sep 3rd 2025"
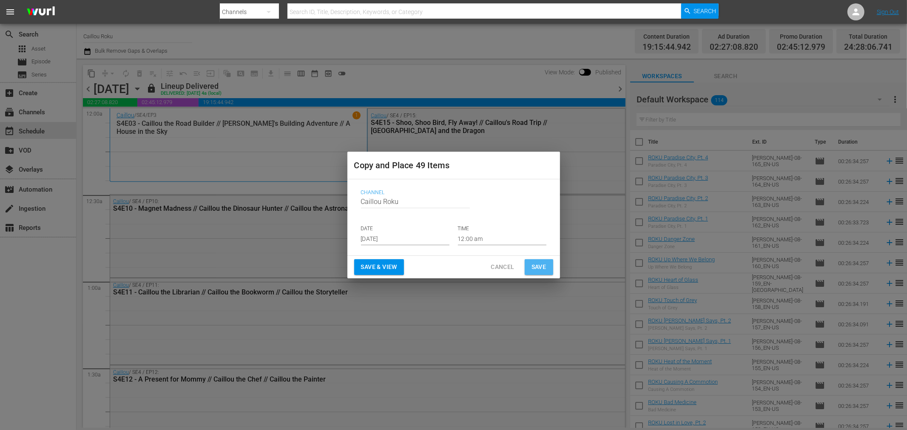
click at [529, 268] on button "Save" at bounding box center [539, 267] width 28 height 16
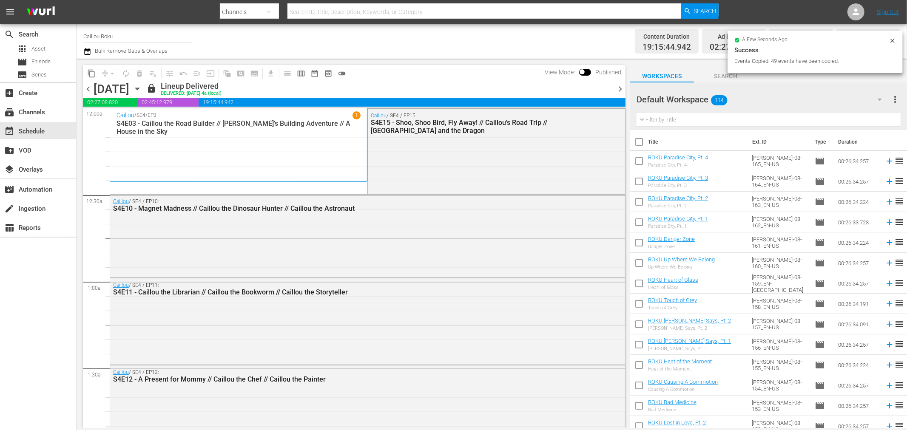
click at [623, 87] on span "chevron_right" at bounding box center [620, 89] width 11 height 11
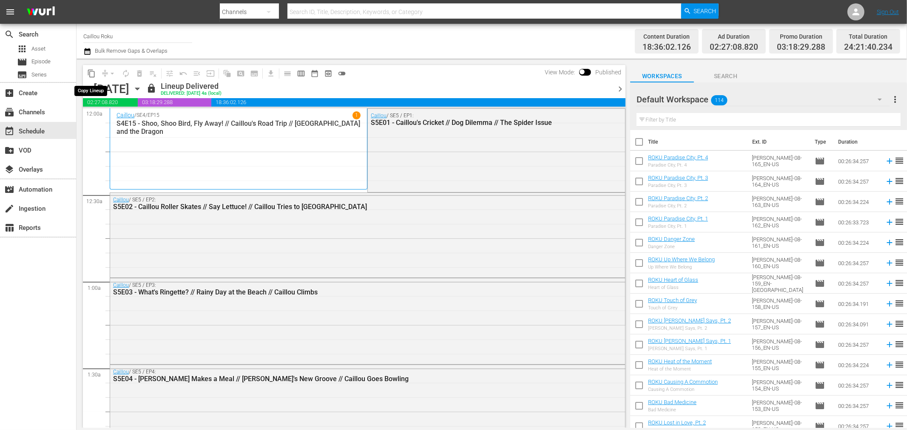
click at [90, 73] on span "content_copy" at bounding box center [91, 73] width 9 height 9
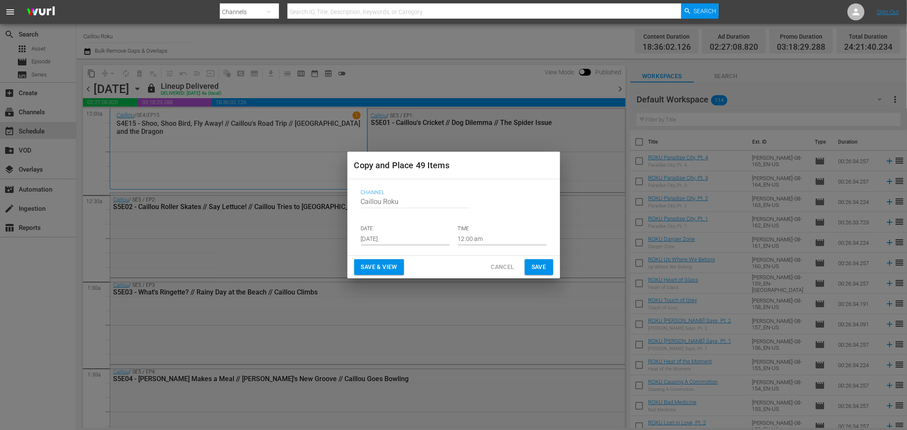
click at [443, 244] on input "Aug 30th 2025" at bounding box center [405, 239] width 88 height 13
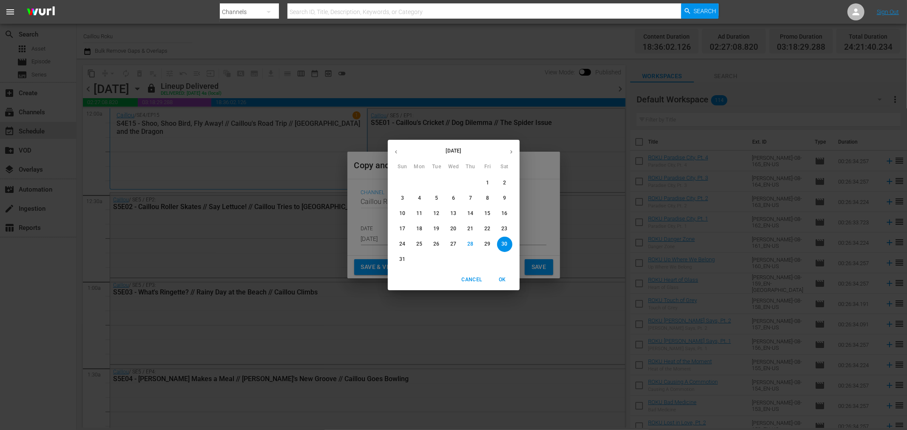
click at [512, 154] on icon "button" at bounding box center [511, 152] width 6 height 6
click at [470, 177] on button "4" at bounding box center [470, 183] width 15 height 15
type input "Sep 4th 2025"
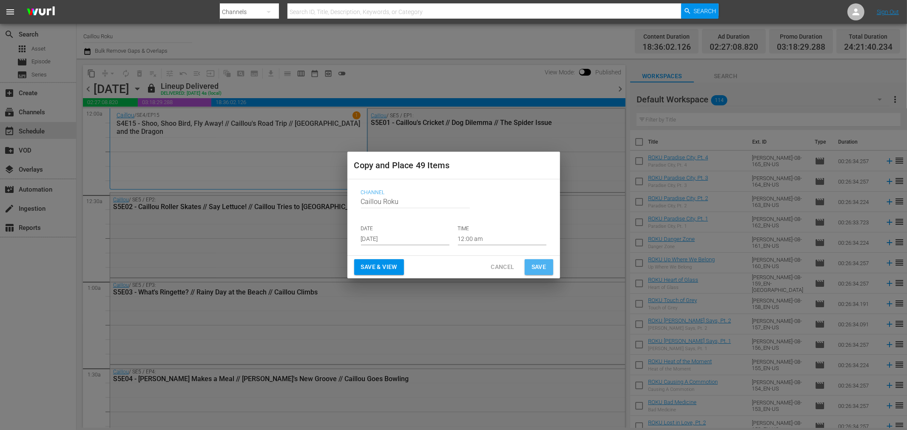
click at [525, 266] on button "Save" at bounding box center [539, 267] width 28 height 16
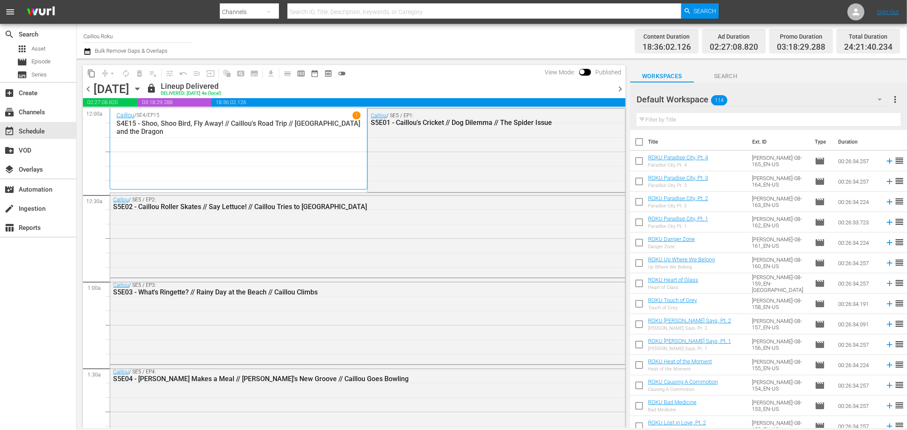
click at [142, 86] on icon "button" at bounding box center [137, 88] width 9 height 9
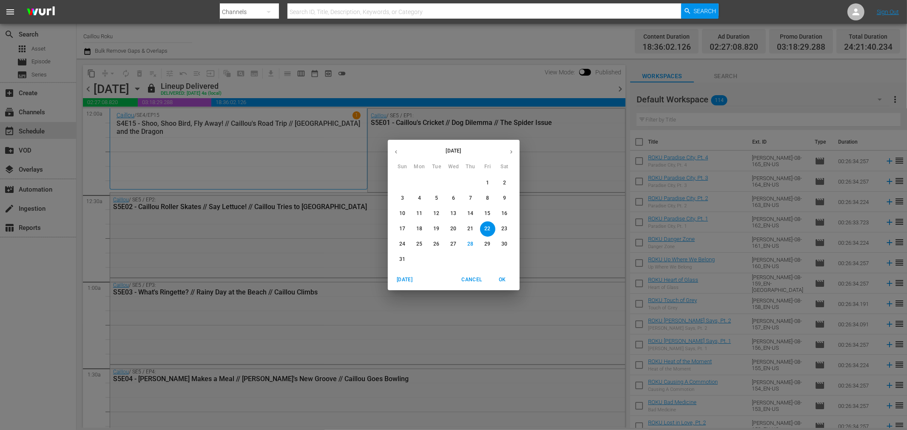
click at [508, 154] on icon "button" at bounding box center [511, 152] width 6 height 6
click at [419, 182] on p "1" at bounding box center [419, 182] width 3 height 7
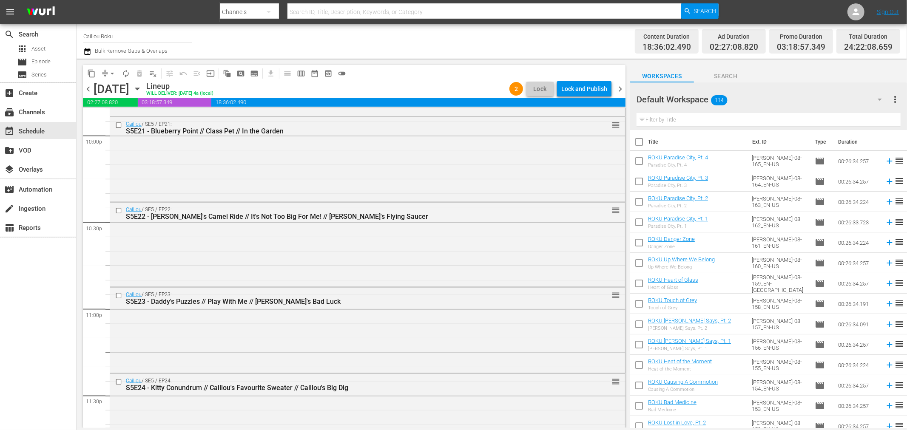
scroll to position [3909, 0]
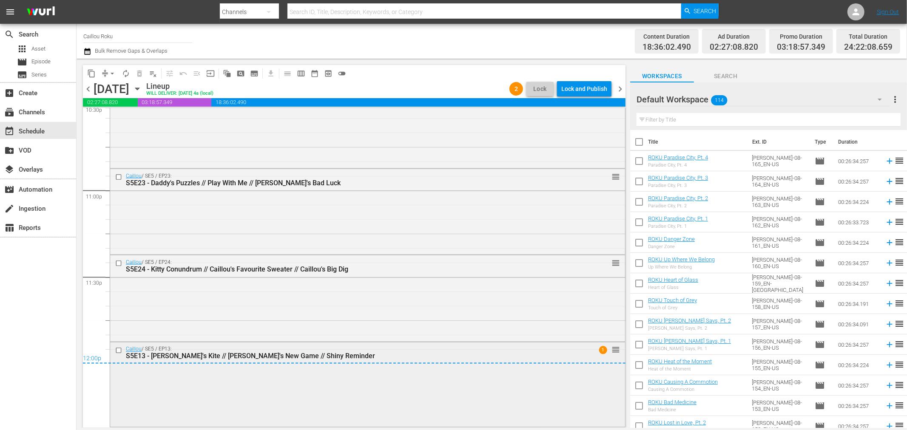
click at [120, 352] on input "checkbox" at bounding box center [119, 350] width 9 height 7
click at [134, 74] on button "delete_forever_outlined" at bounding box center [140, 74] width 14 height 14
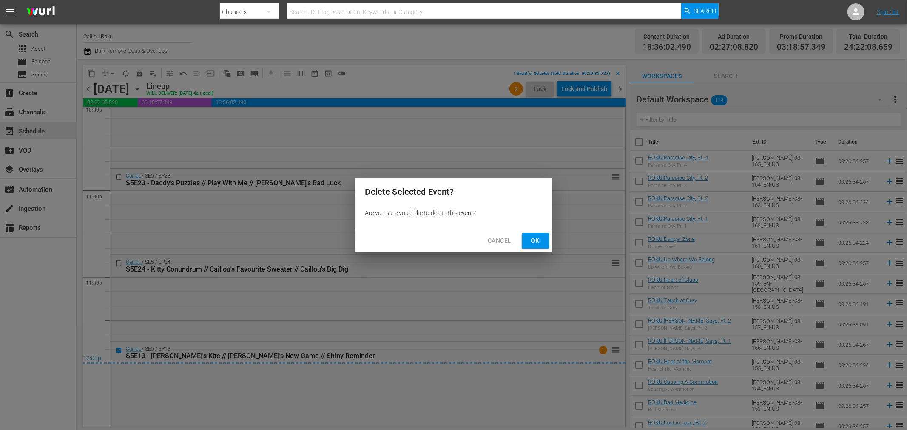
click at [536, 239] on span "Ok" at bounding box center [536, 241] width 14 height 11
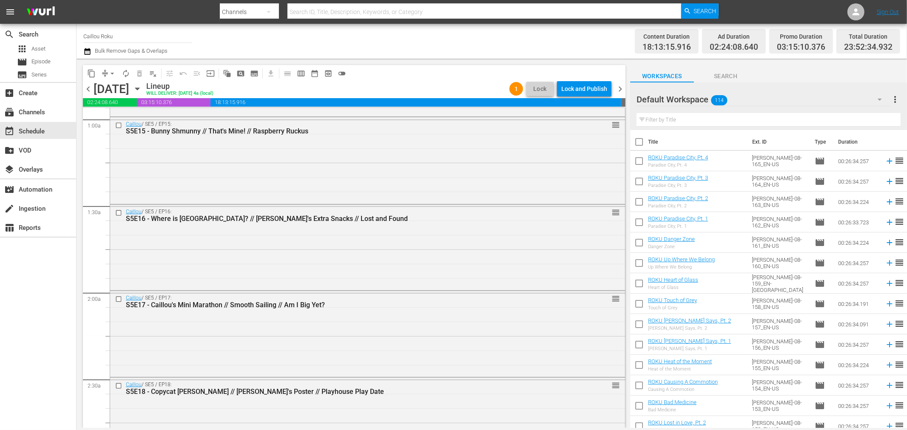
scroll to position [0, 0]
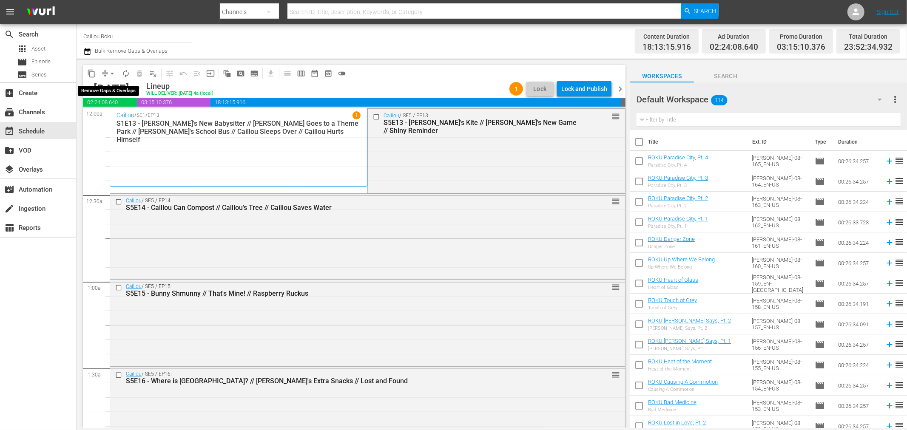
click at [108, 74] on span "arrow_drop_down" at bounding box center [112, 73] width 9 height 9
click at [117, 124] on li "Align to End of Previous Day" at bounding box center [112, 118] width 89 height 14
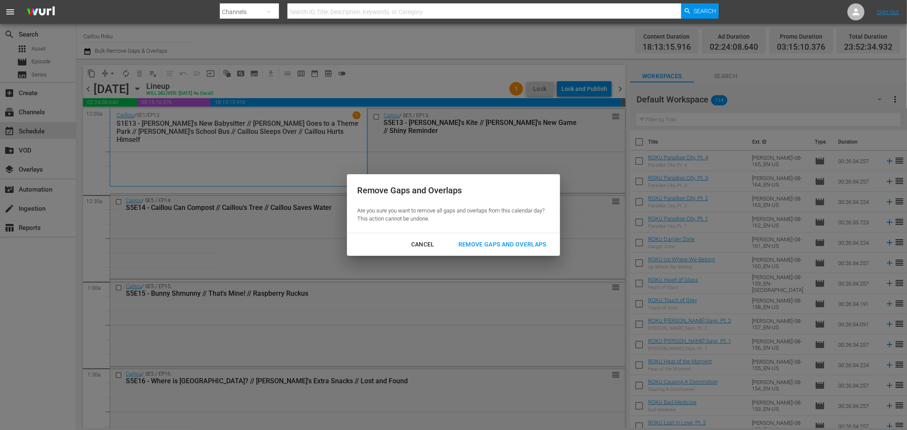
drag, startPoint x: 497, startPoint y: 242, endPoint x: 506, endPoint y: 244, distance: 9.7
click at [497, 244] on div "Remove Gaps and Overlaps" at bounding box center [503, 244] width 102 height 11
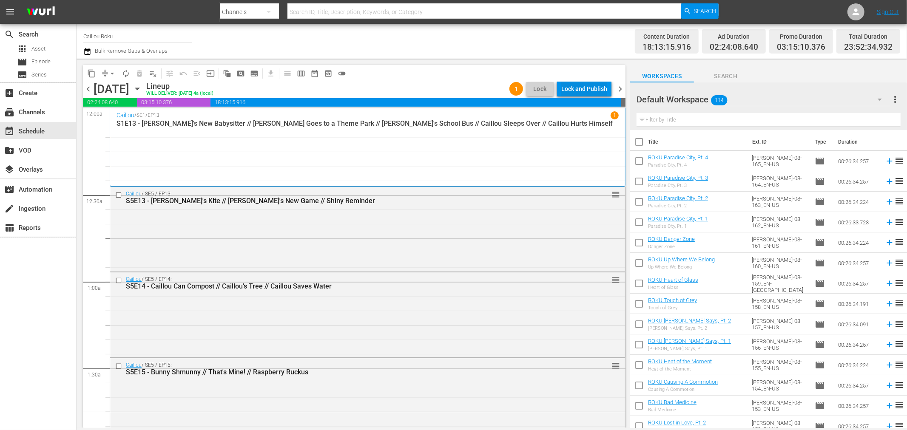
click at [596, 88] on div "Lock and Publish" at bounding box center [584, 88] width 46 height 15
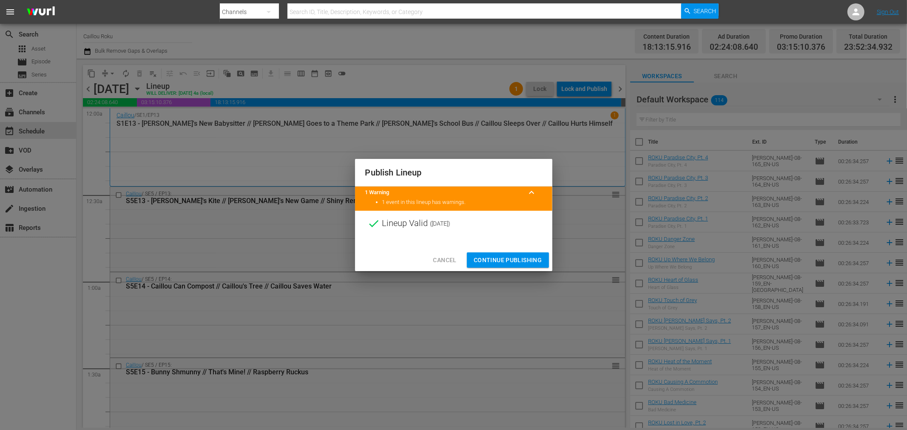
click at [515, 258] on span "Continue Publishing" at bounding box center [508, 260] width 68 height 11
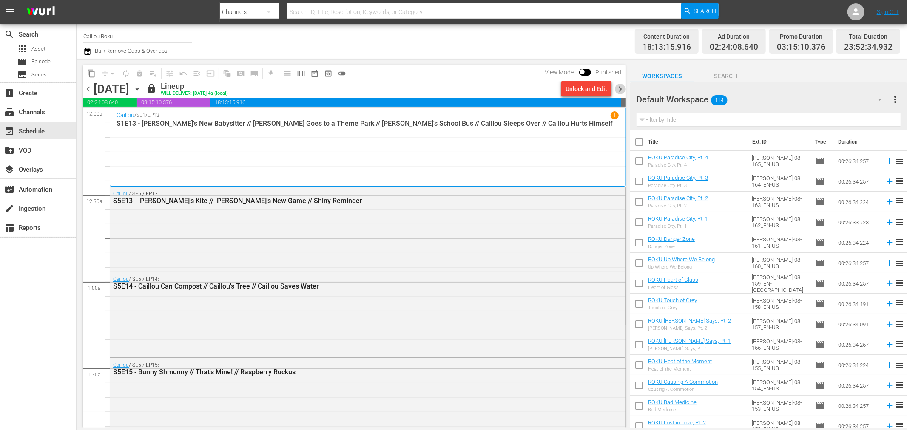
click at [623, 91] on span "chevron_right" at bounding box center [620, 89] width 11 height 11
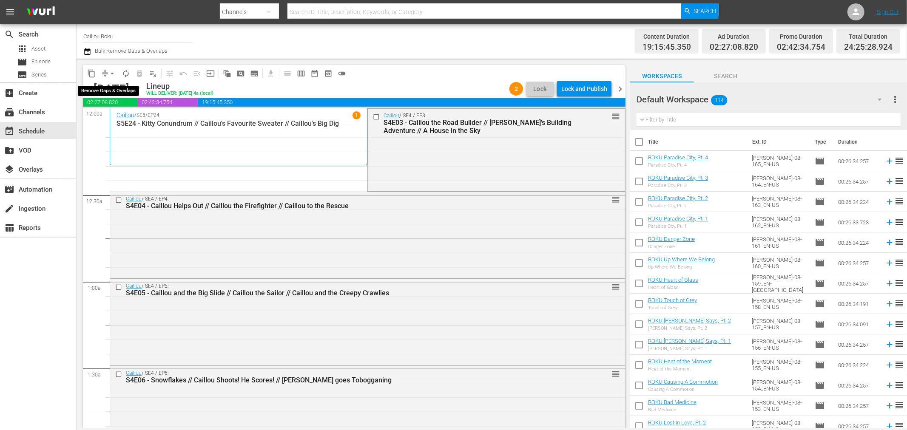
click at [116, 71] on span "arrow_drop_down" at bounding box center [112, 73] width 9 height 9
click at [121, 120] on li "Align to End of Previous Day" at bounding box center [112, 118] width 89 height 14
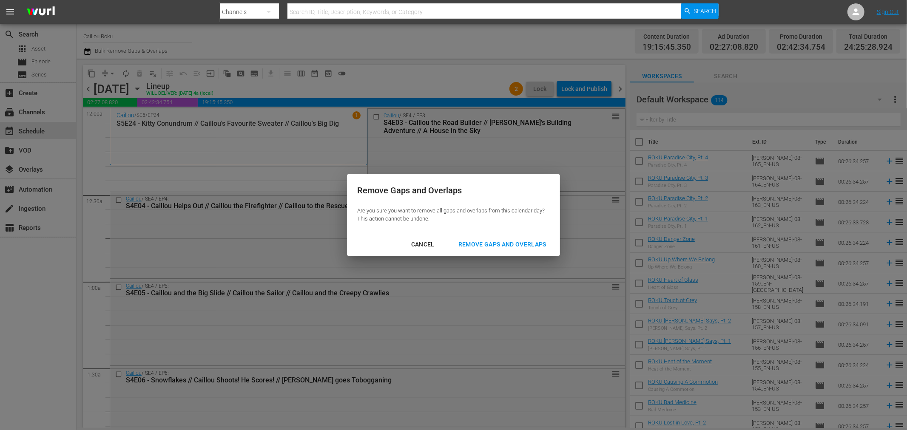
click at [503, 247] on div "Remove Gaps and Overlaps" at bounding box center [503, 244] width 102 height 11
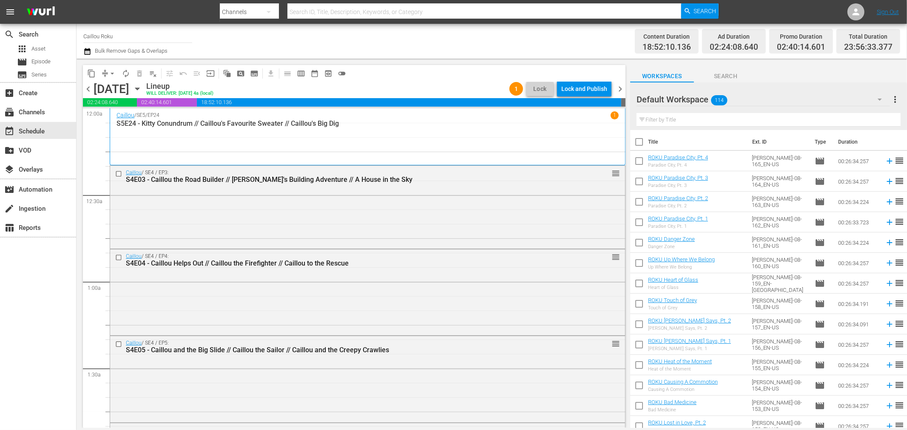
click at [80, 91] on div "content_copy compress arrow_drop_down autorenew_outlined delete_forever_outline…" at bounding box center [352, 244] width 551 height 370
click at [88, 88] on span "chevron_left" at bounding box center [88, 89] width 11 height 11
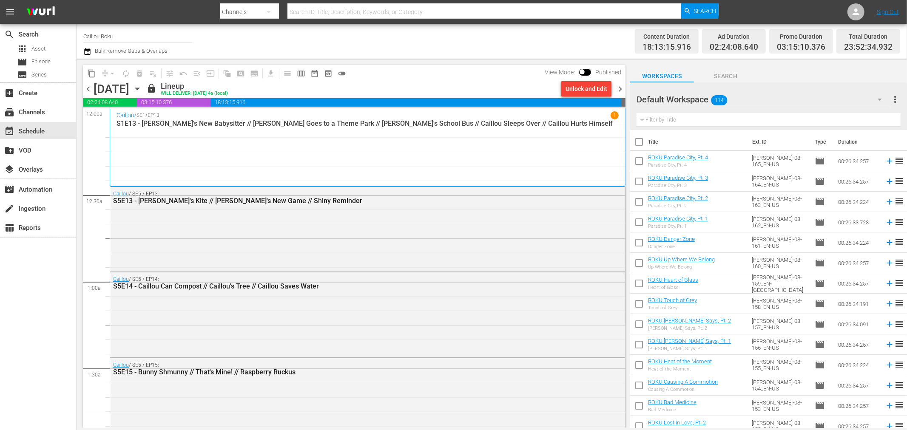
click at [621, 88] on span "chevron_right" at bounding box center [620, 89] width 11 height 11
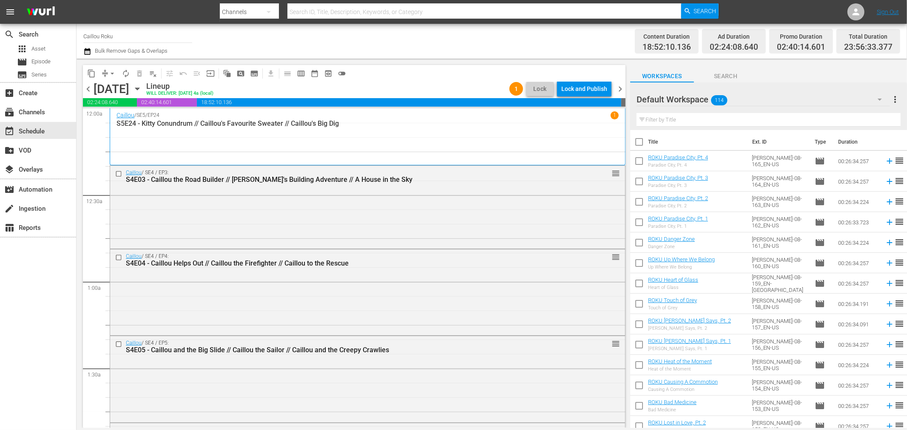
click at [623, 88] on span "chevron_right" at bounding box center [620, 89] width 11 height 11
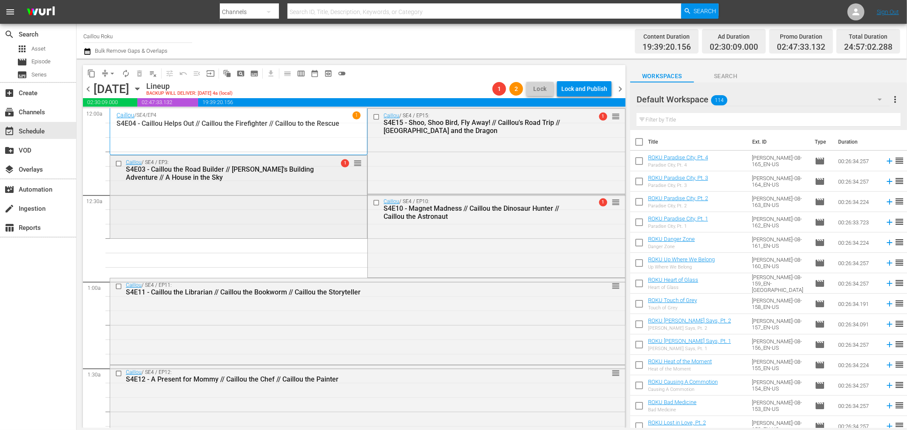
click at [121, 163] on input "checkbox" at bounding box center [119, 163] width 9 height 7
click at [143, 71] on span "delete_forever_outlined" at bounding box center [139, 73] width 9 height 9
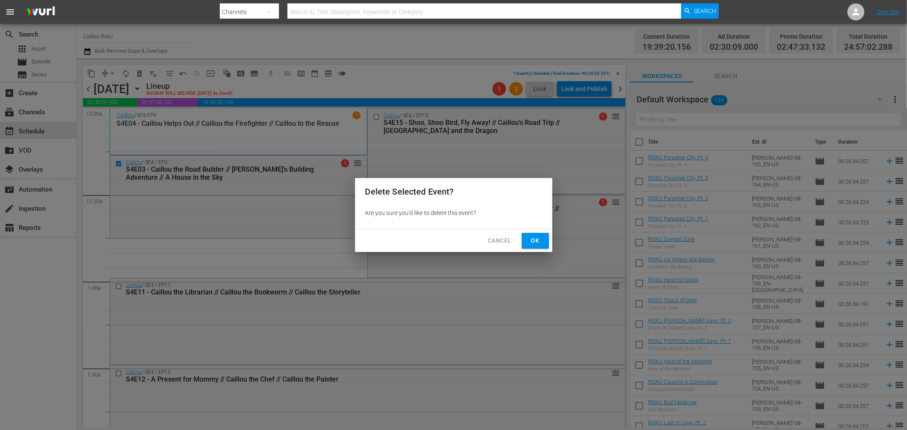
click at [543, 245] on button "Ok" at bounding box center [535, 241] width 27 height 16
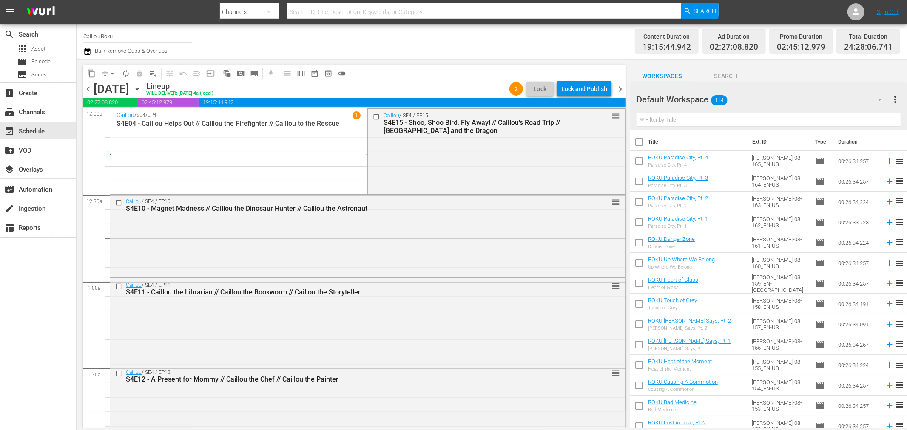
click at [115, 74] on span "arrow_drop_down" at bounding box center [112, 73] width 9 height 9
click at [120, 119] on li "Align to End of Previous Day" at bounding box center [112, 118] width 89 height 14
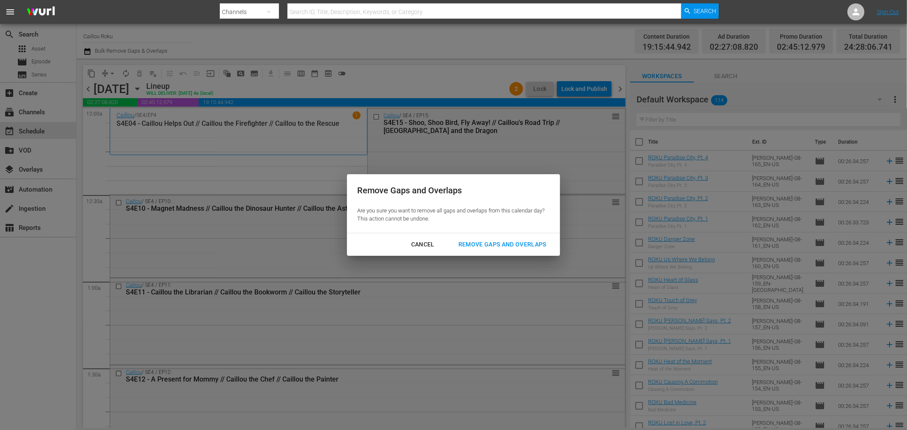
click at [487, 249] on div "Remove Gaps and Overlaps" at bounding box center [503, 244] width 102 height 11
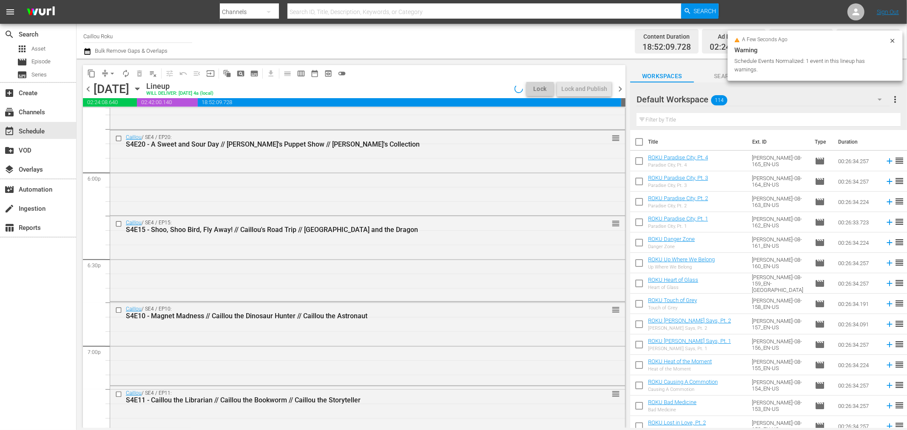
scroll to position [3886, 0]
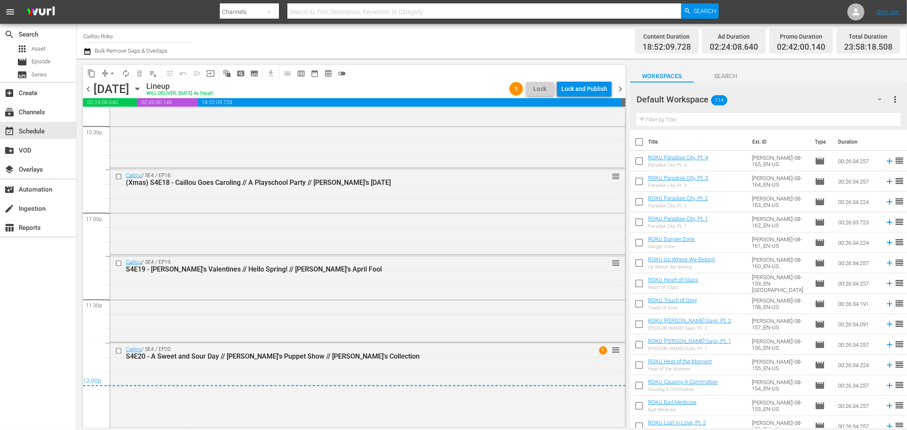
click at [619, 87] on span "chevron_right" at bounding box center [620, 89] width 11 height 11
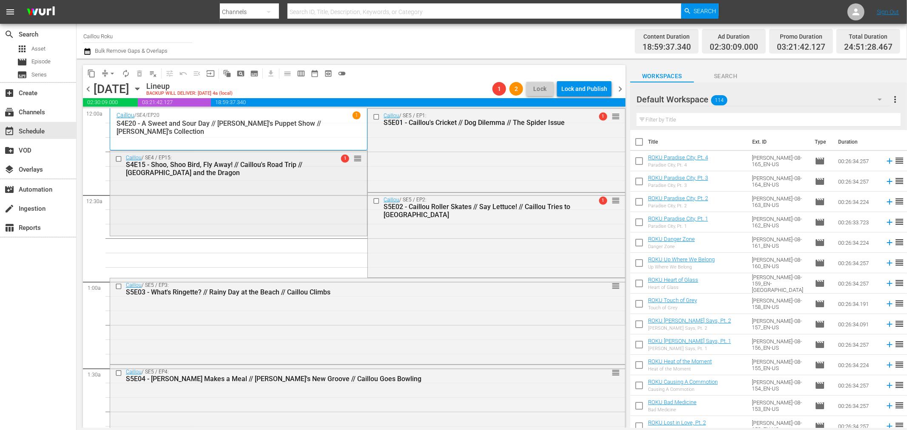
click at [121, 162] on div at bounding box center [119, 159] width 13 height 10
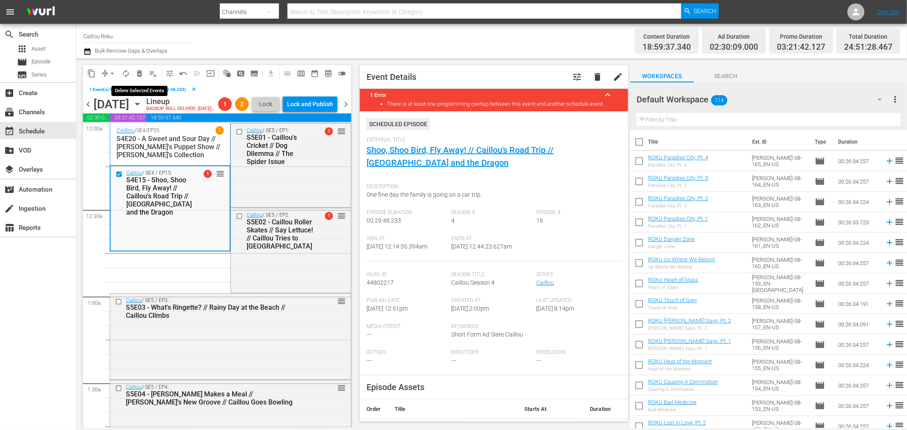
click at [142, 71] on span "delete_forever_outlined" at bounding box center [139, 73] width 9 height 9
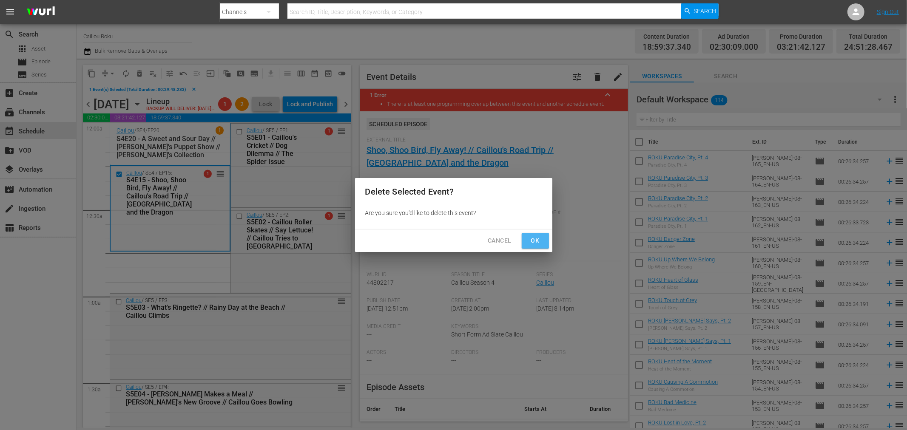
click at [533, 239] on span "Ok" at bounding box center [536, 241] width 14 height 11
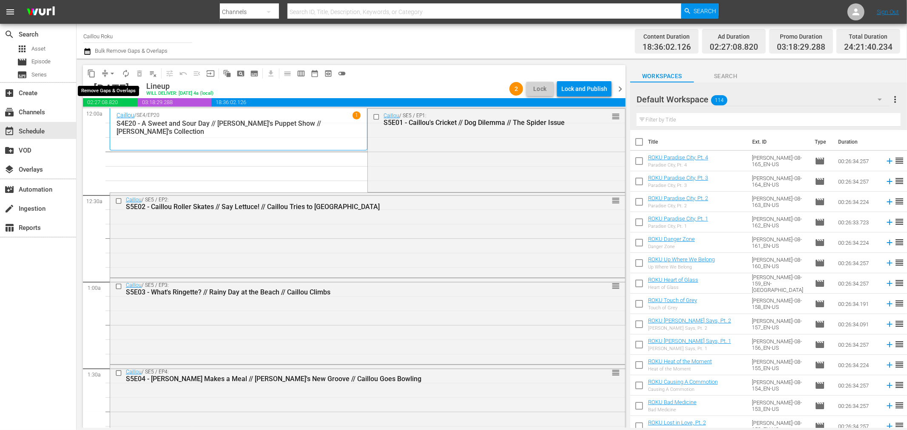
click at [112, 74] on span "arrow_drop_down" at bounding box center [112, 73] width 9 height 9
click at [131, 119] on li "Align to End of Previous Day" at bounding box center [112, 118] width 89 height 14
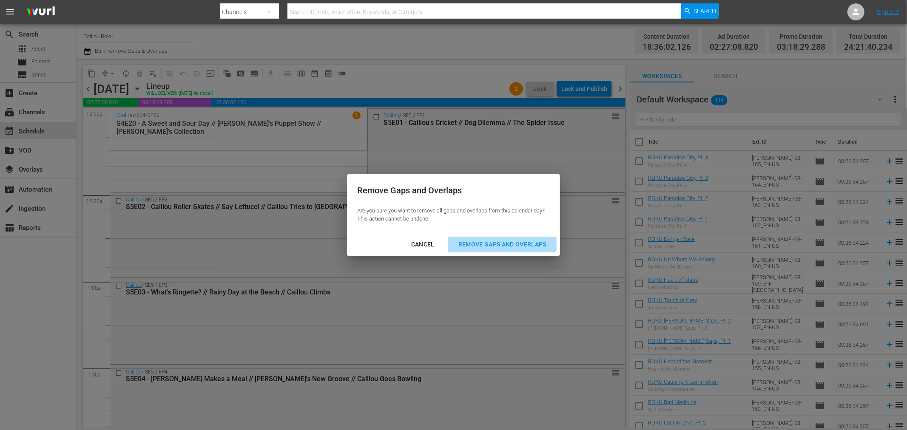
click at [475, 243] on div "Remove Gaps and Overlaps" at bounding box center [503, 244] width 102 height 11
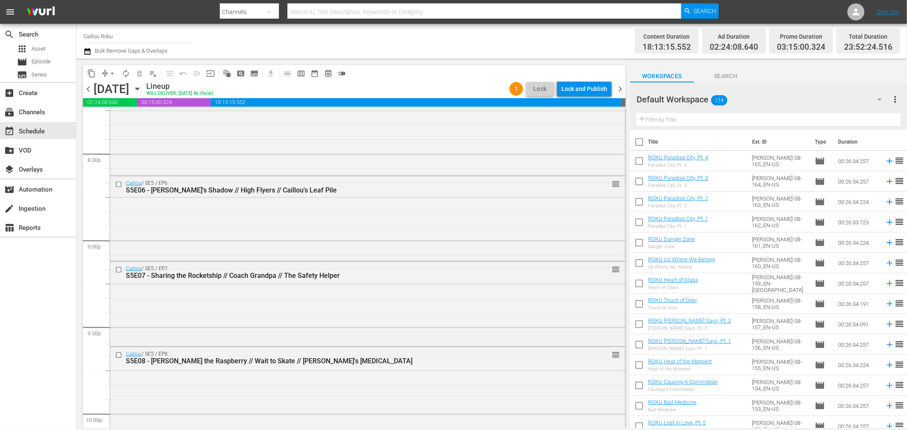
scroll to position [3864, 0]
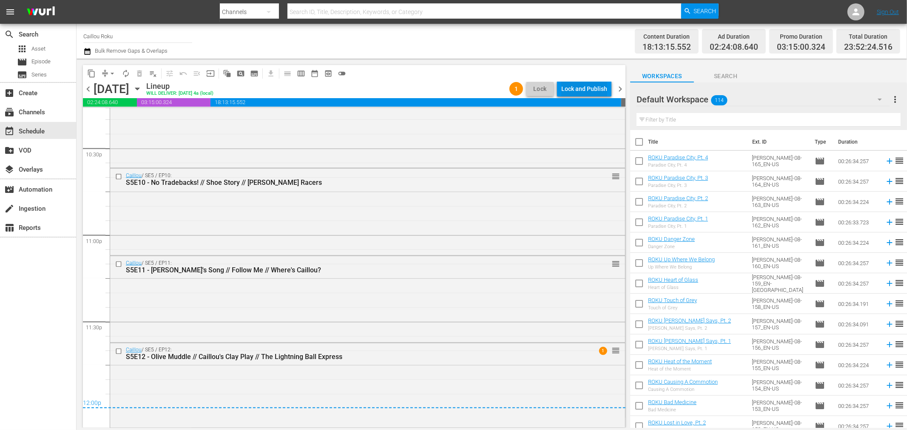
click at [574, 85] on div "Lock and Publish" at bounding box center [584, 88] width 46 height 15
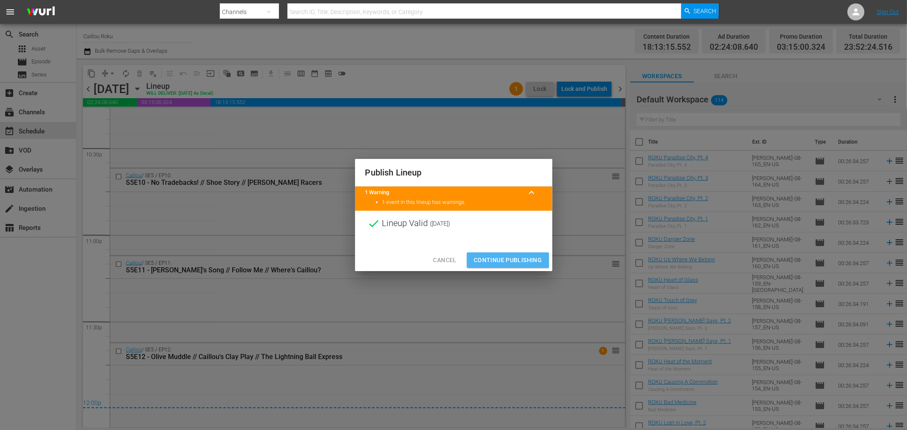
click at [501, 257] on span "Continue Publishing" at bounding box center [508, 260] width 68 height 11
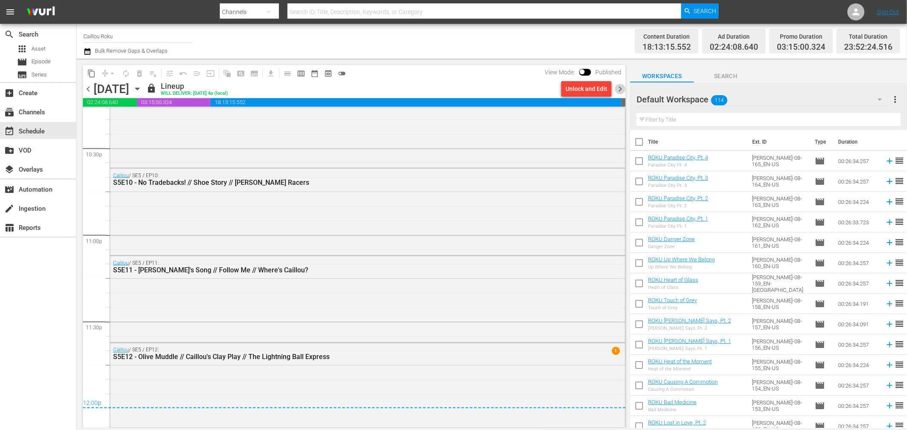
click at [623, 89] on span "chevron_right" at bounding box center [620, 89] width 11 height 11
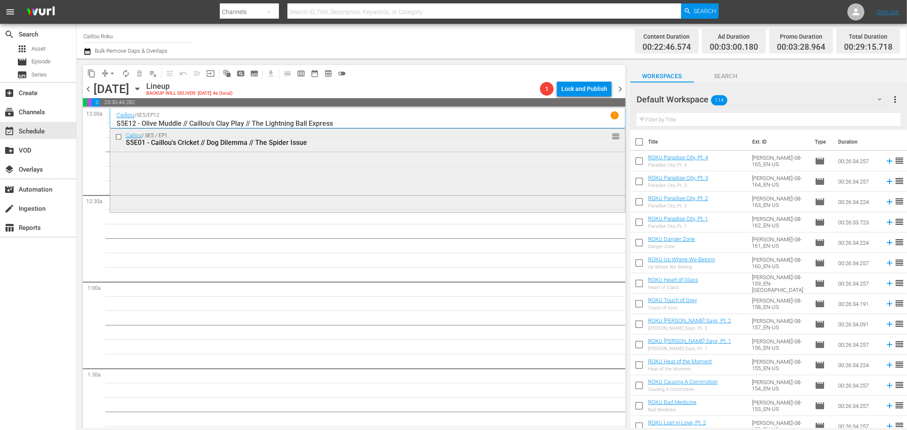
click at [116, 135] on input "checkbox" at bounding box center [119, 136] width 9 height 7
click at [139, 74] on span "delete_forever_outlined" at bounding box center [139, 73] width 9 height 9
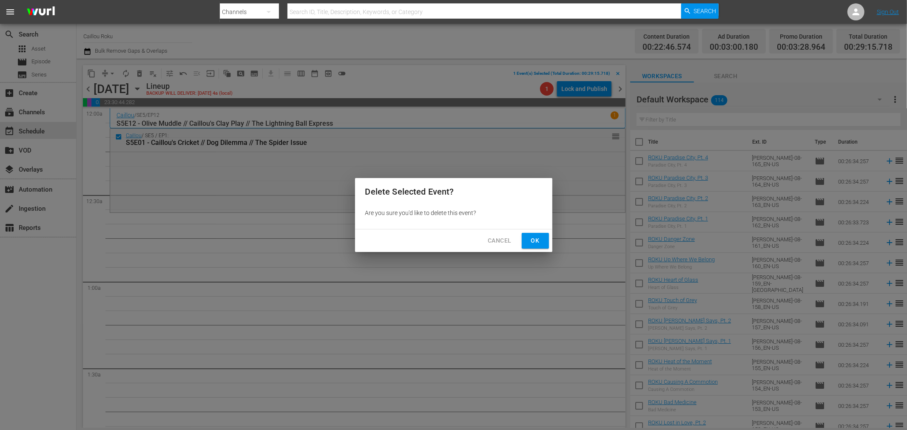
click at [522, 239] on button "Ok" at bounding box center [535, 241] width 27 height 16
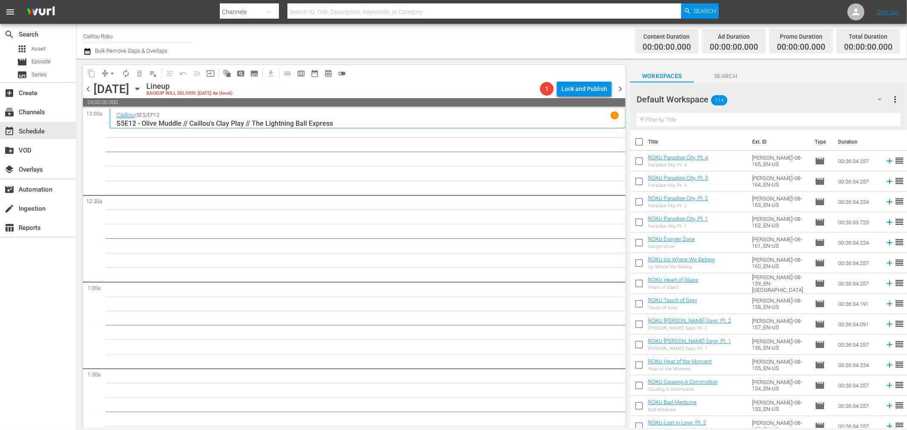
click at [142, 91] on icon "button" at bounding box center [137, 88] width 9 height 9
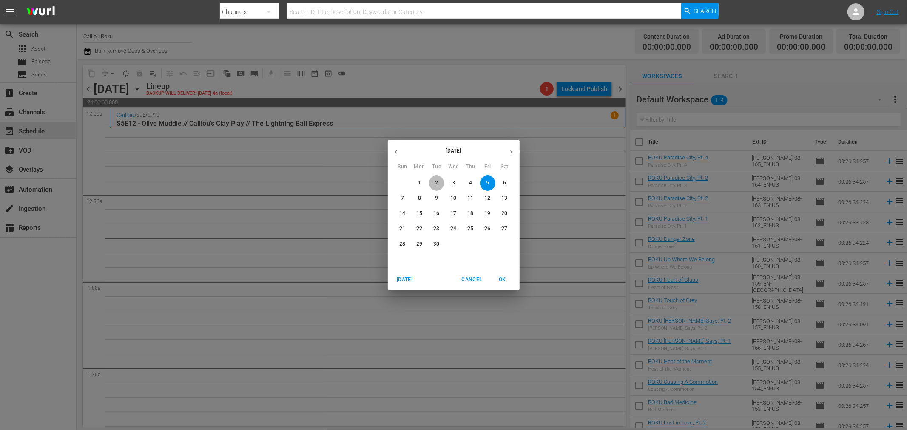
click at [434, 179] on span "2" at bounding box center [436, 182] width 15 height 7
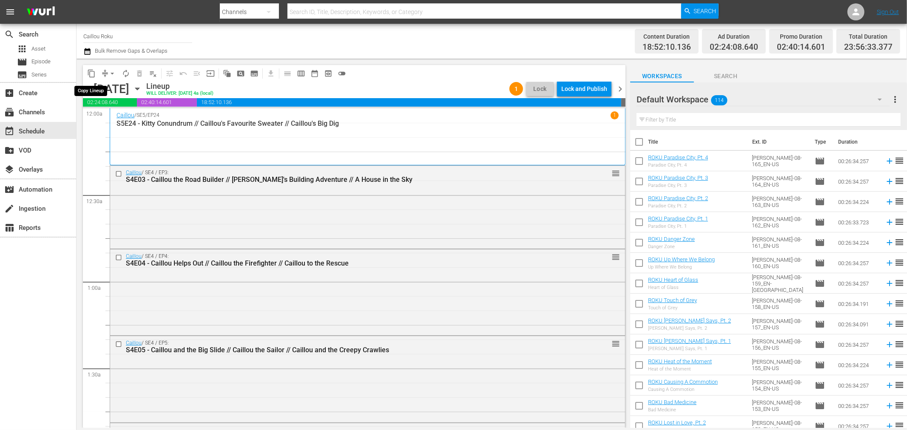
click at [88, 70] on span "content_copy" at bounding box center [91, 73] width 9 height 9
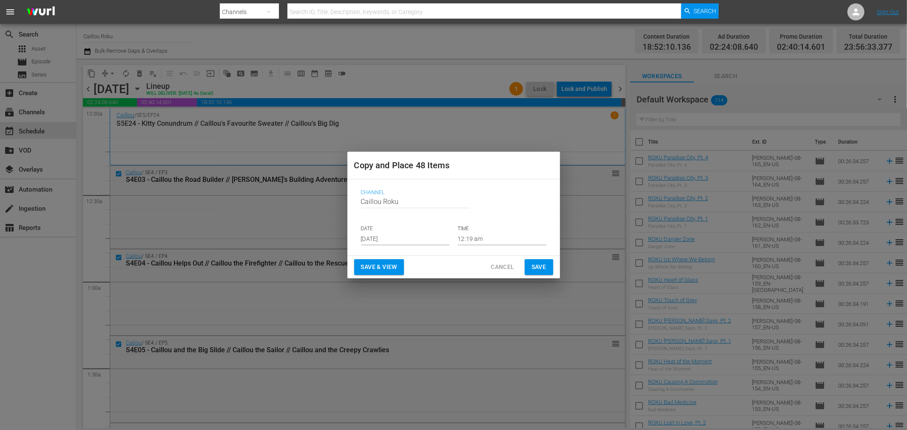
click at [433, 240] on input "[DATE]" at bounding box center [405, 239] width 88 height 13
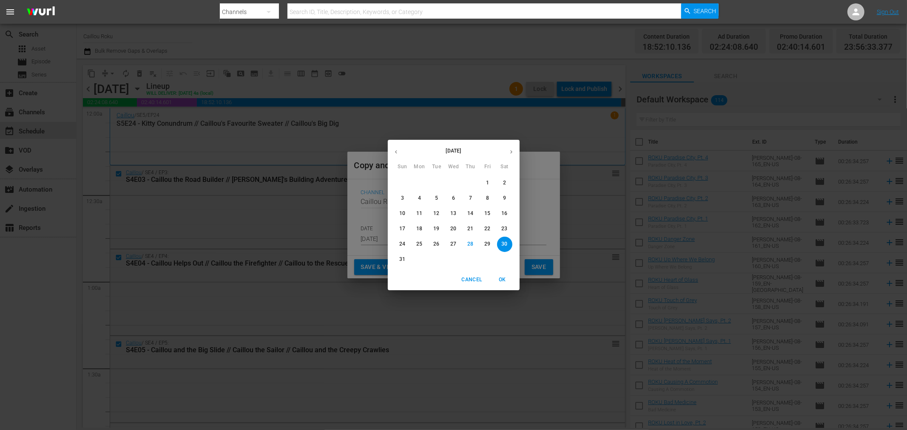
click at [506, 152] on button "button" at bounding box center [511, 152] width 17 height 17
click at [498, 183] on span "6" at bounding box center [504, 182] width 15 height 7
type input "[DATE]"
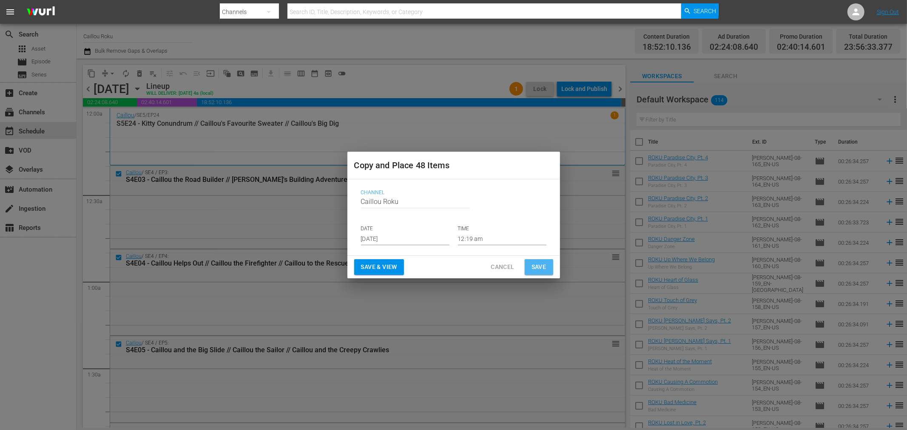
click at [541, 267] on span "Save" at bounding box center [539, 267] width 15 height 11
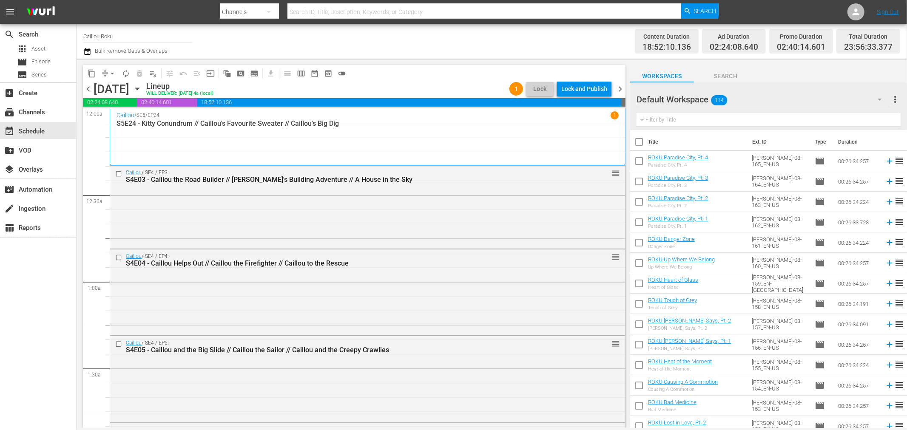
click at [622, 89] on span "chevron_right" at bounding box center [620, 89] width 11 height 11
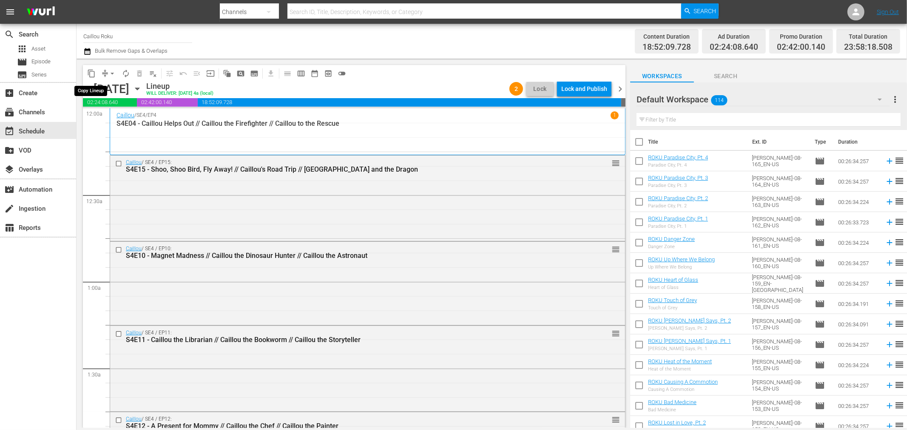
click at [87, 69] on span "content_copy" at bounding box center [91, 73] width 9 height 9
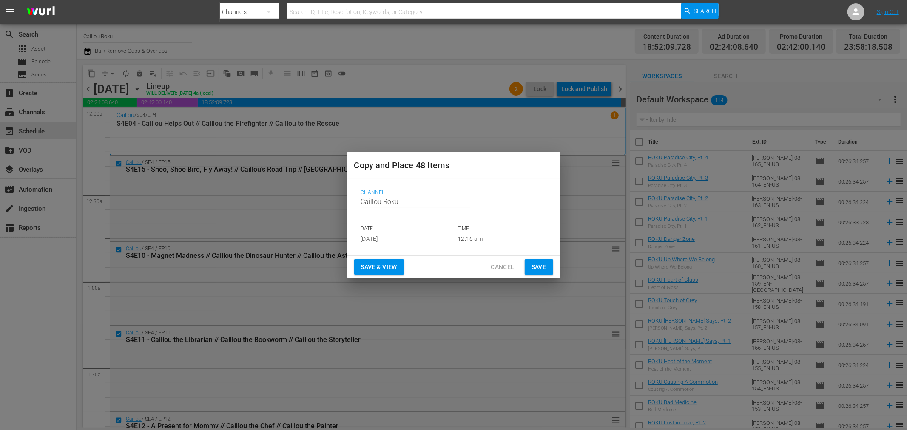
click at [503, 269] on span "Cancel" at bounding box center [502, 267] width 23 height 11
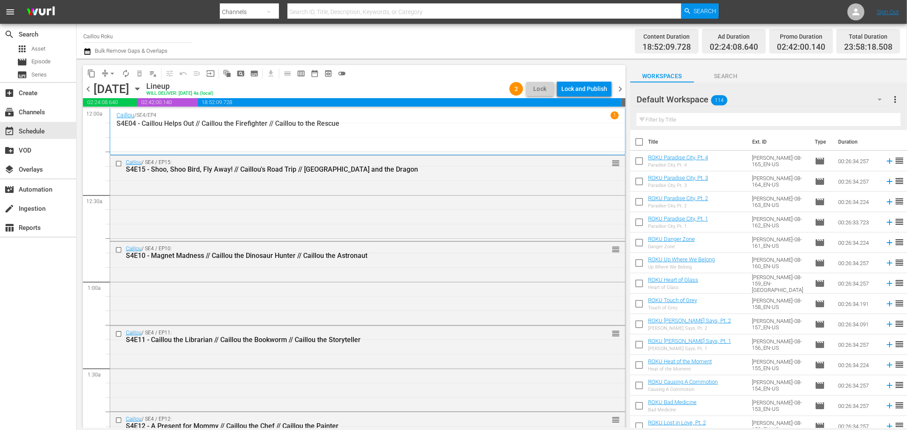
click at [91, 52] on button "button" at bounding box center [88, 51] width 10 height 10
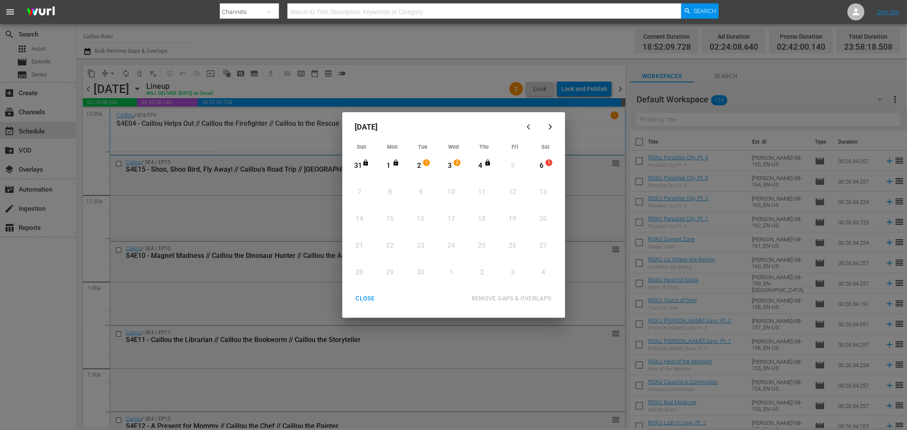
click at [367, 300] on div "CLOSE" at bounding box center [365, 298] width 33 height 11
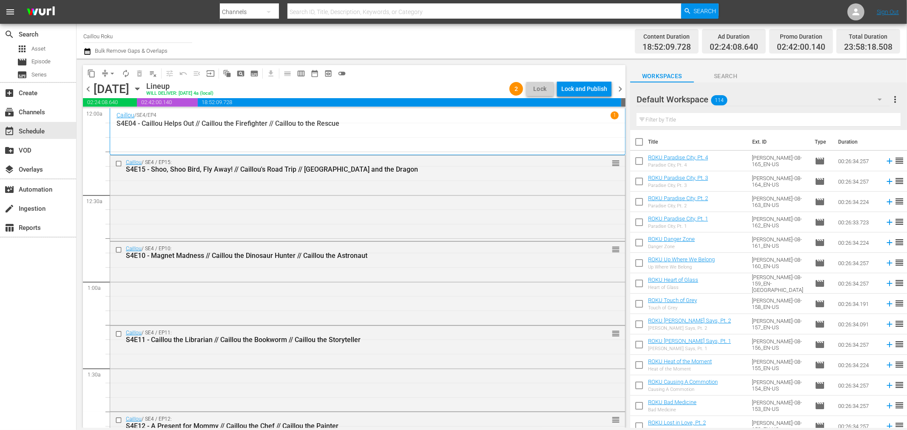
click at [142, 89] on div "[DATE]" at bounding box center [135, 89] width 13 height 0
click at [142, 91] on icon "button" at bounding box center [137, 88] width 9 height 9
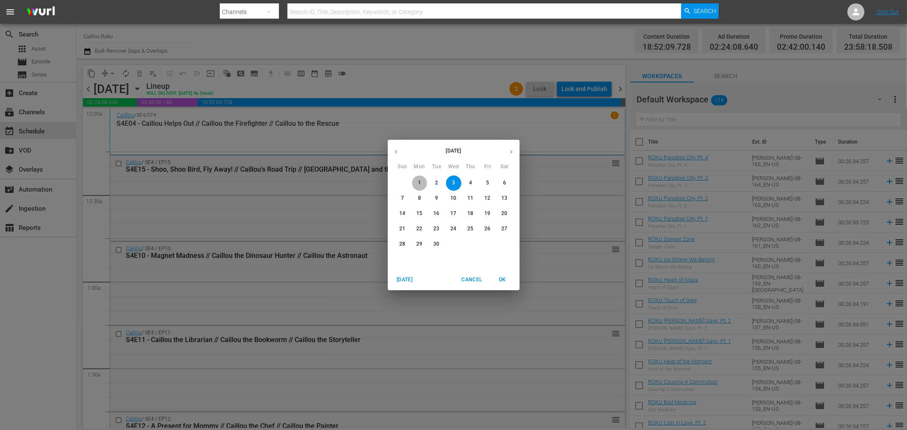
click at [415, 183] on span "1" at bounding box center [419, 182] width 15 height 7
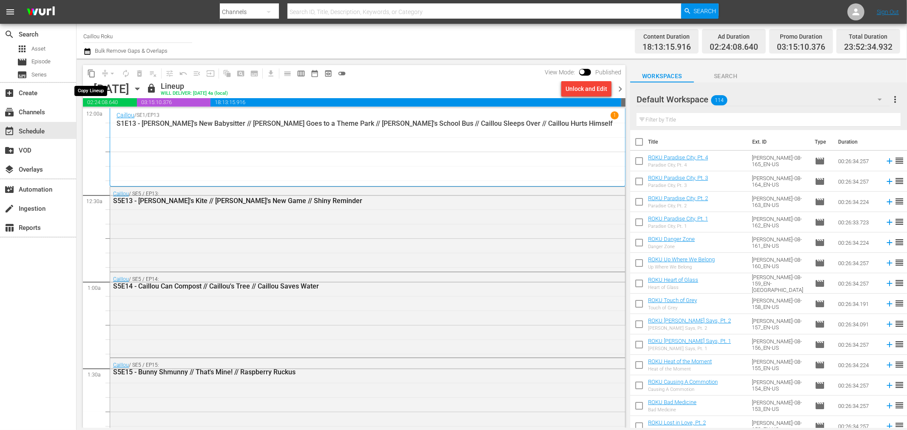
click at [95, 74] on span "content_copy" at bounding box center [91, 73] width 9 height 9
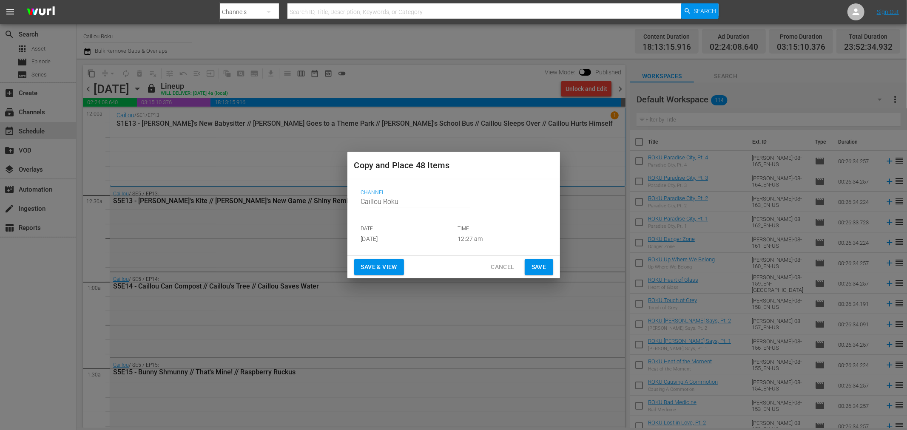
click at [423, 241] on input "Aug 30th 2025" at bounding box center [405, 239] width 88 height 13
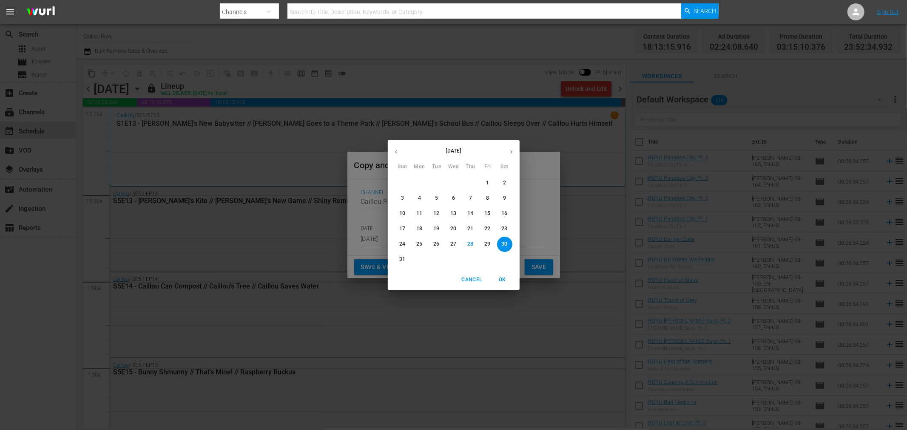
click at [518, 152] on button "button" at bounding box center [511, 152] width 17 height 17
click at [482, 184] on span "5" at bounding box center [487, 182] width 15 height 7
type input "Sep 5th 2025"
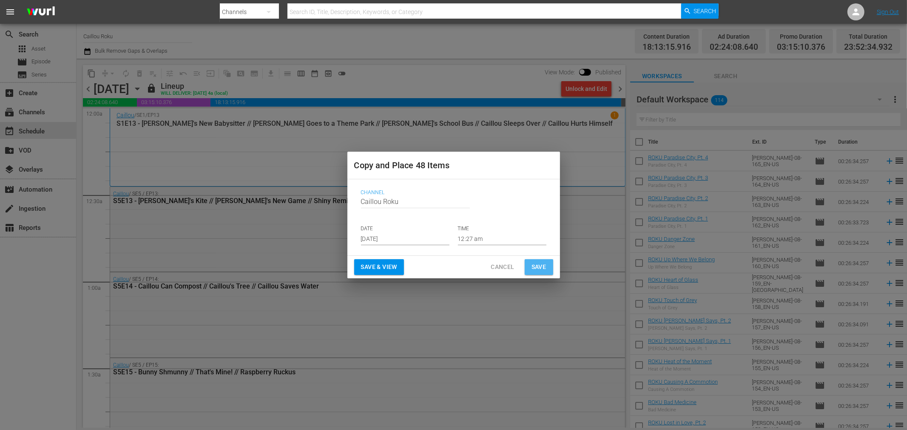
click at [530, 266] on button "Save" at bounding box center [539, 267] width 28 height 16
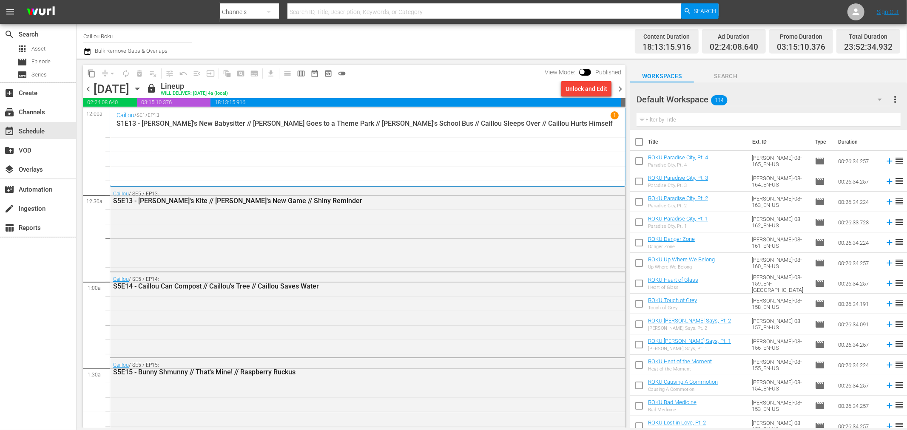
click at [618, 91] on span "chevron_right" at bounding box center [620, 89] width 11 height 11
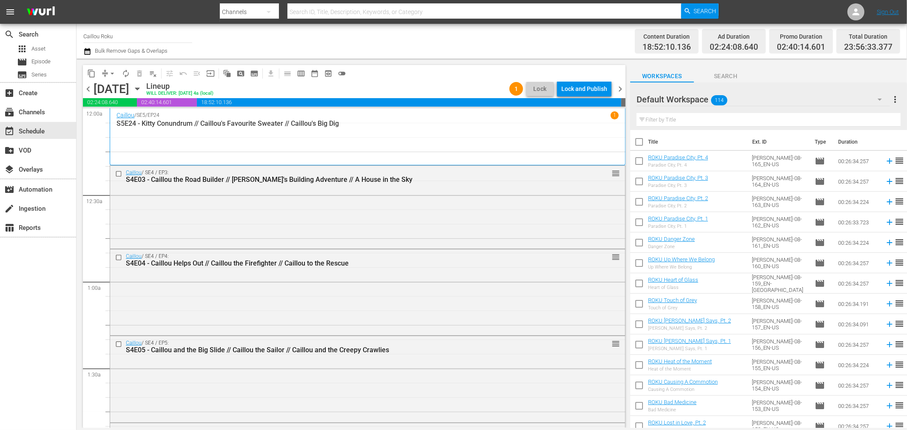
click at [618, 88] on span "chevron_right" at bounding box center [620, 89] width 11 height 11
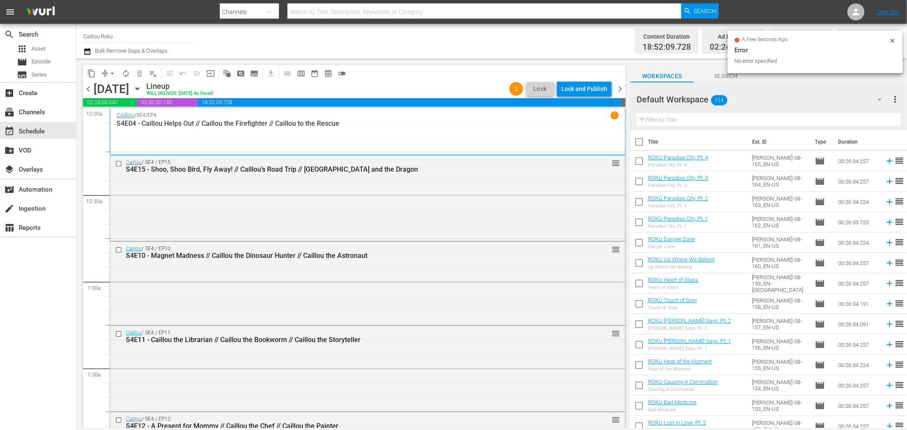
click at [86, 88] on span "chevron_left" at bounding box center [88, 89] width 11 height 11
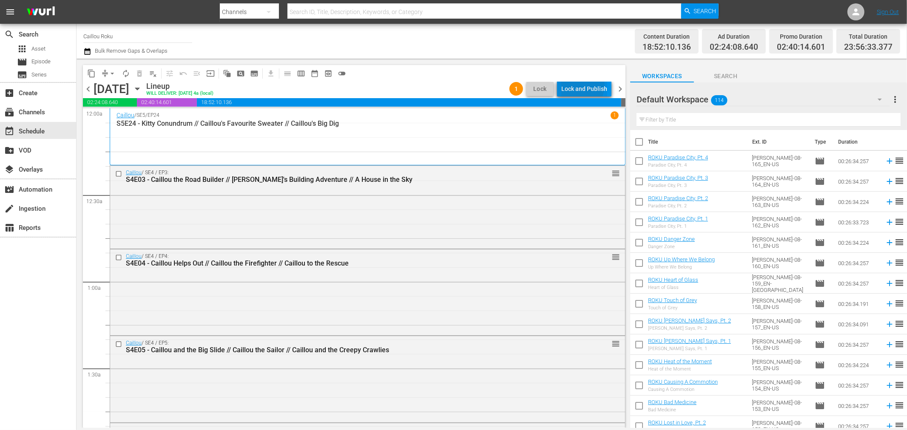
click at [582, 85] on div "Lock and Publish" at bounding box center [584, 88] width 46 height 15
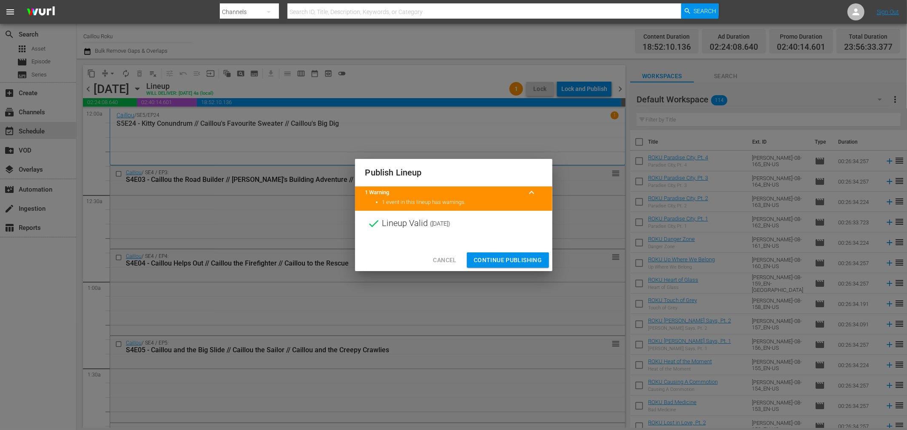
click at [503, 263] on span "Continue Publishing" at bounding box center [508, 260] width 68 height 11
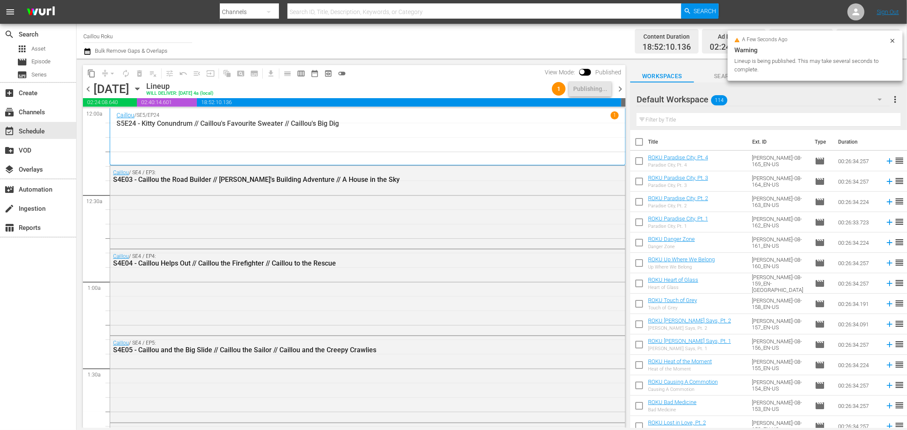
click at [623, 91] on span "chevron_right" at bounding box center [620, 89] width 11 height 11
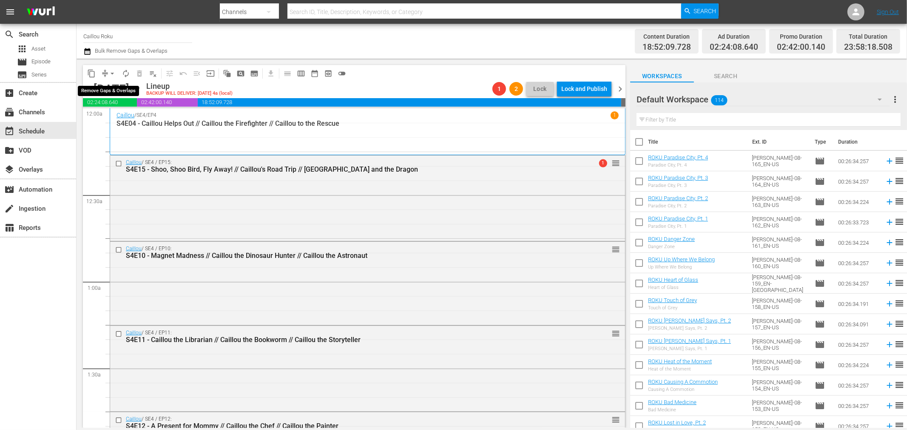
click at [114, 74] on span "arrow_drop_down" at bounding box center [112, 73] width 9 height 9
click at [116, 121] on li "Align to End of Previous Day" at bounding box center [112, 118] width 89 height 14
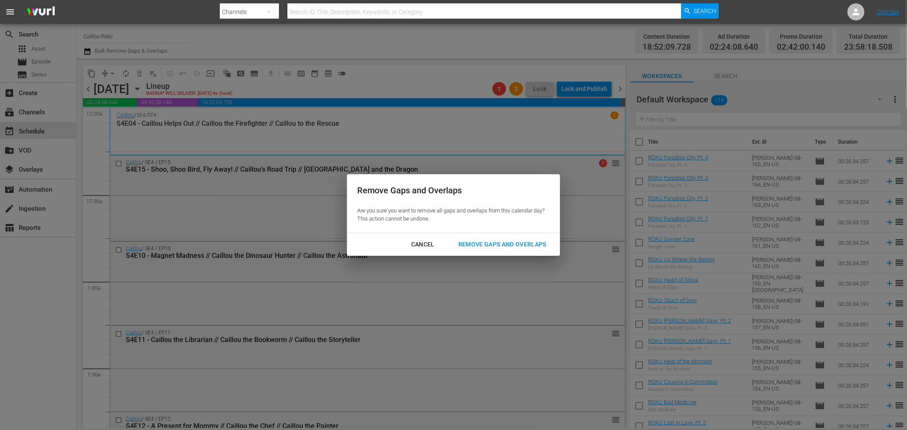
click at [490, 240] on div "Remove Gaps and Overlaps" at bounding box center [503, 244] width 102 height 11
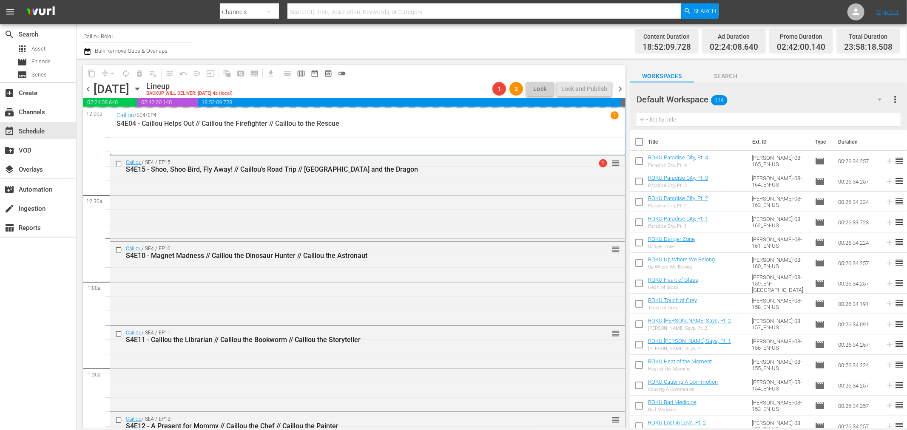
scroll to position [3886, 0]
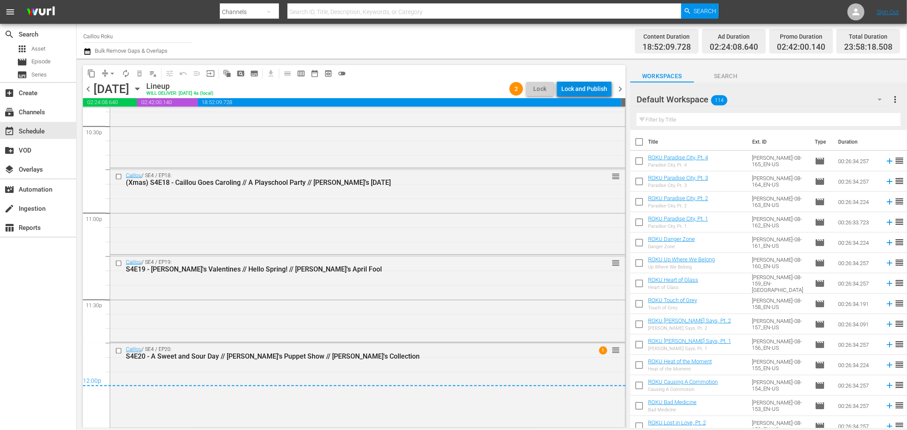
click at [597, 91] on div "Lock and Publish" at bounding box center [584, 88] width 46 height 15
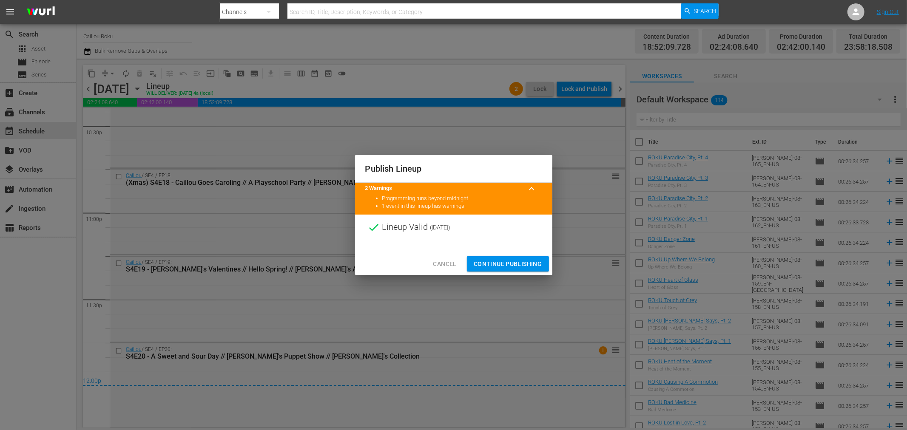
click at [502, 265] on span "Continue Publishing" at bounding box center [508, 264] width 68 height 11
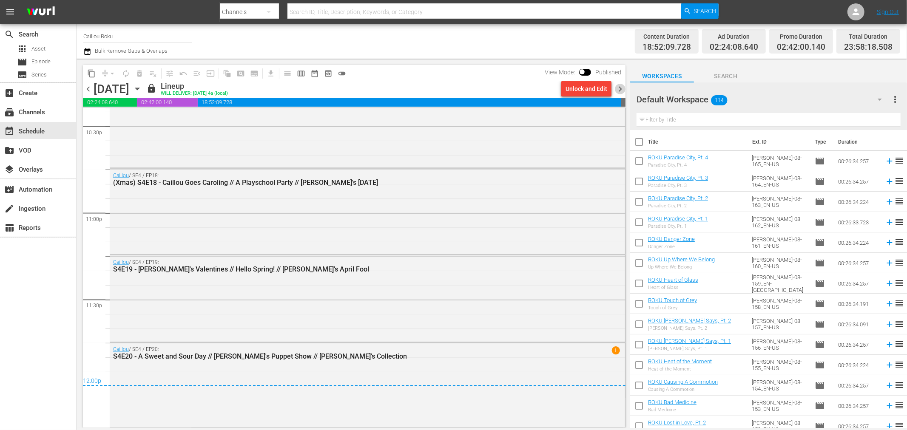
click at [622, 90] on span "chevron_right" at bounding box center [620, 89] width 11 height 11
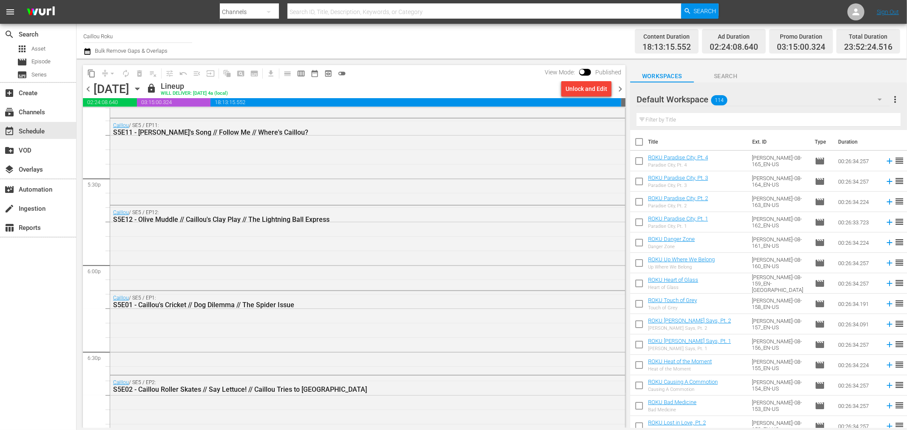
scroll to position [3864, 0]
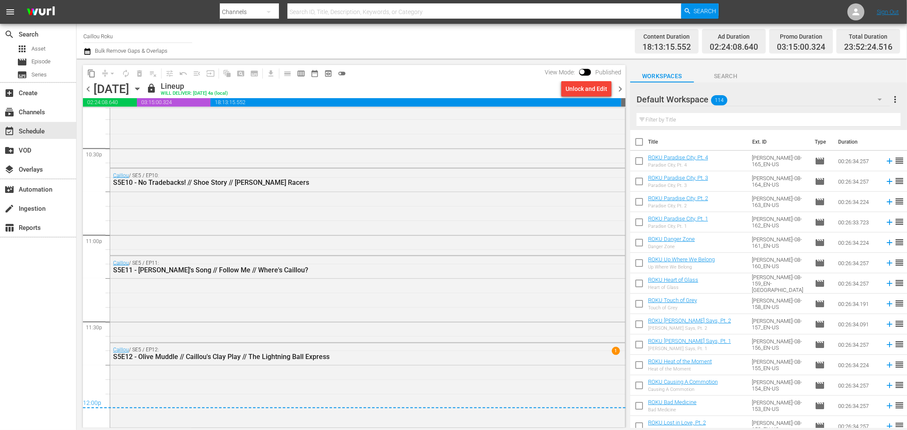
click at [620, 92] on span "chevron_right" at bounding box center [620, 89] width 11 height 11
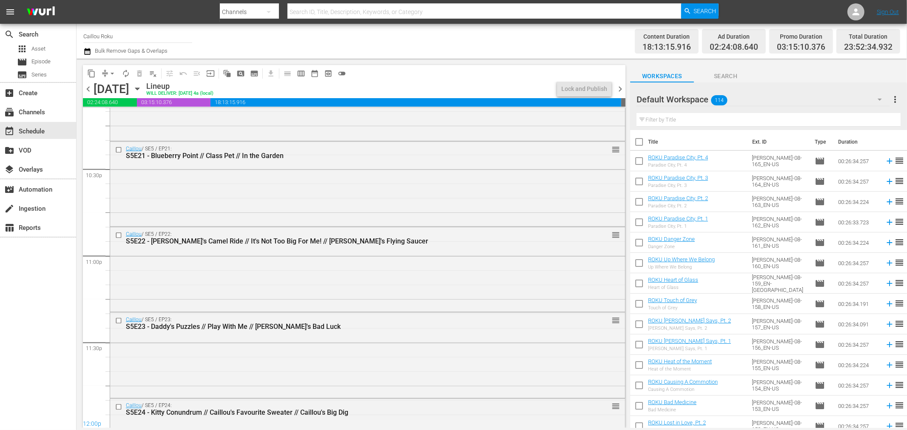
scroll to position [3864, 0]
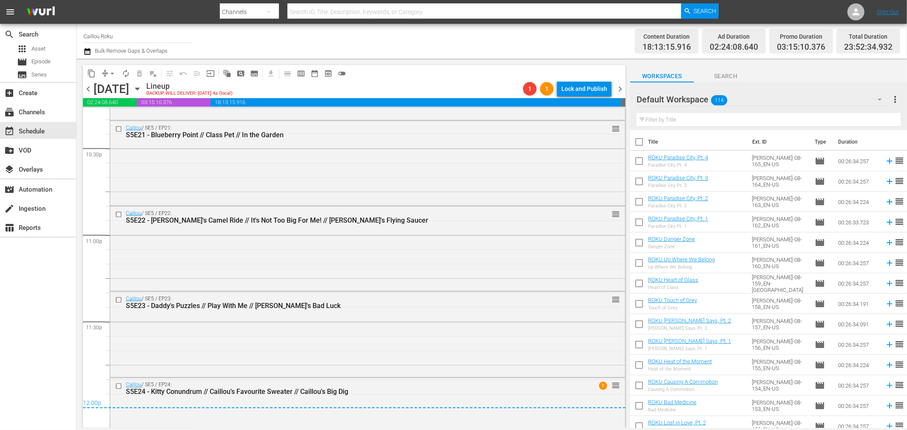
drag, startPoint x: 626, startPoint y: 400, endPoint x: 623, endPoint y: 421, distance: 21.5
click at [623, 421] on div "content_copy compress arrow_drop_down autorenew_outlined delete_forever_outline…" at bounding box center [352, 244] width 551 height 370
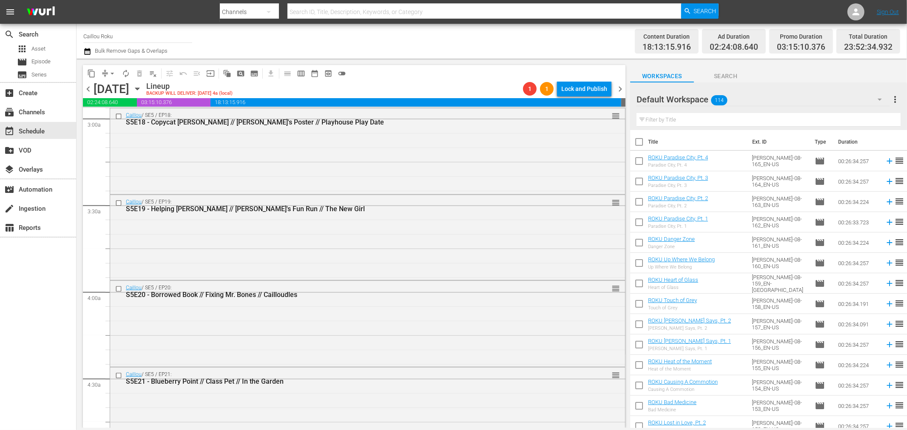
scroll to position [0, 0]
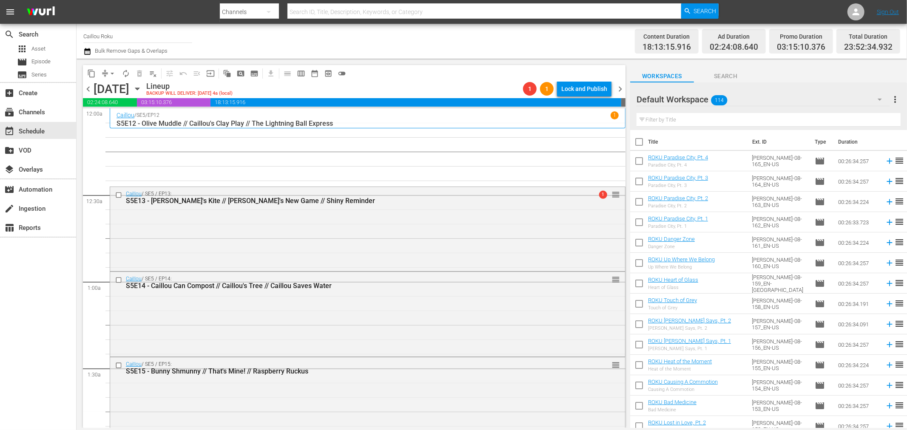
click at [116, 75] on span "arrow_drop_down" at bounding box center [112, 73] width 9 height 9
click at [108, 118] on li "Align to End of Previous Day" at bounding box center [112, 118] width 89 height 14
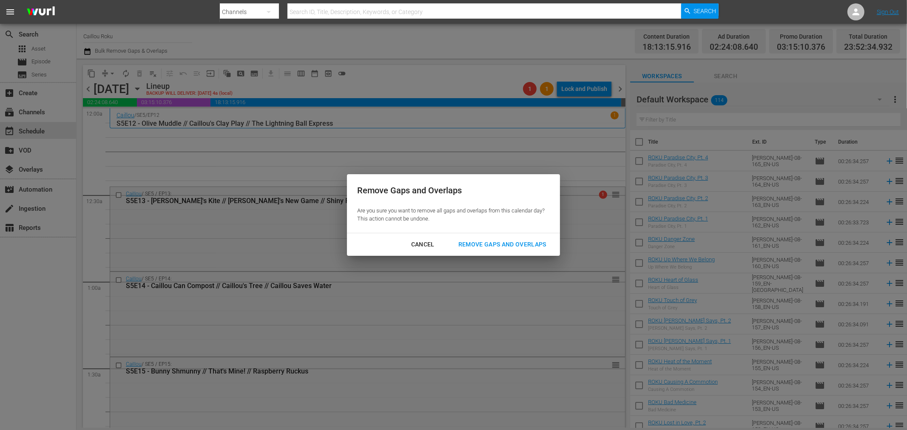
click at [474, 250] on button "Remove Gaps and Overlaps" at bounding box center [502, 245] width 108 height 16
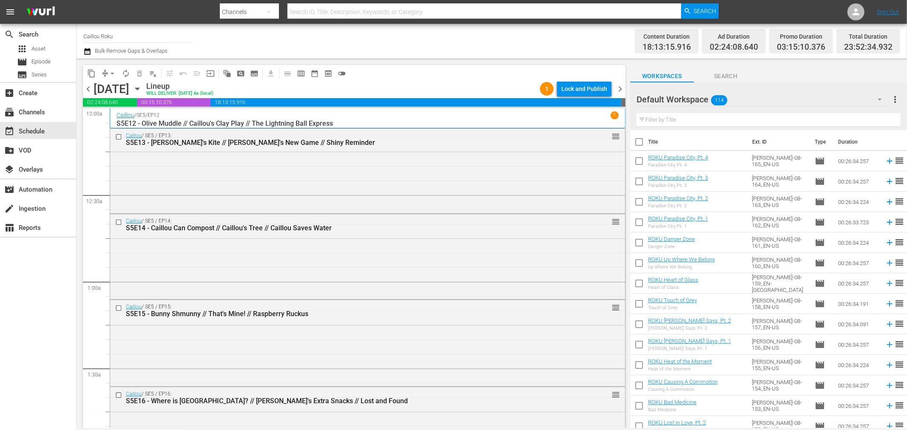
scroll to position [3845, 0]
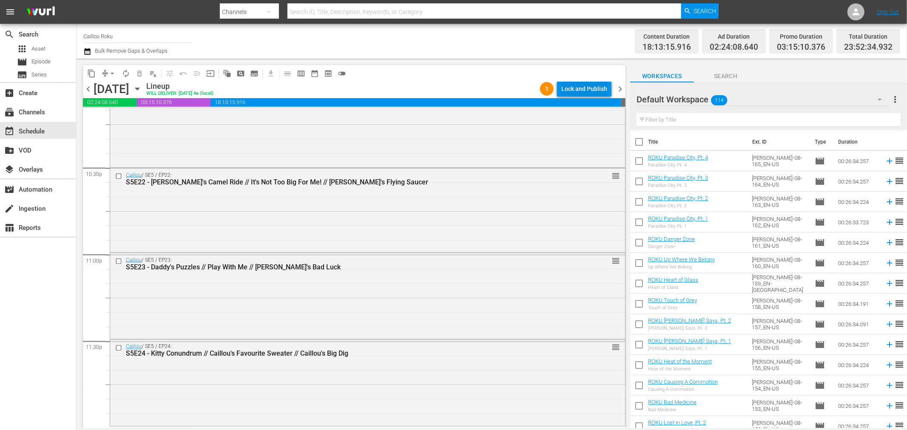
click at [604, 91] on div "Lock and Publish" at bounding box center [584, 88] width 46 height 15
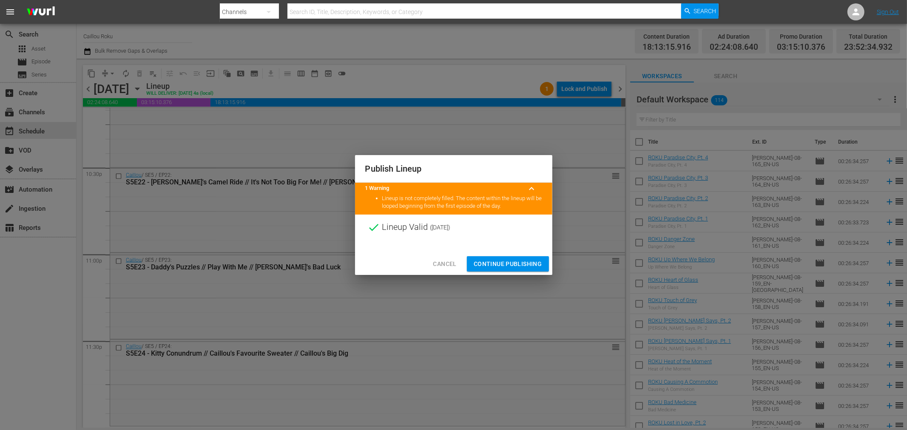
click at [501, 259] on span "Continue Publishing" at bounding box center [508, 264] width 68 height 11
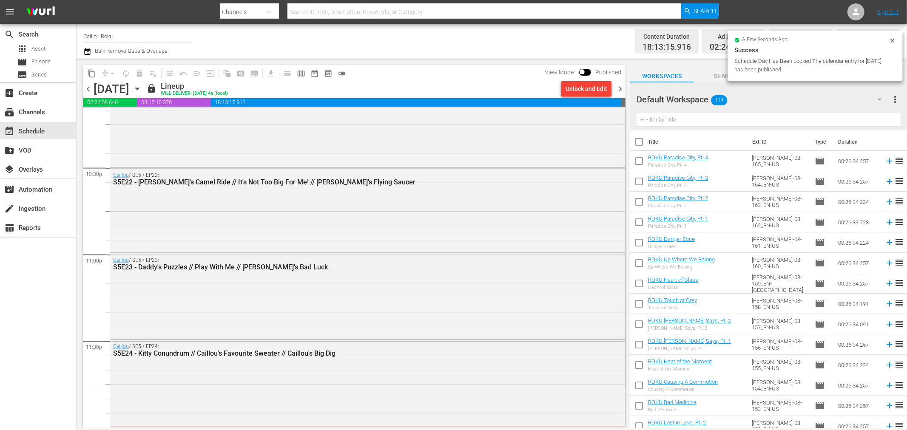
click at [622, 91] on span "chevron_right" at bounding box center [620, 89] width 11 height 11
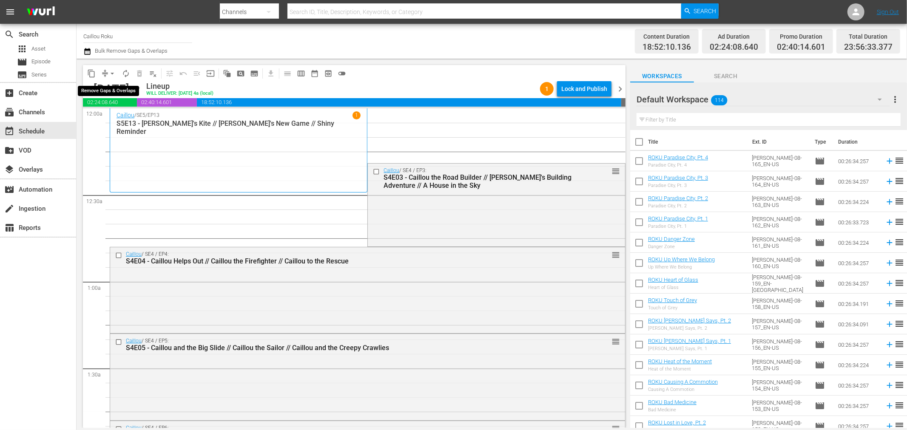
click at [114, 74] on span "arrow_drop_down" at bounding box center [112, 73] width 9 height 9
click at [110, 123] on li "Align to End of Previous Day" at bounding box center [112, 118] width 89 height 14
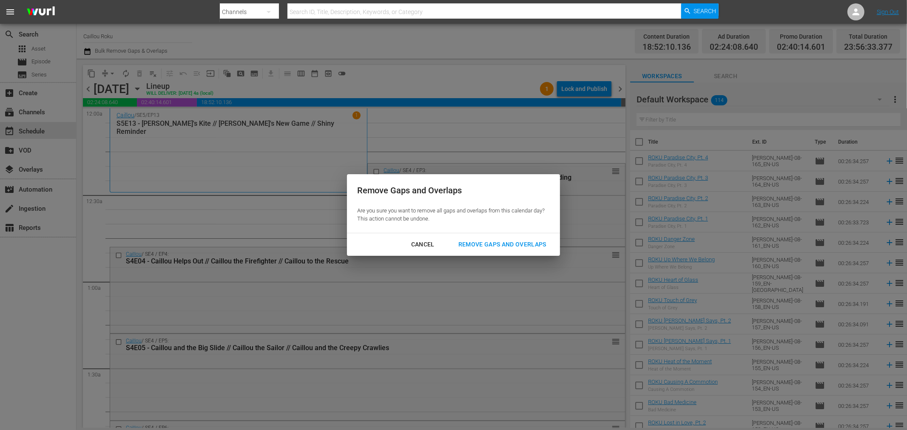
click at [487, 249] on div "Remove Gaps and Overlaps" at bounding box center [503, 244] width 102 height 11
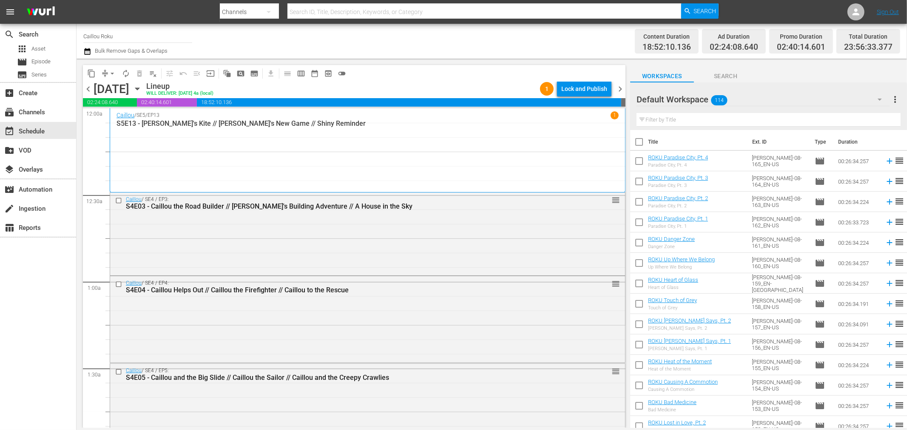
scroll to position [3919, 0]
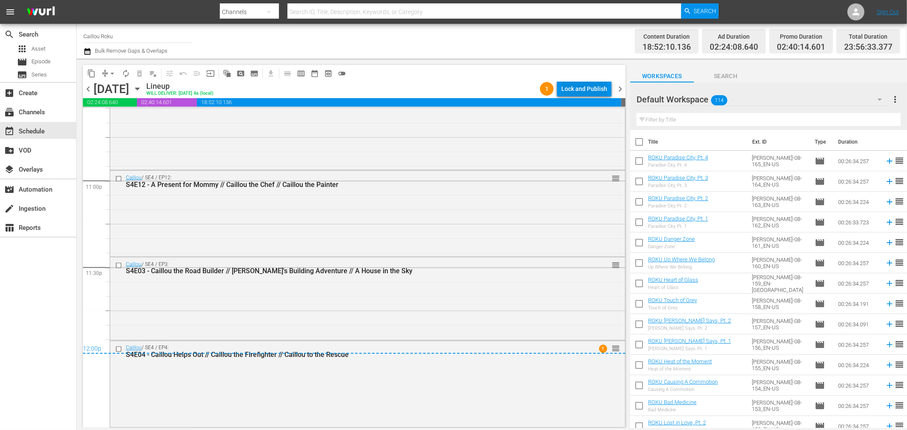
click at [583, 86] on div "Lock and Publish" at bounding box center [584, 88] width 46 height 15
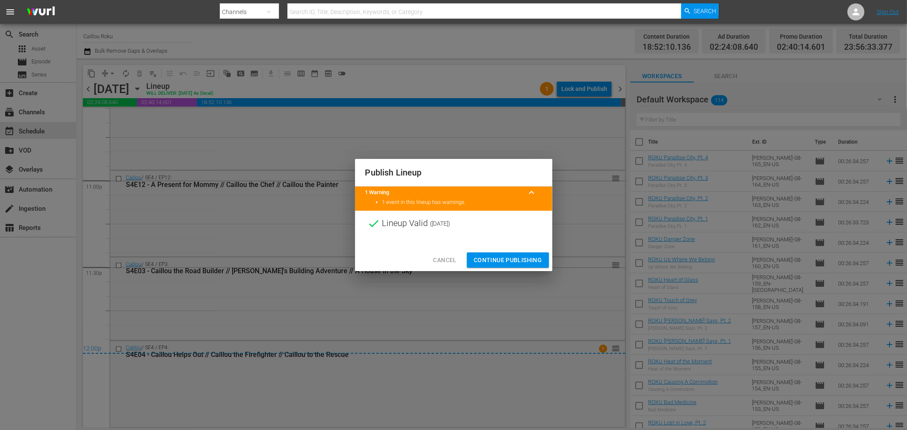
click at [498, 264] on span "Continue Publishing" at bounding box center [508, 260] width 68 height 11
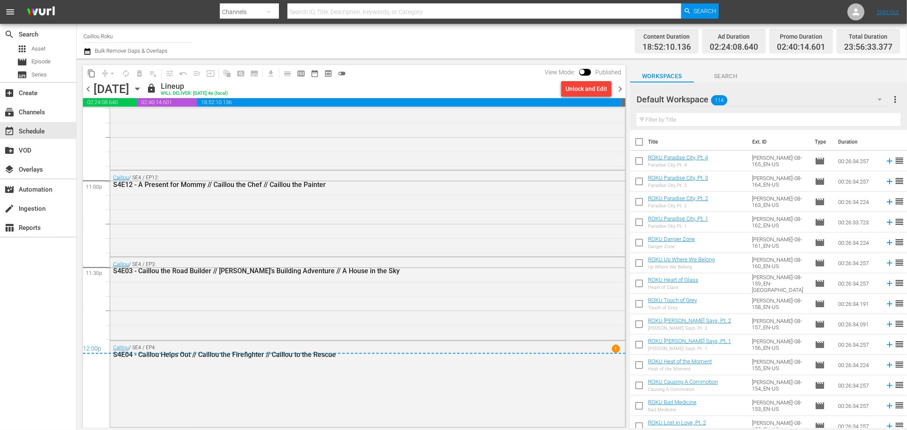
click at [83, 51] on icon "button" at bounding box center [87, 51] width 8 height 10
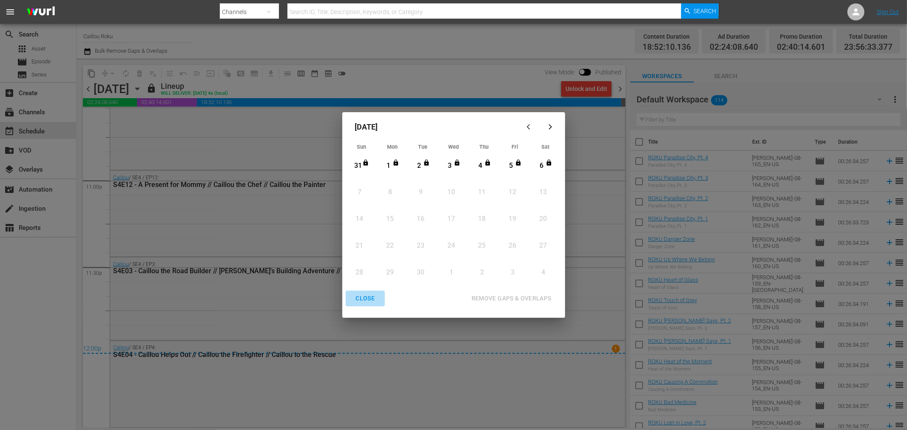
click at [358, 301] on div "CLOSE" at bounding box center [365, 298] width 33 height 11
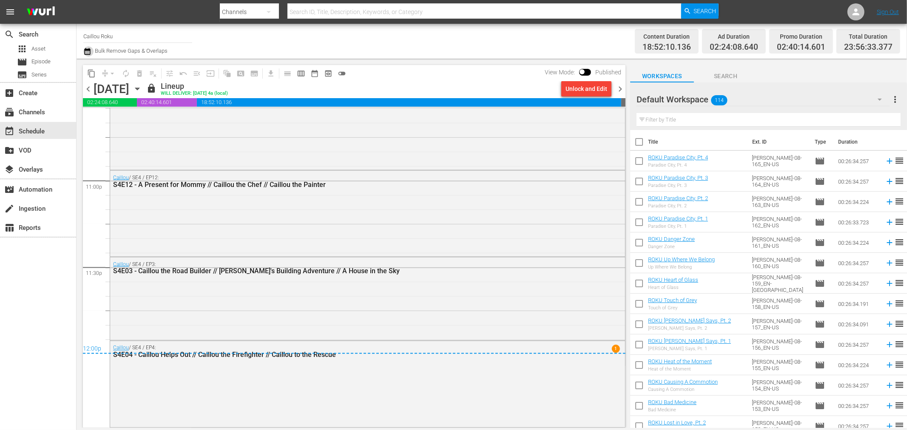
click at [89, 49] on icon "button" at bounding box center [87, 51] width 6 height 7
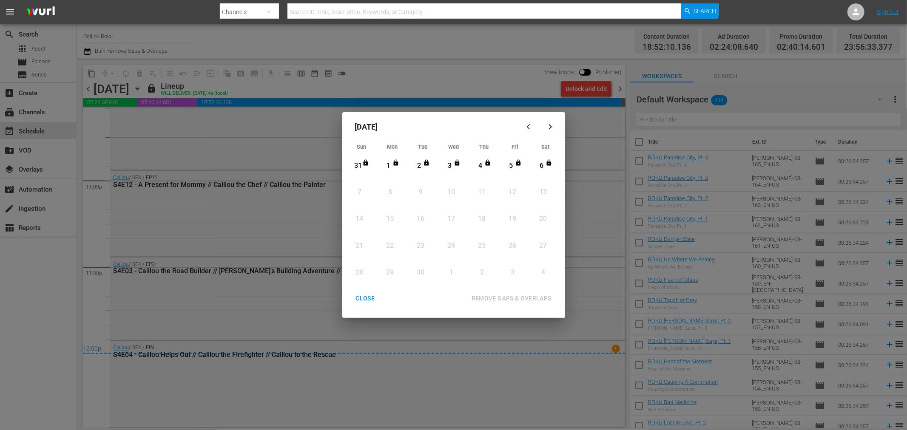
click at [358, 302] on div "CLOSE" at bounding box center [365, 298] width 33 height 11
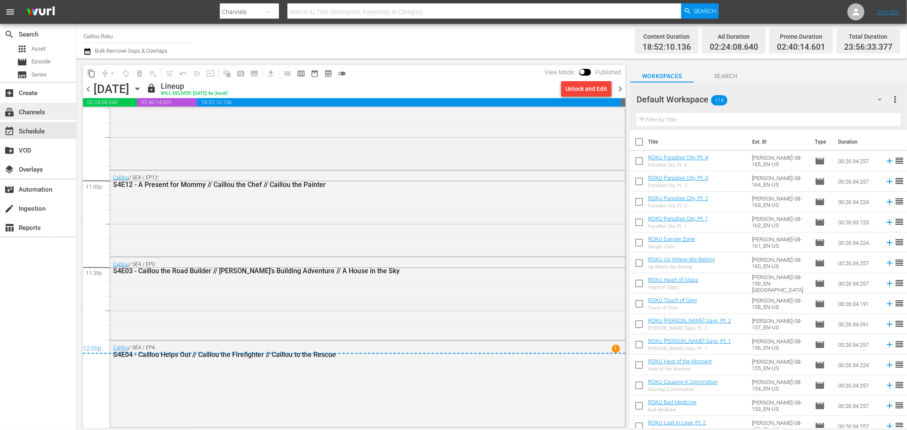
click at [48, 111] on div "subscriptions Channels" at bounding box center [38, 111] width 76 height 17
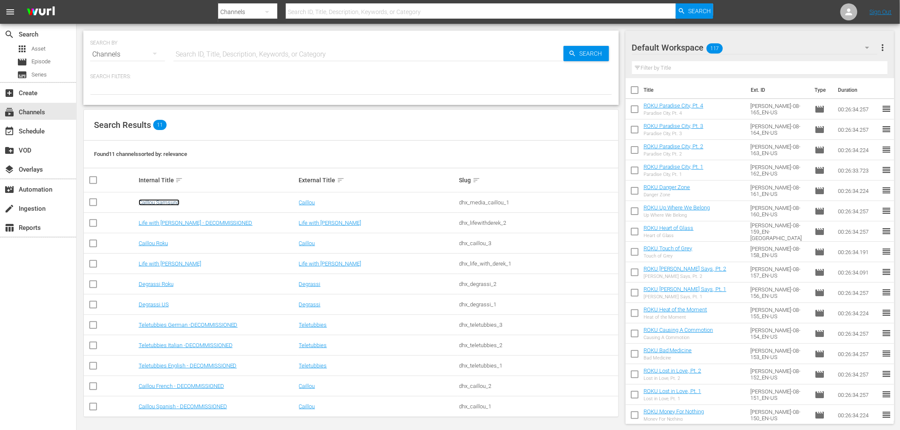
click at [167, 202] on link "Caillou Samsung" at bounding box center [159, 202] width 41 height 6
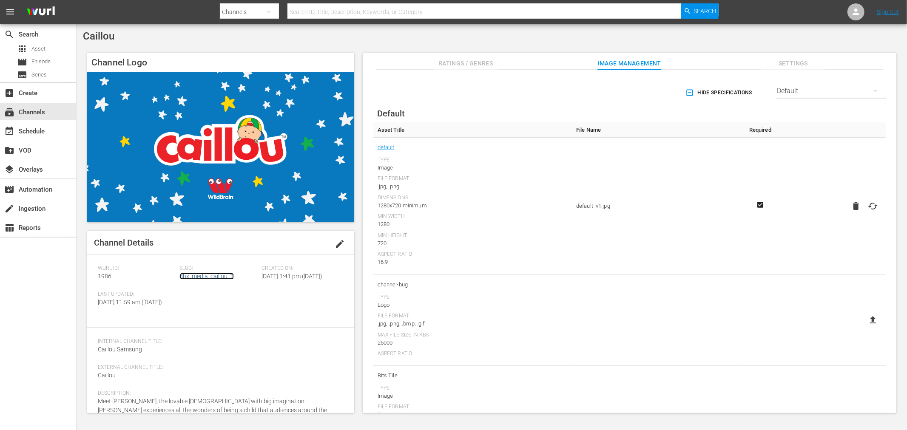
click at [191, 276] on link "dhx_media_caillou_1" at bounding box center [207, 276] width 54 height 7
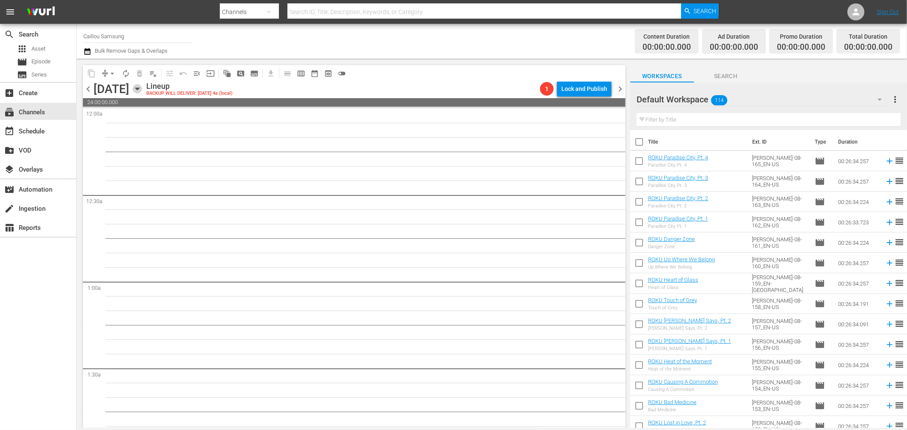
click at [142, 90] on icon "button" at bounding box center [137, 88] width 9 height 9
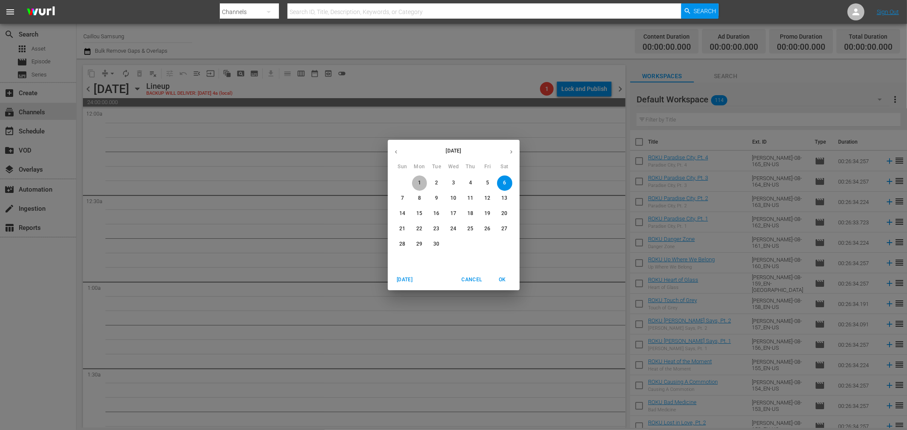
click at [420, 181] on p "1" at bounding box center [419, 182] width 3 height 7
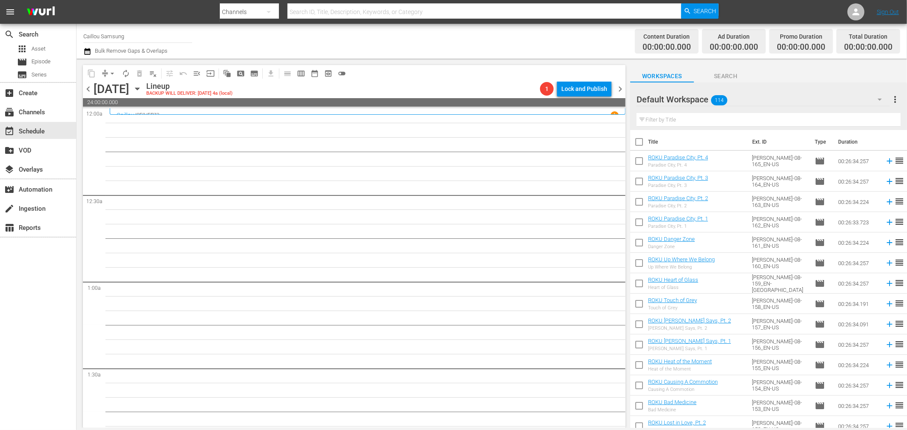
click at [142, 93] on icon "button" at bounding box center [137, 88] width 9 height 9
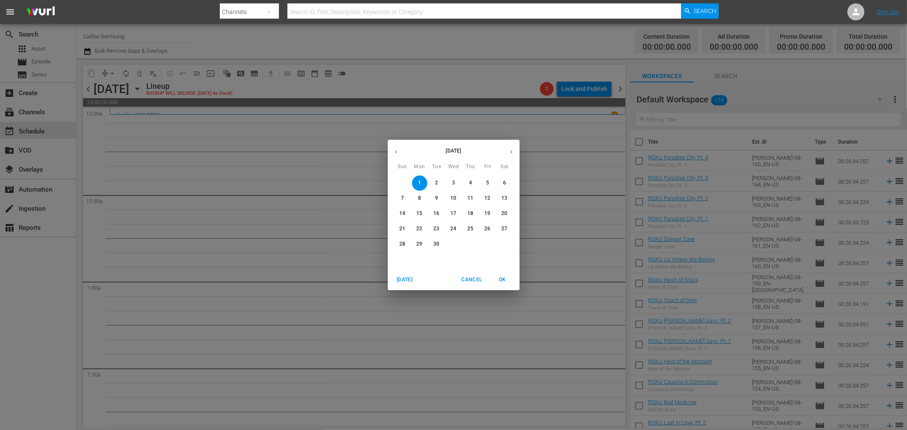
click at [393, 153] on icon "button" at bounding box center [396, 152] width 6 height 6
click at [439, 228] on p "19" at bounding box center [436, 228] width 6 height 7
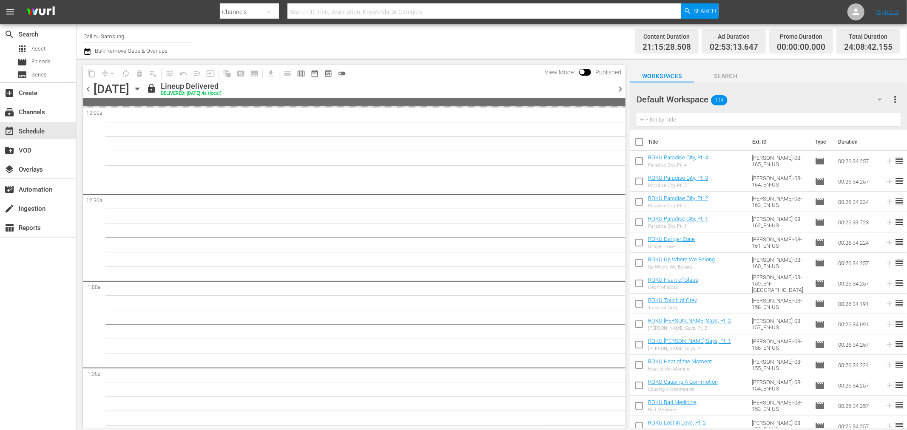
click at [797, 104] on div "Default Workspace 114" at bounding box center [763, 100] width 253 height 24
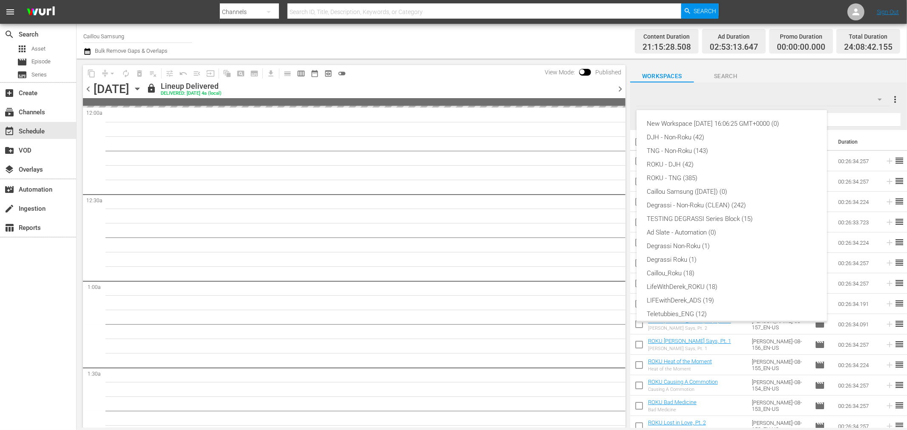
scroll to position [19, 0]
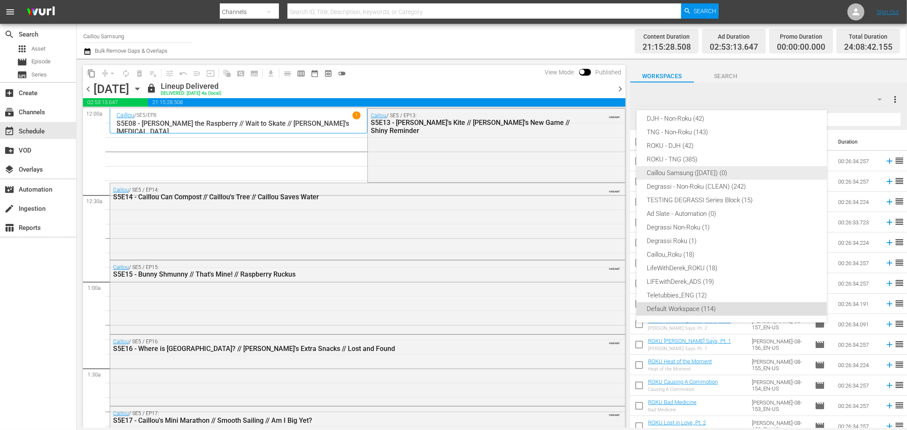
click at [672, 171] on div "Caillou Samsung (May31) (0)" at bounding box center [732, 173] width 170 height 14
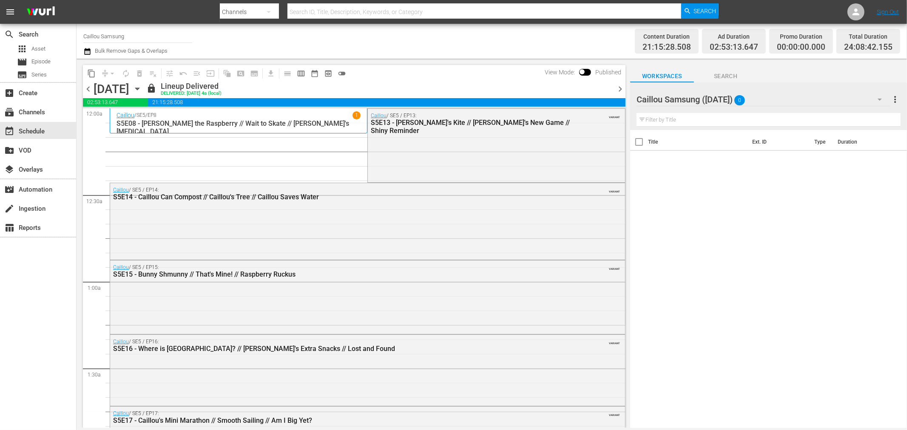
click at [757, 100] on div "Caillou Samsung (May31) 0" at bounding box center [763, 100] width 253 height 24
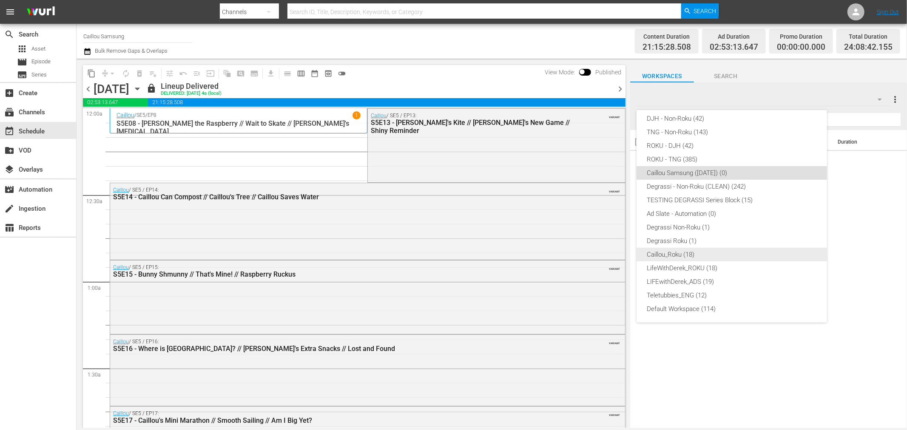
click at [670, 256] on div "Caillou_Roku (18)" at bounding box center [732, 255] width 170 height 14
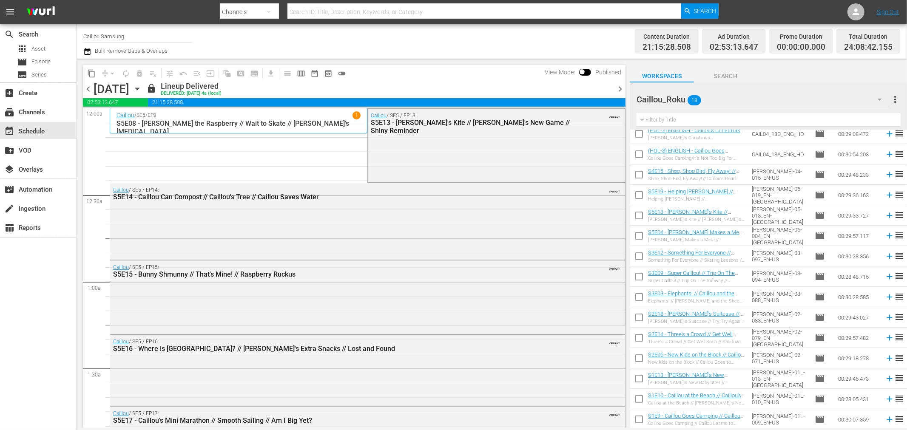
scroll to position [0, 0]
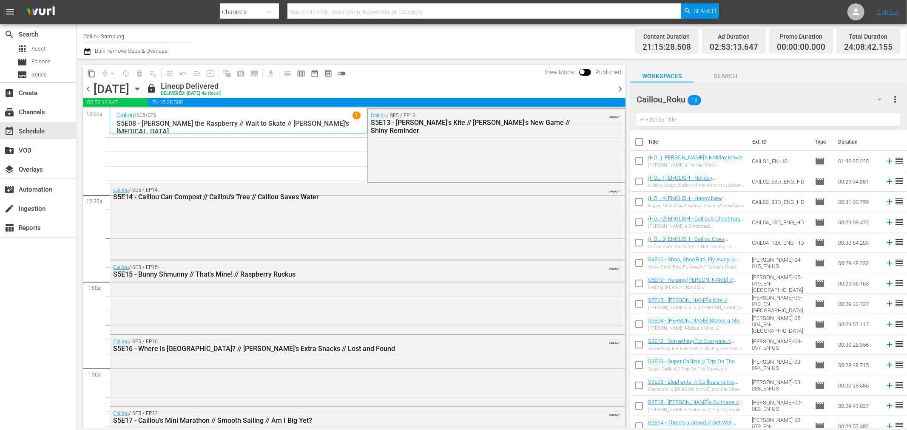
click at [734, 102] on div "Caillou_Roku 18" at bounding box center [763, 100] width 253 height 24
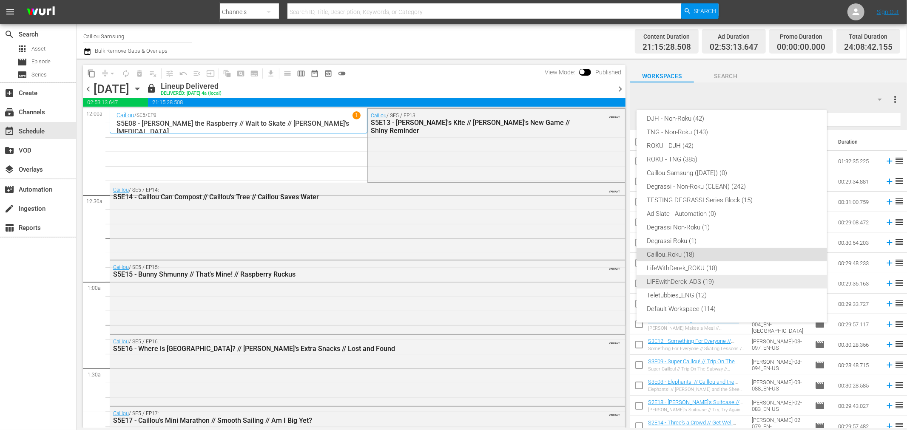
scroll to position [18, 0]
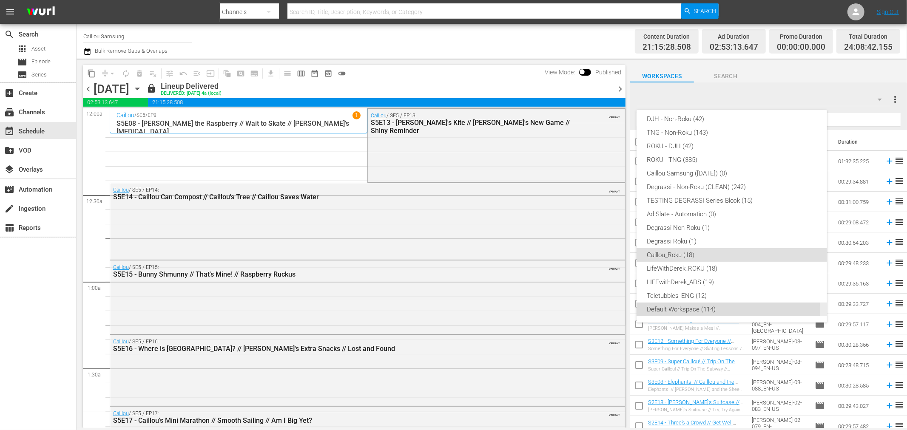
click at [688, 311] on div "Default Workspace (114)" at bounding box center [732, 310] width 170 height 14
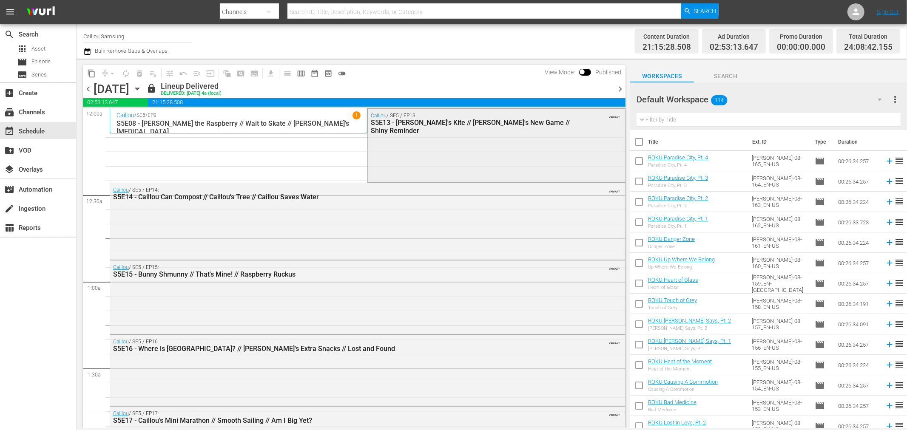
click at [507, 155] on div "Caillou / SE5 / EP13: S5E13 - Sarah's Kite // Caillou's New Game // Shiny Remin…" at bounding box center [496, 145] width 257 height 72
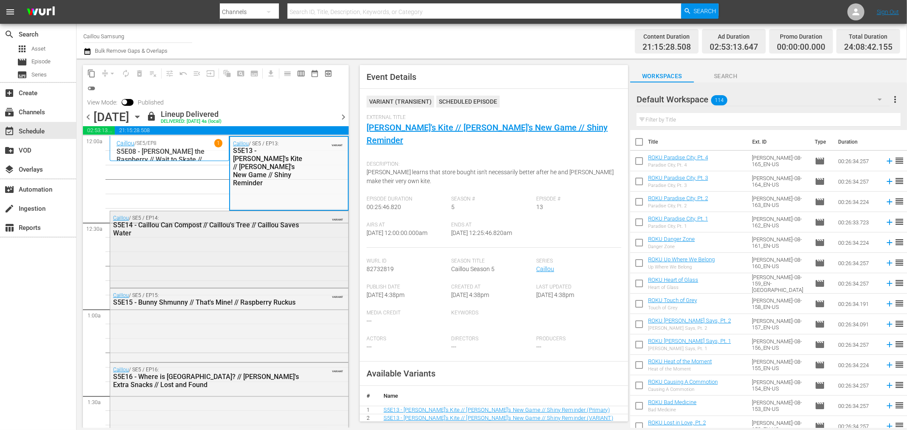
click at [303, 246] on div "Caillou / SE5 / EP14: S5E14 - Caillou Can Compost // Caillou's Tree // Caillou …" at bounding box center [229, 248] width 238 height 75
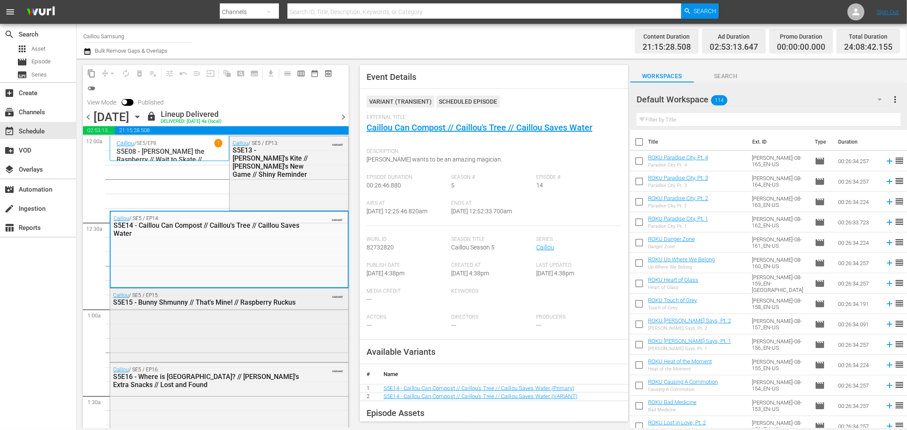
click at [326, 343] on div "Caillou / SE5 / EP15: S5E15 - Bunny Shmunny // That's Mine! // Raspberry Ruckus…" at bounding box center [229, 325] width 238 height 72
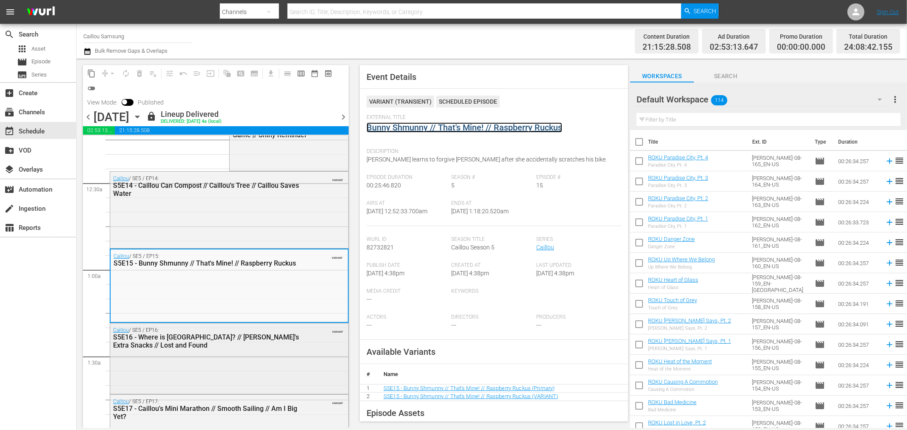
scroll to position [189, 0]
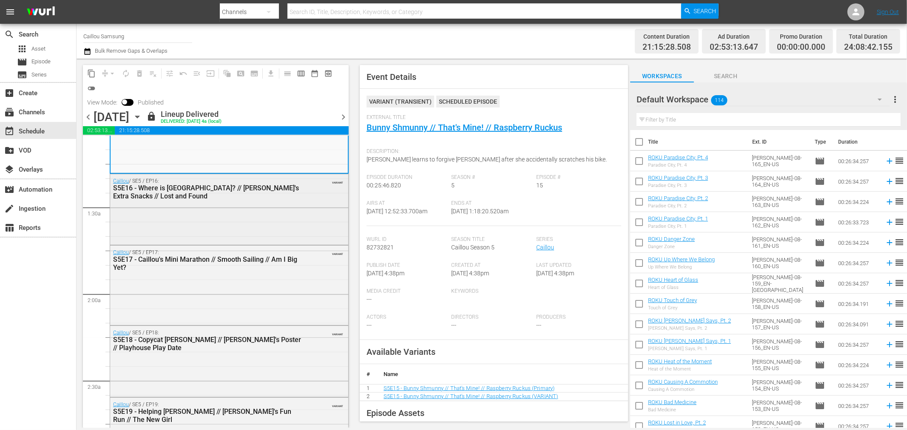
click at [253, 215] on div "Caillou / SE5 / EP16: S5E16 - Where is Mars? // Emma's Extra Snacks // Lost and…" at bounding box center [229, 208] width 238 height 69
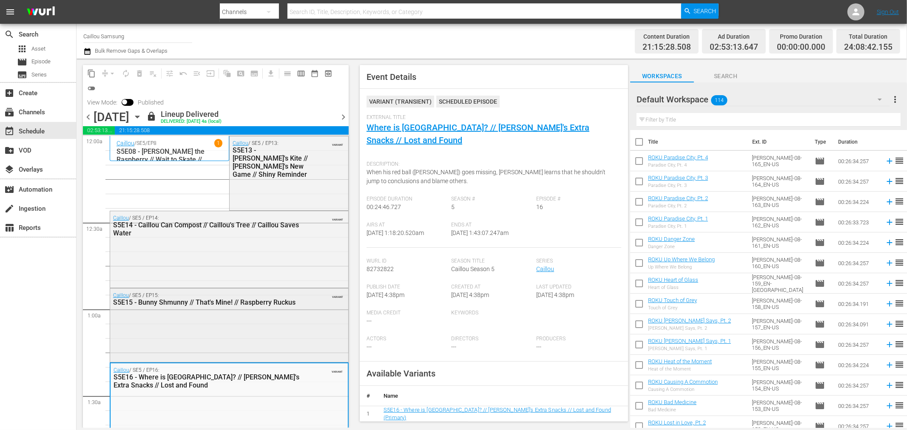
scroll to position [94, 0]
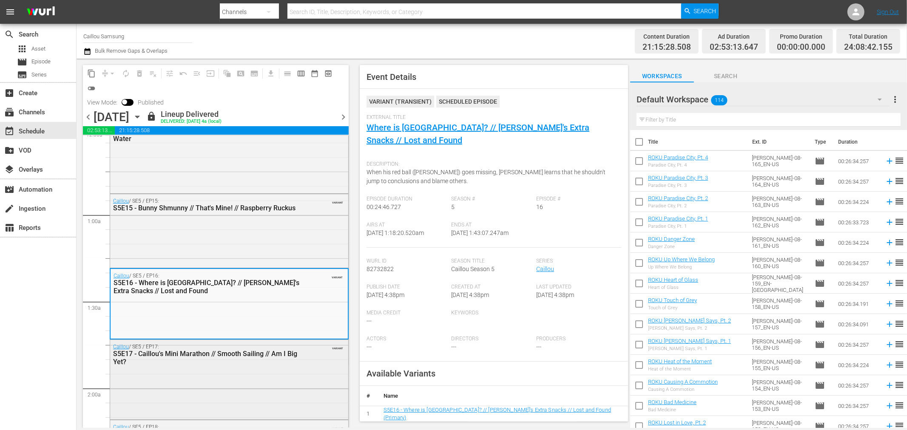
click at [315, 375] on div "Caillou / SE5 / EP17: S5E17 - Caillou's Mini Marathon // Smooth Sailing // Am I…" at bounding box center [229, 379] width 238 height 78
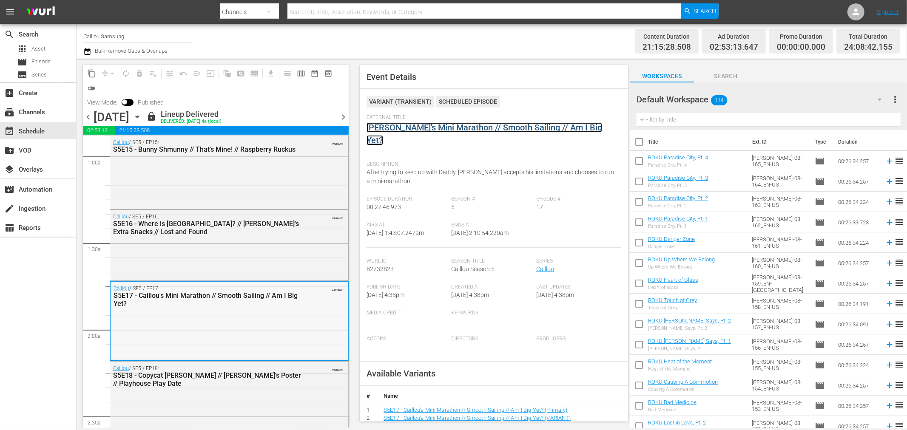
scroll to position [189, 0]
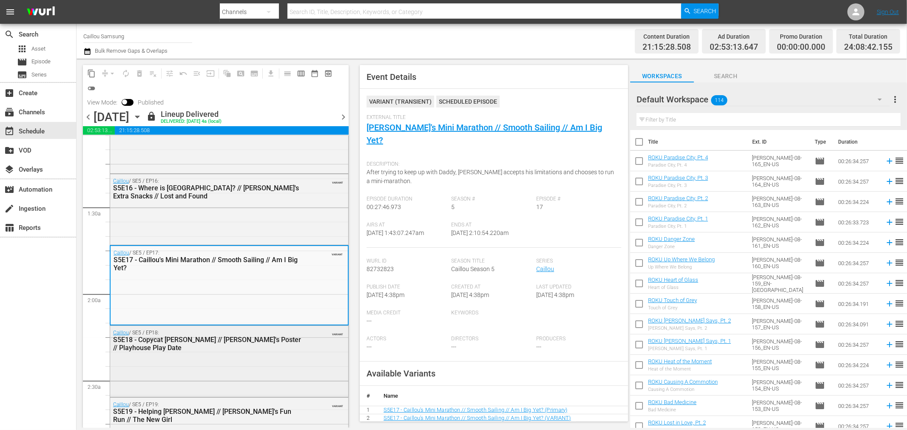
click at [236, 344] on div "S5E18 - Copycat Clementine // Caillou's Poster // Playhouse Play Date" at bounding box center [207, 344] width 189 height 16
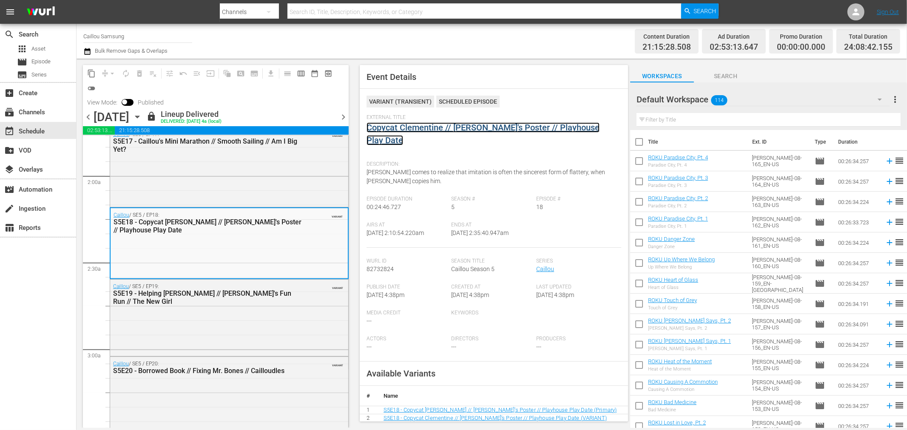
scroll to position [378, 0]
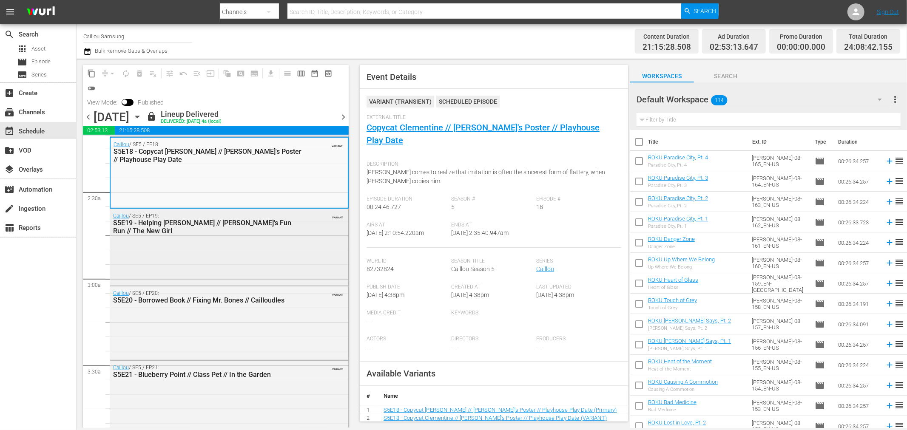
click at [275, 274] on div "Caillou / SE5 / EP19: S5E19 - Helping Mrs. Howard // Caillou's Fun Run // The N…" at bounding box center [229, 246] width 238 height 75
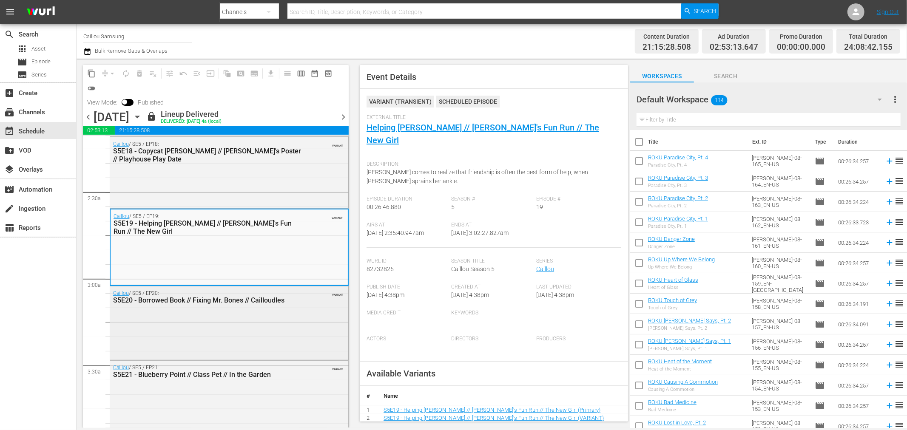
click at [279, 339] on div "Caillou / SE5 / EP20: S5E20 - Borrowed Book // Fixing Mr. Bones // Cailloudles …" at bounding box center [229, 323] width 238 height 72
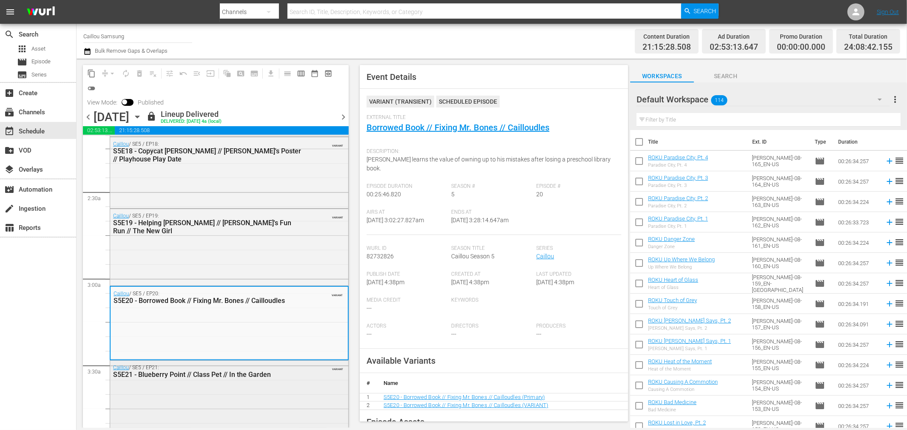
click at [245, 403] on div "Caillou / SE5 / EP21: S5E21 - Blueberry Point // Class Pet // In the Garden VAR…" at bounding box center [229, 395] width 238 height 69
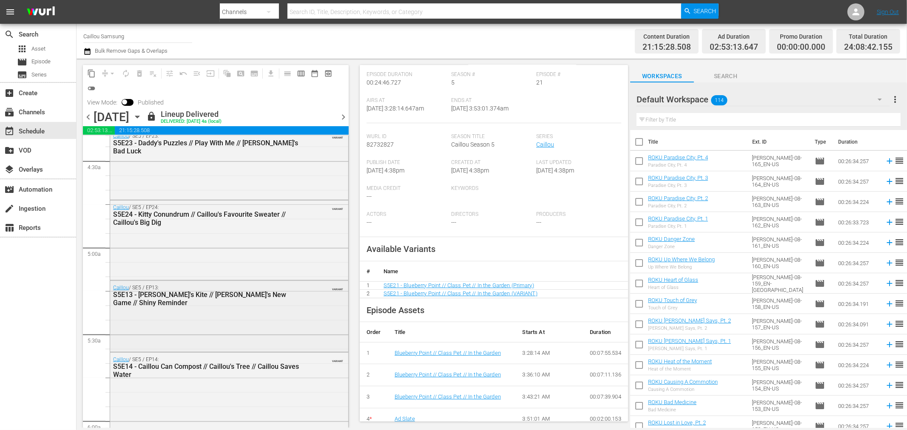
scroll to position [661, 0]
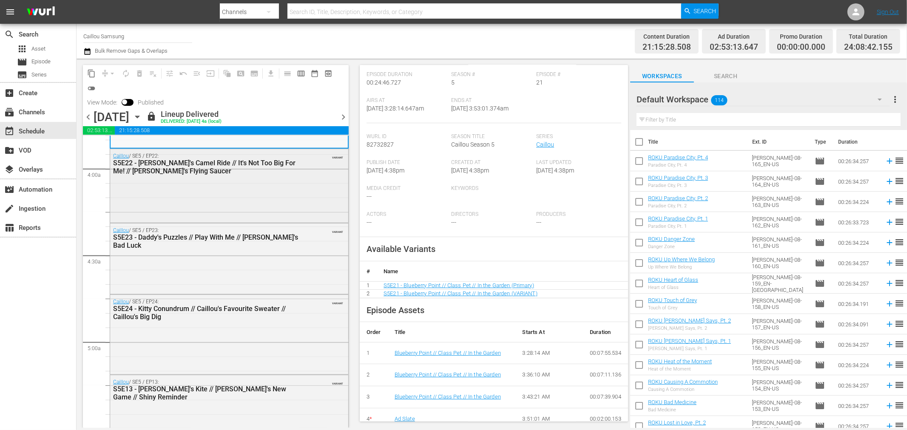
click at [290, 199] on div "Caillou / SE5 / EP22: S5E22 - Caillou's Camel Ride // It's Not Too Big For Me! …" at bounding box center [229, 185] width 238 height 72
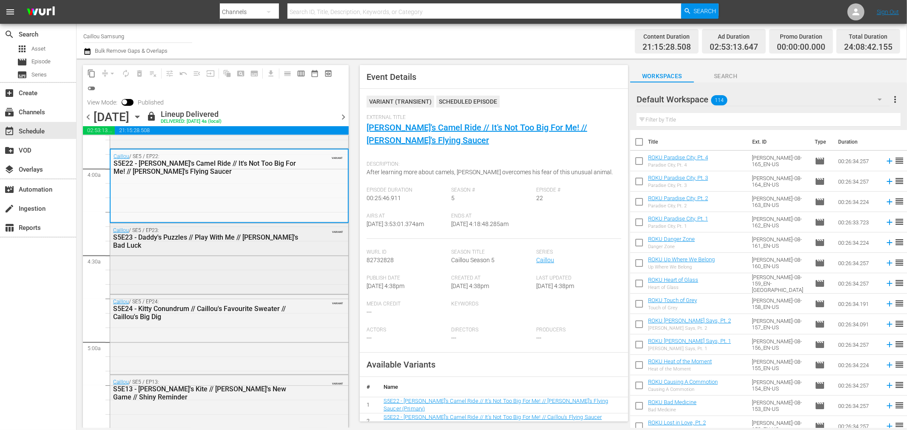
click at [278, 271] on div "Caillou / SE5 / EP23: S5E23 - Daddy's Puzzles // Play With Me // Caillou's Bad …" at bounding box center [229, 258] width 238 height 69
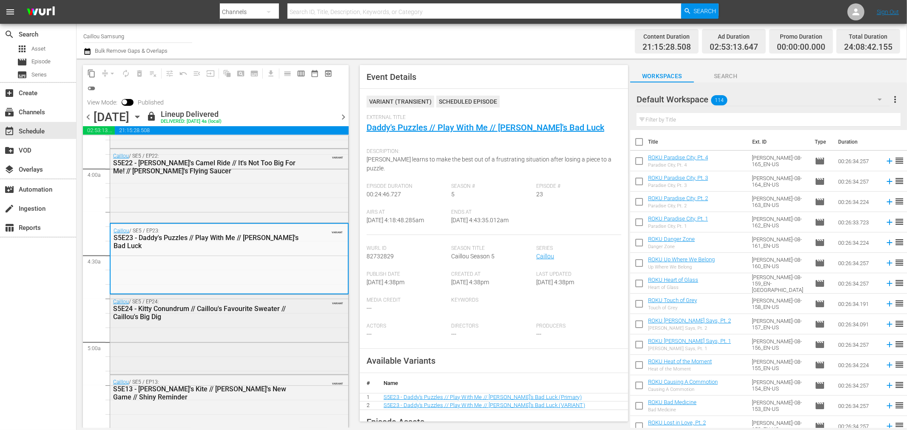
click at [259, 355] on div "Caillou / SE5 / EP24: S5E24 - Kitty Conundrum // Caillou's Favourite Sweater //…" at bounding box center [229, 334] width 238 height 78
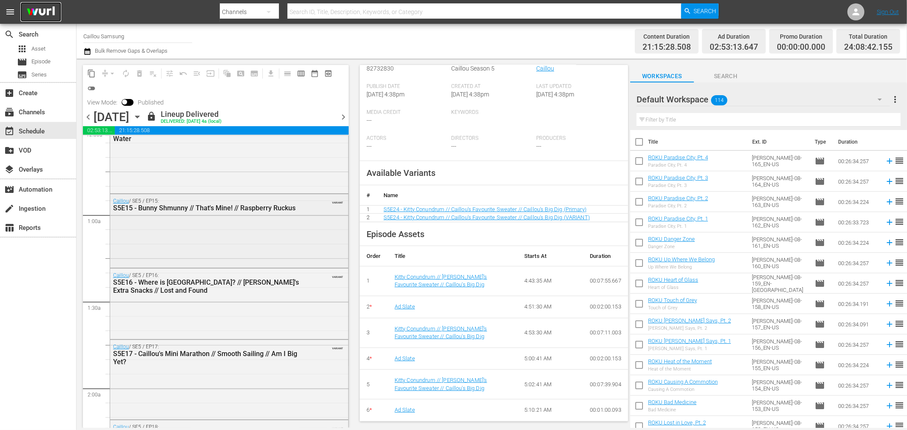
scroll to position [0, 0]
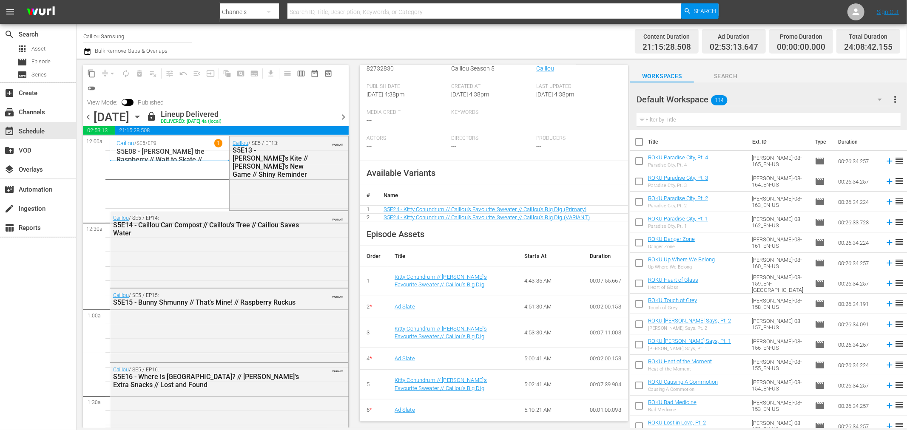
click at [93, 73] on span "content_copy" at bounding box center [91, 73] width 9 height 9
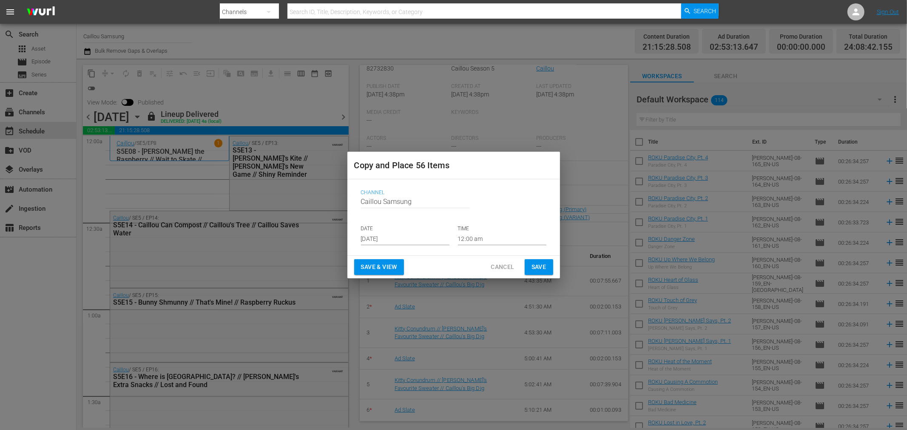
click at [501, 269] on span "Cancel" at bounding box center [502, 267] width 23 height 11
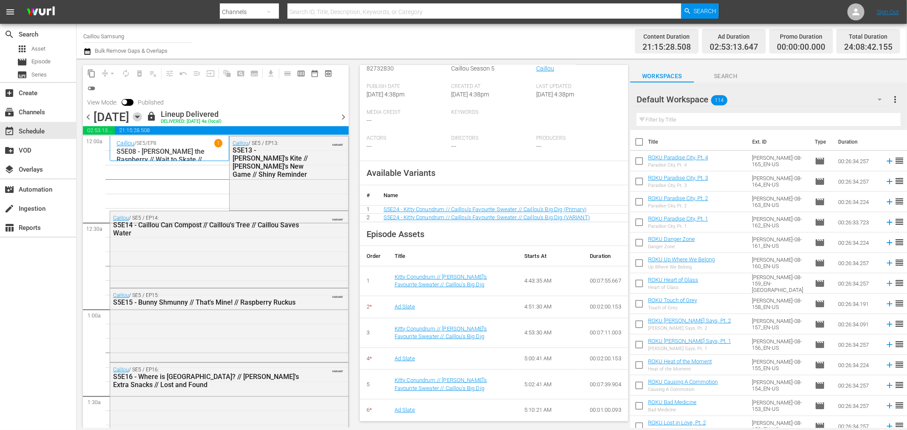
click at [142, 117] on icon "button" at bounding box center [137, 116] width 9 height 9
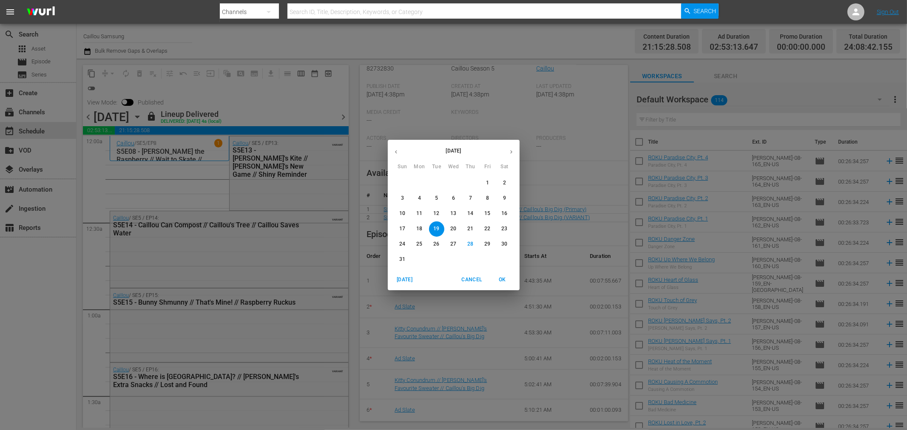
click at [508, 144] on button "button" at bounding box center [511, 152] width 17 height 17
click at [422, 182] on span "1" at bounding box center [419, 182] width 15 height 7
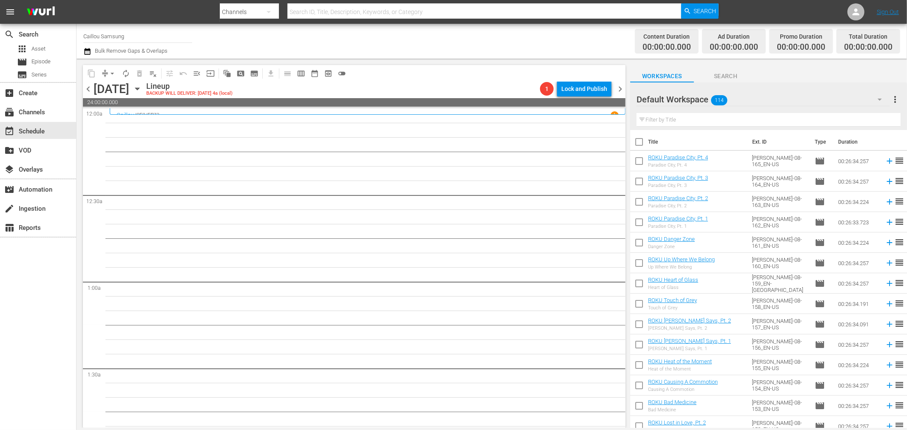
click at [144, 94] on div "Monday, September 1st September 1st" at bounding box center [119, 89] width 51 height 14
click at [142, 91] on icon "button" at bounding box center [137, 88] width 9 height 9
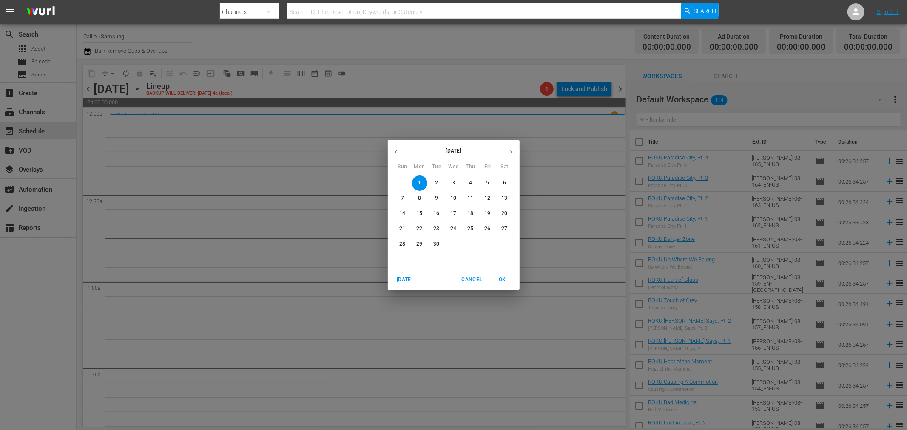
click at [398, 155] on icon "button" at bounding box center [396, 152] width 6 height 6
click at [469, 281] on span "Cancel" at bounding box center [471, 280] width 20 height 9
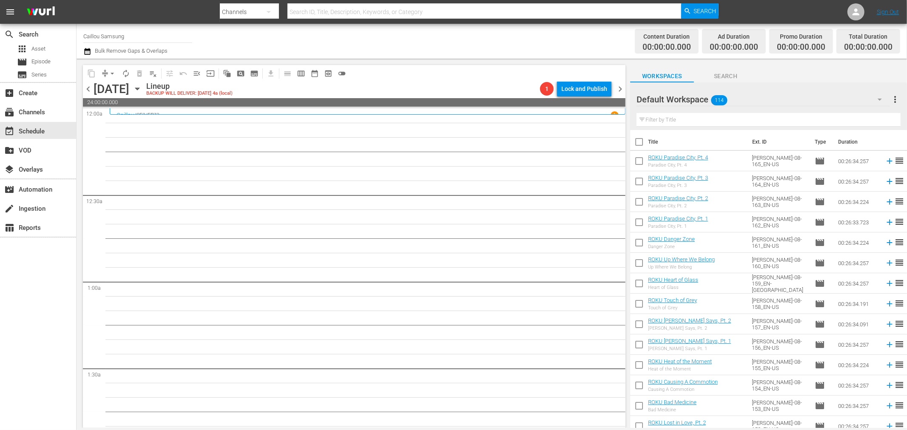
drag, startPoint x: 226, startPoint y: 88, endPoint x: 268, endPoint y: 146, distance: 70.9
click at [144, 94] on div "Monday, September 1st September 1st" at bounding box center [119, 89] width 51 height 14
click at [142, 91] on icon "button" at bounding box center [137, 88] width 9 height 9
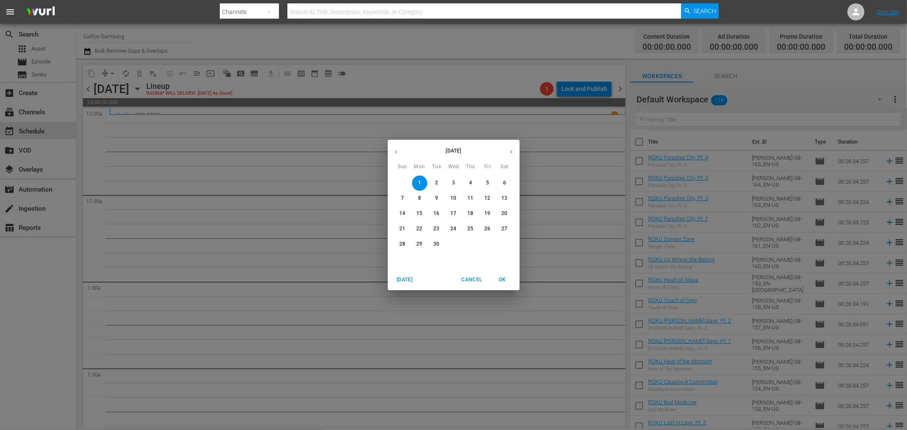
click at [403, 149] on button "button" at bounding box center [396, 152] width 17 height 17
click at [437, 229] on p "19" at bounding box center [436, 228] width 6 height 7
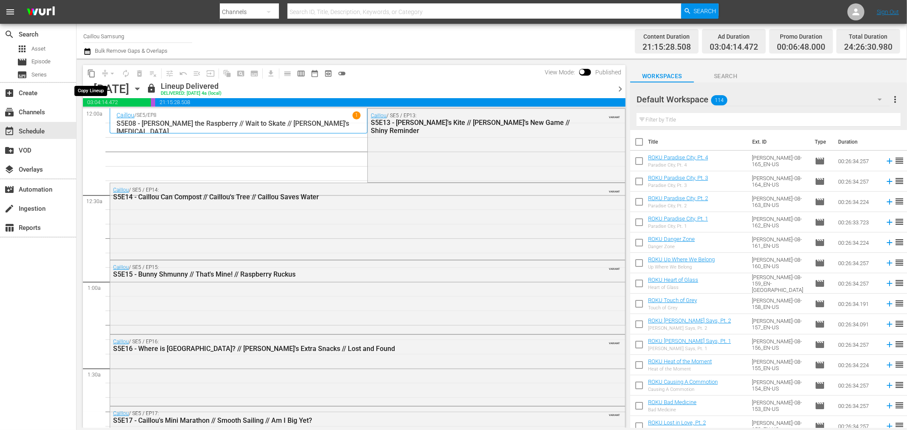
click at [92, 72] on span "content_copy" at bounding box center [91, 73] width 9 height 9
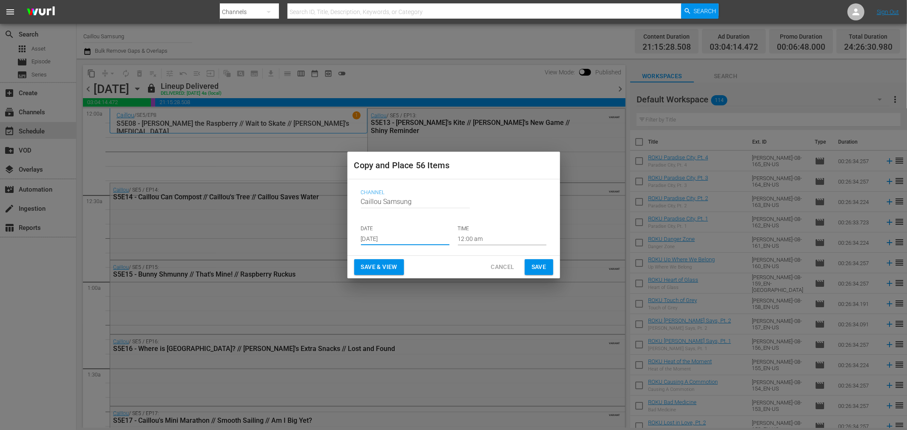
click at [417, 244] on input "Aug 30th 2025" at bounding box center [405, 239] width 88 height 13
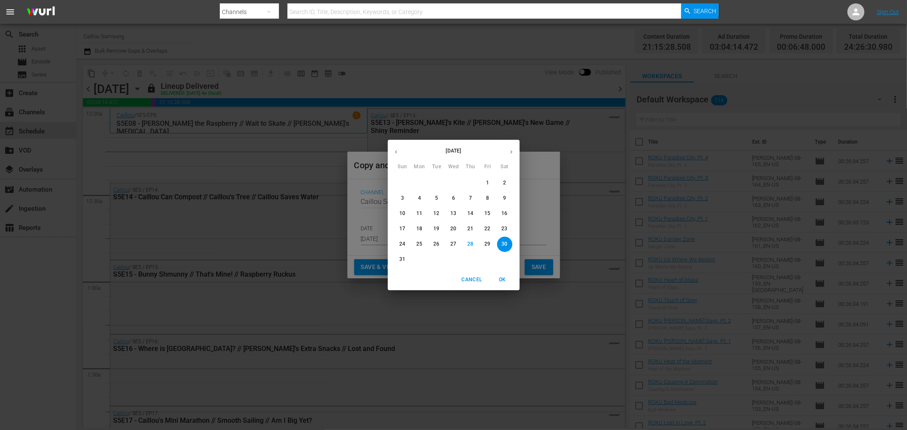
click at [503, 160] on div "August 2025" at bounding box center [454, 152] width 132 height 17
click at [508, 151] on icon "button" at bounding box center [511, 152] width 6 height 6
click at [417, 179] on span "1" at bounding box center [419, 182] width 15 height 7
type input "Sep 1st 2025"
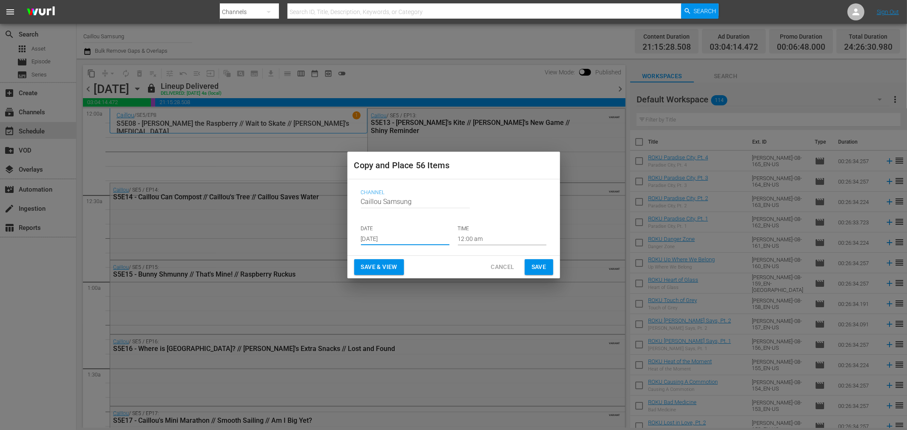
click at [534, 269] on span "Save" at bounding box center [539, 267] width 15 height 11
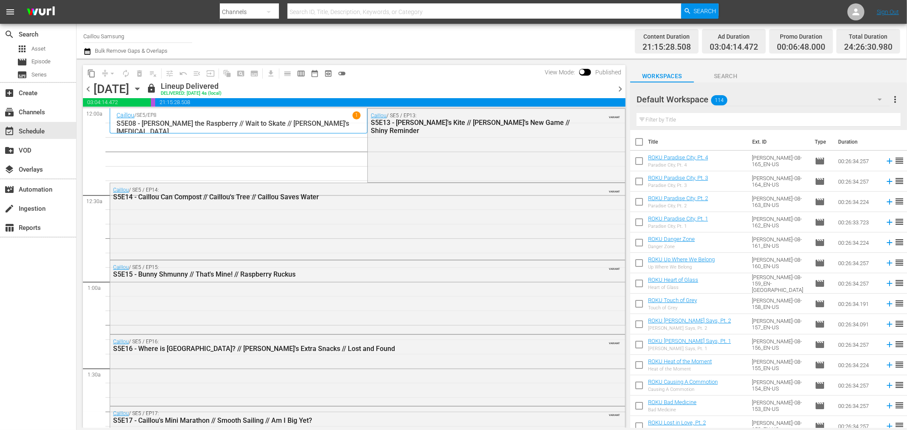
click at [139, 89] on icon "button" at bounding box center [137, 89] width 4 height 2
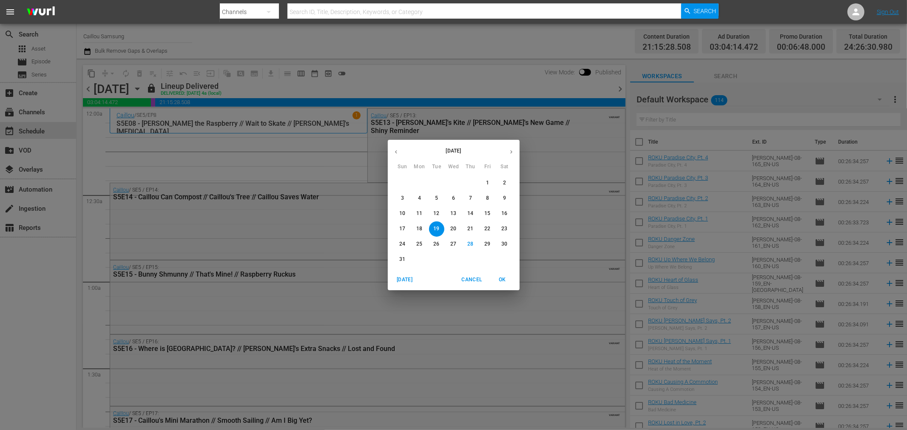
click at [516, 153] on button "button" at bounding box center [511, 152] width 17 height 17
click at [426, 183] on span "1" at bounding box center [419, 182] width 15 height 7
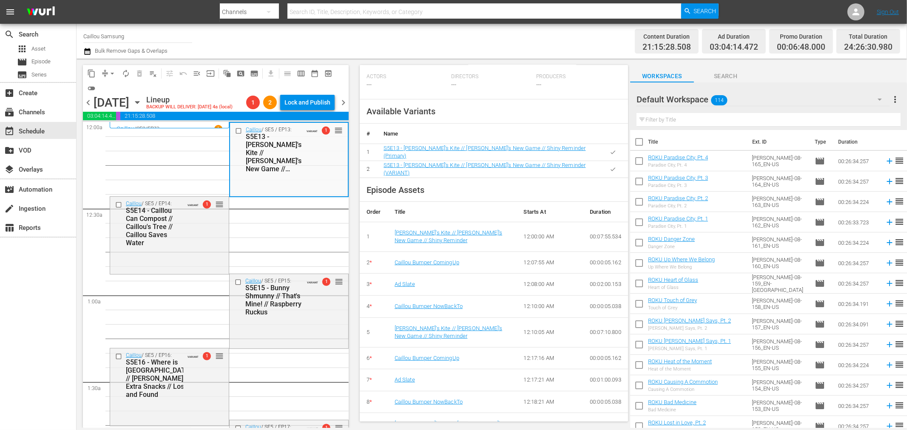
scroll to position [294, 0]
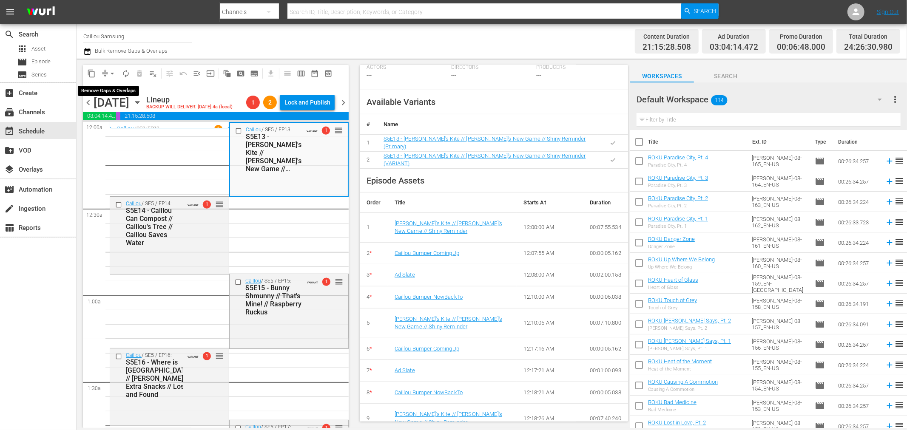
click at [111, 71] on span "arrow_drop_down" at bounding box center [112, 73] width 9 height 9
click at [114, 114] on li "Align to End of Previous Day" at bounding box center [112, 118] width 89 height 14
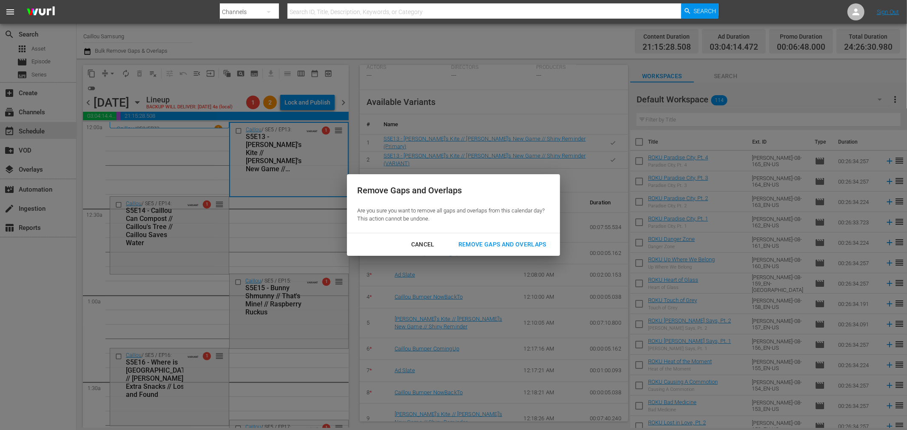
click at [510, 249] on div "Remove Gaps and Overlaps" at bounding box center [503, 244] width 102 height 11
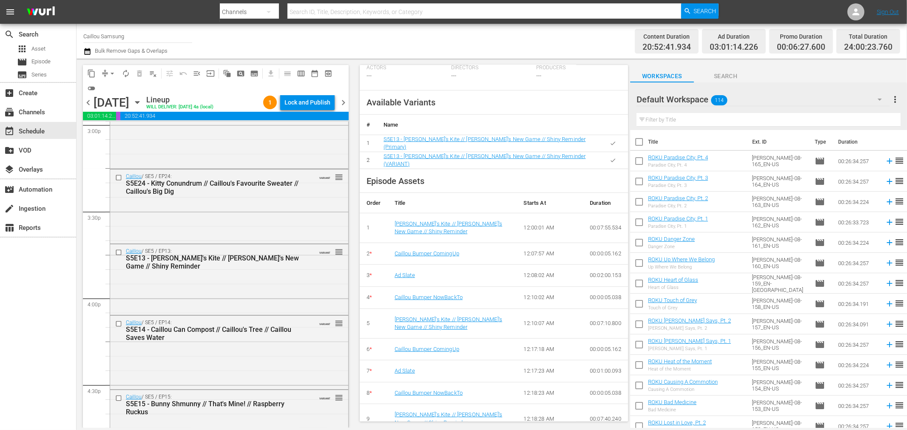
scroll to position [3859, 0]
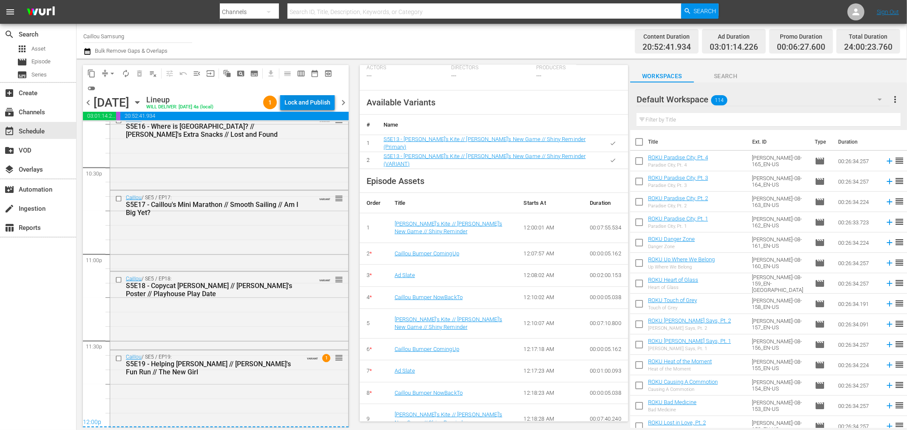
click at [328, 100] on div "Lock and Publish" at bounding box center [308, 102] width 46 height 15
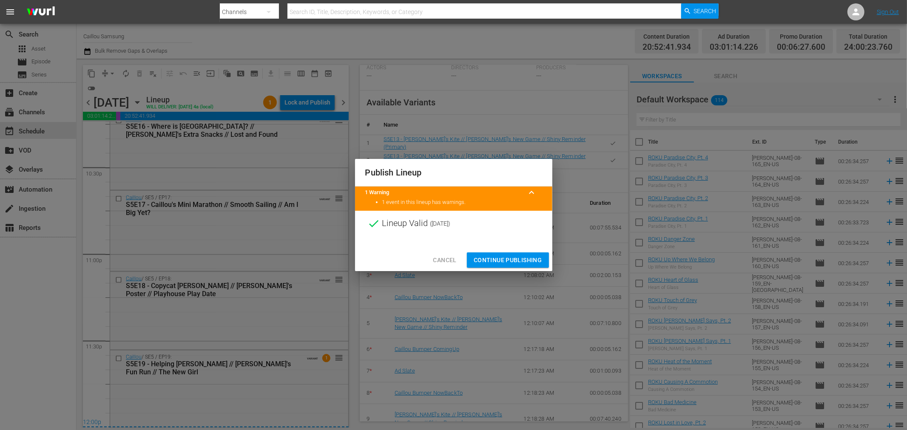
click at [520, 253] on button "Continue Publishing" at bounding box center [508, 261] width 82 height 16
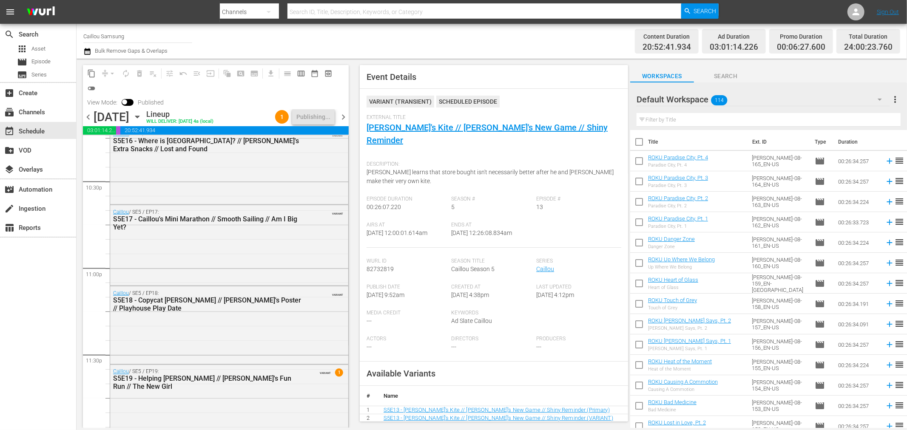
click at [78, 296] on div "content_copy compress arrow_drop_down autorenew_outlined delete_forever_outline…" at bounding box center [214, 244] width 274 height 370
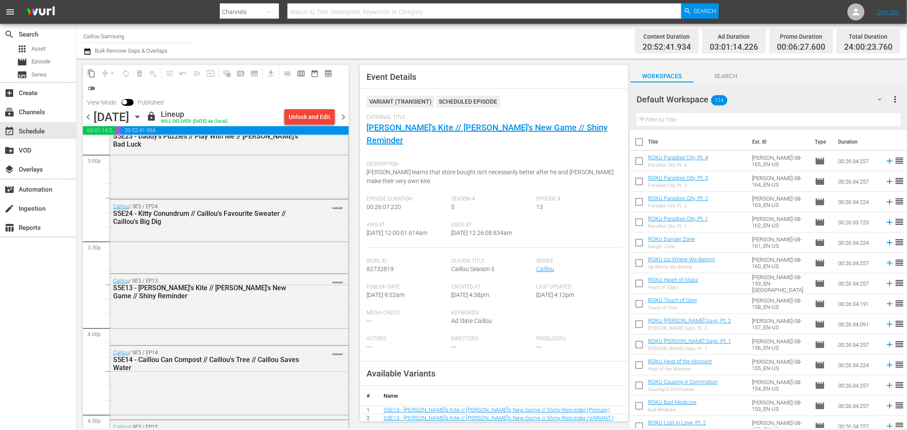
scroll to position [0, 0]
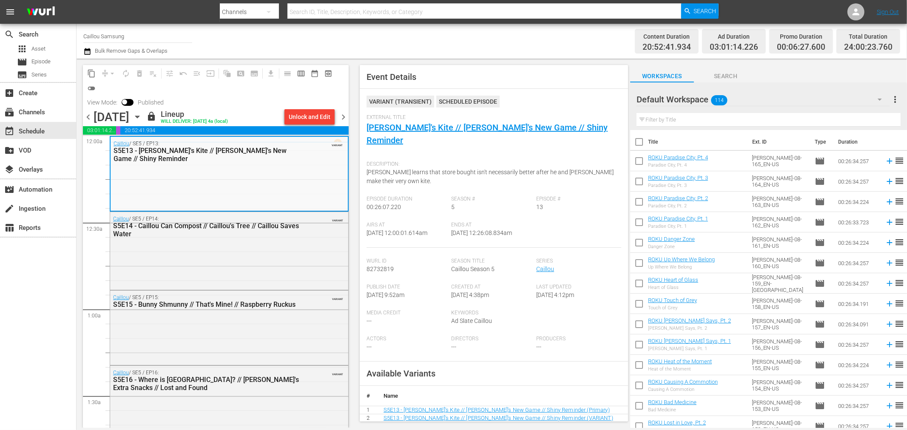
click at [347, 117] on span "chevron_right" at bounding box center [343, 117] width 11 height 11
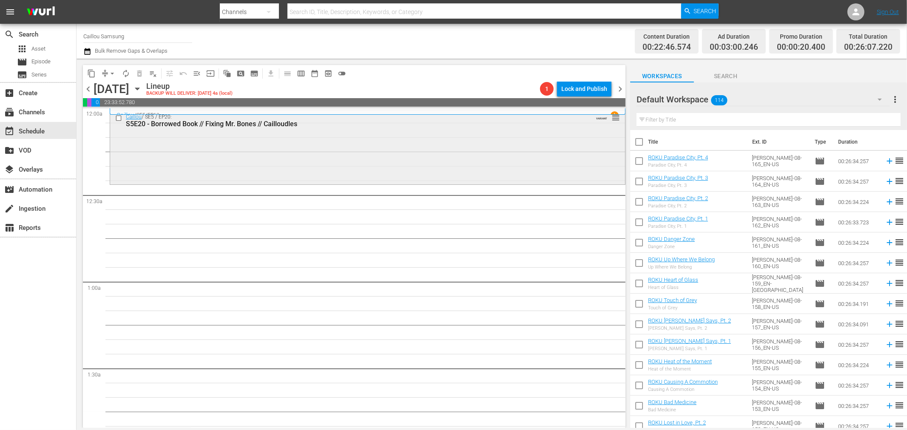
click at [120, 120] on input "checkbox" at bounding box center [119, 117] width 9 height 7
click at [139, 74] on span "delete_forever_outlined" at bounding box center [139, 73] width 9 height 9
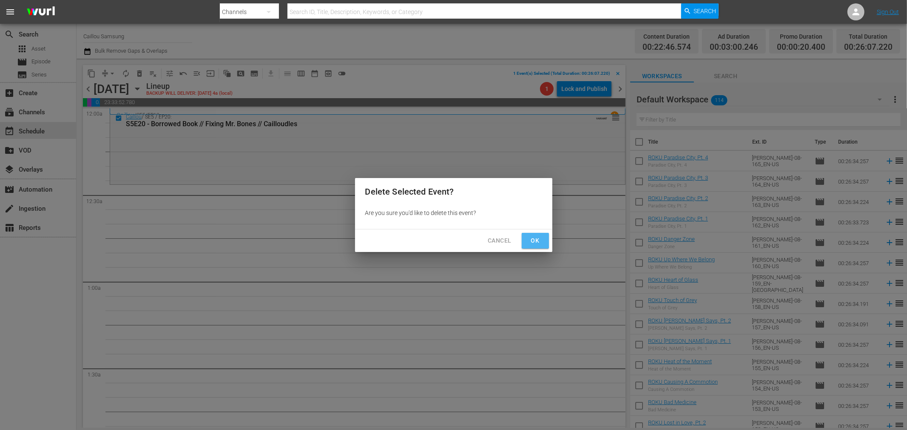
click at [543, 240] on button "Ok" at bounding box center [535, 241] width 27 height 16
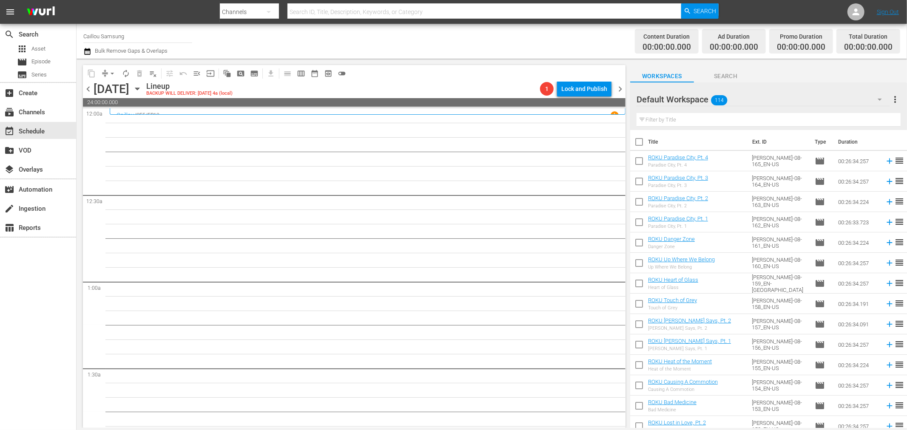
click at [37, 111] on div "subscriptions Channels" at bounding box center [24, 111] width 48 height 8
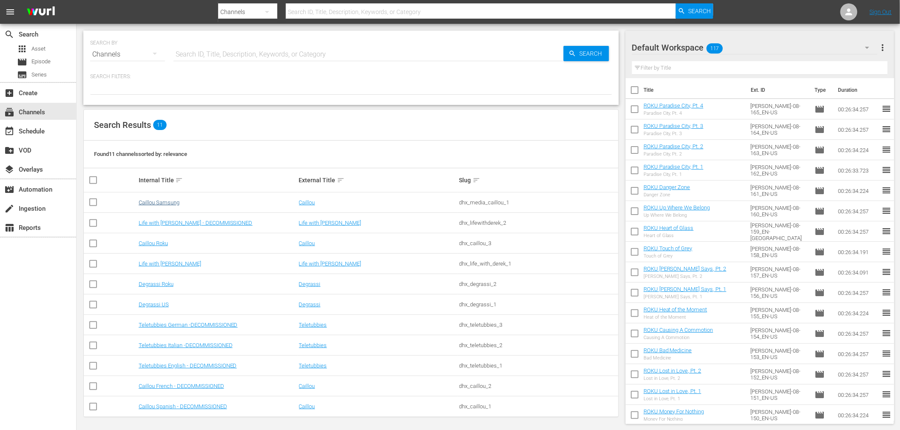
click at [160, 198] on td "Caillou Samsung" at bounding box center [217, 203] width 160 height 20
click at [160, 205] on link "Caillou Samsung" at bounding box center [159, 202] width 41 height 6
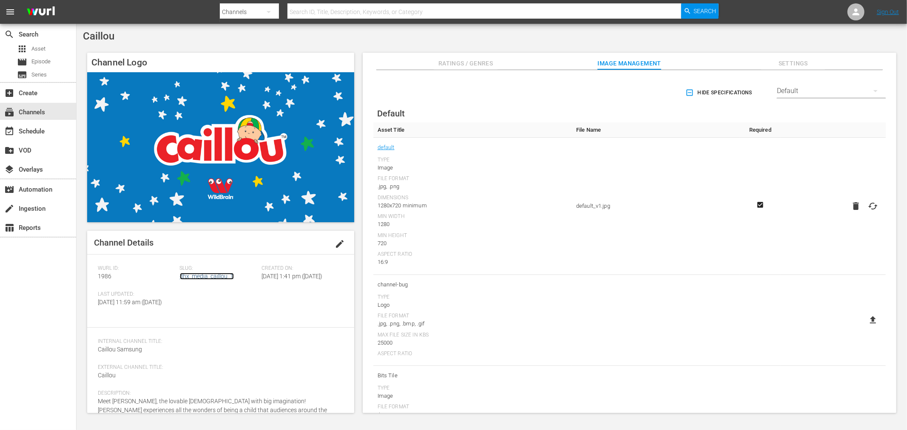
click at [198, 277] on link "dhx_media_caillou_1" at bounding box center [207, 276] width 54 height 7
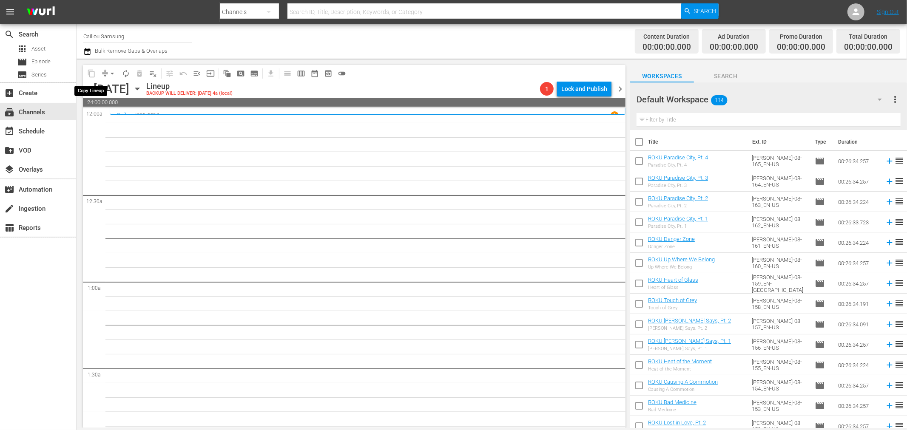
click at [84, 88] on span "chevron_left" at bounding box center [88, 89] width 11 height 11
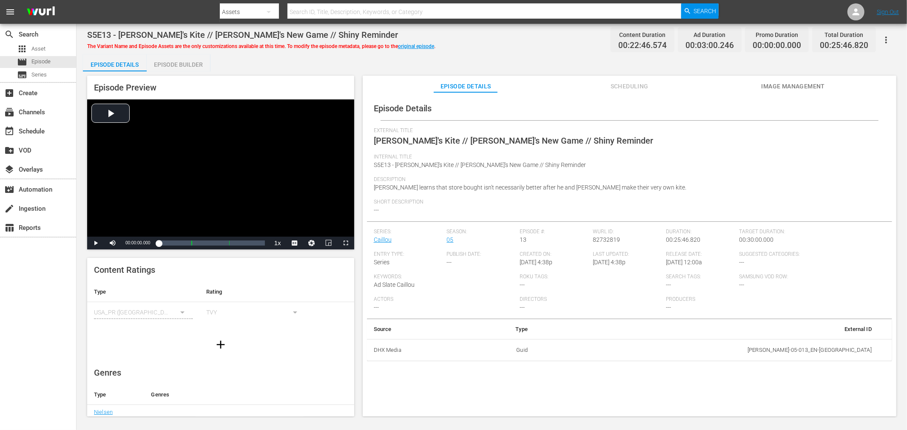
click at [178, 63] on div "Episode Builder" at bounding box center [179, 64] width 64 height 20
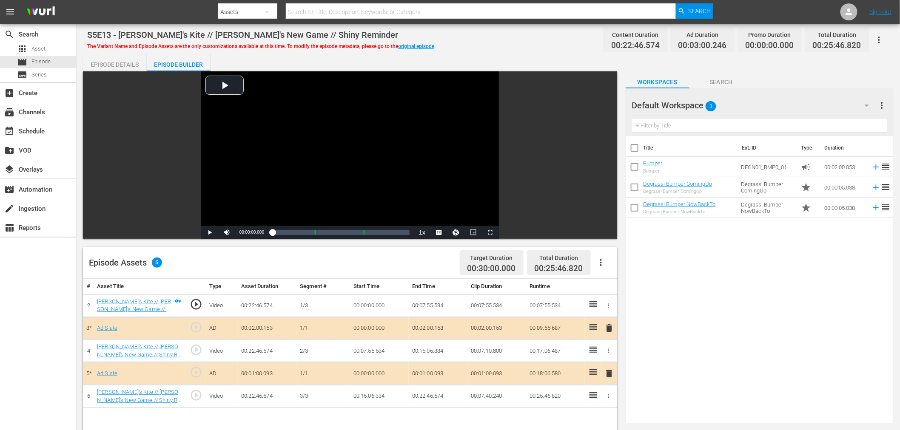
click at [764, 106] on div "Default Workspace 3" at bounding box center [754, 106] width 245 height 24
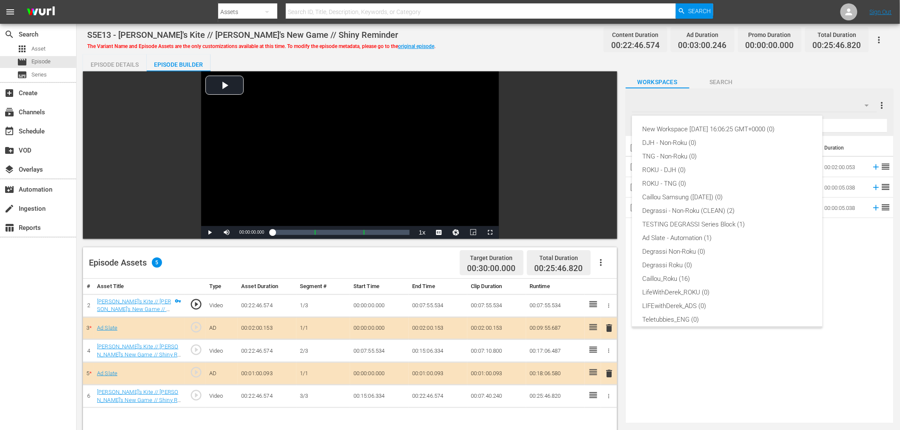
scroll to position [19, 0]
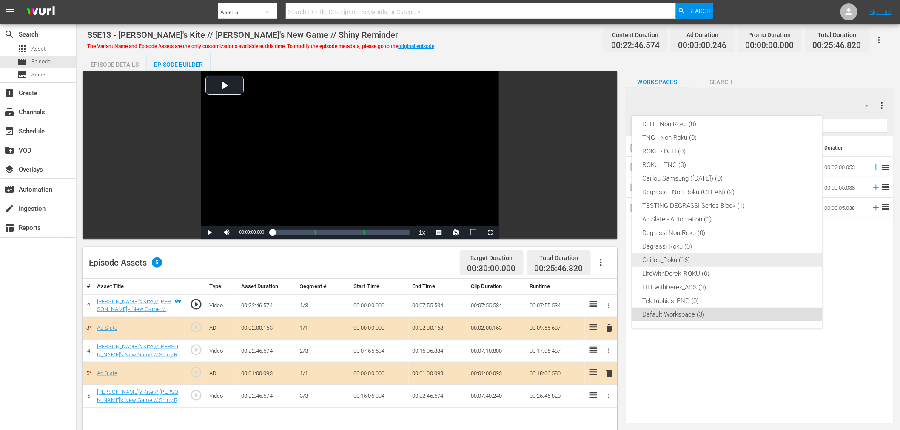
click at [677, 265] on div "Caillou_Roku (16)" at bounding box center [727, 260] width 170 height 14
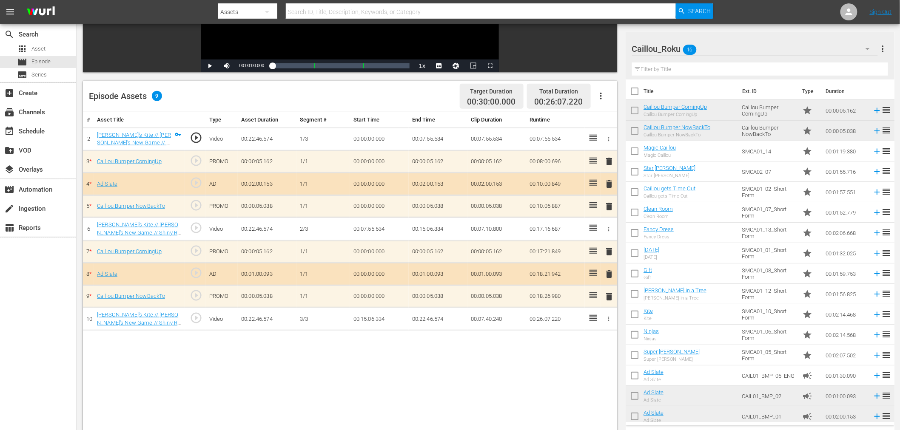
scroll to position [221, 0]
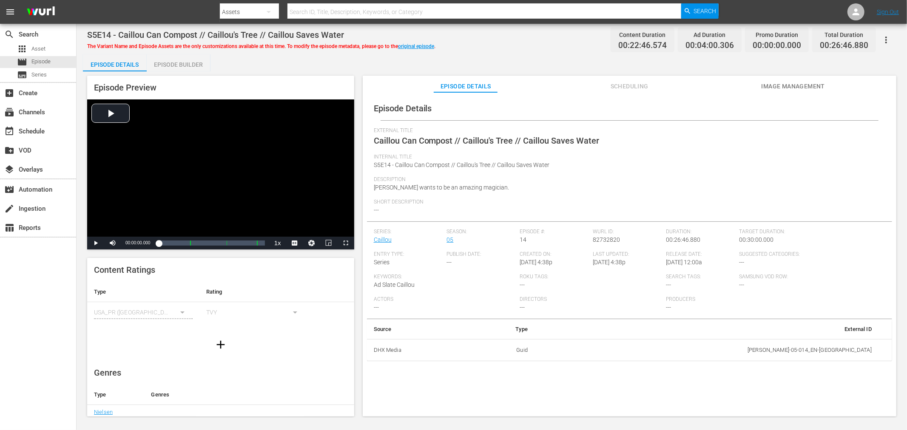
click at [182, 65] on div "Episode Builder" at bounding box center [179, 64] width 64 height 20
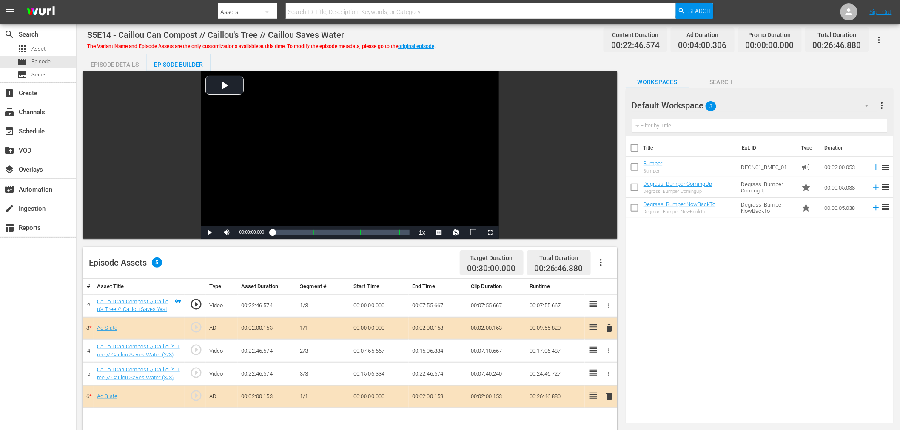
click at [745, 108] on div "Default Workspace 3" at bounding box center [754, 106] width 245 height 24
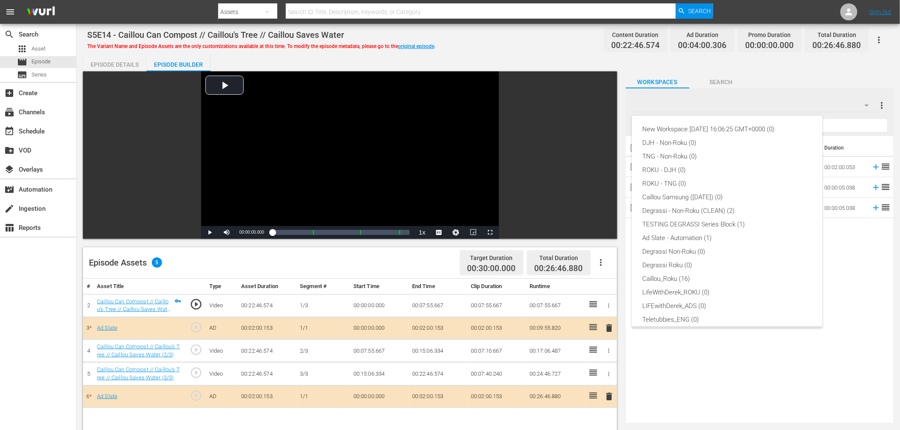
scroll to position [19, 0]
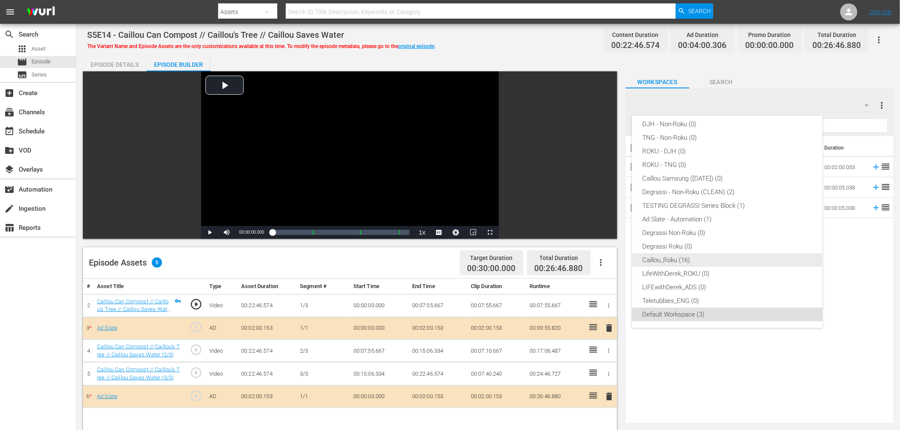
click at [685, 260] on div "Caillou_Roku (16)" at bounding box center [727, 260] width 170 height 14
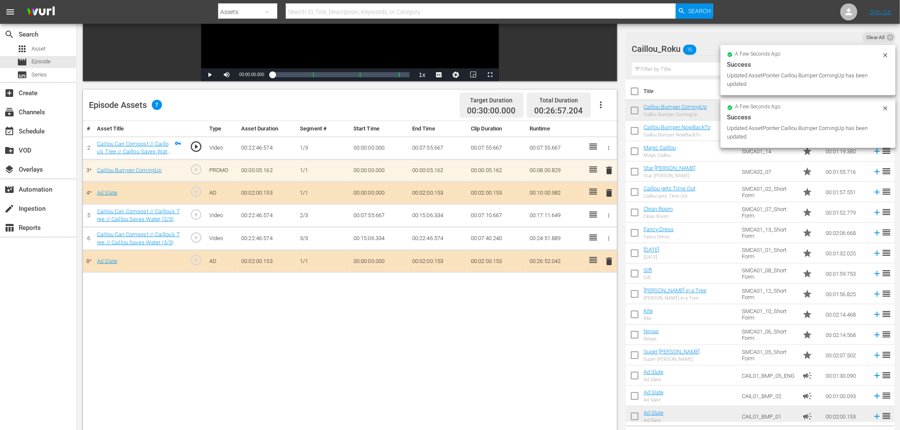
scroll to position [189, 0]
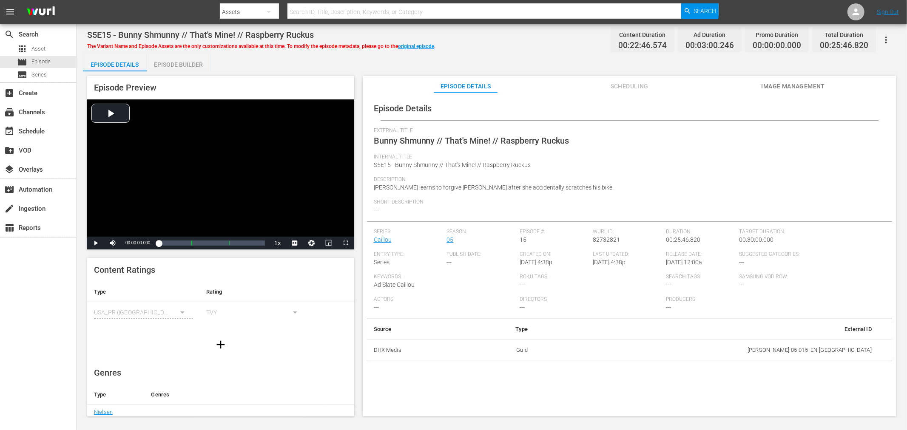
click at [185, 58] on div "Episode Builder" at bounding box center [179, 64] width 64 height 20
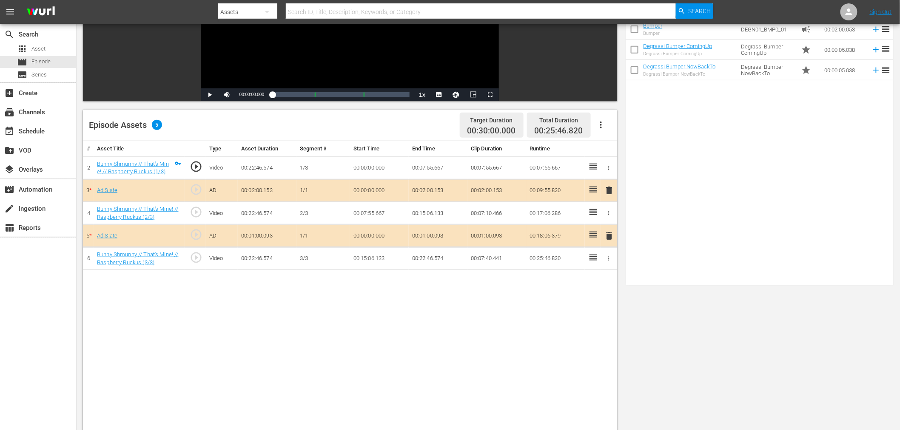
scroll to position [189, 0]
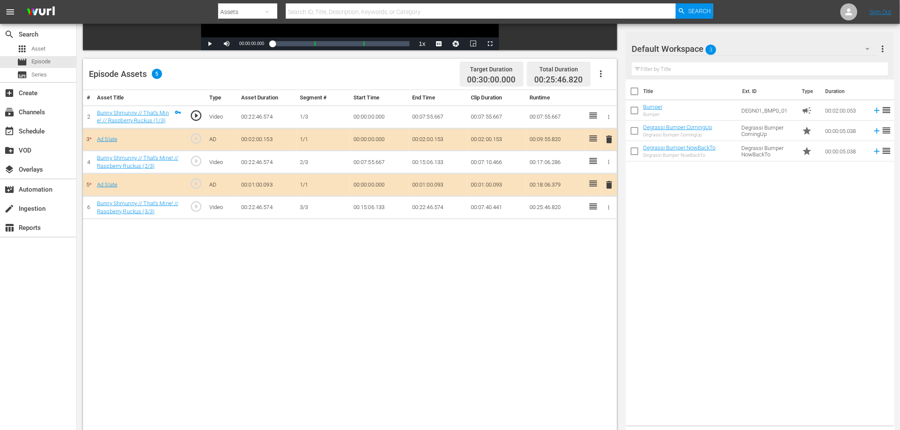
click at [719, 51] on div "Default Workspace 3" at bounding box center [755, 49] width 246 height 24
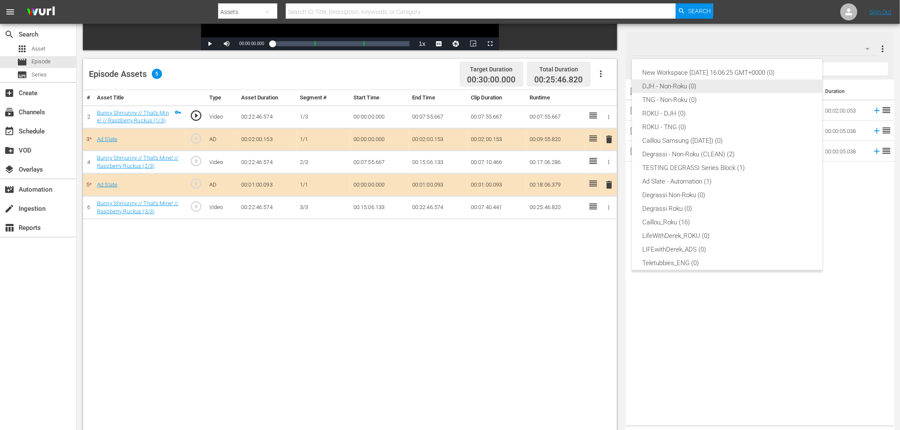
scroll to position [19, 0]
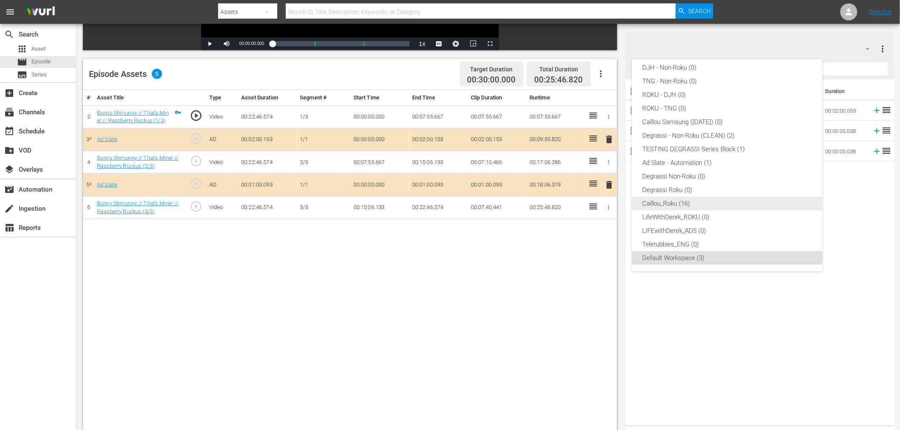
click at [667, 201] on div "Caillou_Roku (16)" at bounding box center [727, 204] width 170 height 14
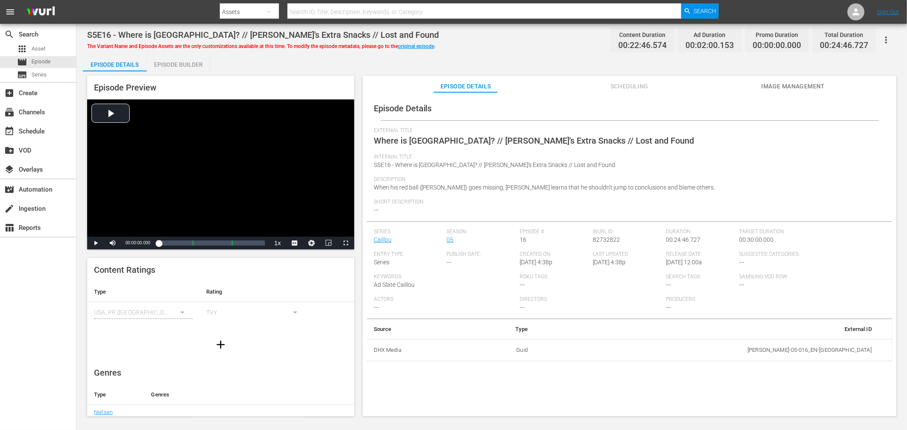
click at [171, 65] on div "Episode Builder" at bounding box center [179, 64] width 64 height 20
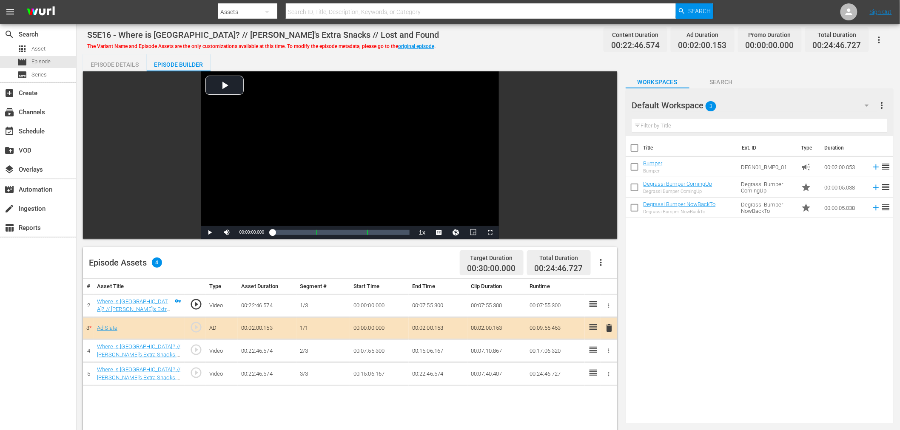
click at [731, 108] on div "Default Workspace 3" at bounding box center [754, 106] width 245 height 24
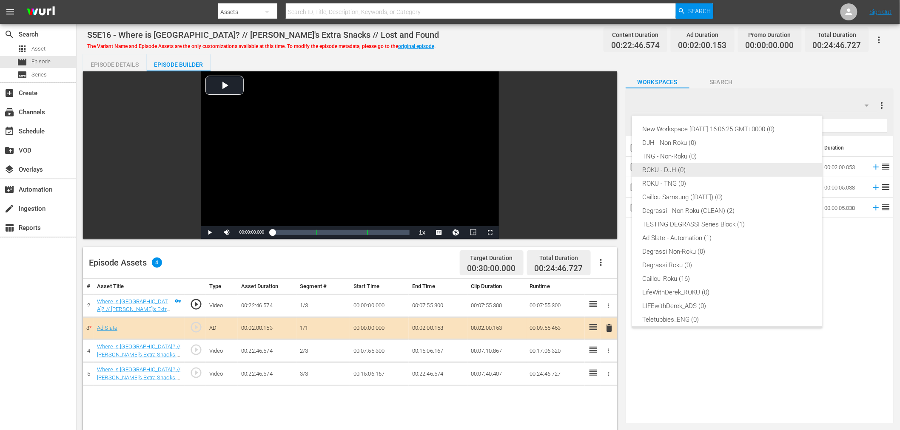
scroll to position [19, 0]
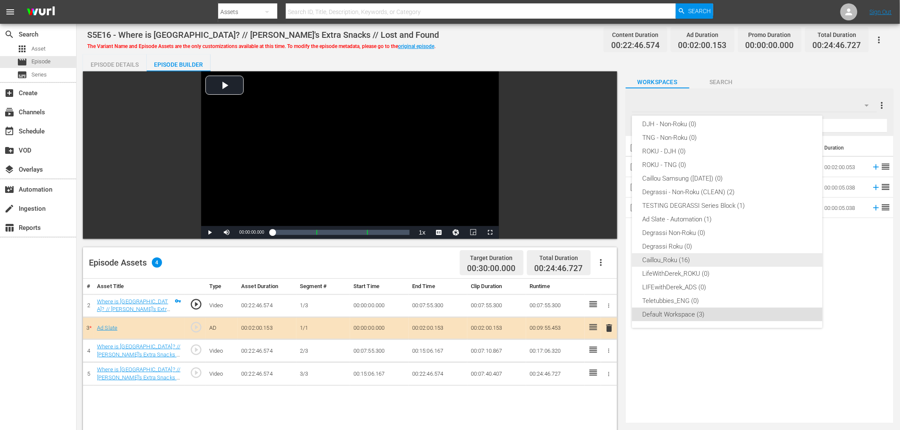
click at [691, 257] on div "Caillou_Roku (16)" at bounding box center [727, 260] width 170 height 14
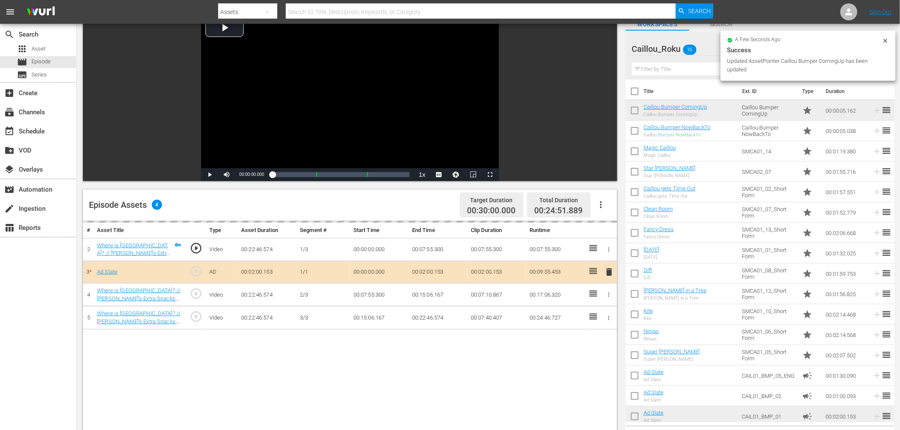
scroll to position [94, 0]
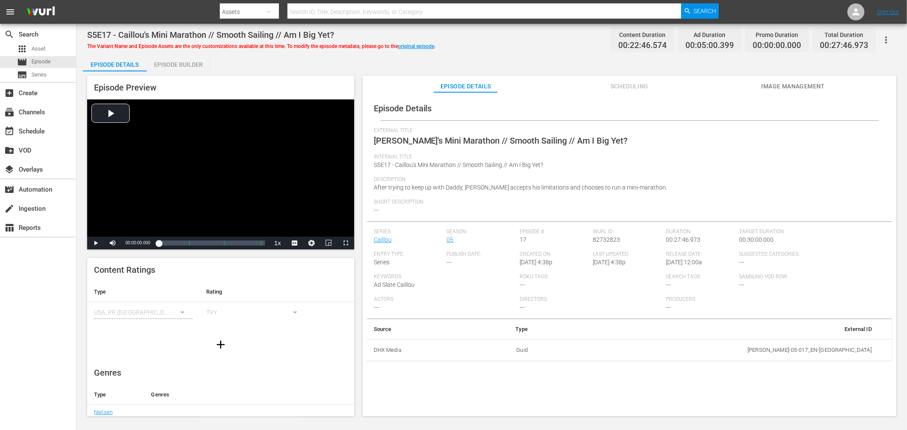
click at [182, 69] on div "Episode Builder" at bounding box center [179, 64] width 64 height 20
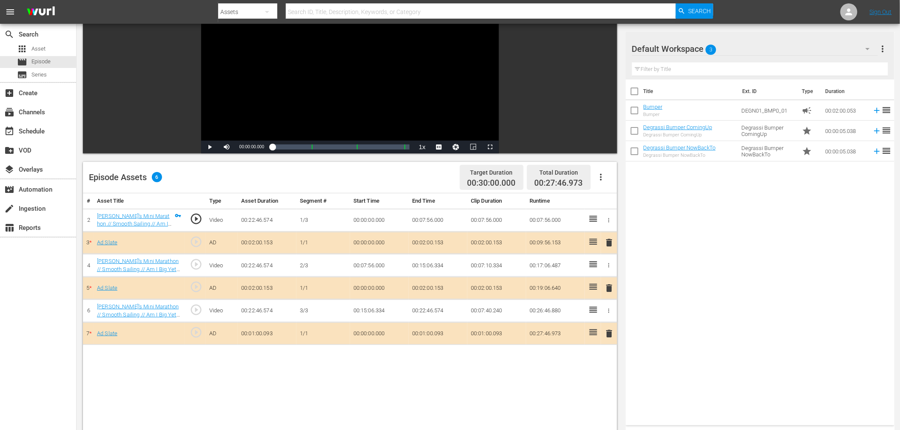
scroll to position [94, 0]
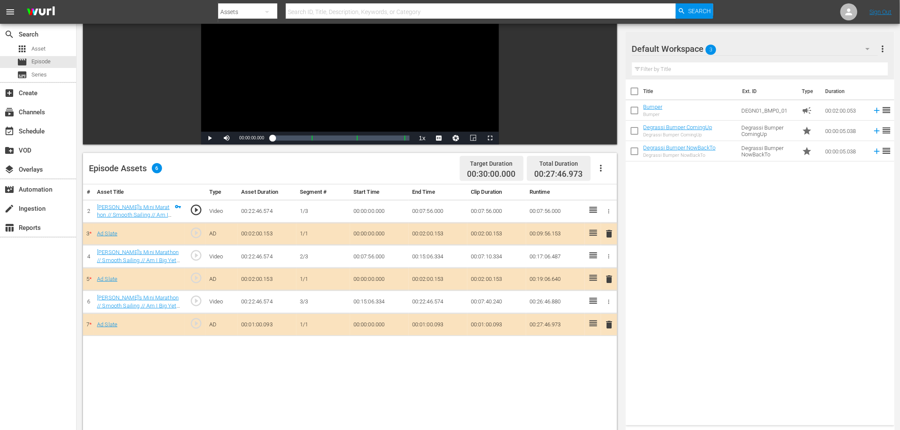
click at [737, 53] on div "Default Workspace 3" at bounding box center [755, 49] width 246 height 24
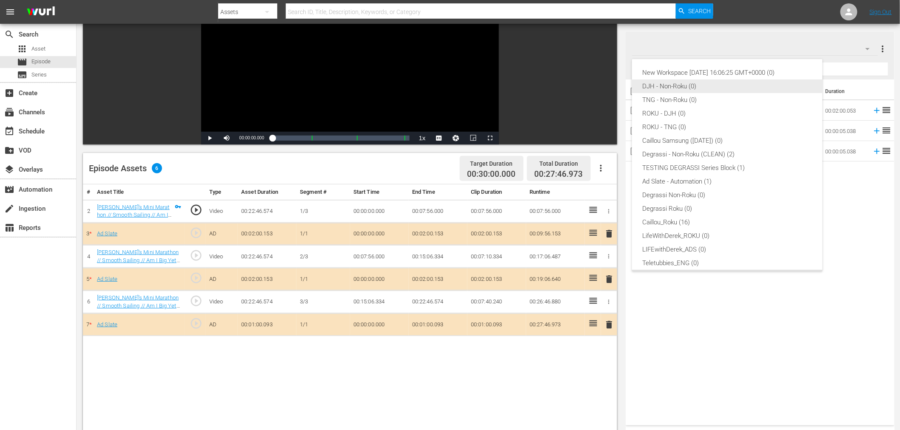
scroll to position [19, 0]
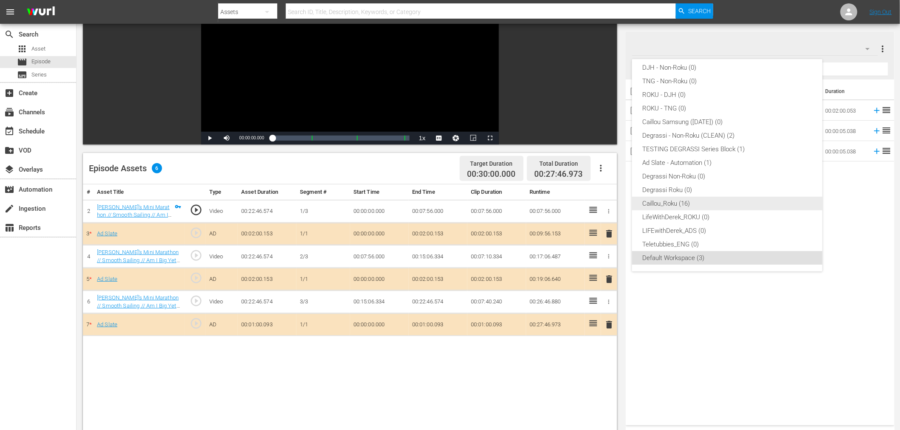
click at [686, 199] on div "Caillou_Roku (16)" at bounding box center [727, 204] width 170 height 14
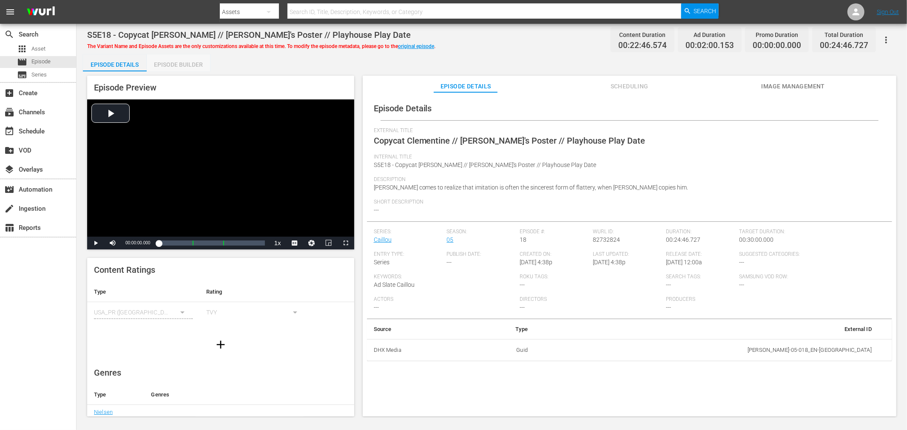
click at [163, 63] on div "Episode Builder" at bounding box center [179, 64] width 64 height 20
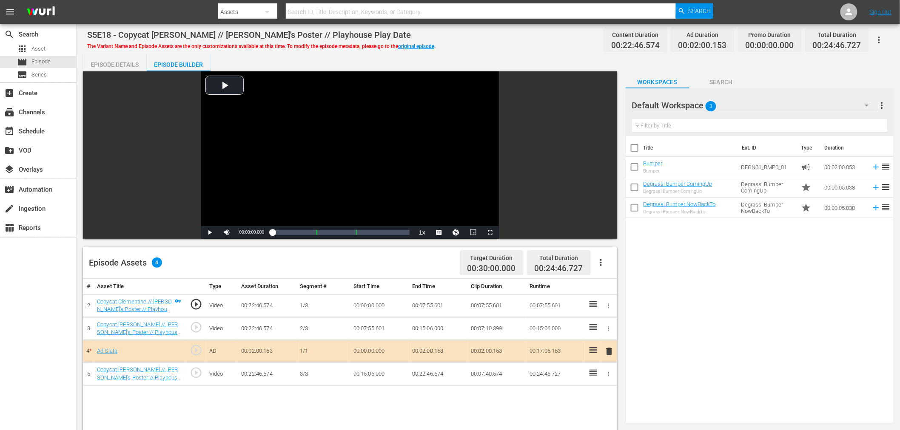
click at [679, 111] on div at bounding box center [662, 105] width 61 height 21
click at [693, 102] on div at bounding box center [662, 105] width 61 height 21
click at [766, 108] on div "Default Workspace 3" at bounding box center [754, 106] width 245 height 24
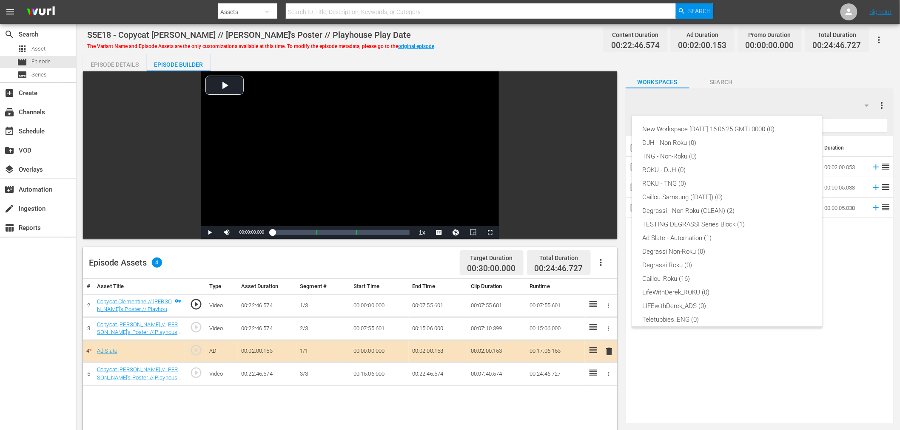
scroll to position [19, 0]
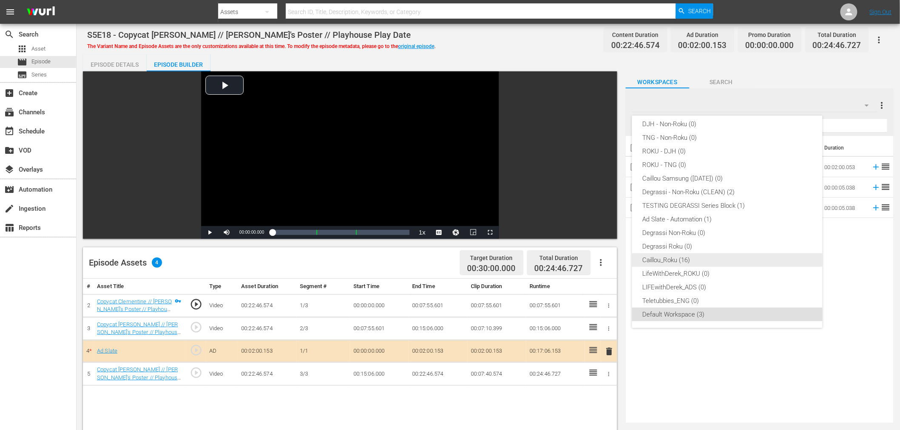
click at [687, 264] on div "Caillou_Roku (16)" at bounding box center [727, 260] width 170 height 14
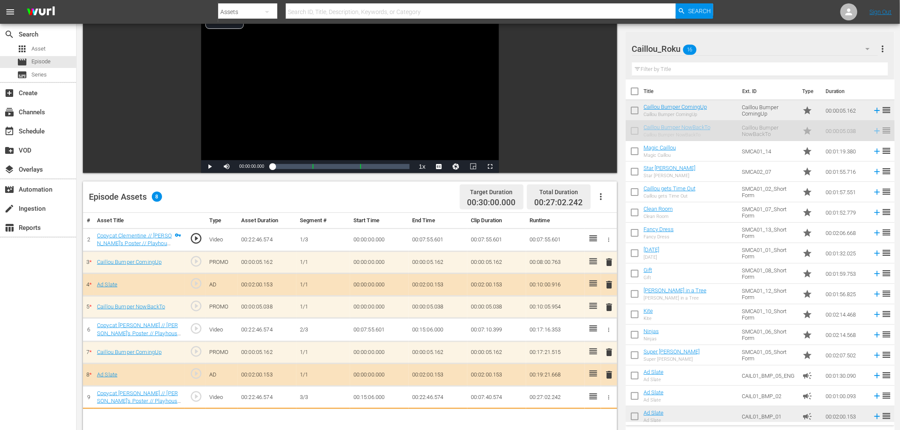
scroll to position [92, 0]
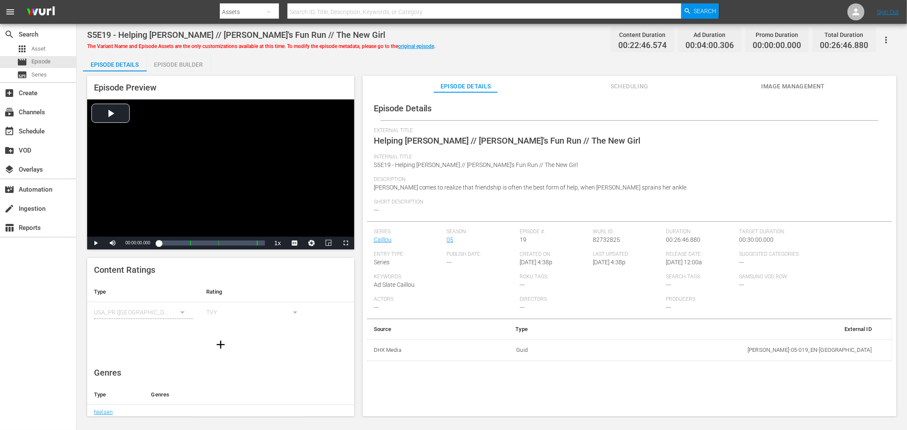
click at [184, 66] on div "Episode Builder" at bounding box center [179, 64] width 64 height 20
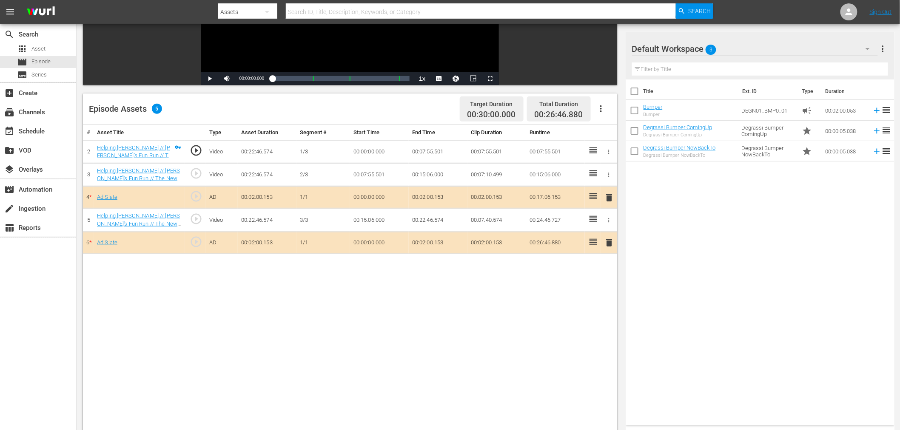
scroll to position [189, 0]
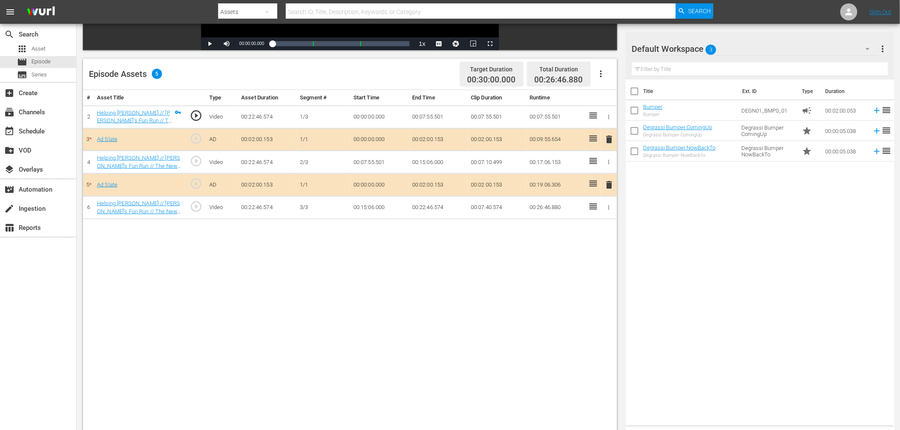
click at [671, 232] on div "Title Ext. ID Type Duration Bumper Bumper DEGN01_BMP0_01 campaign 00:02:00.053 …" at bounding box center [760, 251] width 269 height 343
click at [741, 50] on div "Default Workspace 3" at bounding box center [755, 49] width 246 height 24
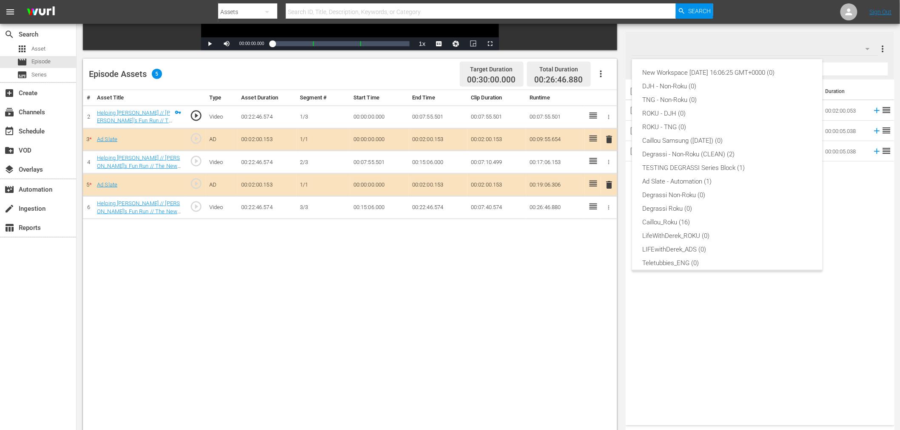
scroll to position [19, 0]
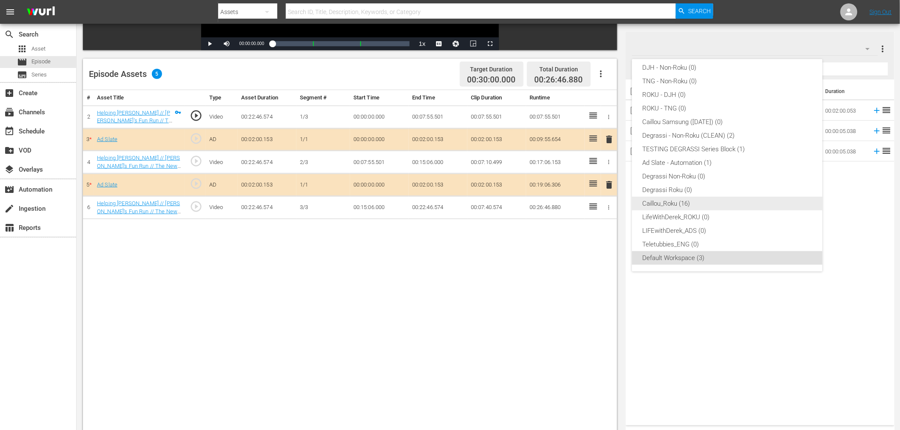
click at [701, 197] on div "Caillou_Roku (16)" at bounding box center [727, 204] width 170 height 14
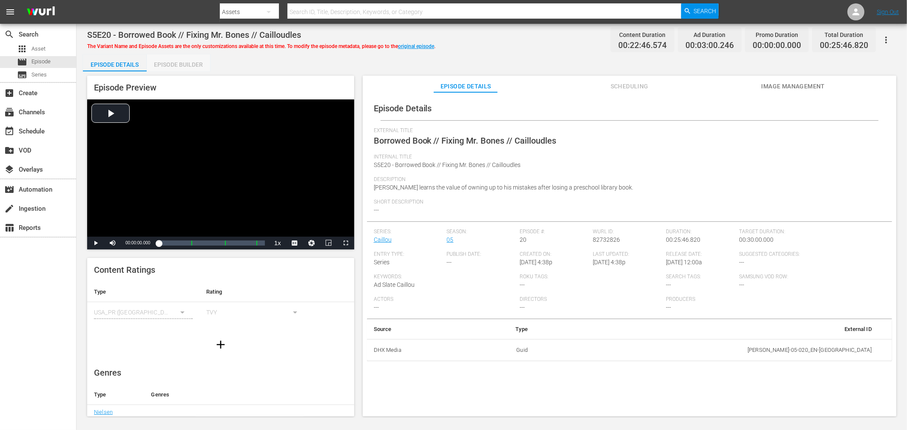
click at [176, 64] on div "Episode Builder" at bounding box center [179, 64] width 64 height 20
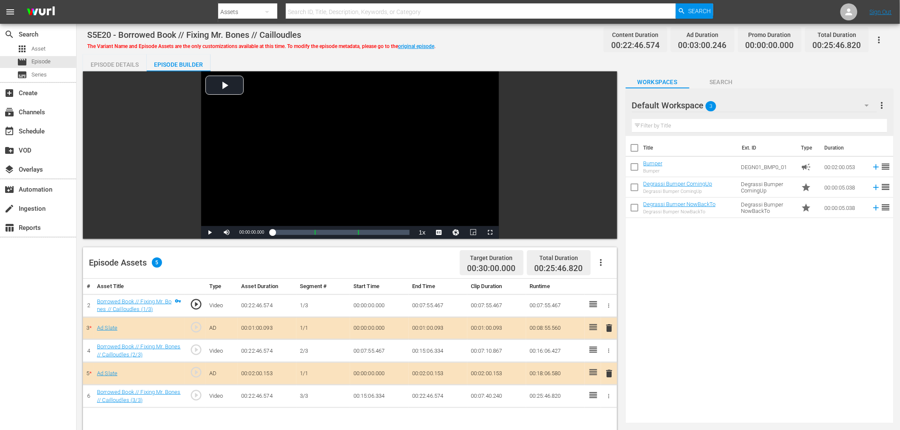
click at [816, 104] on div "Default Workspace 3" at bounding box center [754, 106] width 245 height 24
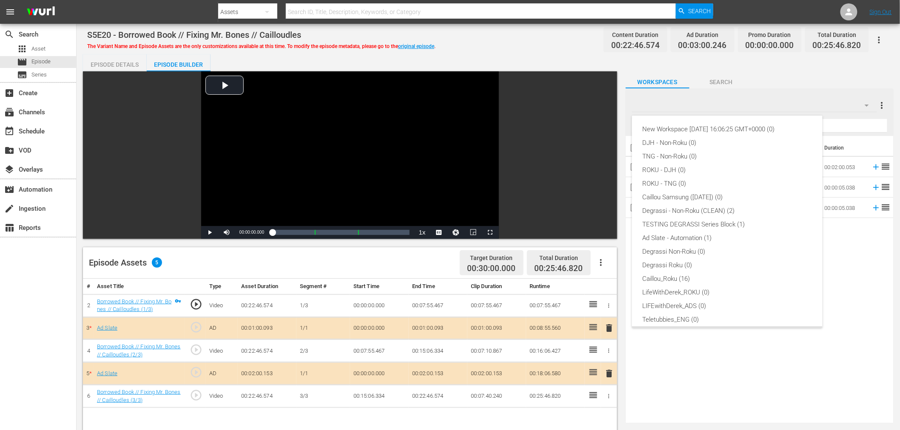
scroll to position [19, 0]
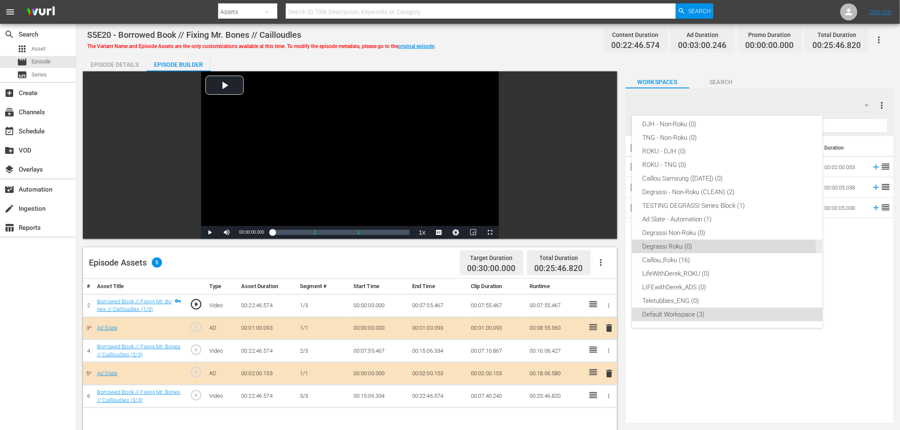
click at [700, 252] on div "Degrassi Roku (0)" at bounding box center [727, 247] width 170 height 14
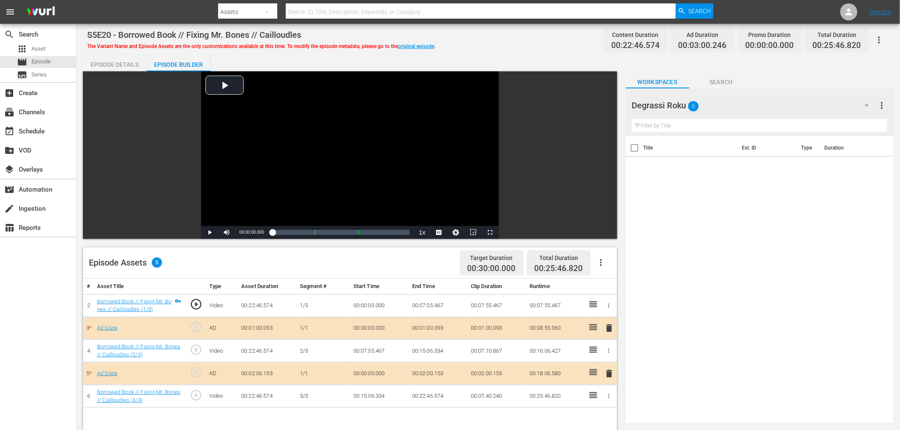
click at [815, 109] on div "Degrassi Roku 0" at bounding box center [754, 106] width 245 height 24
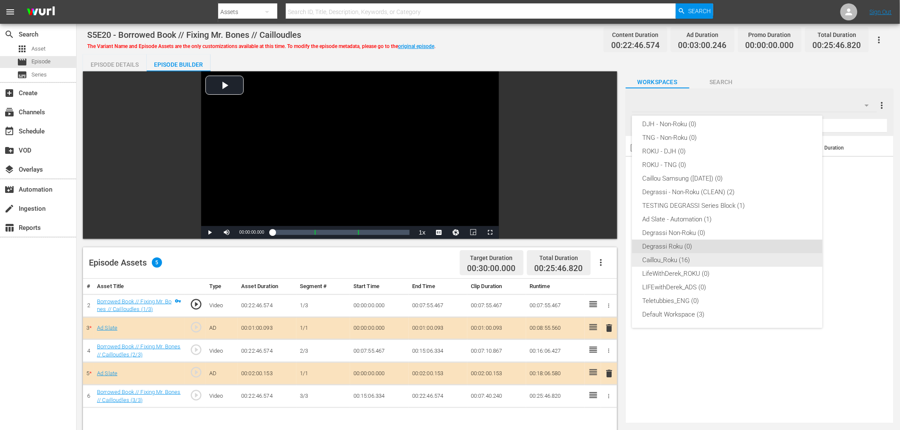
click at [678, 258] on div "Caillou_Roku (16)" at bounding box center [727, 260] width 170 height 14
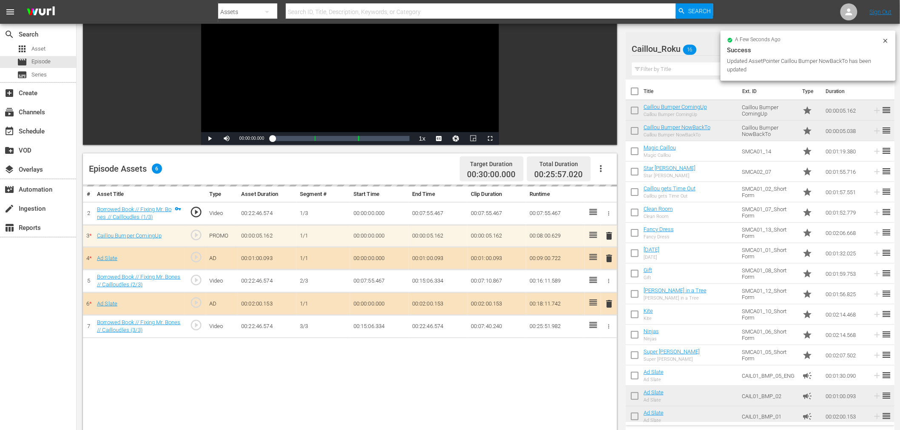
scroll to position [94, 0]
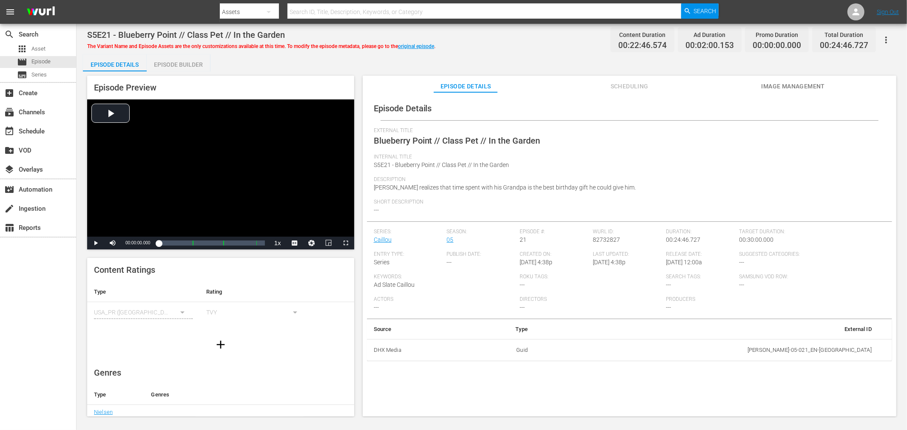
click at [168, 64] on div "Episode Builder" at bounding box center [179, 64] width 64 height 20
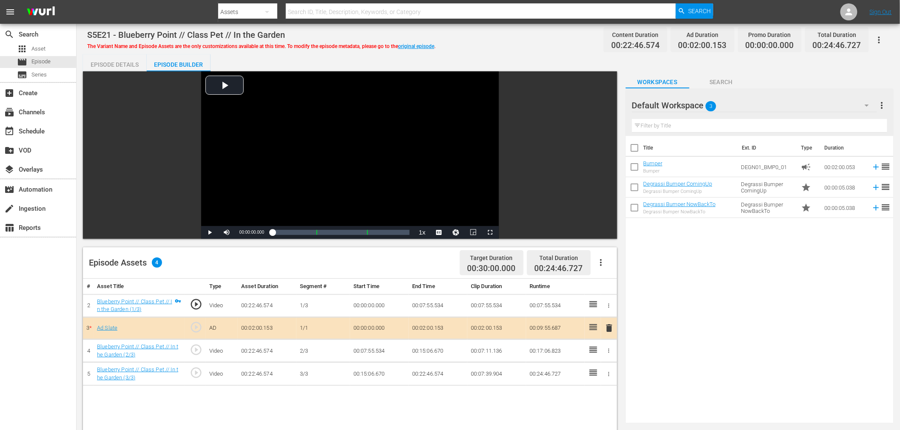
click at [704, 101] on div "Default Workspace 3" at bounding box center [754, 106] width 245 height 24
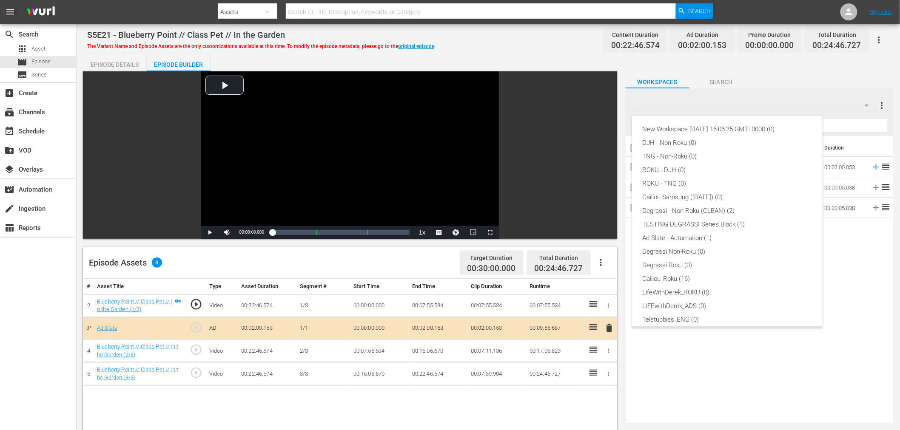
scroll to position [19, 0]
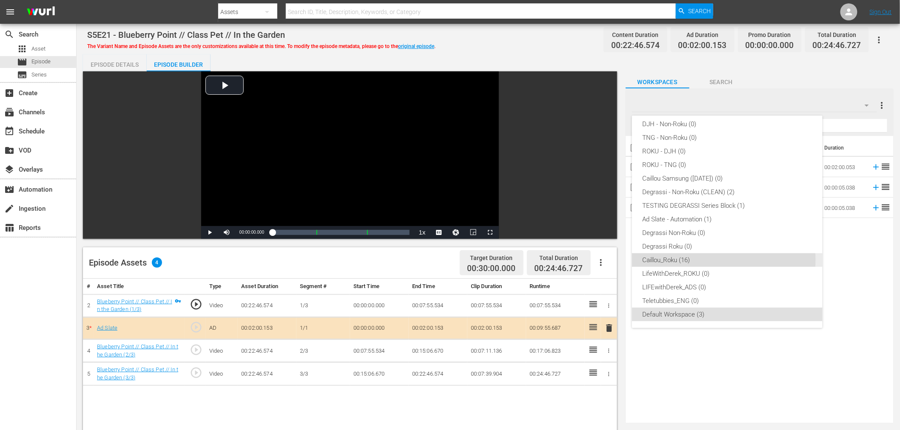
click at [689, 260] on div "Caillou_Roku (16)" at bounding box center [727, 260] width 170 height 14
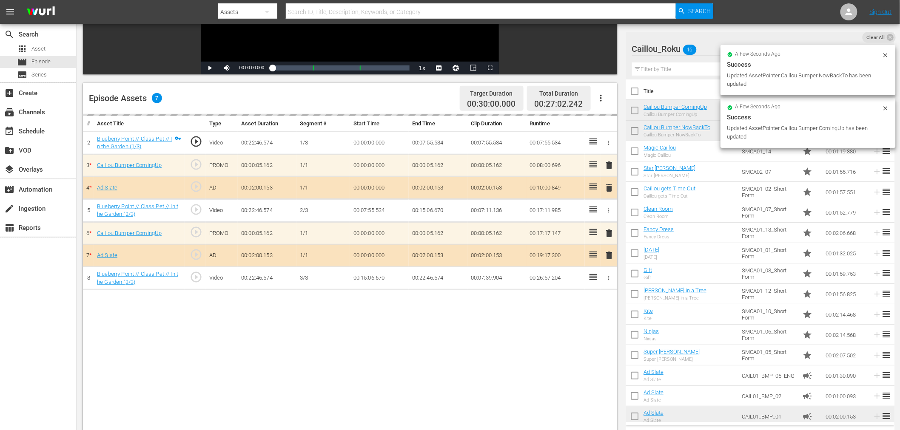
scroll to position [189, 0]
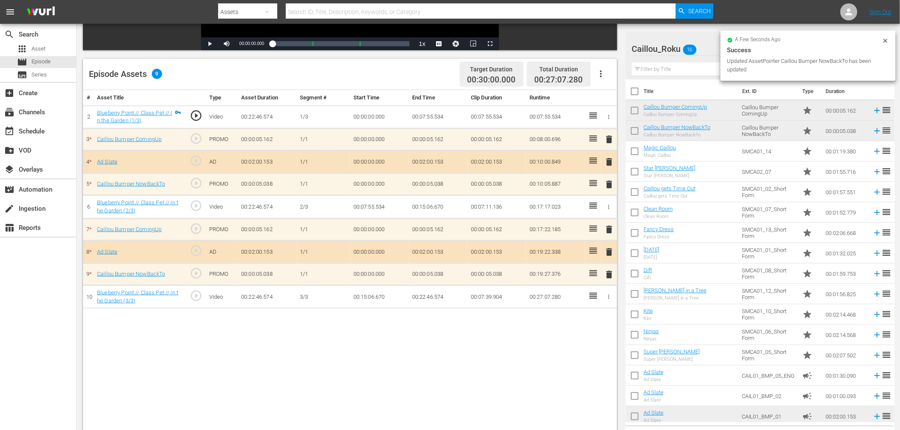
click at [308, 360] on div "# Asset Title Type Asset Duration Segment # Start Time End Time Clip Duration R…" at bounding box center [350, 273] width 534 height 367
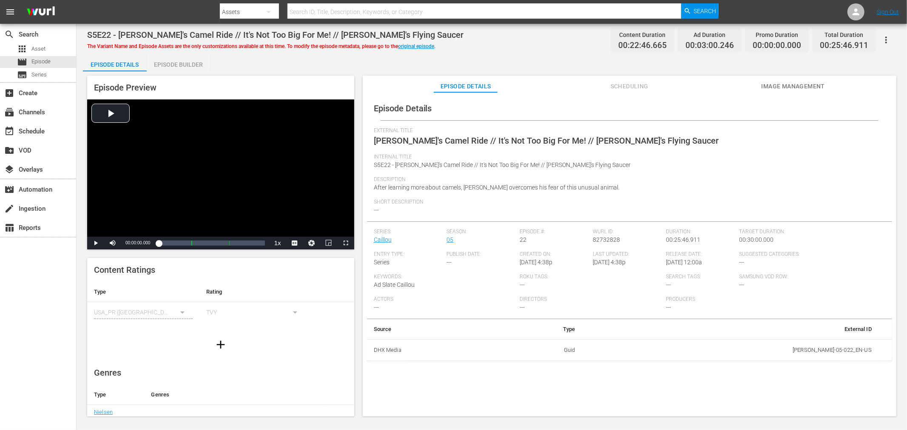
click at [179, 60] on div "Episode Builder" at bounding box center [179, 64] width 64 height 20
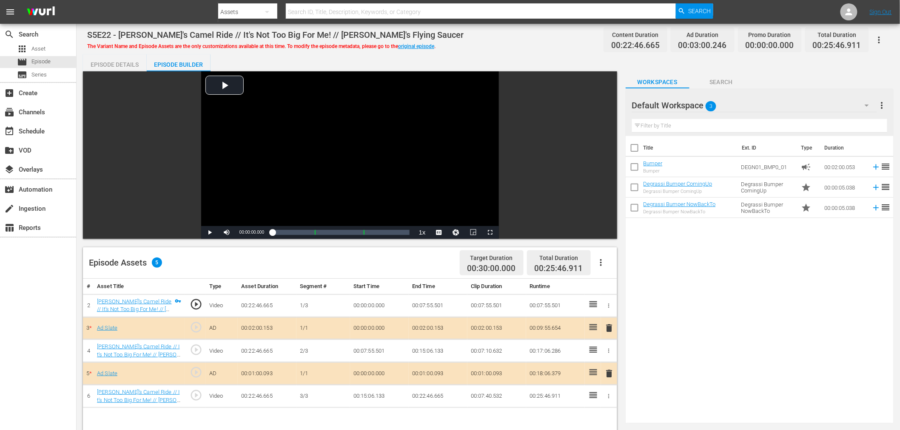
click at [721, 105] on div "Default Workspace 3" at bounding box center [754, 106] width 245 height 24
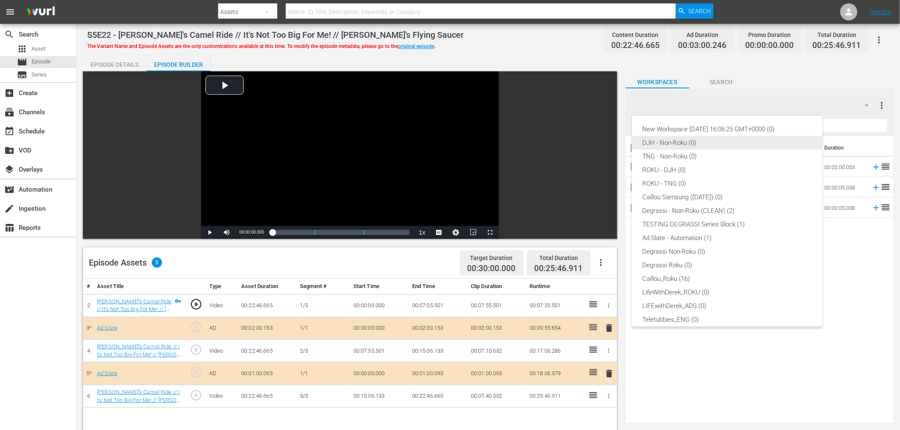
scroll to position [19, 0]
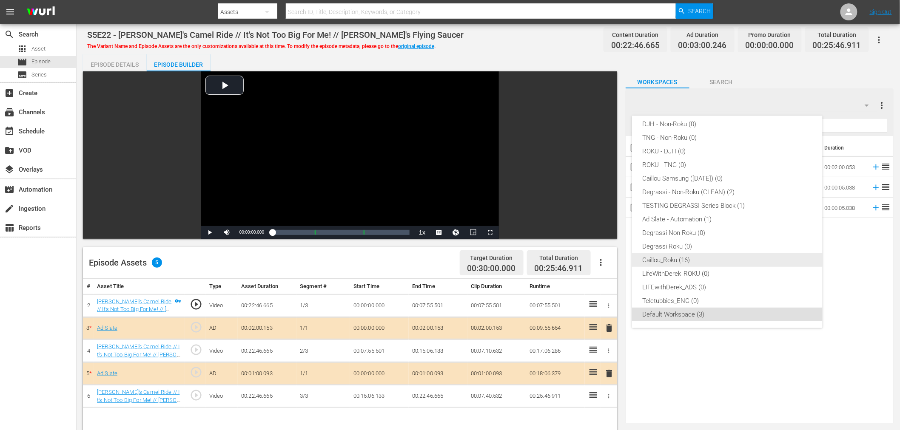
click at [670, 265] on div "Caillou_Roku (16)" at bounding box center [727, 260] width 170 height 14
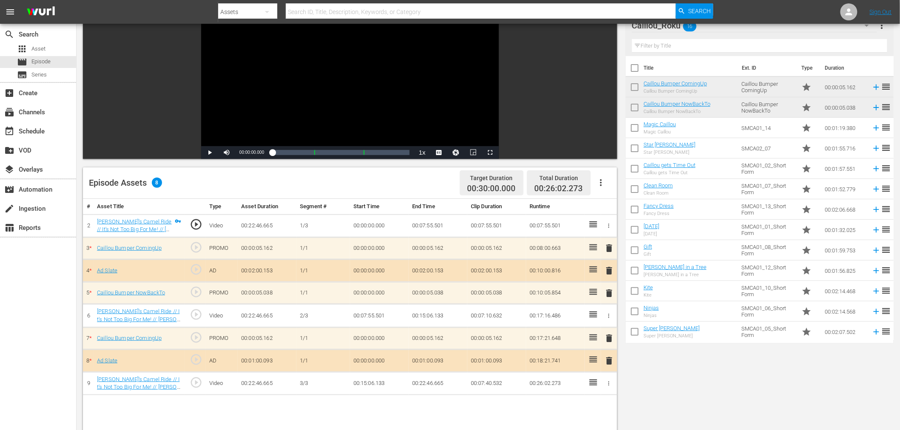
scroll to position [221, 0]
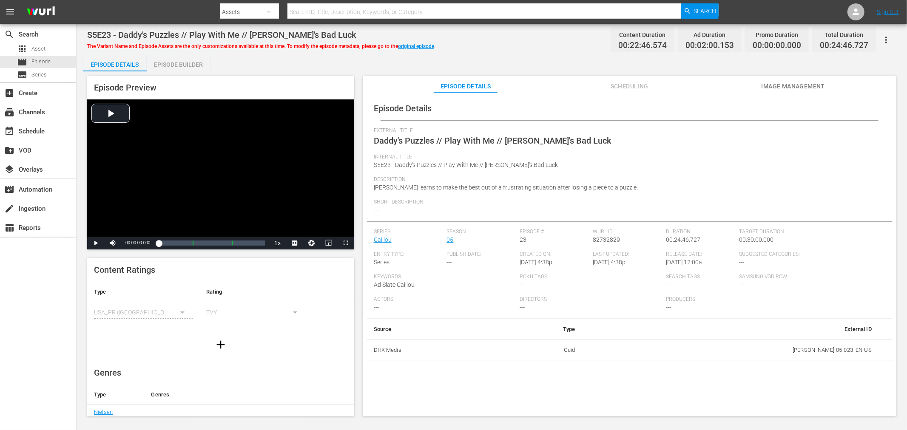
click at [184, 65] on div "Episode Builder" at bounding box center [179, 64] width 64 height 20
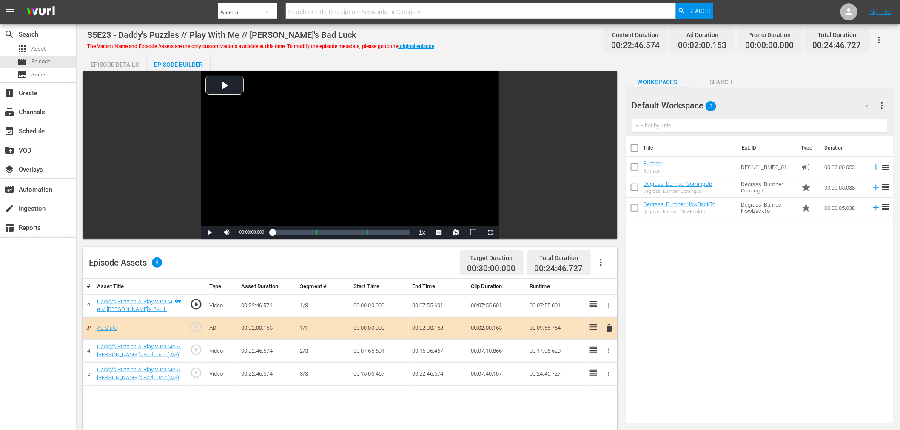
click at [737, 96] on div "Default Workspace 3" at bounding box center [754, 106] width 245 height 24
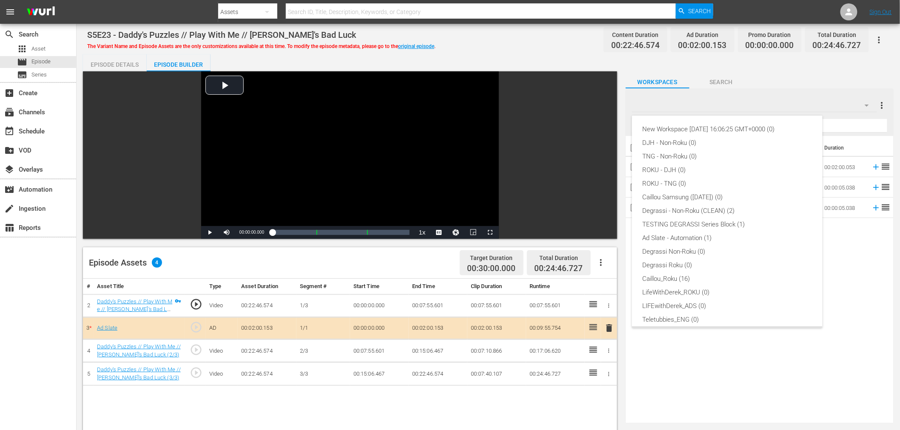
scroll to position [19, 0]
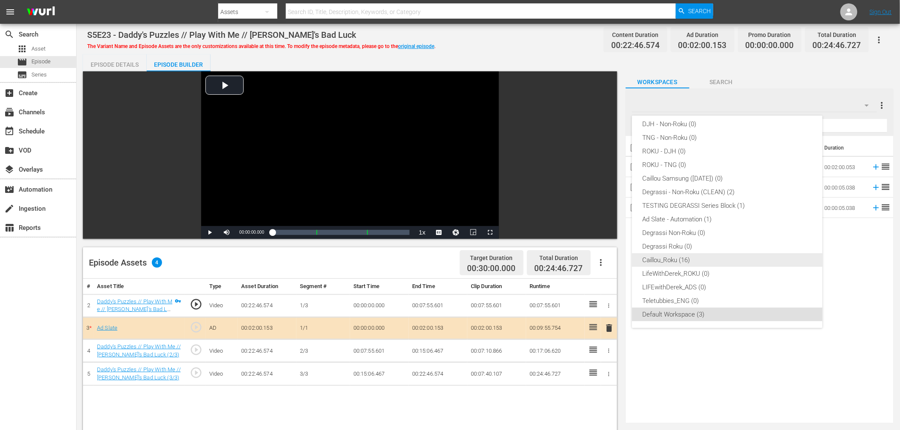
click at [690, 260] on div "Caillou_Roku (16)" at bounding box center [727, 260] width 170 height 14
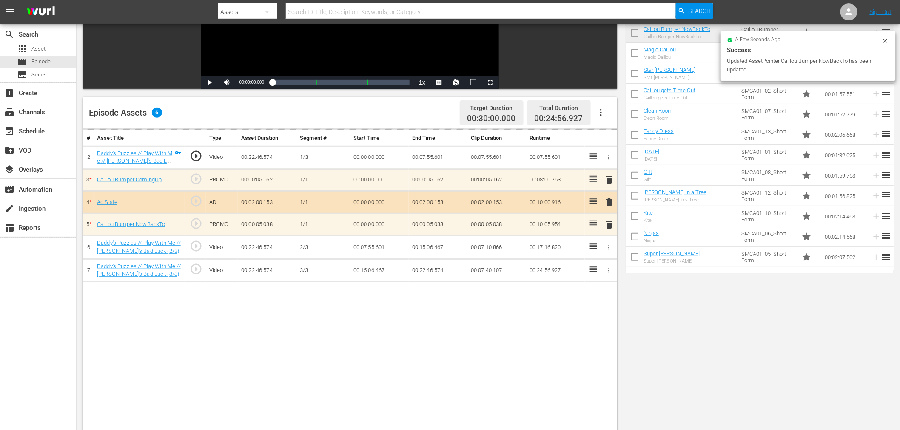
scroll to position [189, 0]
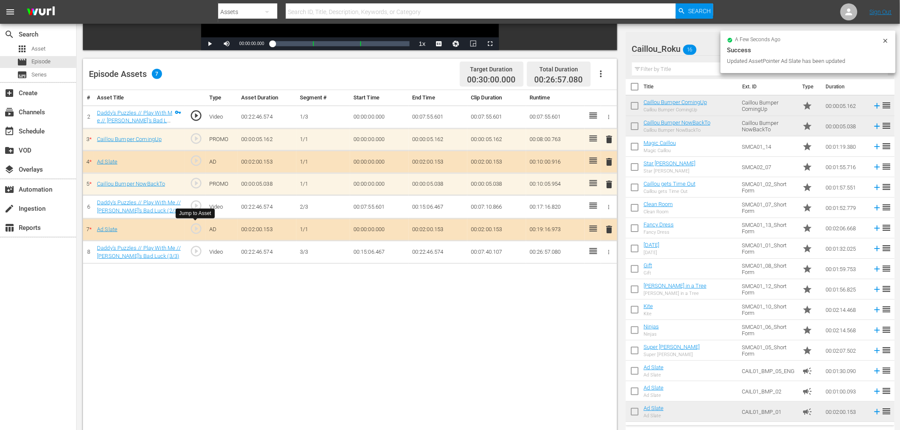
click at [194, 228] on span "play_circle_outline" at bounding box center [196, 228] width 13 height 13
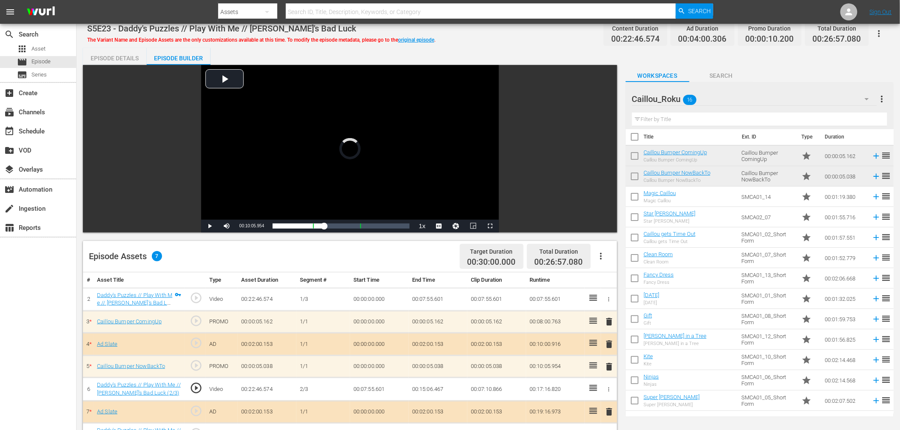
scroll to position [0, 0]
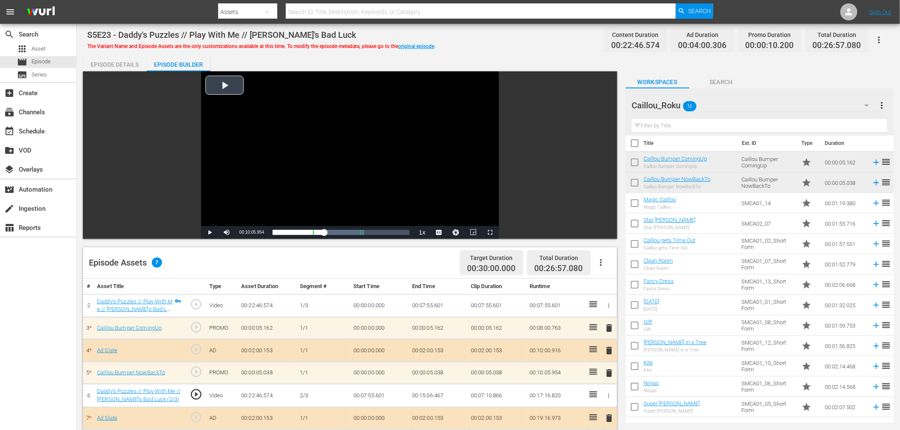
click at [219, 82] on div "Video Player" at bounding box center [350, 148] width 298 height 155
click at [210, 233] on span "Video Player" at bounding box center [210, 233] width 0 height 0
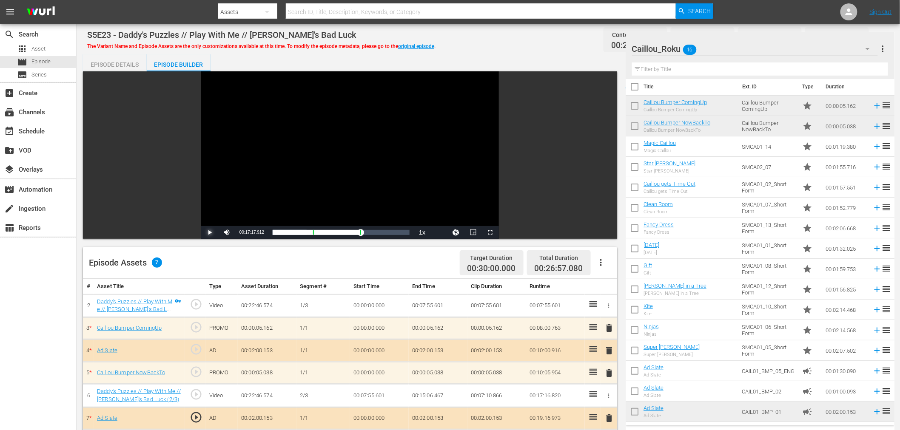
scroll to position [189, 0]
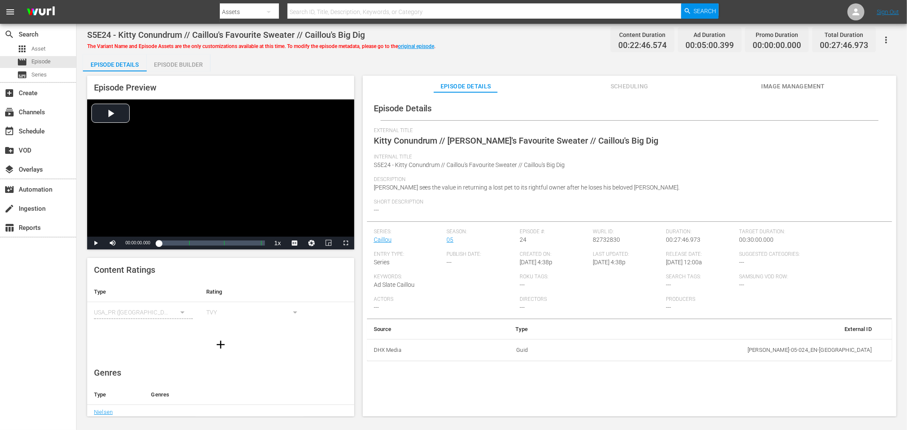
click at [167, 63] on div "Episode Builder" at bounding box center [179, 64] width 64 height 20
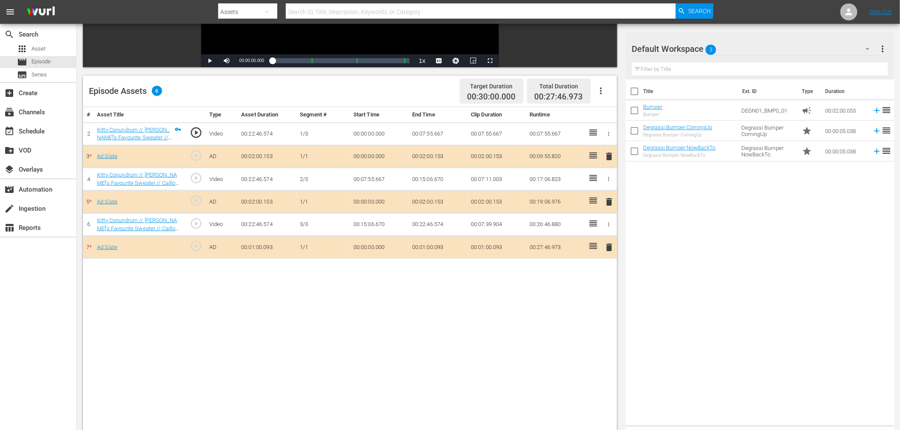
scroll to position [221, 0]
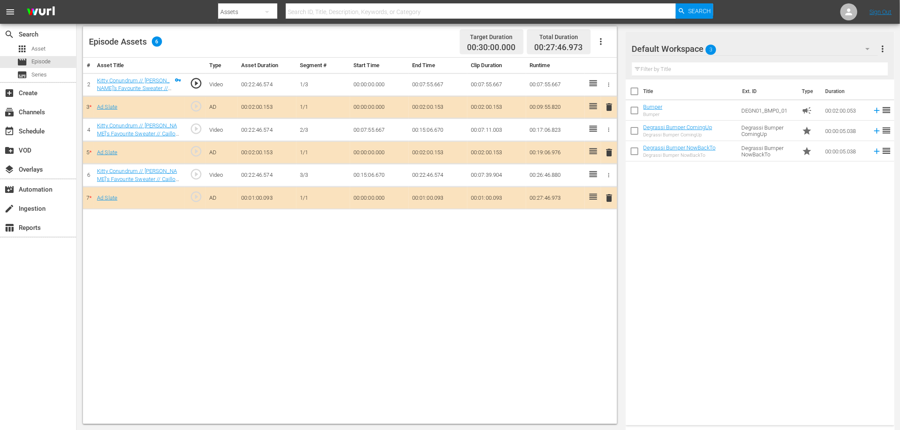
click at [743, 53] on div "Default Workspace 3" at bounding box center [755, 49] width 246 height 24
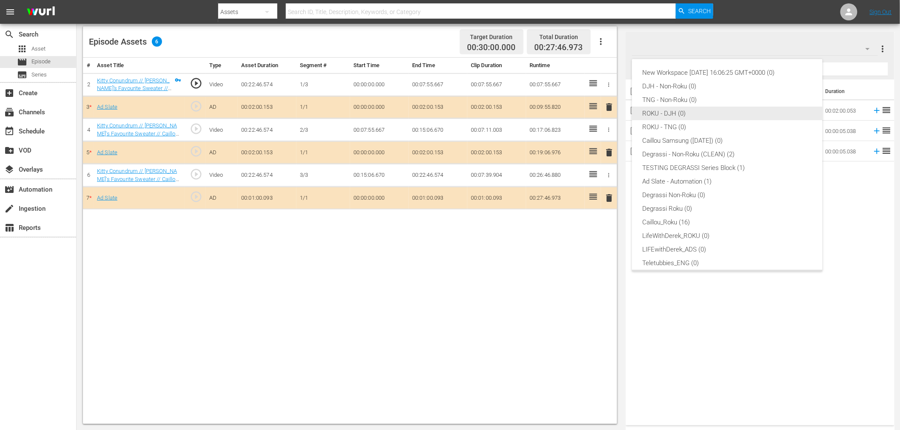
scroll to position [19, 0]
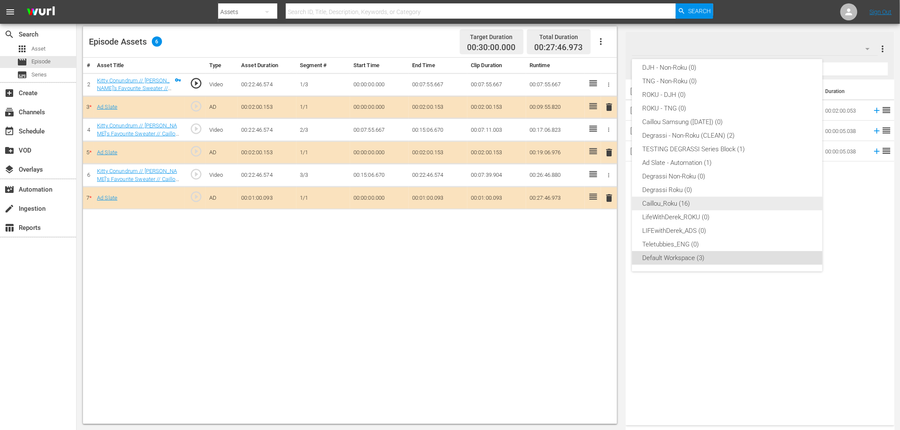
click at [660, 205] on div "Caillou_Roku (16)" at bounding box center [727, 204] width 170 height 14
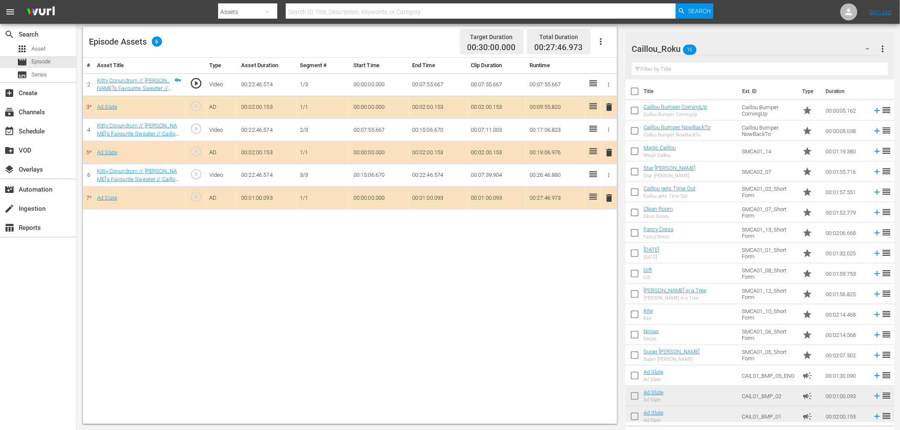
scroll to position [126, 0]
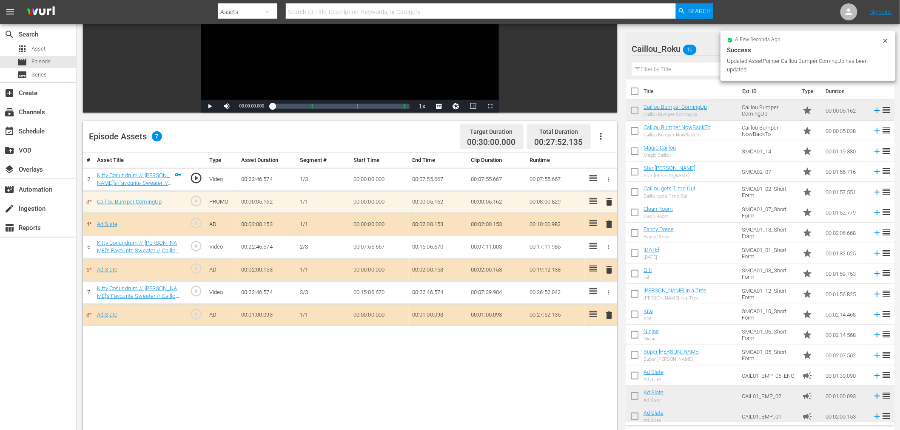
click at [610, 317] on span "delete" at bounding box center [609, 315] width 10 height 10
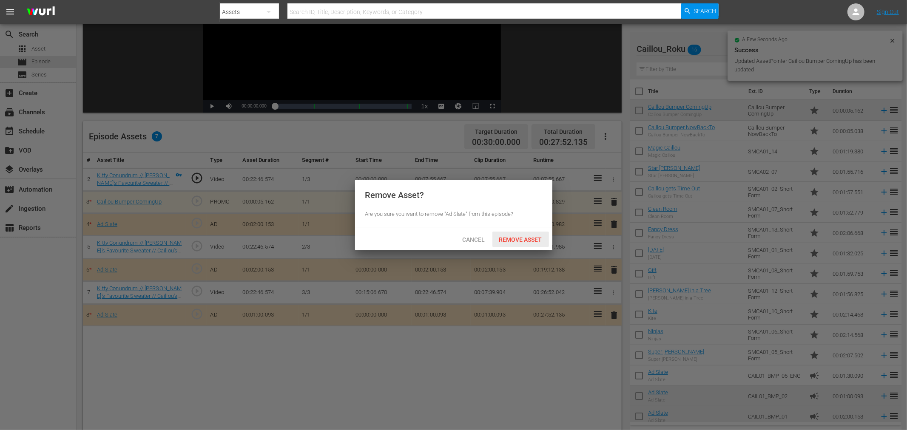
click at [521, 240] on span "Remove Asset" at bounding box center [521, 239] width 57 height 7
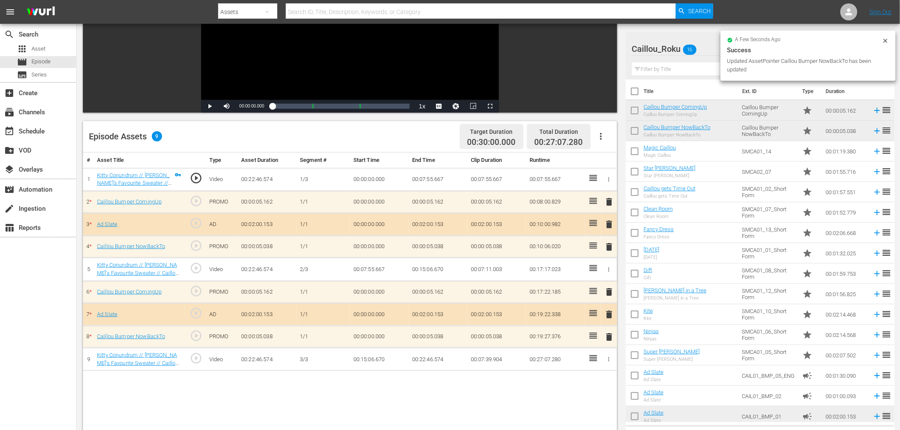
click at [372, 387] on div "# Asset Title Type Asset Duration Segment # Start Time End Time Clip Duration R…" at bounding box center [350, 336] width 534 height 367
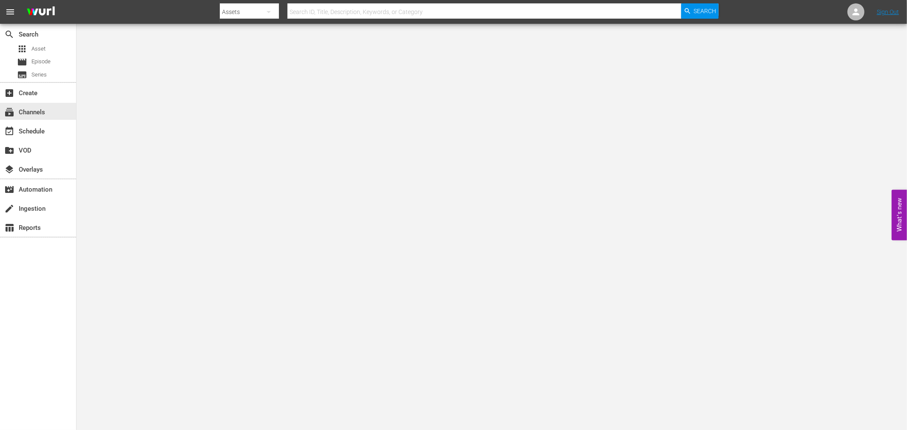
click at [16, 120] on div "subscriptions Channels" at bounding box center [38, 111] width 76 height 19
click at [27, 108] on div "subscriptions Channels" at bounding box center [24, 111] width 48 height 8
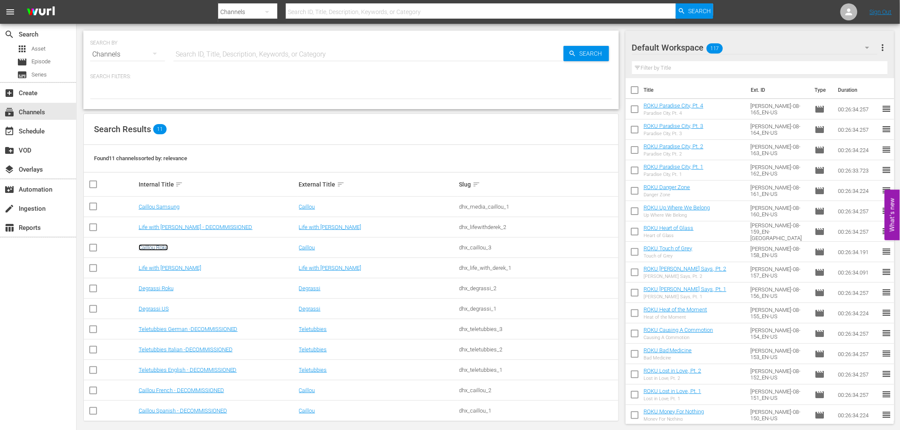
click at [161, 250] on link "Caillou Roku" at bounding box center [153, 248] width 29 height 6
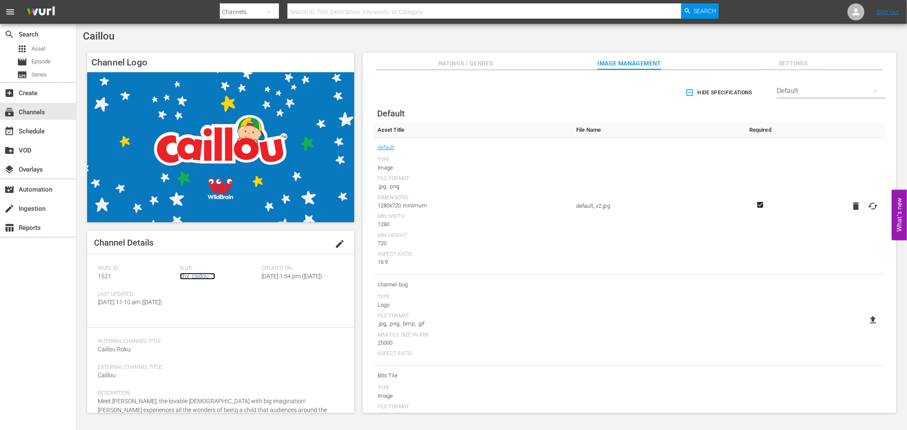
click at [185, 278] on link "dhx_caillou_3" at bounding box center [197, 276] width 35 height 7
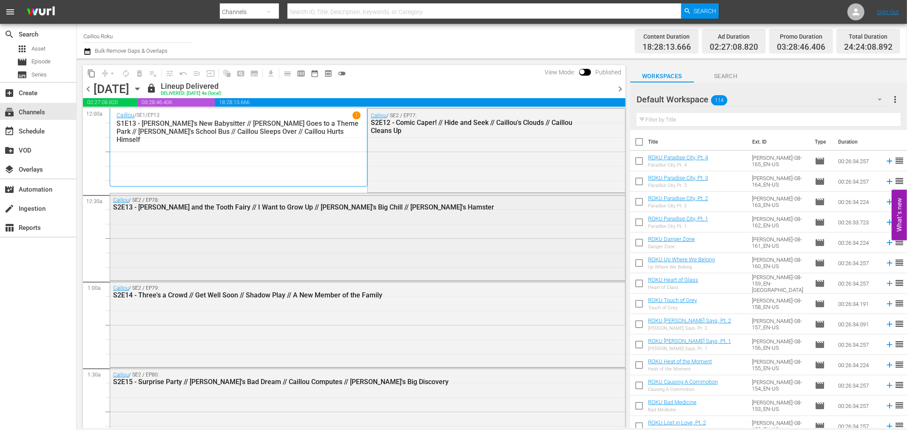
click at [305, 239] on div "Caillou / SE2 / EP78: S2E13 - Caillou and the Tooth Fairy // I Want to Grow Up …" at bounding box center [367, 236] width 515 height 85
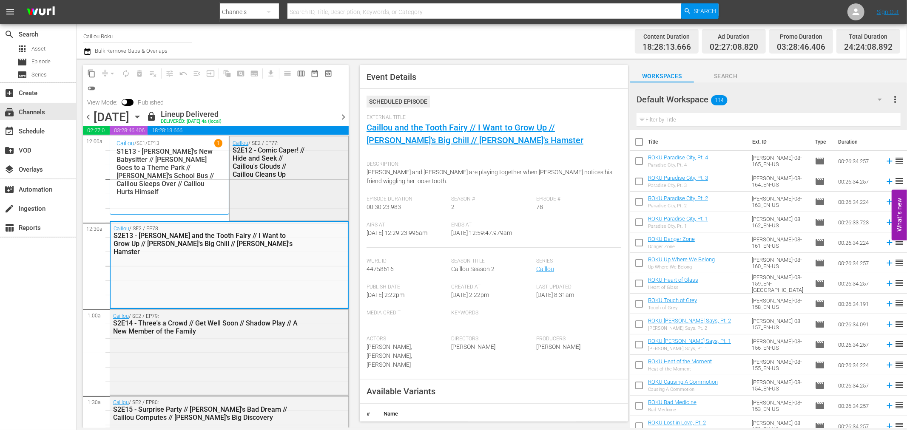
click at [303, 205] on div "Caillou / SE2 / EP77: S2E12 - Comic Caper! // Hide and Seek // Caillou's Clouds…" at bounding box center [289, 178] width 119 height 83
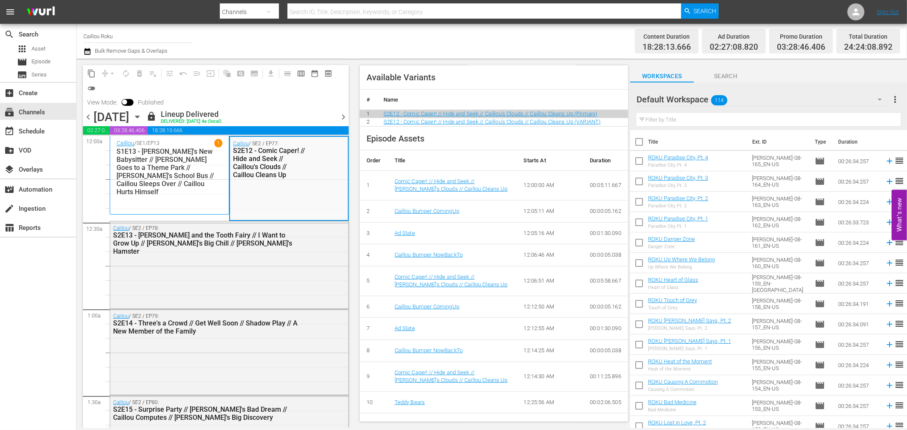
scroll to position [311, 0]
